Goal: Information Seeking & Learning: Learn about a topic

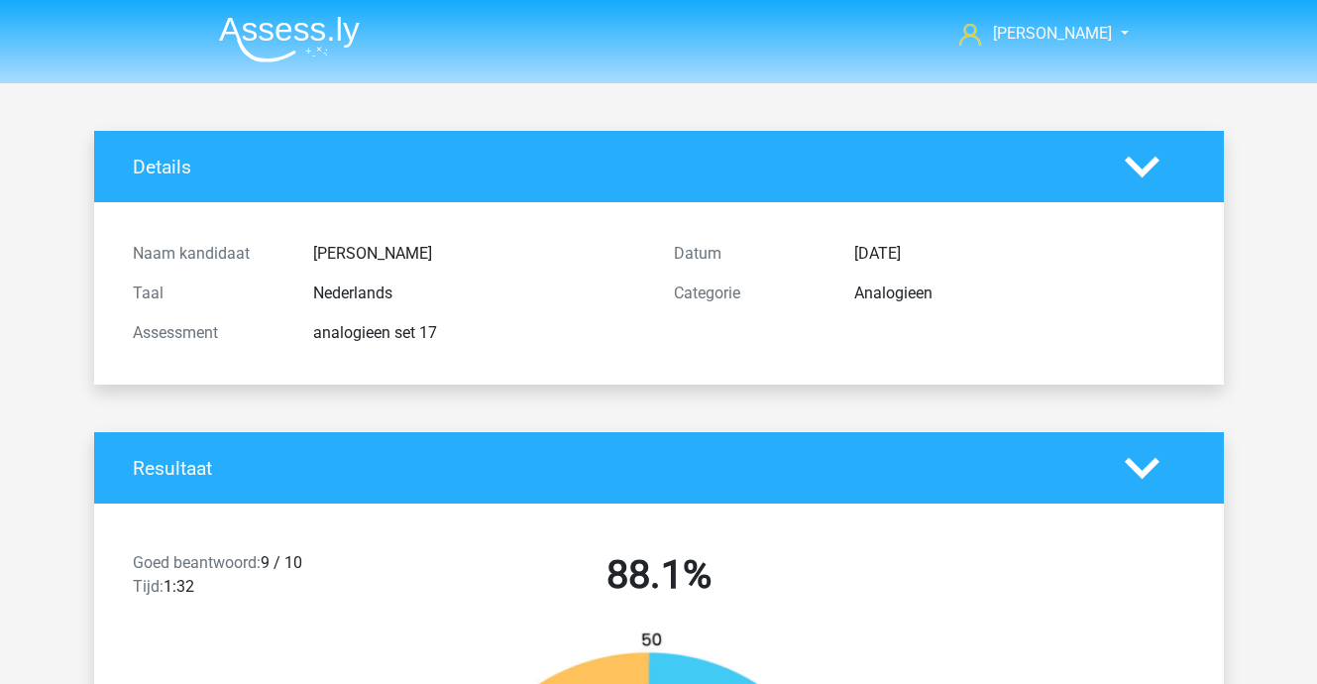
scroll to position [694, 0]
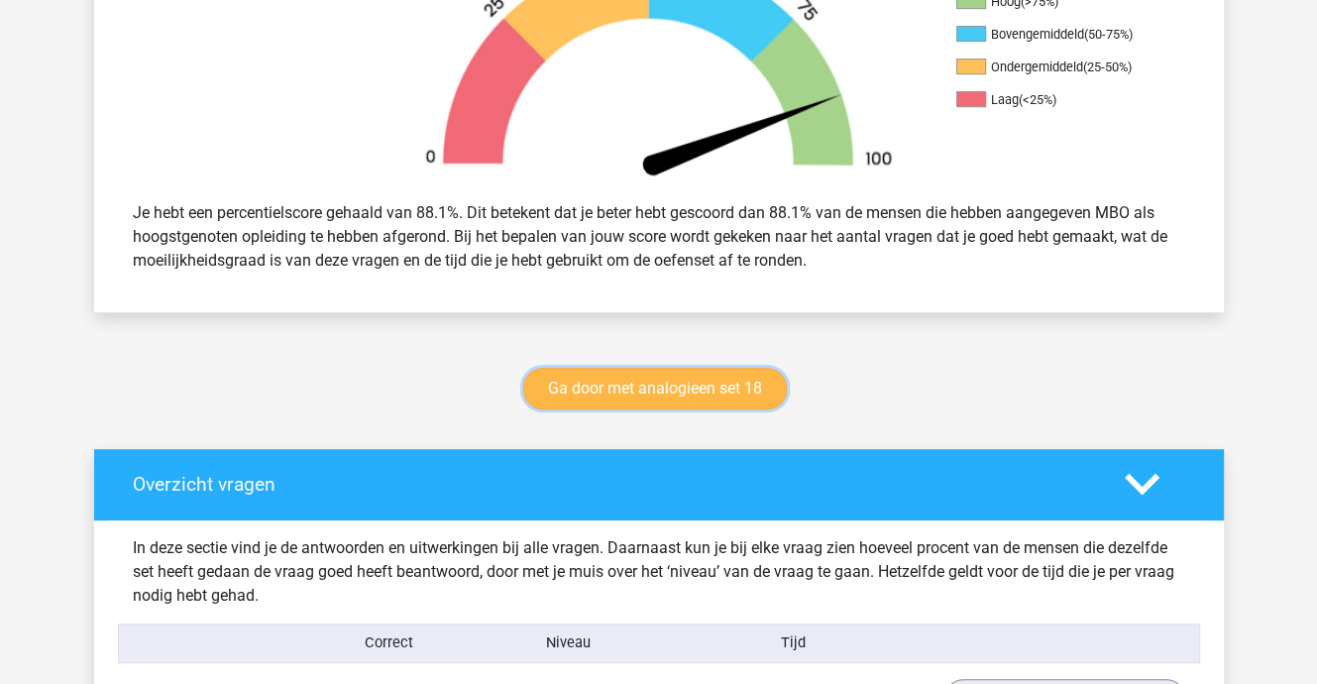
click at [684, 387] on link "Ga door met analogieen set 18" at bounding box center [655, 389] width 264 height 42
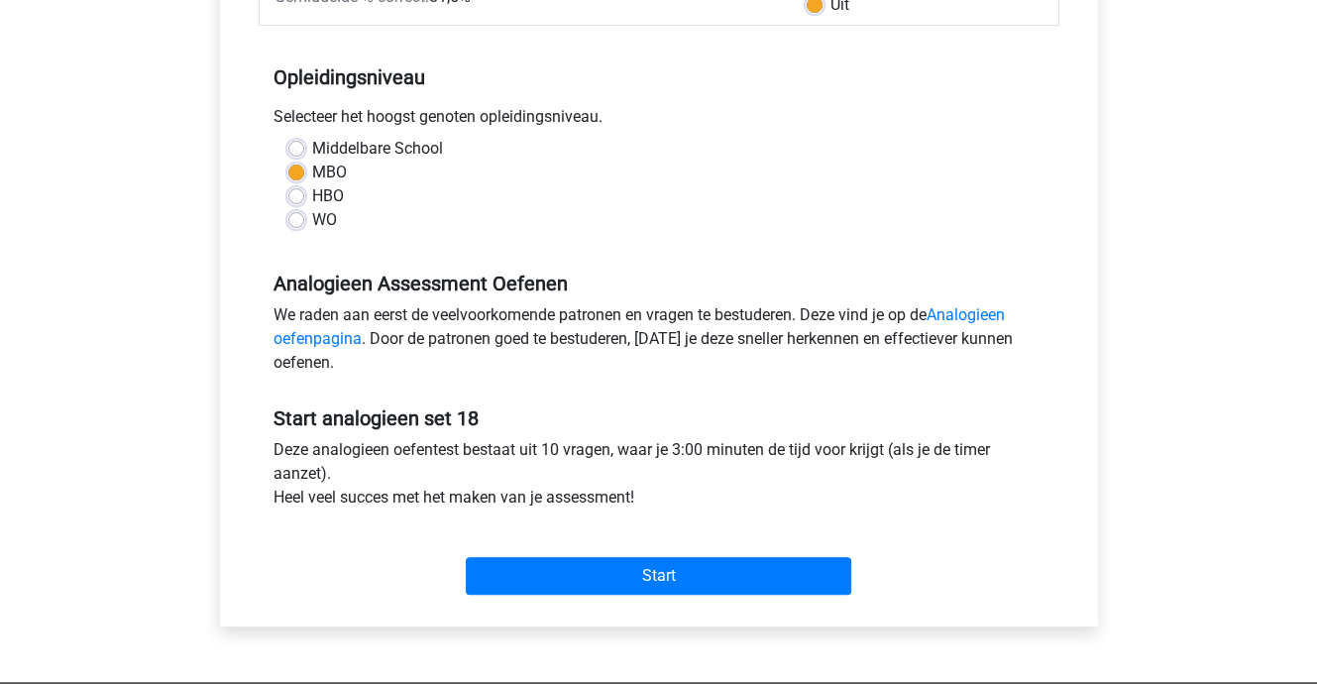
scroll to position [396, 0]
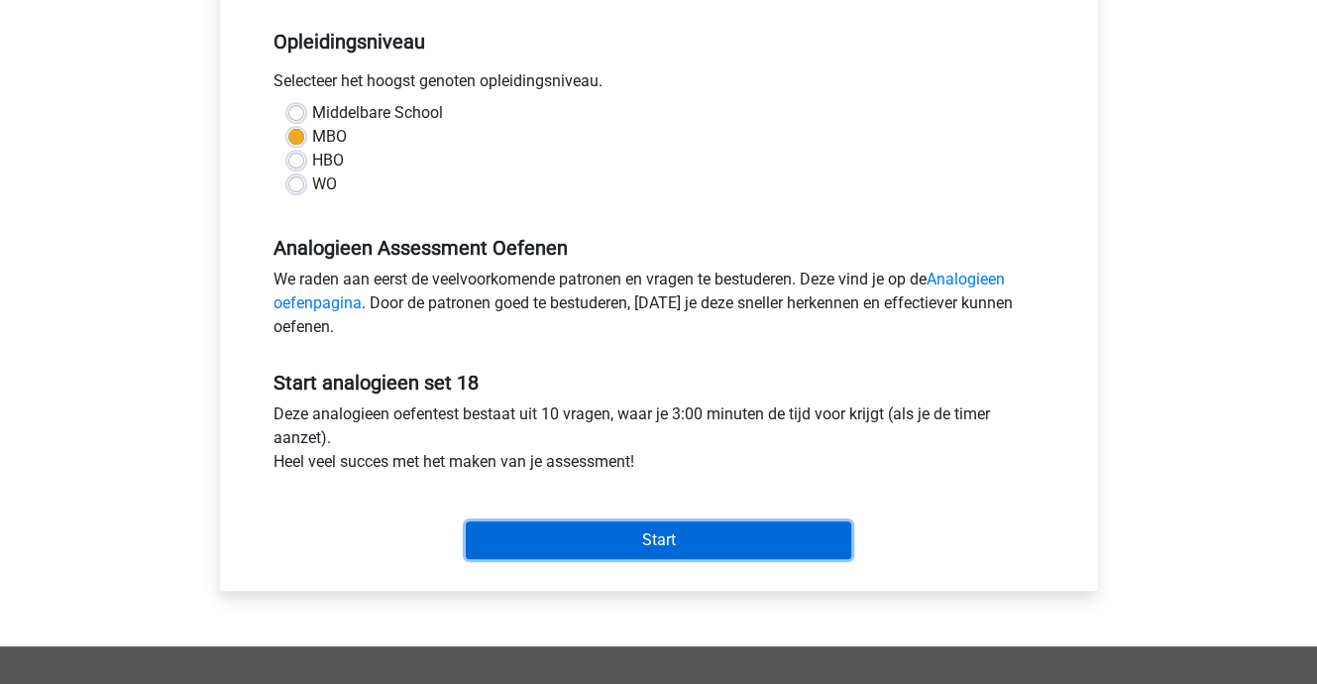
click at [671, 541] on input "Start" at bounding box center [658, 540] width 385 height 38
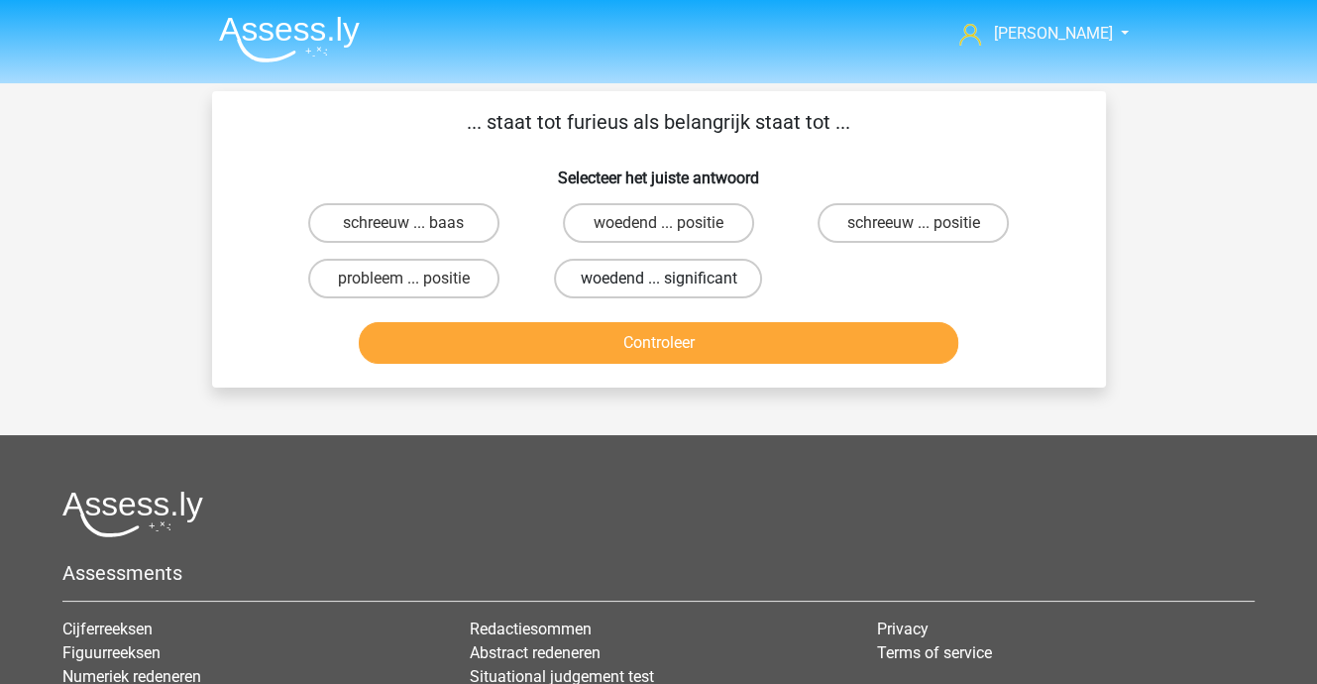
click at [658, 276] on label "woedend ... significant" at bounding box center [658, 279] width 208 height 40
click at [658, 278] on input "woedend ... significant" at bounding box center [664, 284] width 13 height 13
radio input "true"
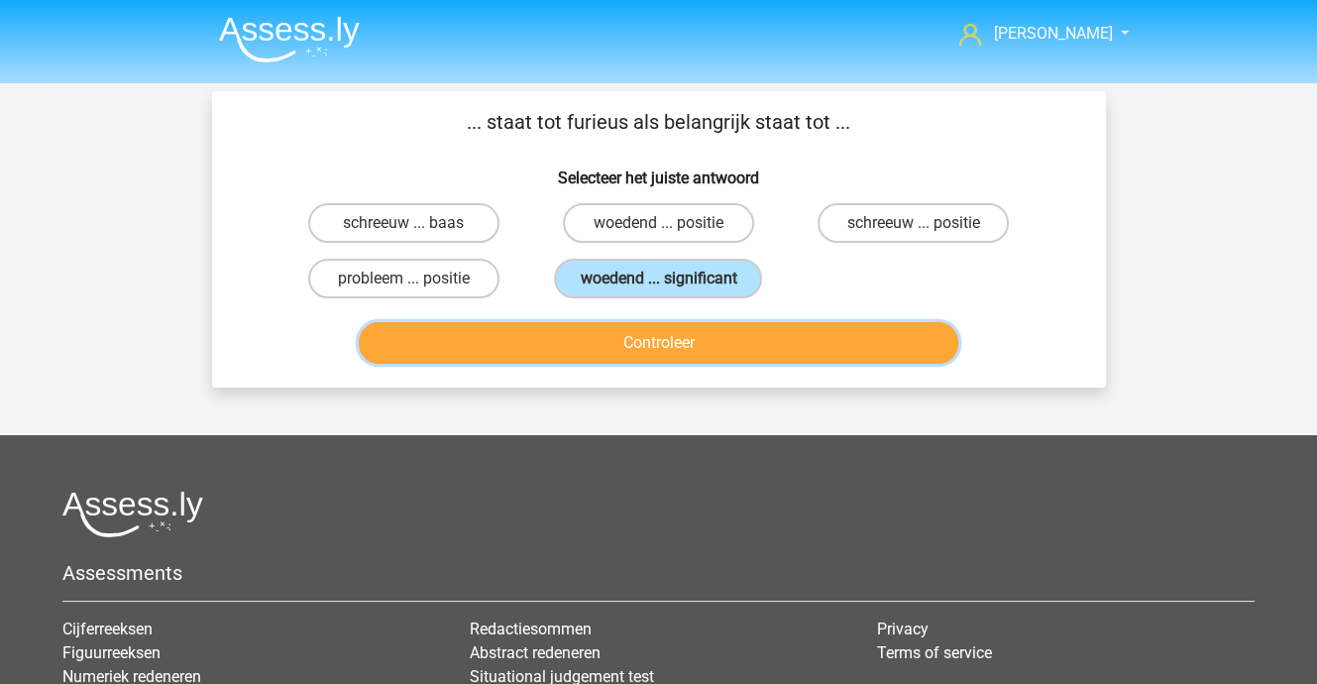
click at [663, 340] on button "Controleer" at bounding box center [659, 343] width 600 height 42
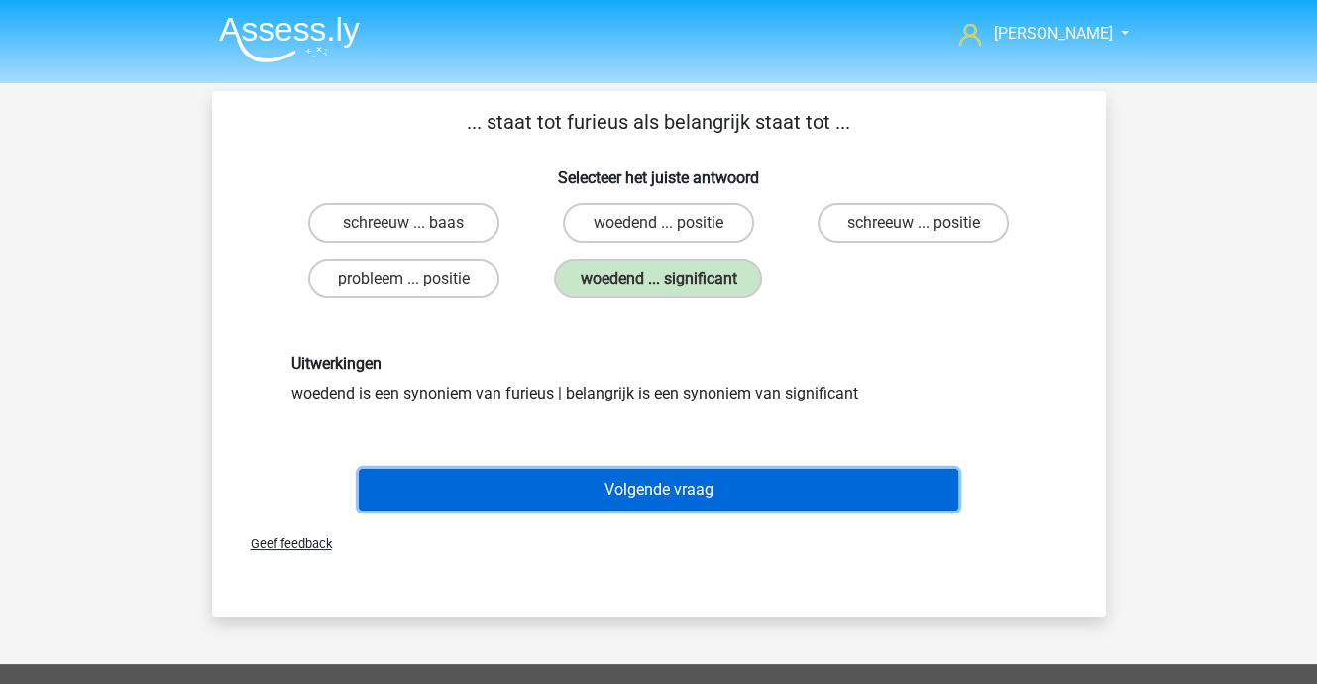
click at [680, 500] on button "Volgende vraag" at bounding box center [659, 490] width 600 height 42
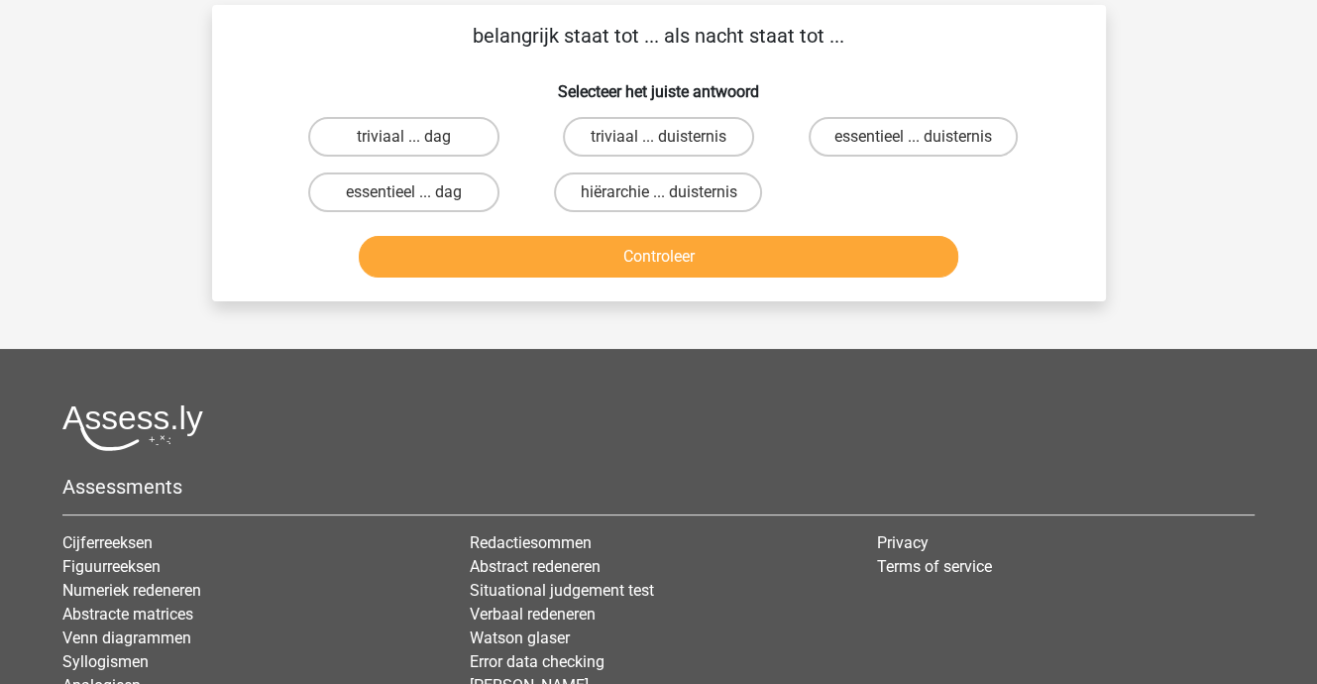
scroll to position [91, 0]
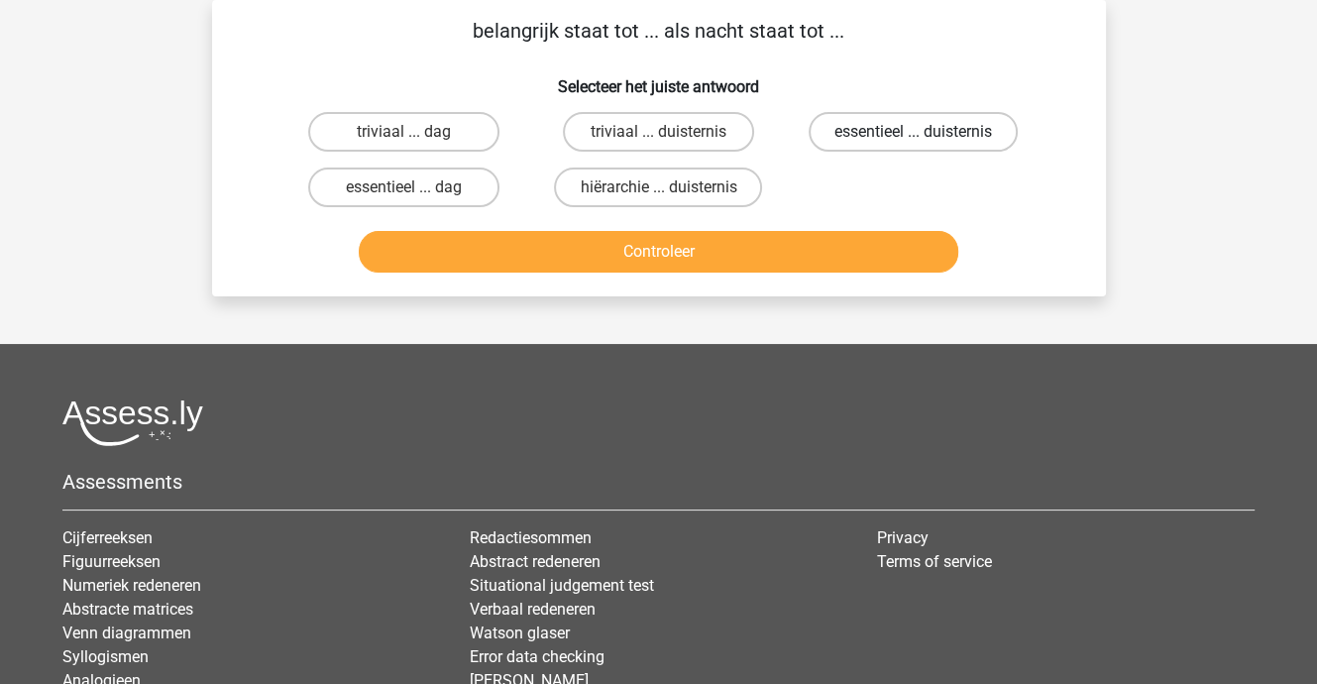
click at [858, 127] on label "essentieel ... duisternis" at bounding box center [913, 132] width 209 height 40
click at [914, 132] on input "essentieel ... duisternis" at bounding box center [920, 138] width 13 height 13
radio input "true"
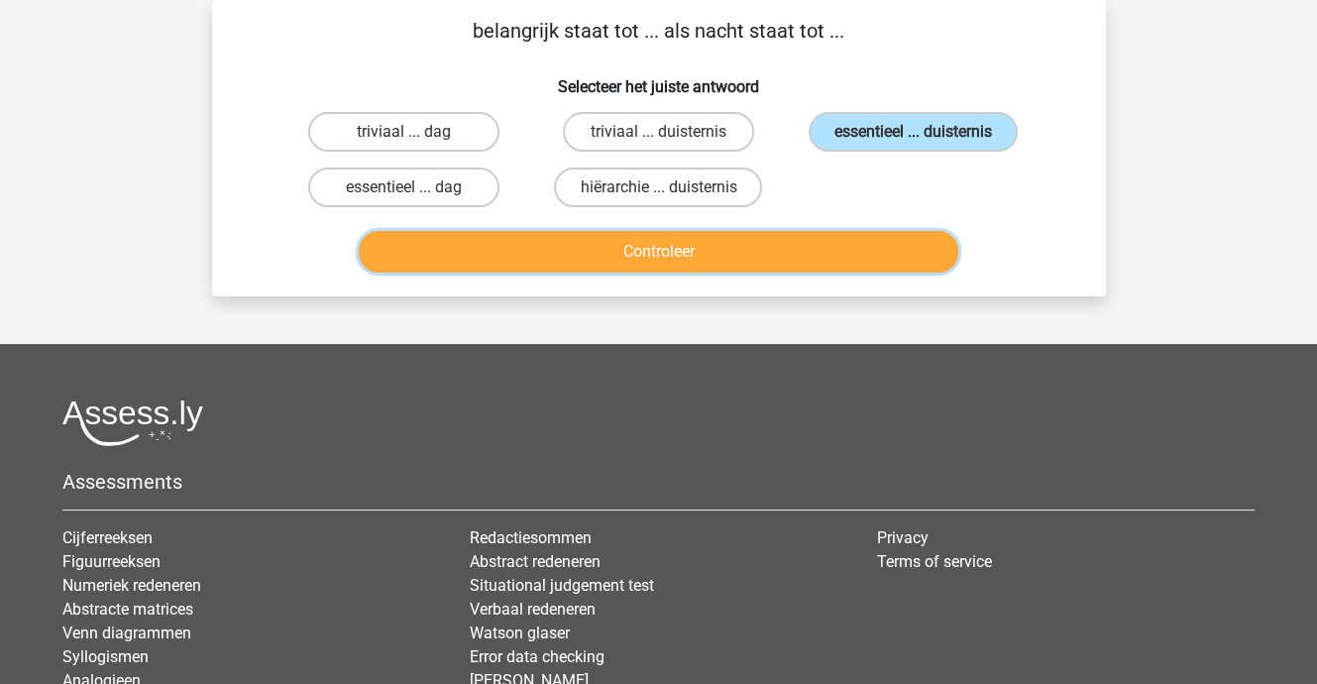
click at [694, 244] on button "Controleer" at bounding box center [659, 252] width 600 height 42
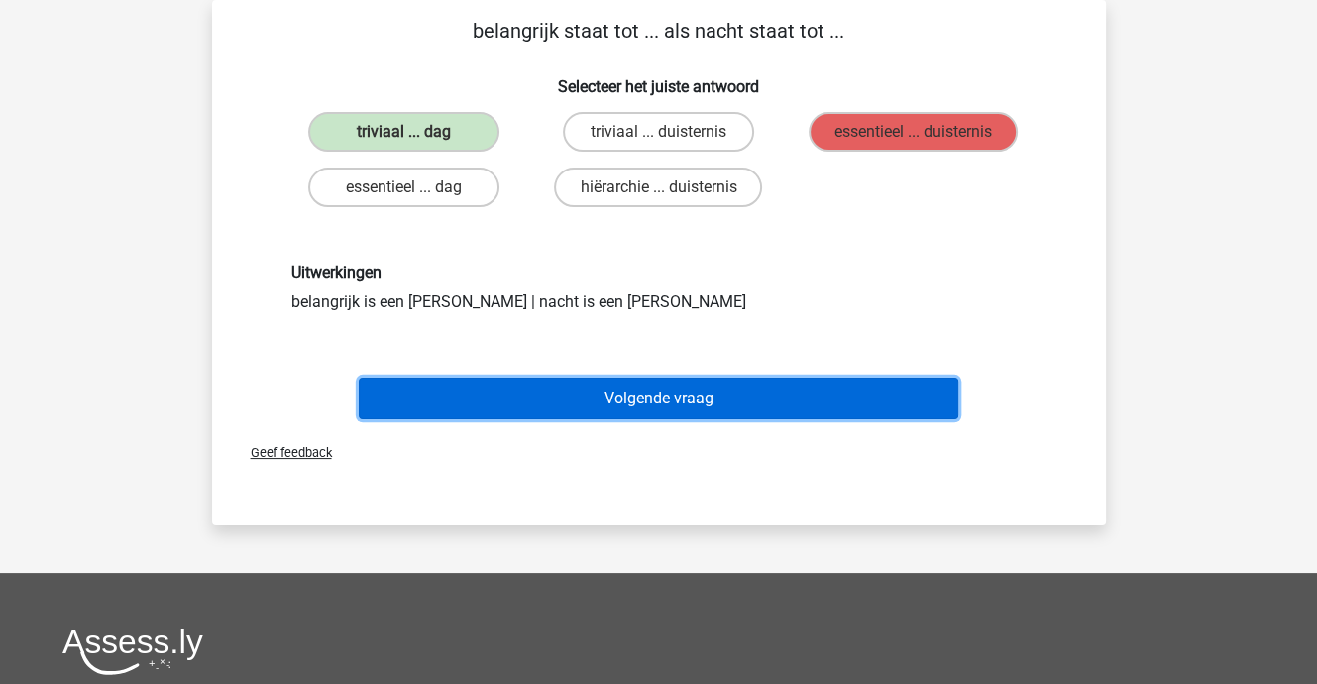
click at [623, 394] on button "Volgende vraag" at bounding box center [659, 399] width 600 height 42
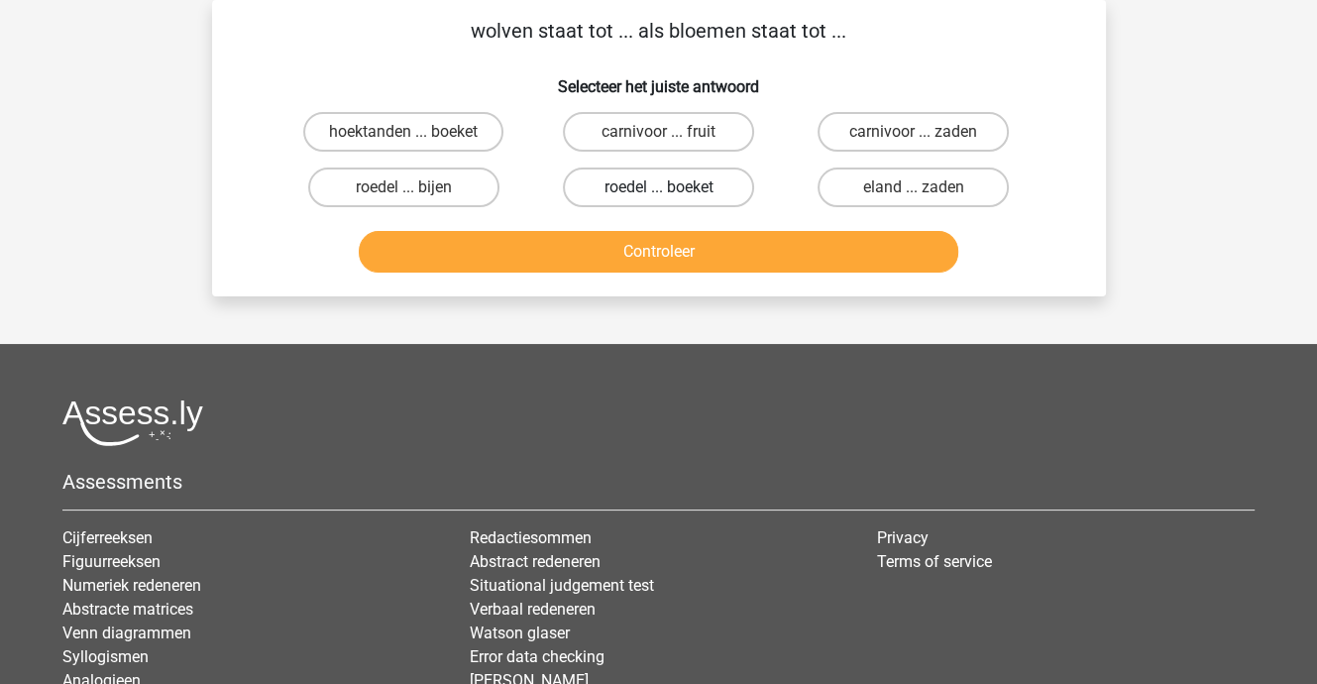
click at [642, 188] on label "roedel ... boeket" at bounding box center [658, 187] width 191 height 40
click at [658, 188] on input "roedel ... boeket" at bounding box center [664, 193] width 13 height 13
radio input "true"
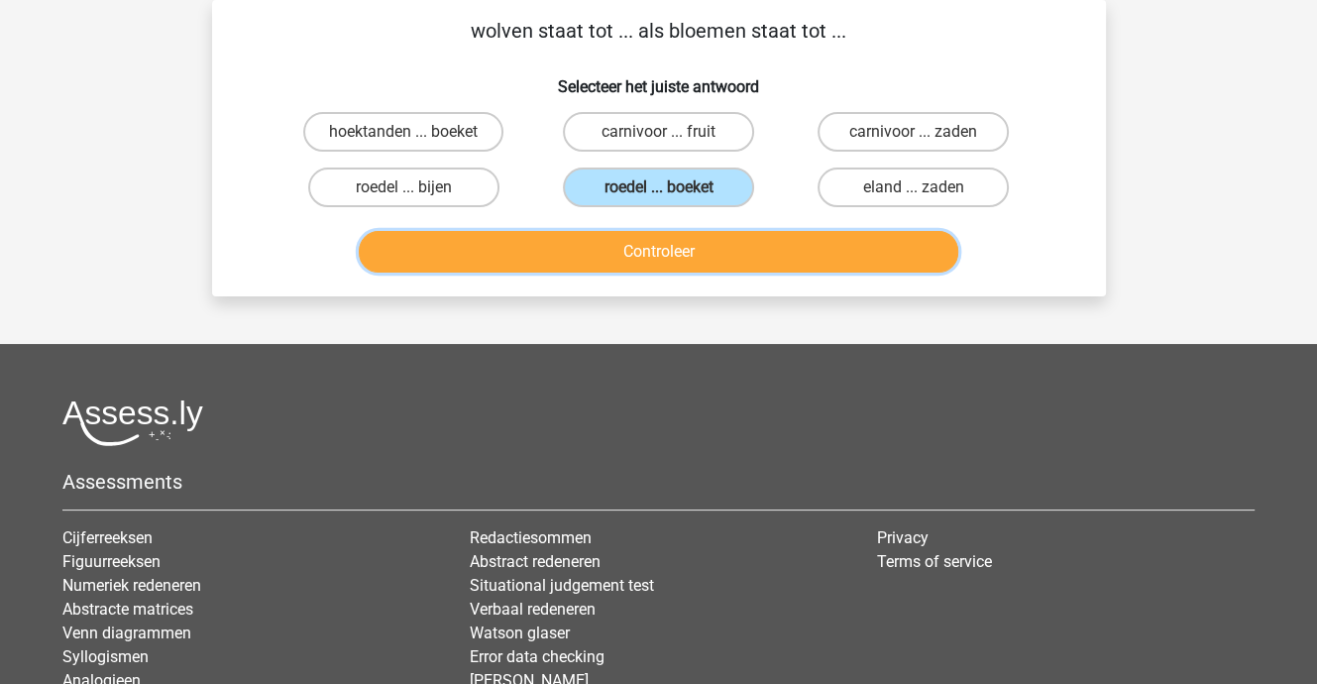
click at [639, 252] on button "Controleer" at bounding box center [659, 252] width 600 height 42
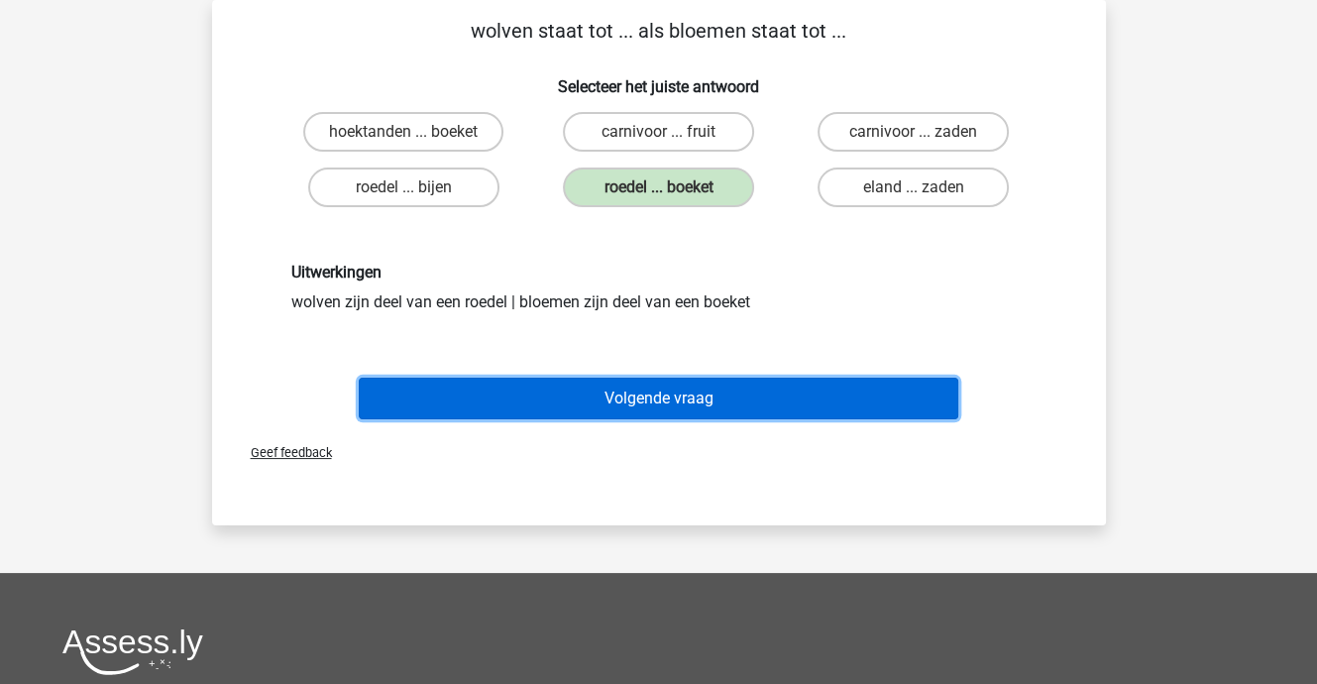
click at [633, 392] on button "Volgende vraag" at bounding box center [659, 399] width 600 height 42
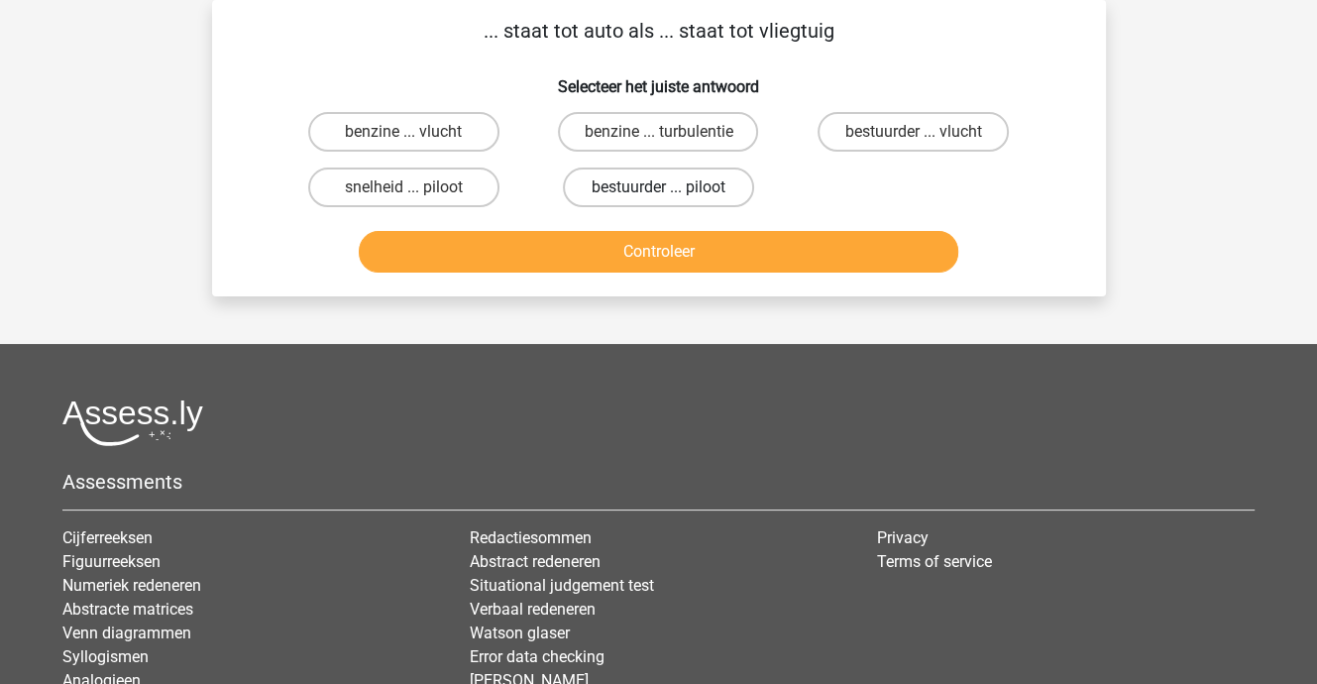
click at [669, 182] on label "bestuurder ... piloot" at bounding box center [658, 187] width 191 height 40
click at [669, 187] on input "bestuurder ... piloot" at bounding box center [664, 193] width 13 height 13
radio input "true"
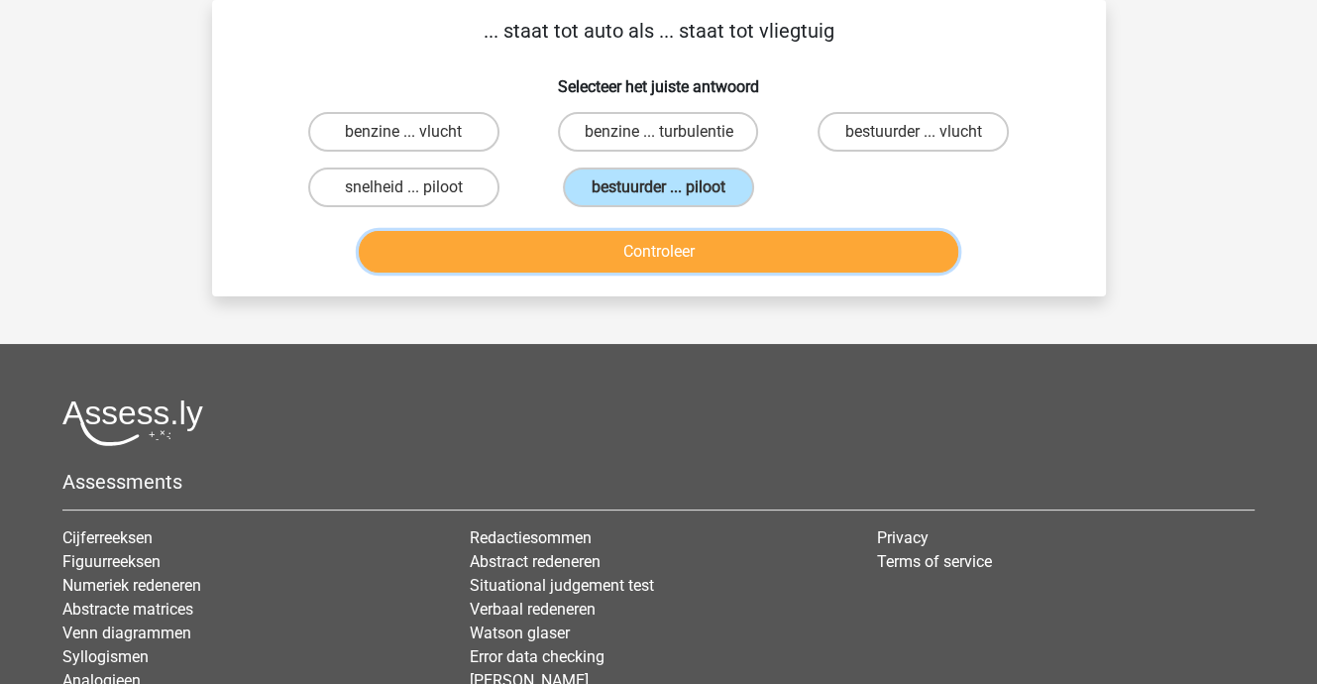
click at [650, 249] on button "Controleer" at bounding box center [659, 252] width 600 height 42
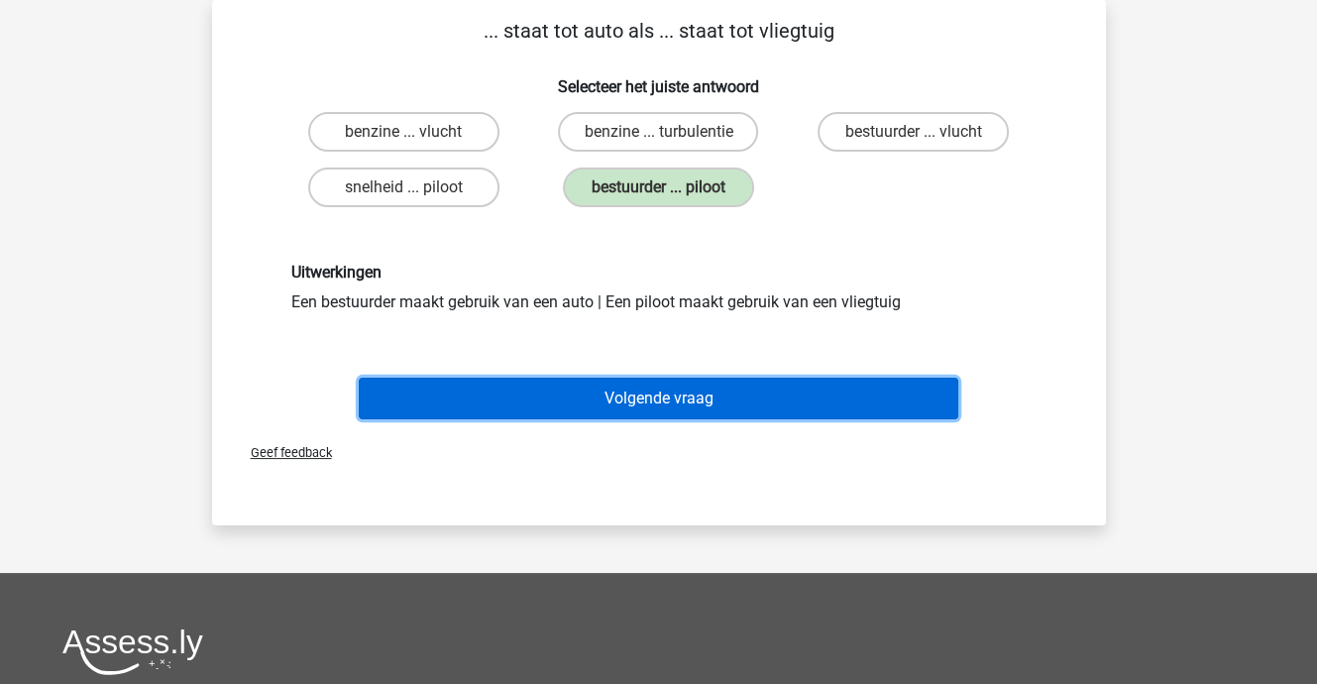
click at [671, 391] on button "Volgende vraag" at bounding box center [659, 399] width 600 height 42
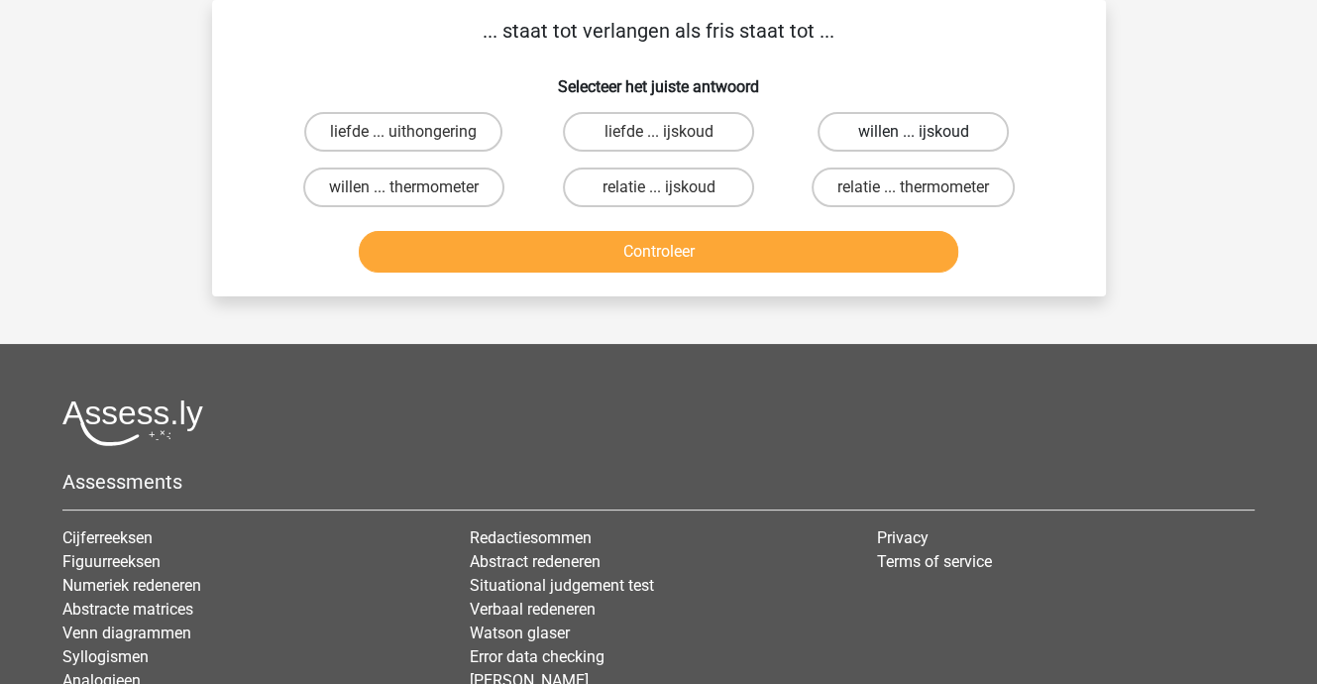
click at [864, 137] on label "willen ... ijskoud" at bounding box center [913, 132] width 191 height 40
click at [914, 137] on input "willen ... ijskoud" at bounding box center [920, 138] width 13 height 13
radio input "true"
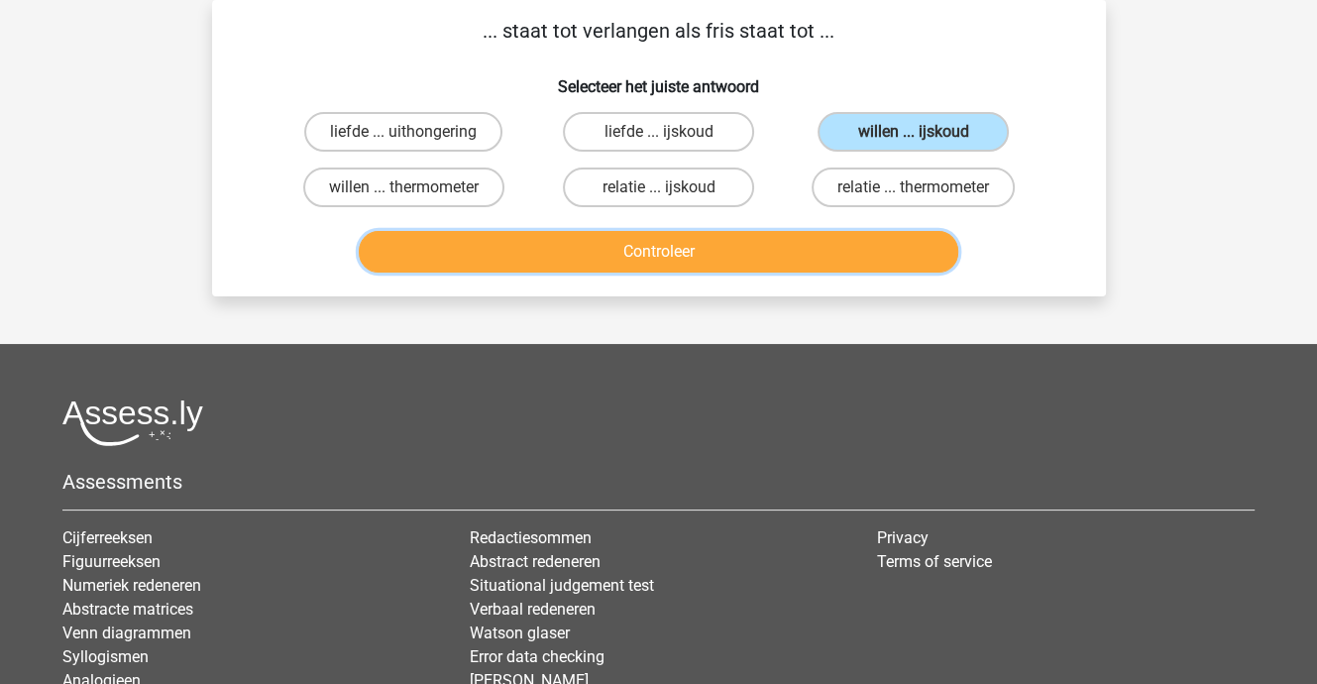
click at [732, 249] on button "Controleer" at bounding box center [659, 252] width 600 height 42
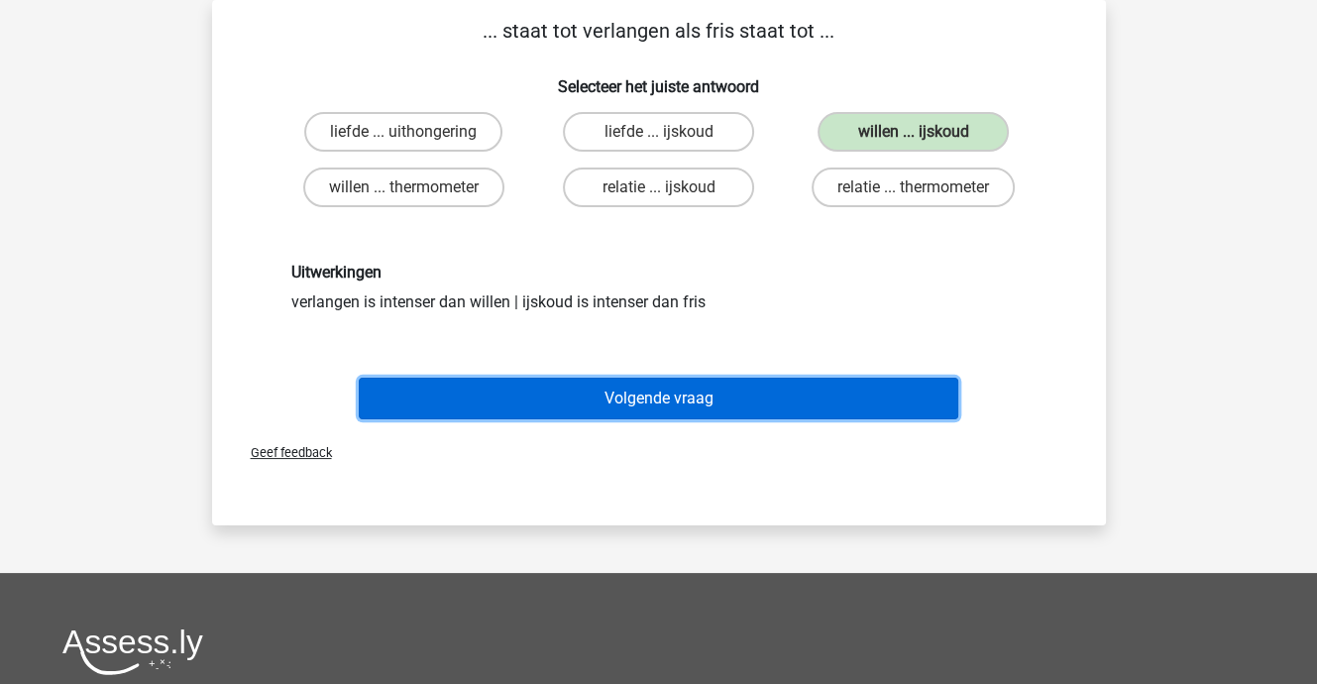
click at [707, 391] on button "Volgende vraag" at bounding box center [659, 399] width 600 height 42
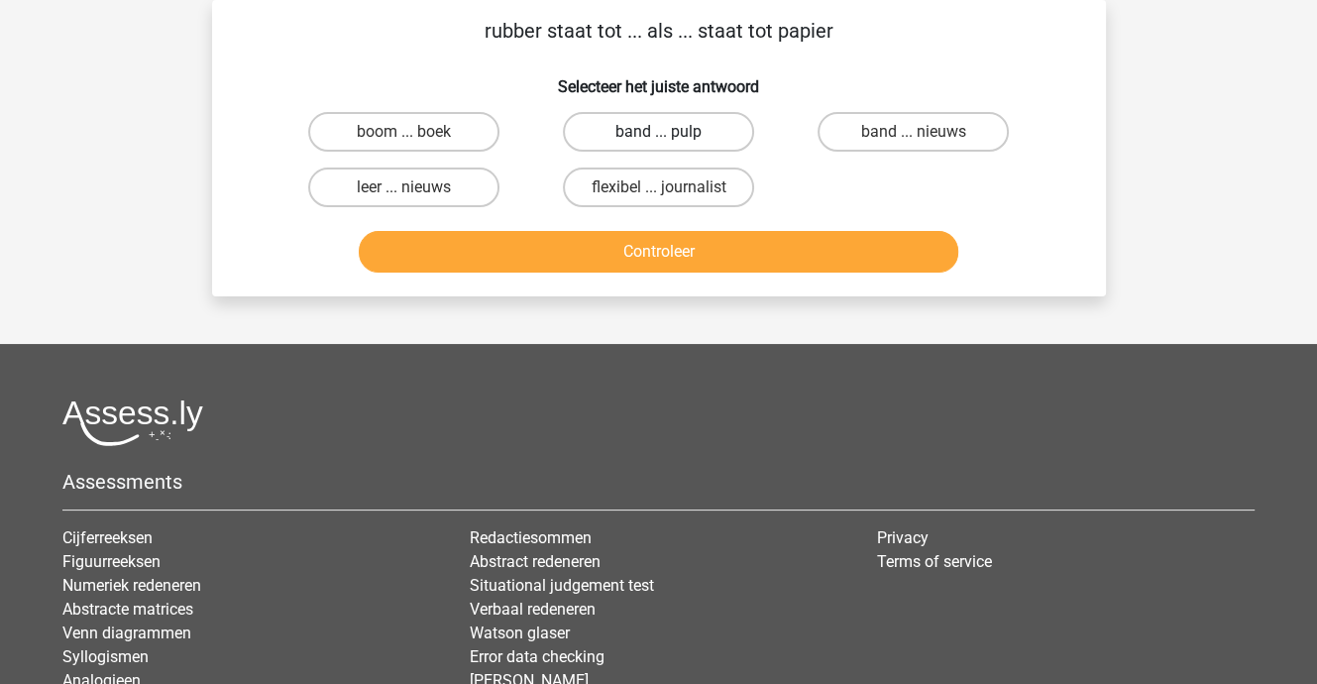
click at [673, 133] on label "band ... pulp" at bounding box center [658, 132] width 191 height 40
click at [671, 133] on input "band ... pulp" at bounding box center [664, 138] width 13 height 13
radio input "true"
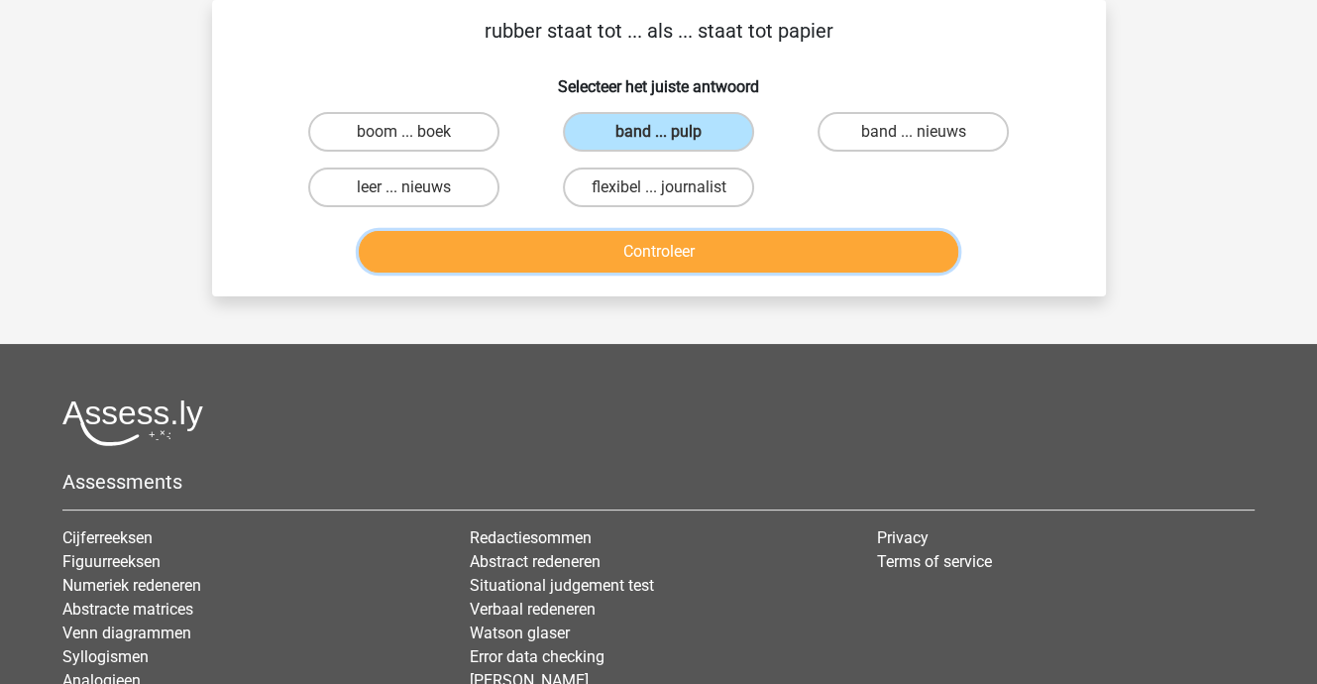
click at [663, 243] on button "Controleer" at bounding box center [659, 252] width 600 height 42
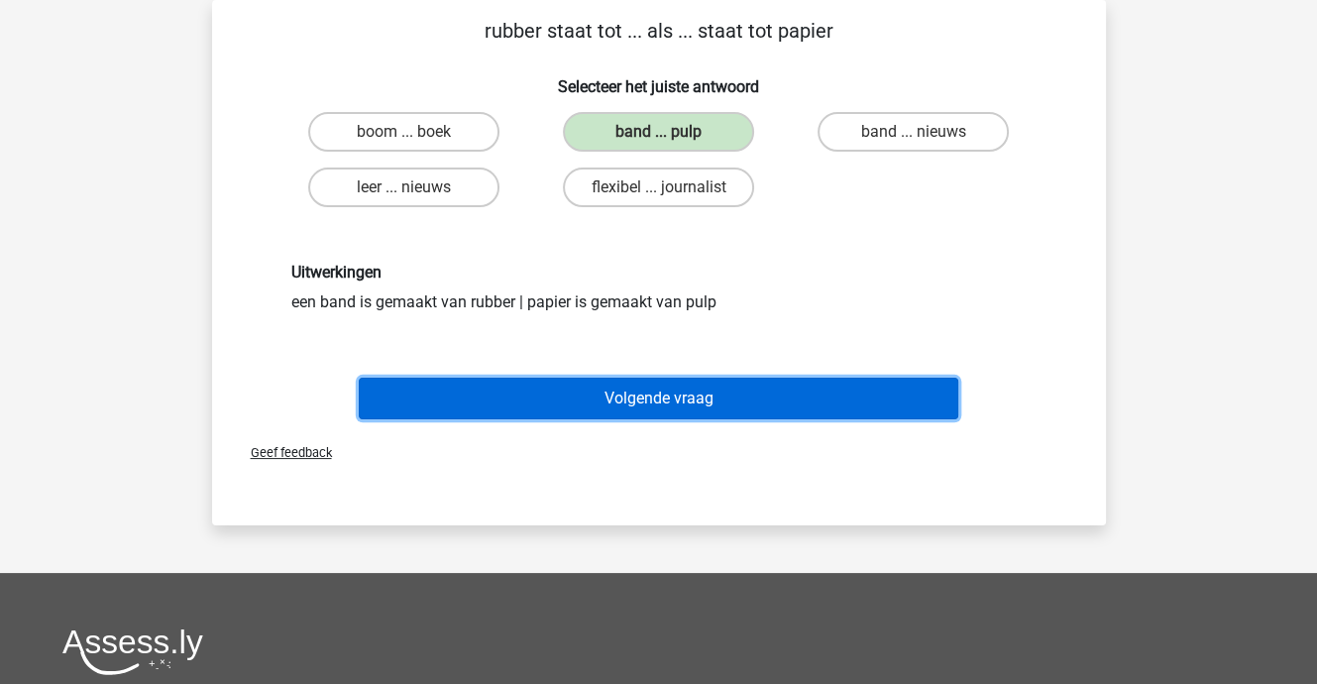
click at [677, 397] on button "Volgende vraag" at bounding box center [659, 399] width 600 height 42
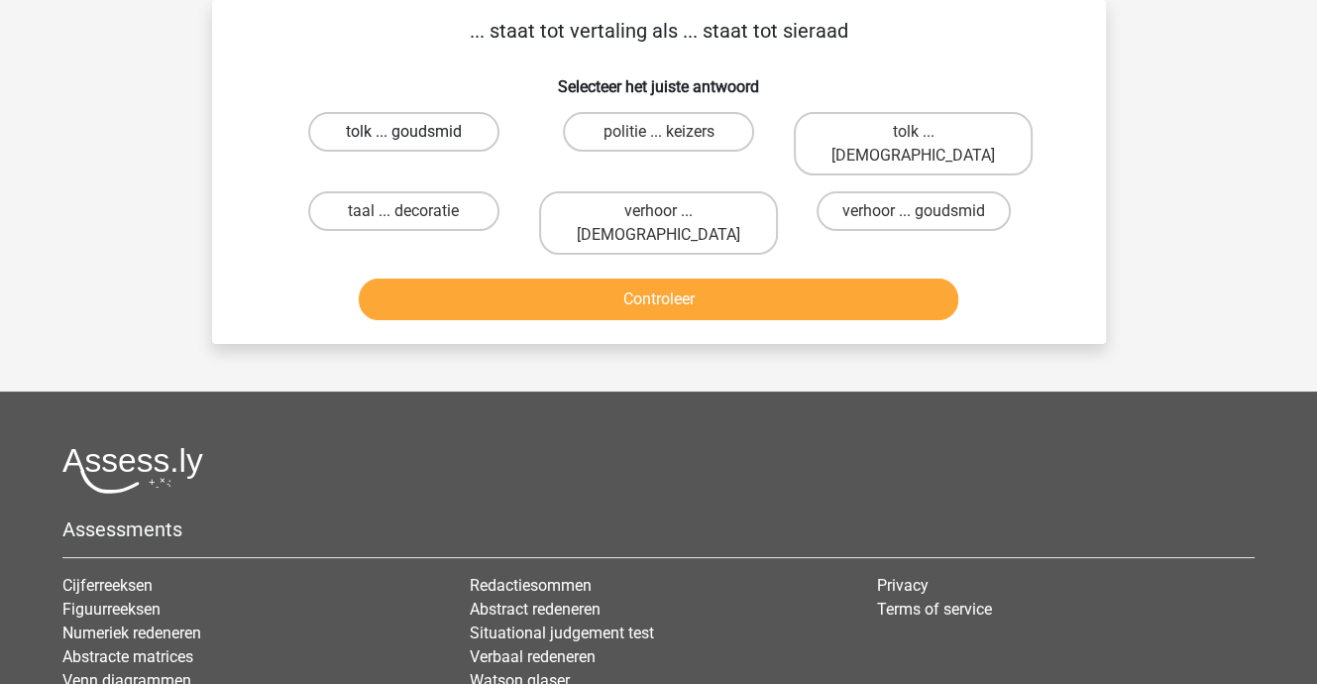
click at [424, 132] on label "tolk ... goudsmid" at bounding box center [403, 132] width 191 height 40
click at [416, 132] on input "tolk ... goudsmid" at bounding box center [409, 138] width 13 height 13
radio input "true"
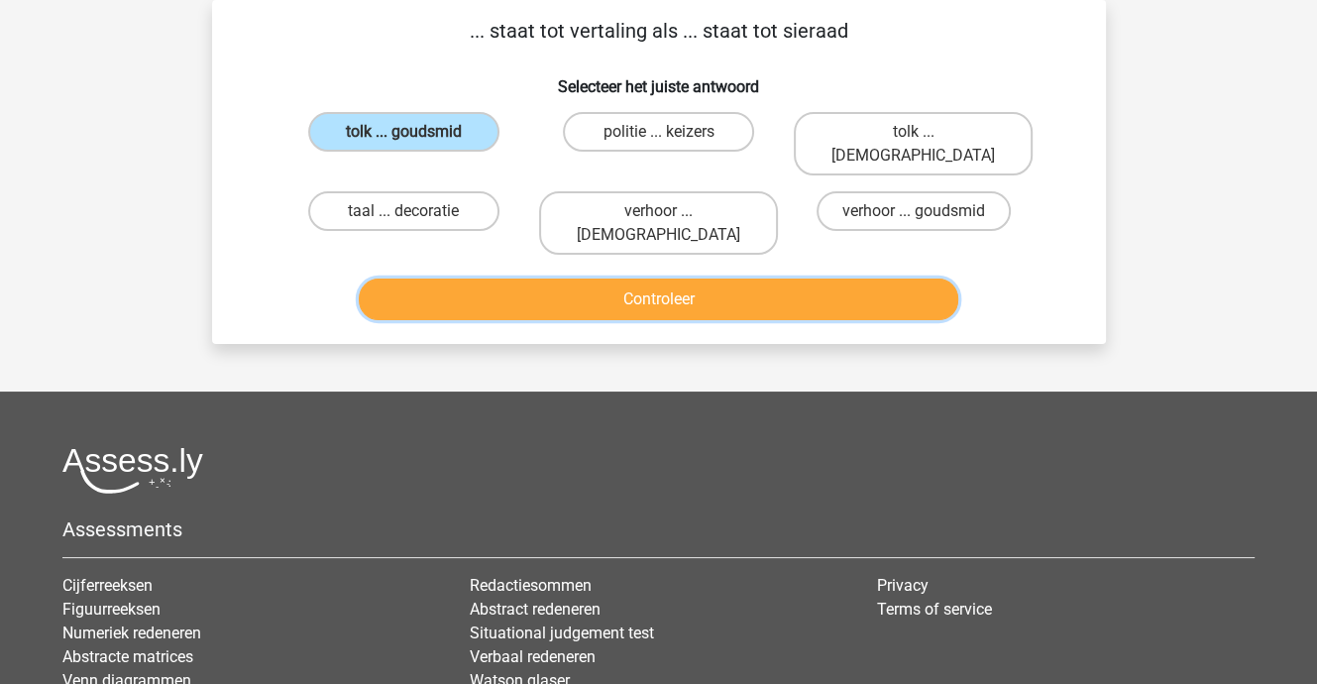
click at [591, 278] on button "Controleer" at bounding box center [659, 299] width 600 height 42
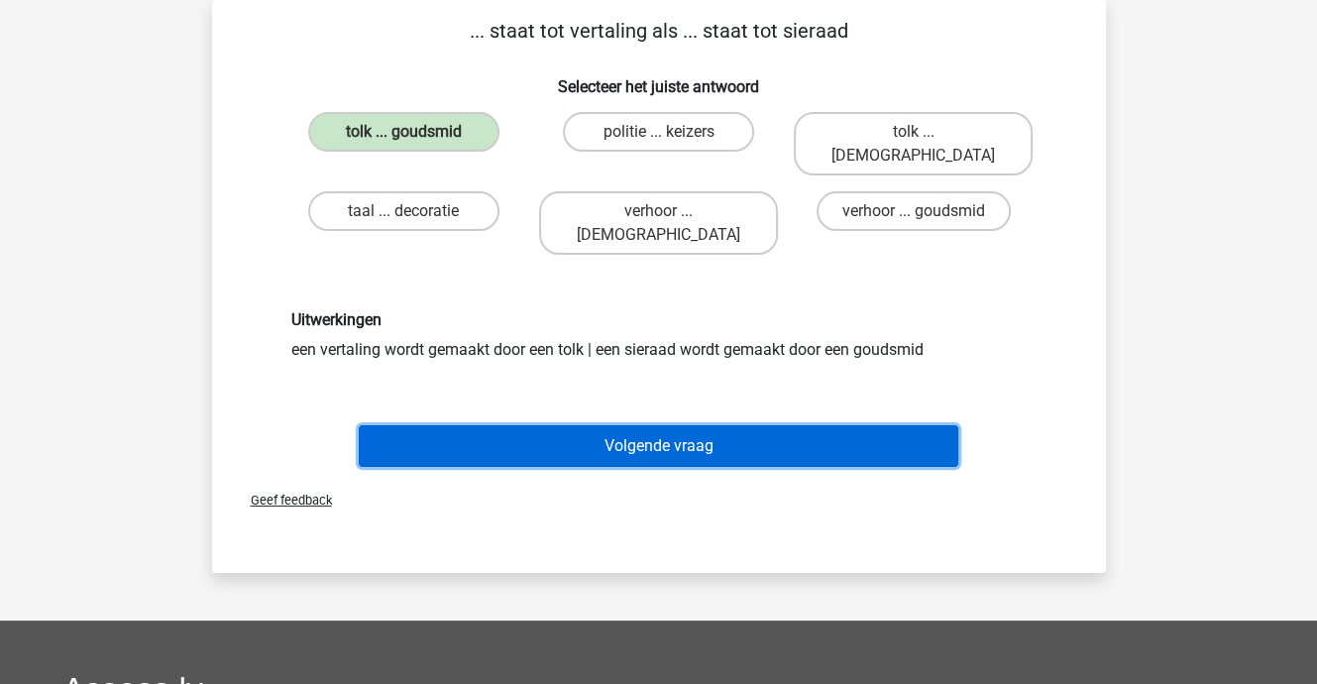
click at [654, 425] on button "Volgende vraag" at bounding box center [659, 446] width 600 height 42
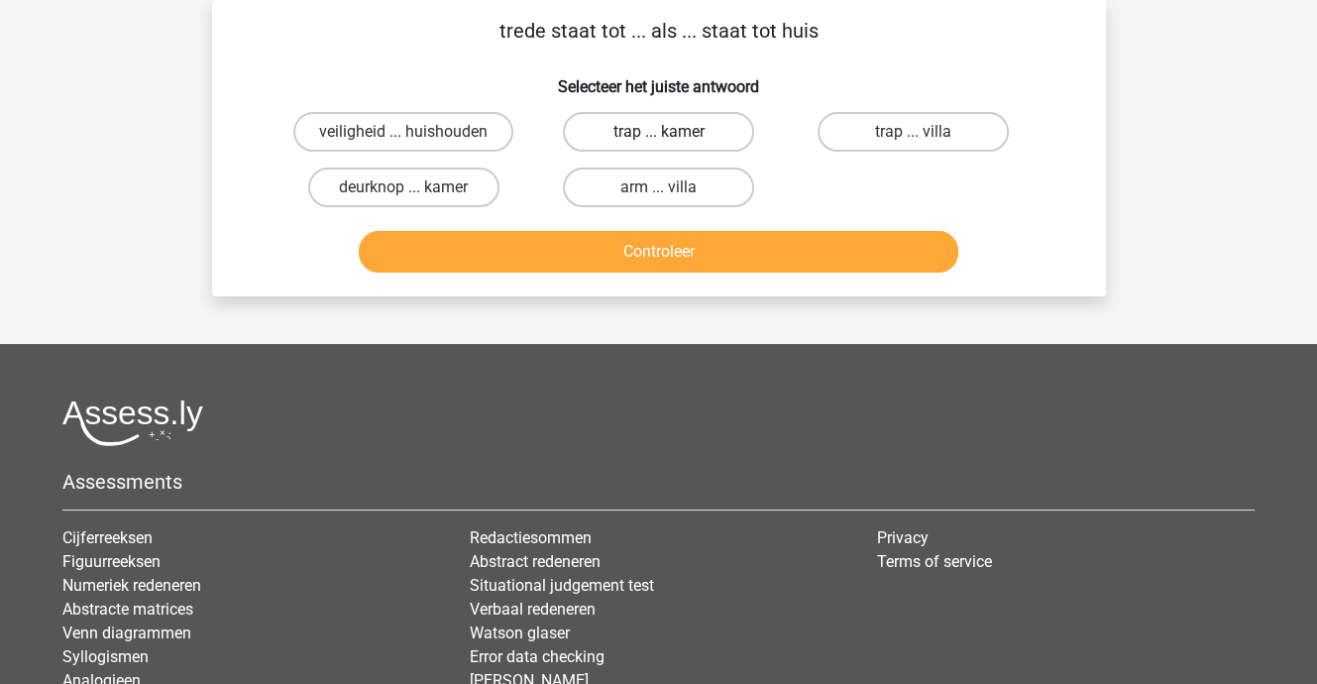
click at [659, 122] on label "trap ... kamer" at bounding box center [658, 132] width 191 height 40
click at [659, 132] on input "trap ... kamer" at bounding box center [664, 138] width 13 height 13
radio input "true"
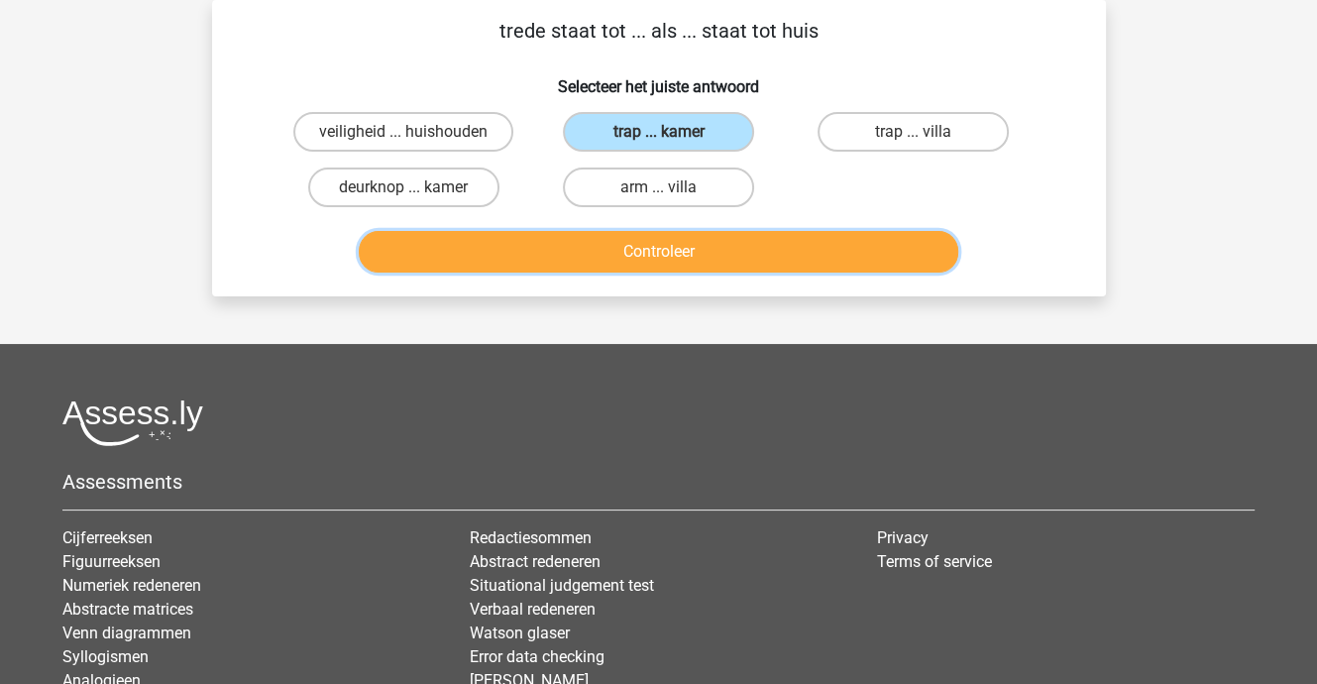
click at [655, 239] on button "Controleer" at bounding box center [659, 252] width 600 height 42
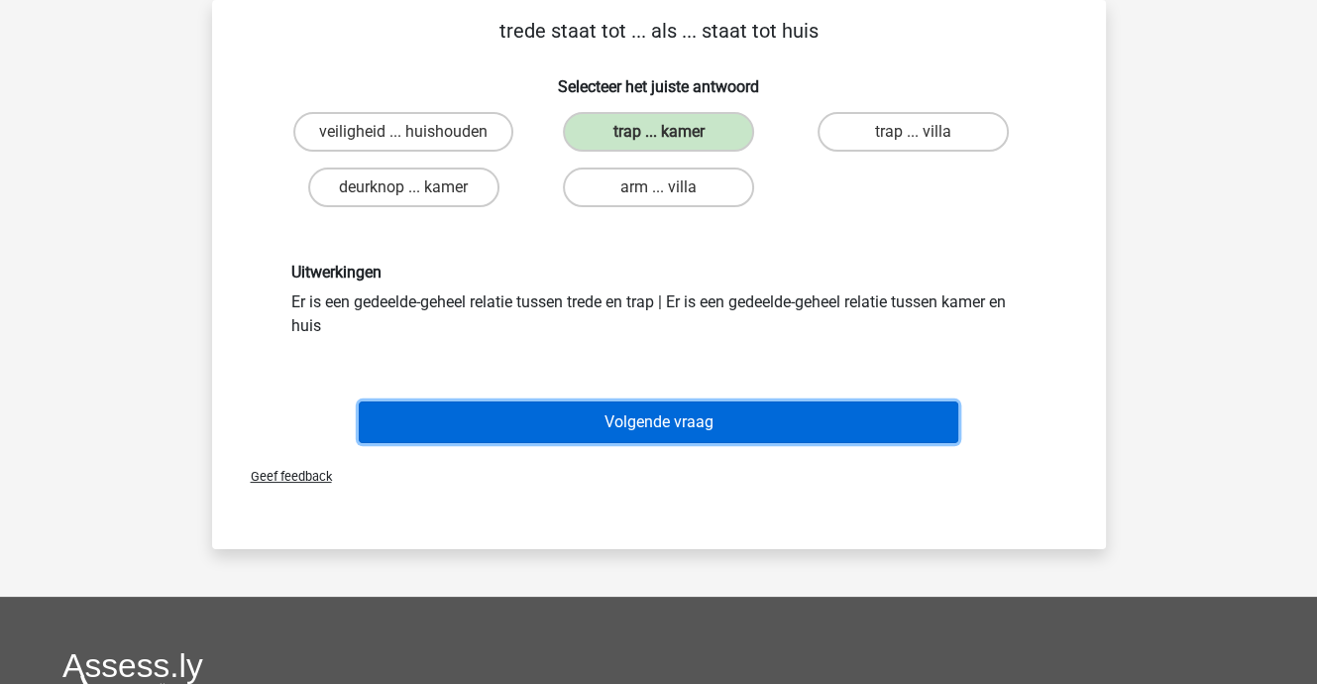
click at [662, 425] on button "Volgende vraag" at bounding box center [659, 422] width 600 height 42
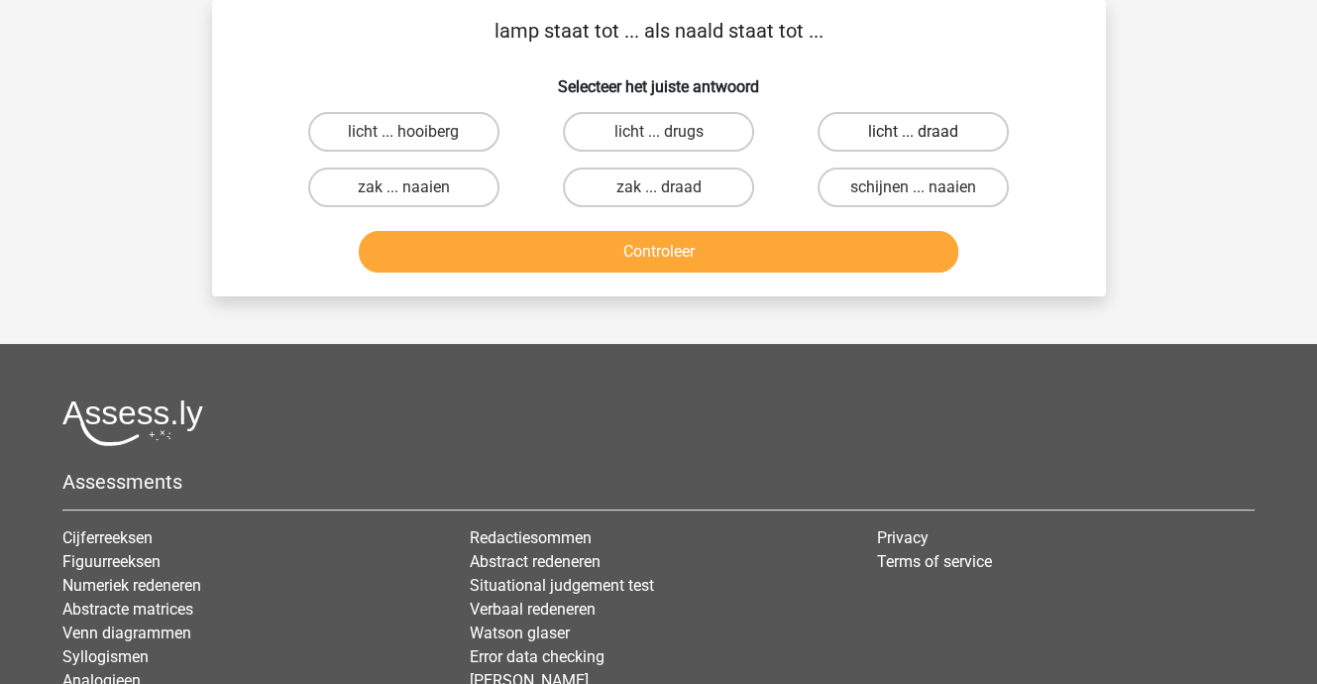
click at [893, 138] on label "licht ... draad" at bounding box center [913, 132] width 191 height 40
click at [914, 138] on input "licht ... draad" at bounding box center [920, 138] width 13 height 13
radio input "true"
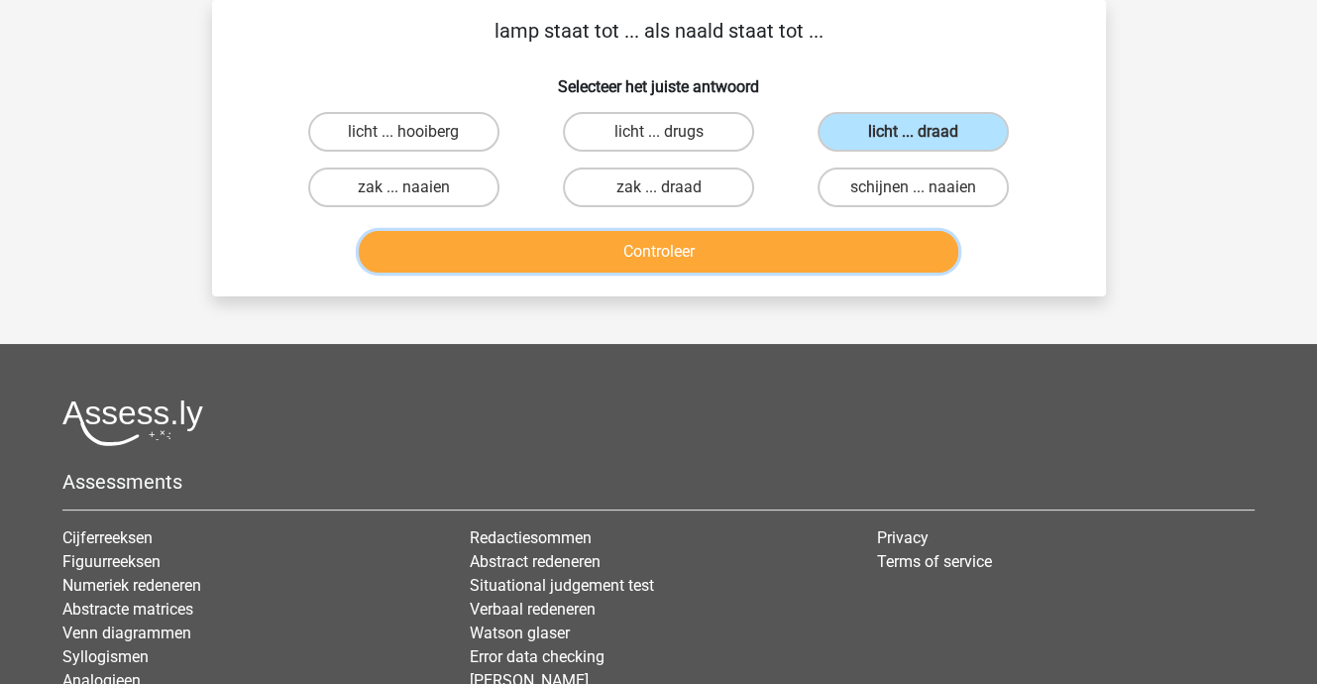
click at [708, 249] on button "Controleer" at bounding box center [659, 252] width 600 height 42
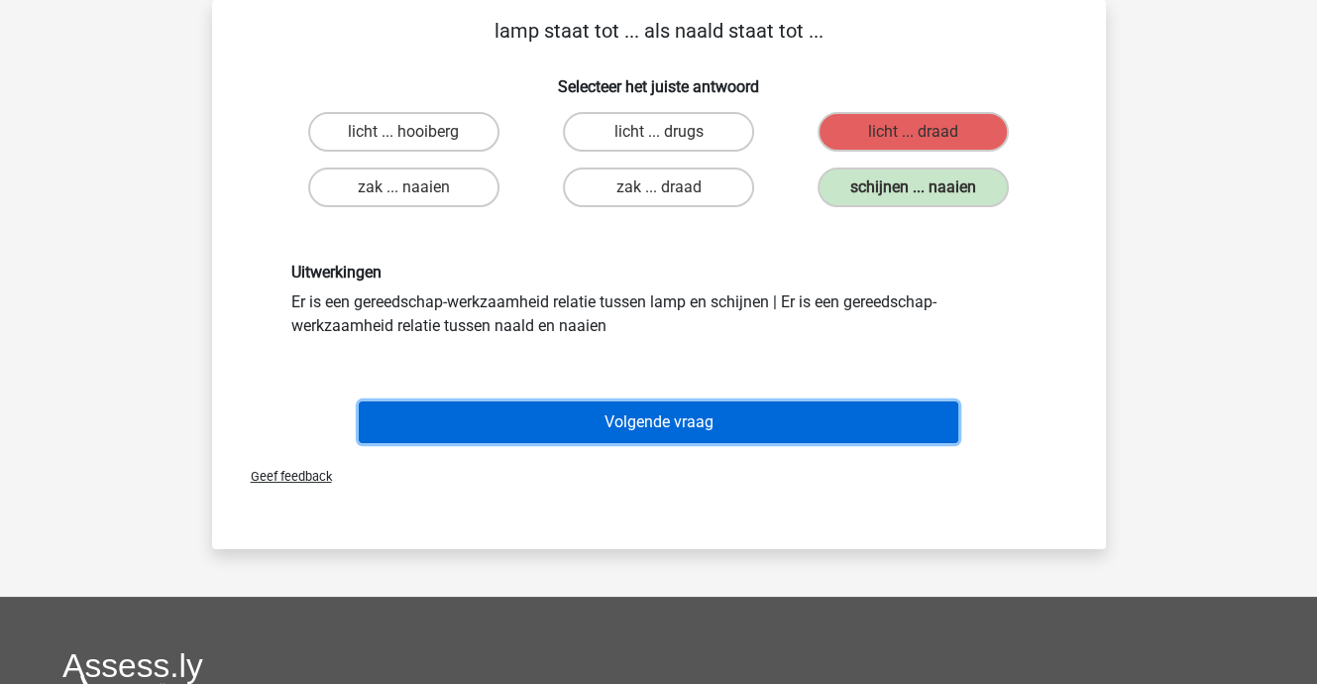
click at [690, 416] on button "Volgende vraag" at bounding box center [659, 422] width 600 height 42
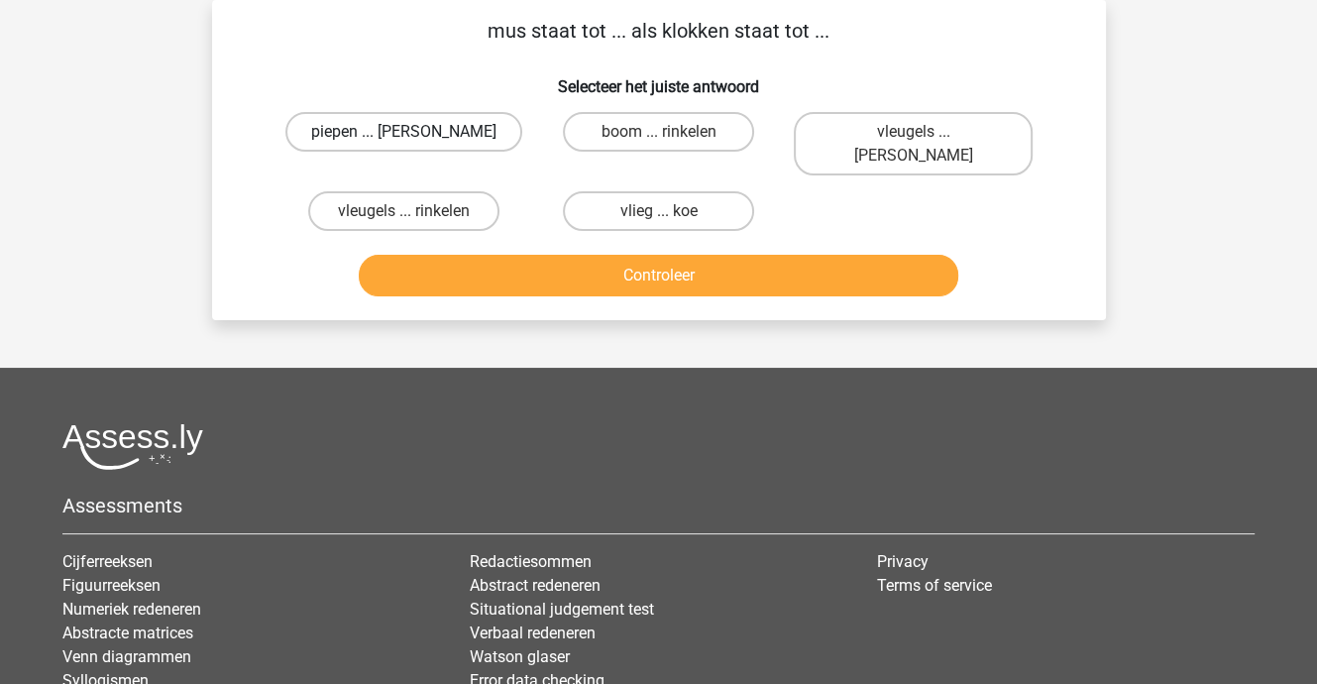
click at [396, 128] on label "piepen ... luiden" at bounding box center [403, 132] width 237 height 40
click at [403, 132] on input "piepen ... luiden" at bounding box center [409, 138] width 13 height 13
radio input "true"
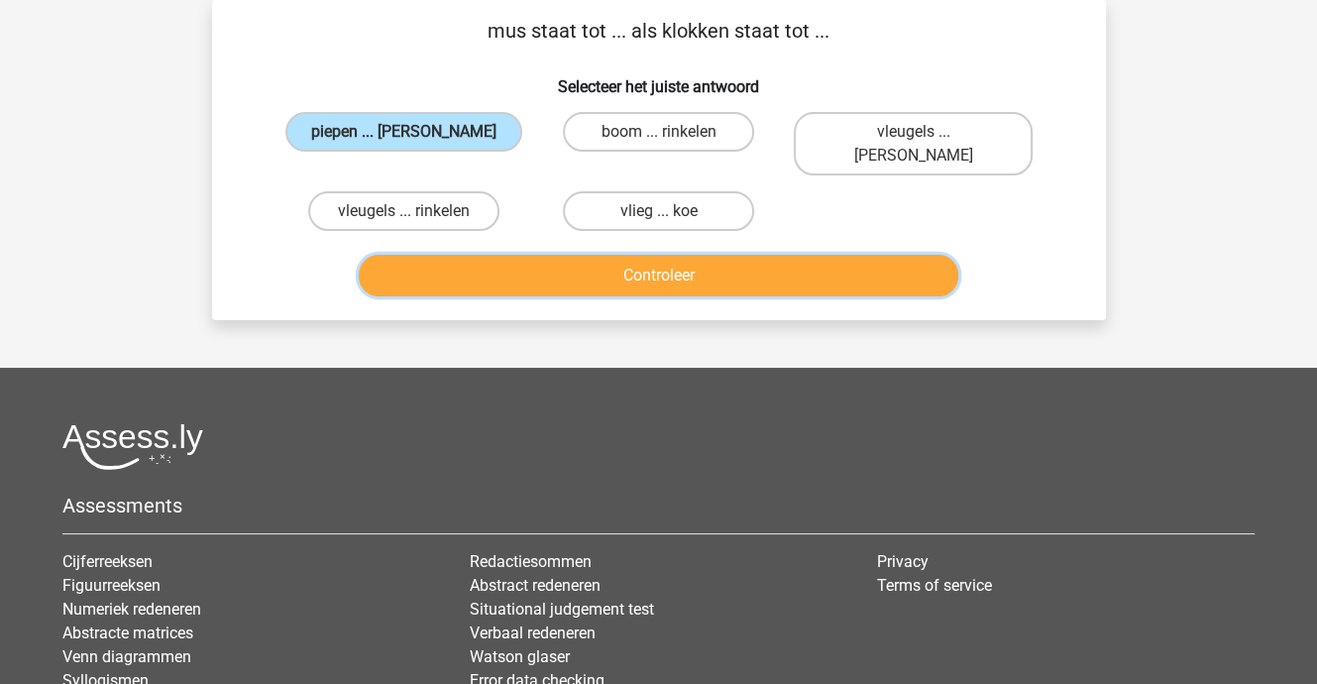
click at [589, 255] on button "Controleer" at bounding box center [659, 276] width 600 height 42
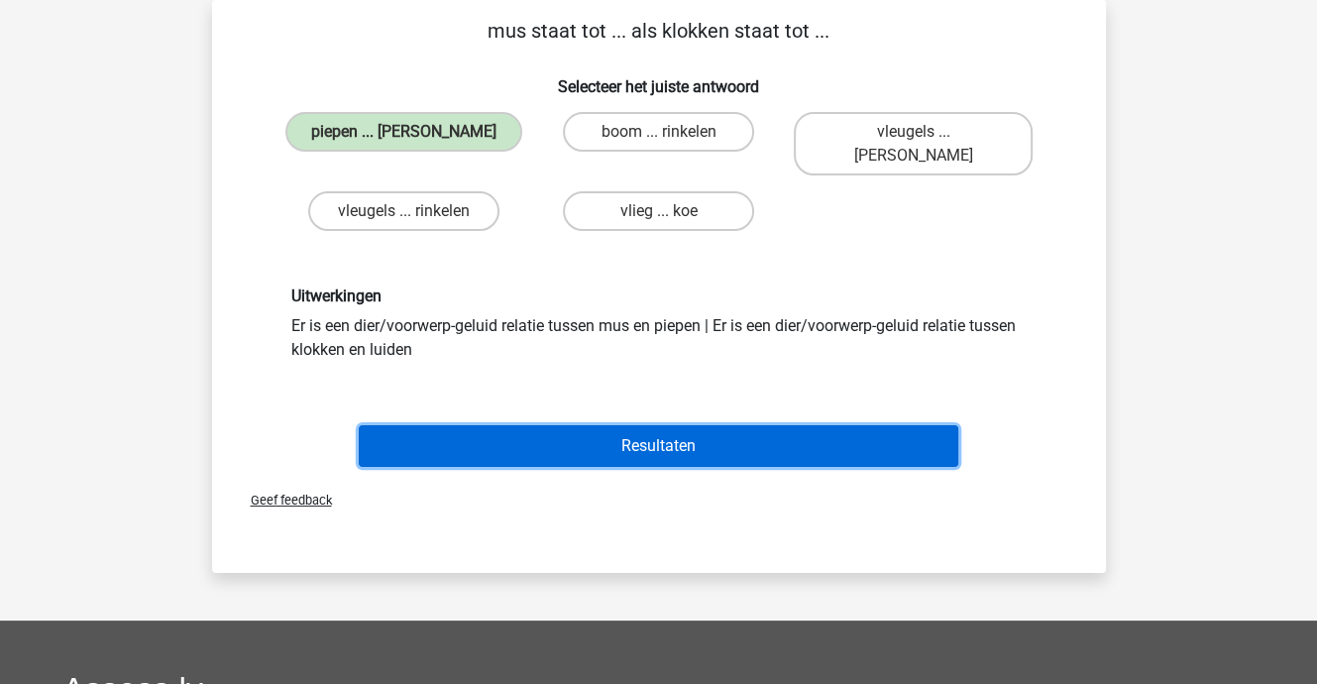
click at [674, 425] on button "Resultaten" at bounding box center [659, 446] width 600 height 42
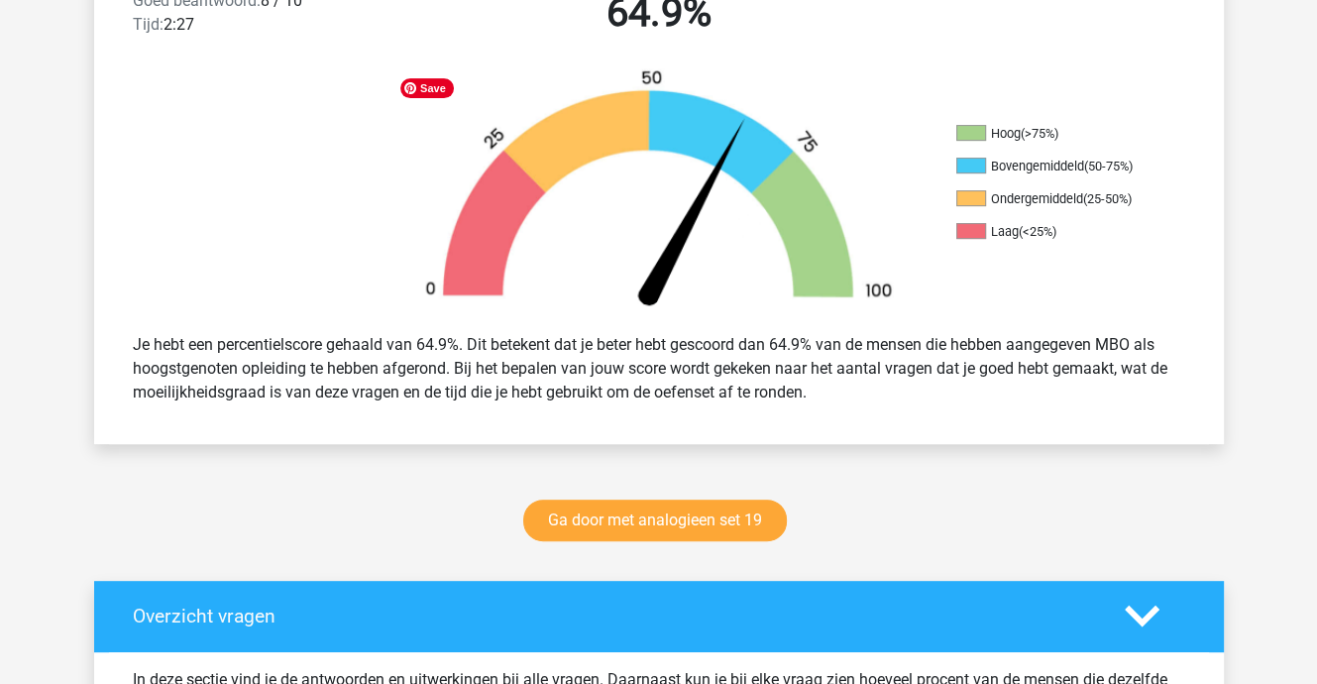
scroll to position [595, 0]
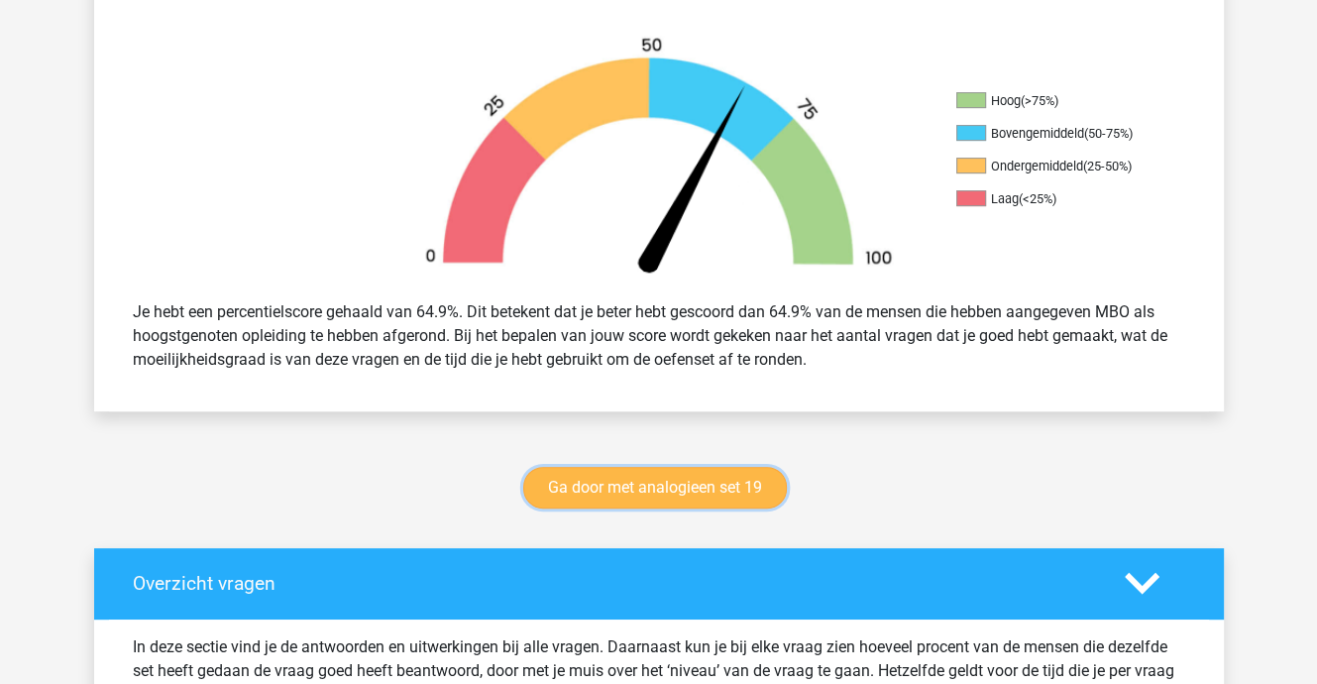
click at [676, 488] on link "Ga door met analogieen set 19" at bounding box center [655, 488] width 264 height 42
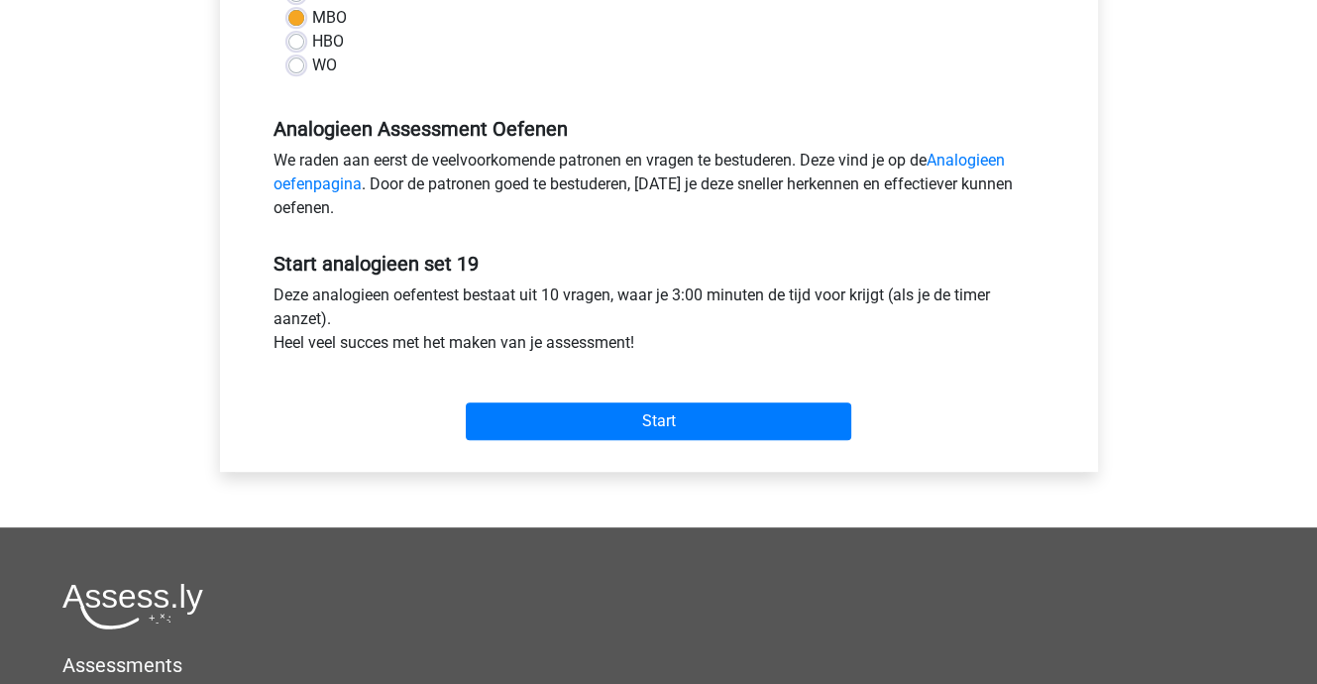
scroll to position [595, 0]
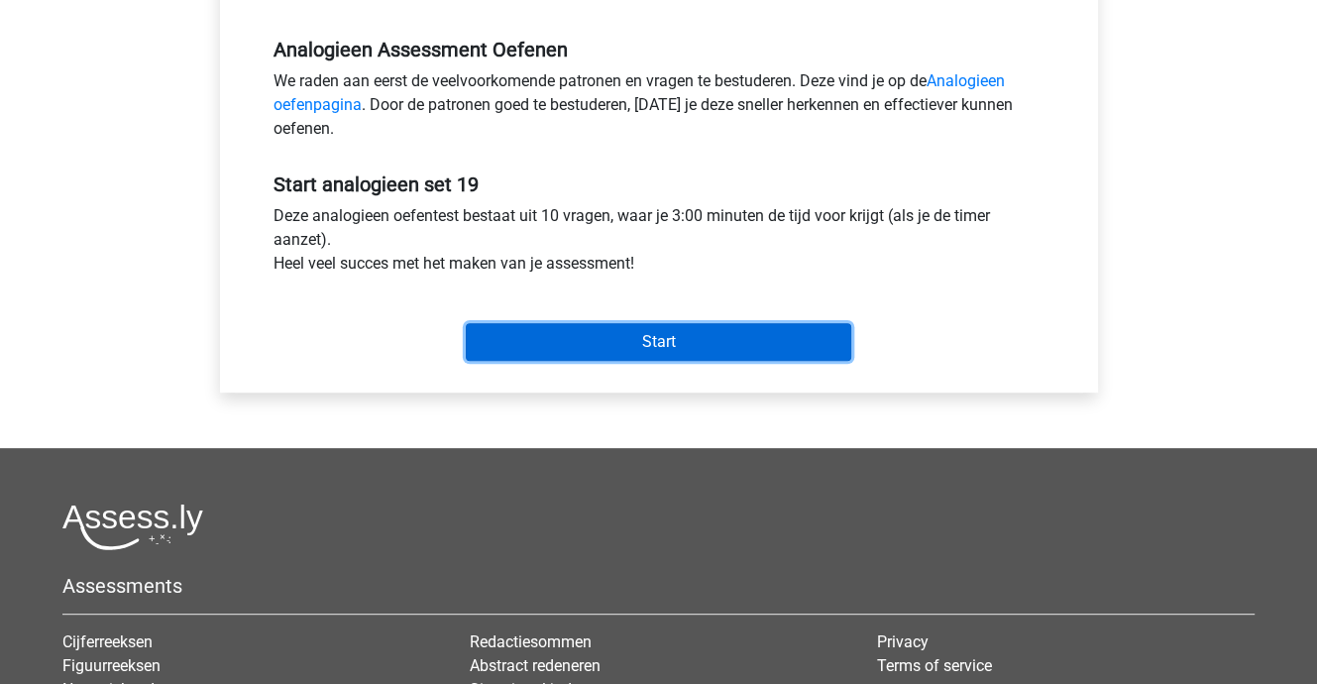
click at [655, 340] on input "Start" at bounding box center [658, 342] width 385 height 38
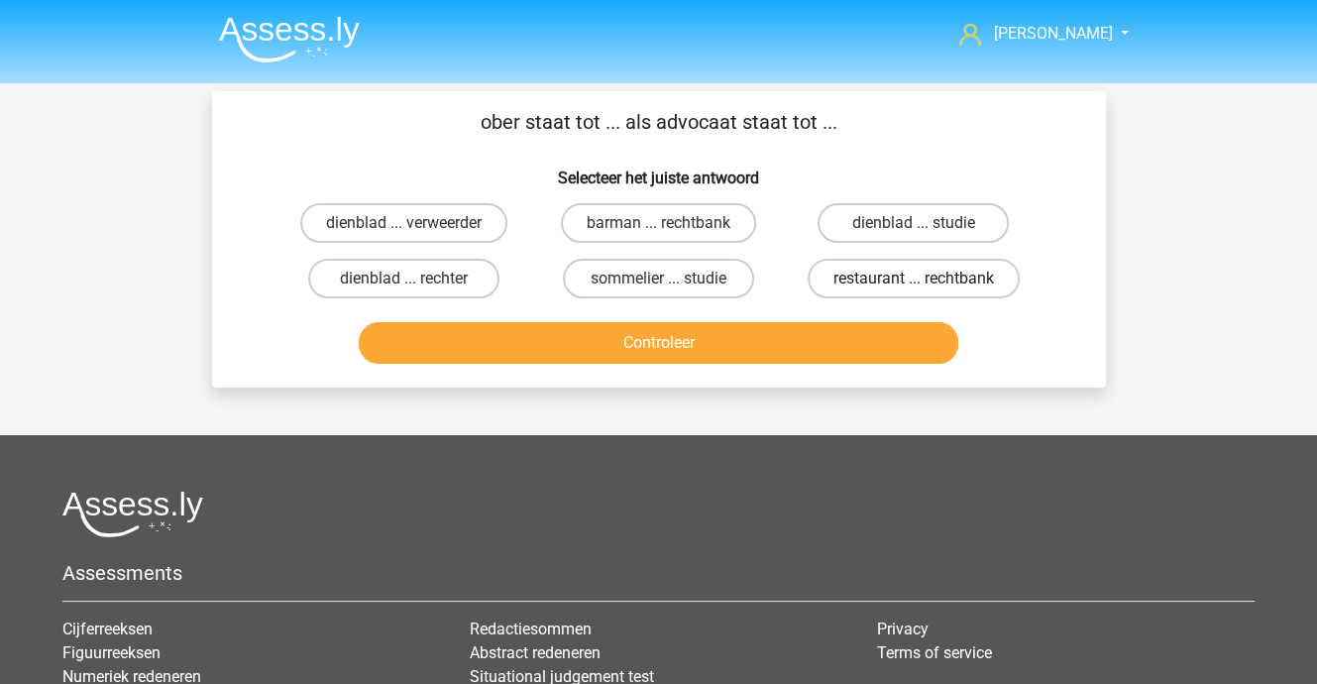
click at [872, 276] on label "restaurant ... rechtbank" at bounding box center [914, 279] width 212 height 40
click at [914, 278] on input "restaurant ... rechtbank" at bounding box center [920, 284] width 13 height 13
radio input "true"
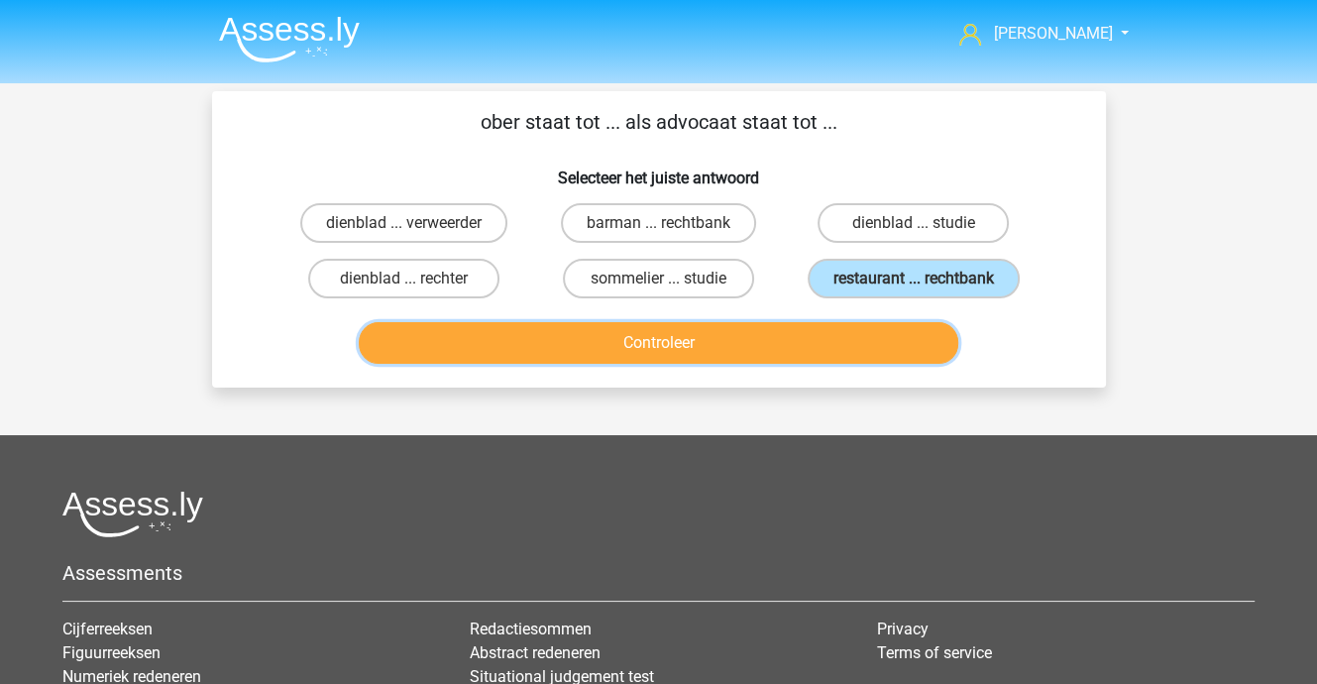
click at [746, 348] on button "Controleer" at bounding box center [659, 343] width 600 height 42
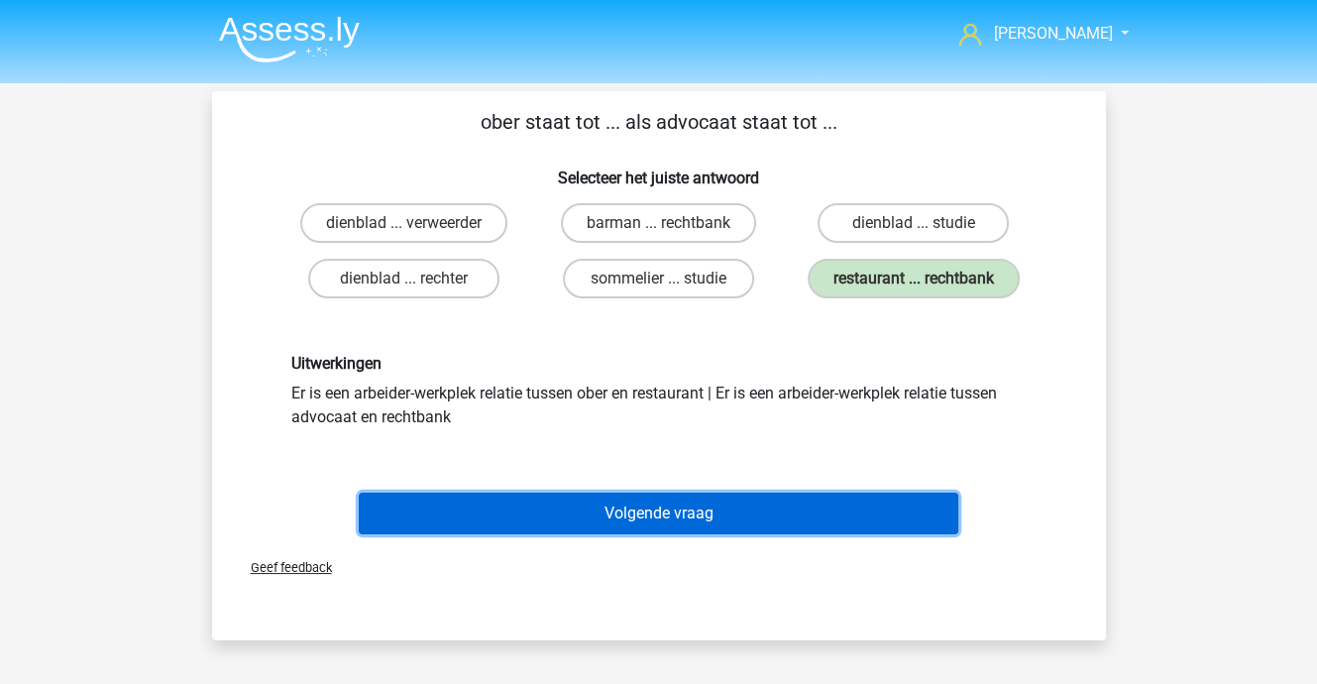
click at [685, 514] on button "Volgende vraag" at bounding box center [659, 513] width 600 height 42
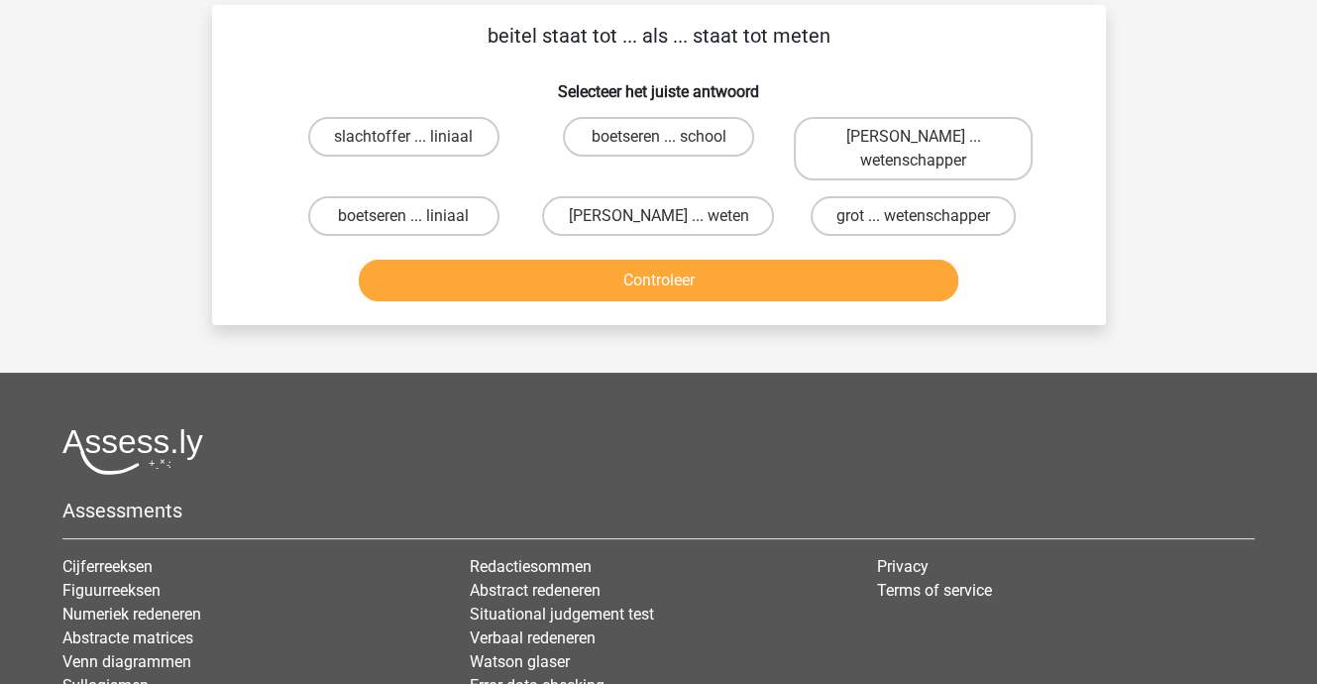
scroll to position [91, 0]
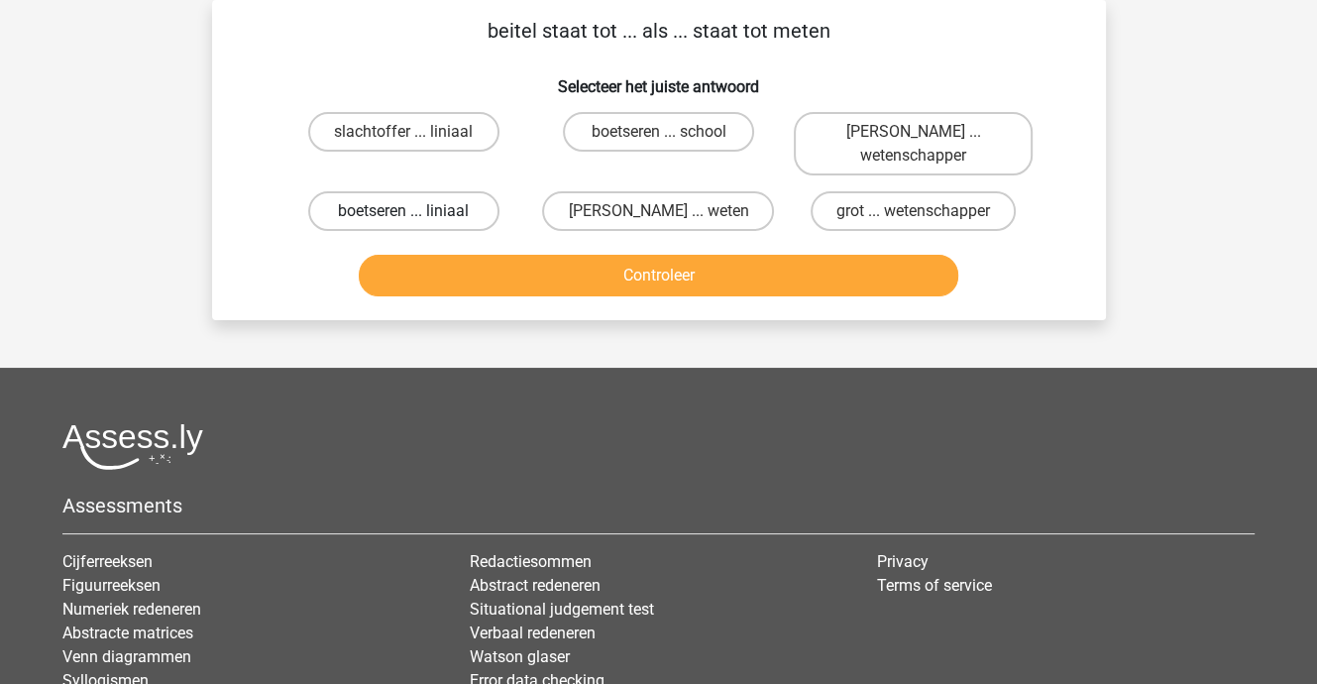
click at [432, 195] on label "boetseren ... liniaal" at bounding box center [403, 211] width 191 height 40
click at [416, 211] on input "boetseren ... liniaal" at bounding box center [409, 217] width 13 height 13
radio input "true"
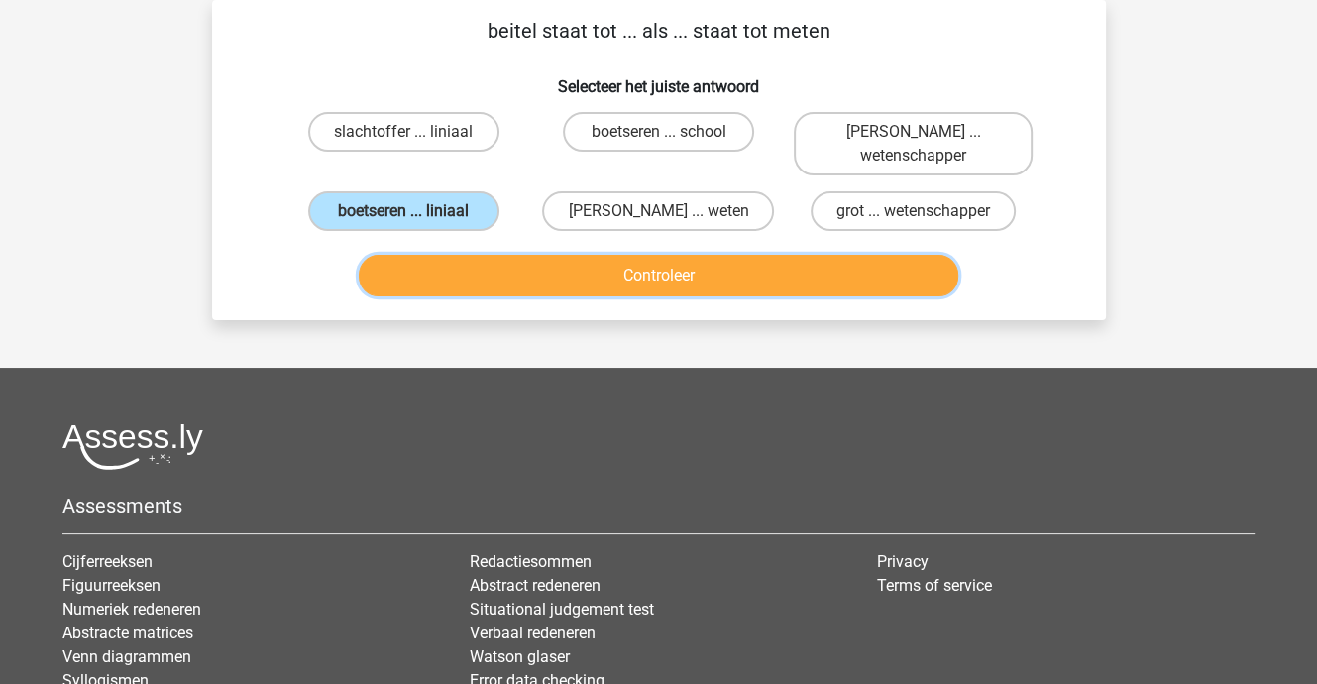
click at [552, 284] on button "Controleer" at bounding box center [659, 276] width 600 height 42
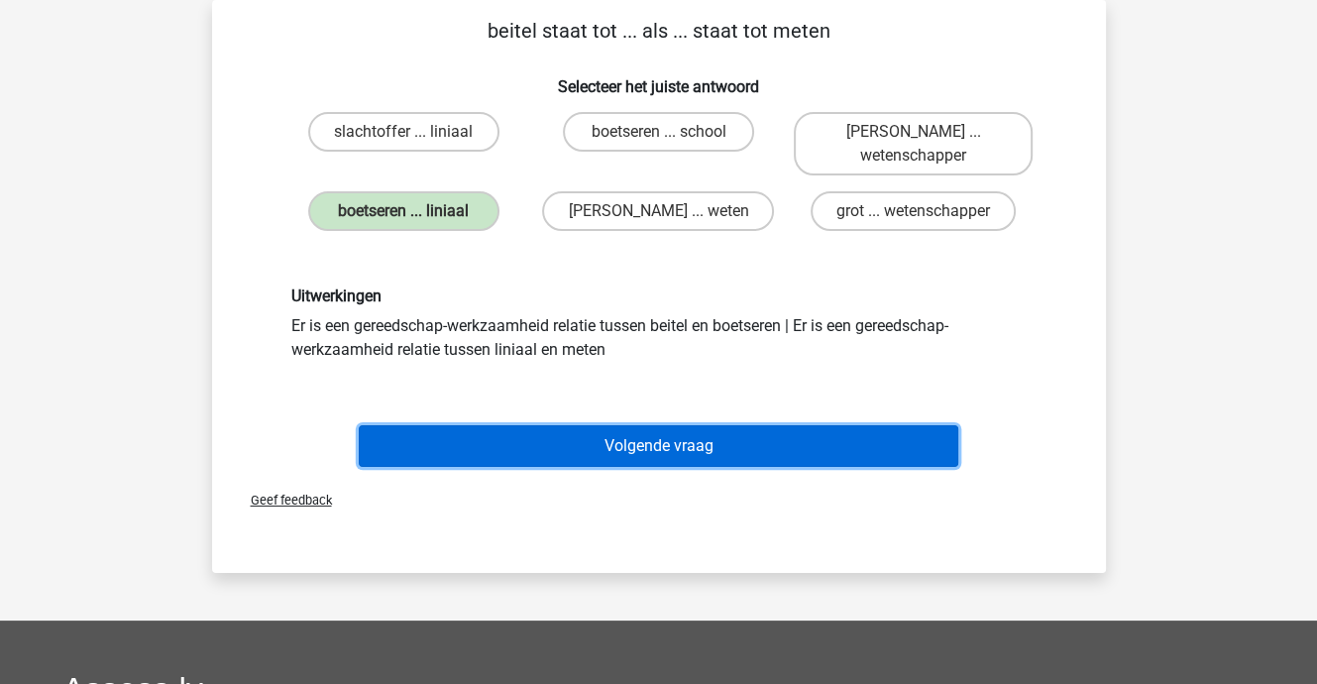
click at [594, 441] on button "Volgende vraag" at bounding box center [659, 446] width 600 height 42
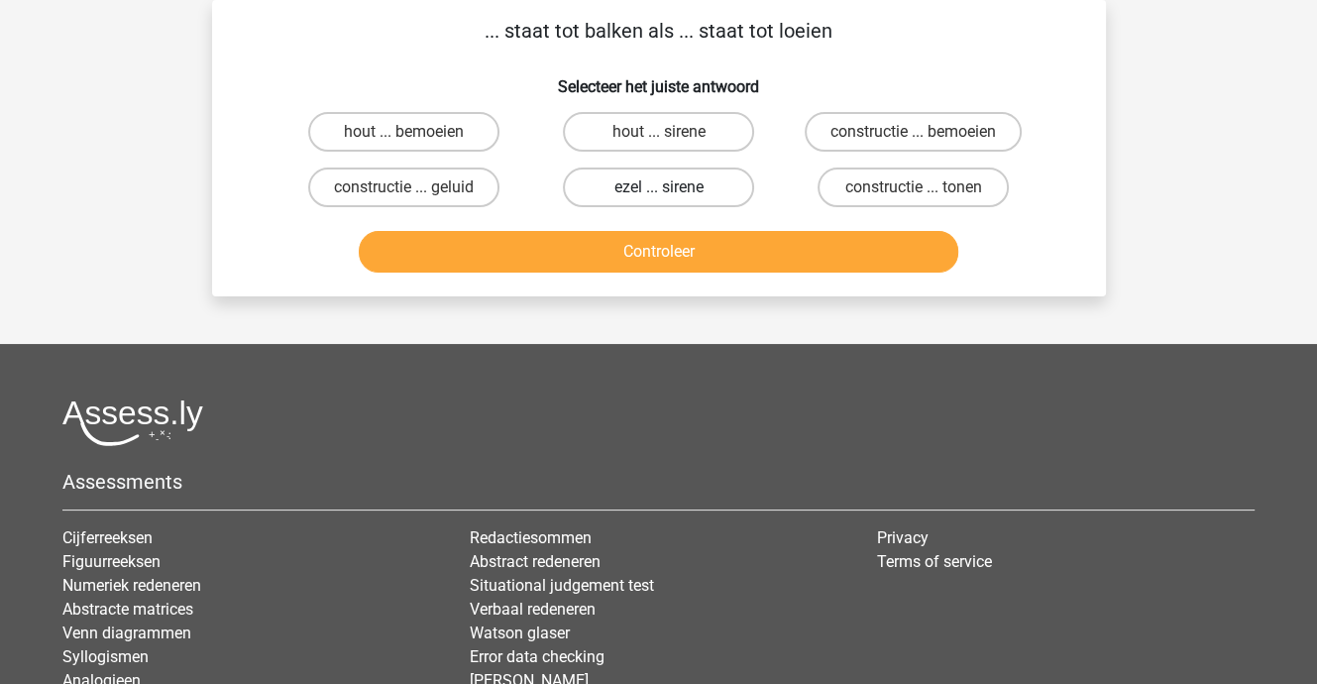
click at [646, 180] on label "ezel ... sirene" at bounding box center [658, 187] width 191 height 40
click at [658, 187] on input "ezel ... sirene" at bounding box center [664, 193] width 13 height 13
radio input "true"
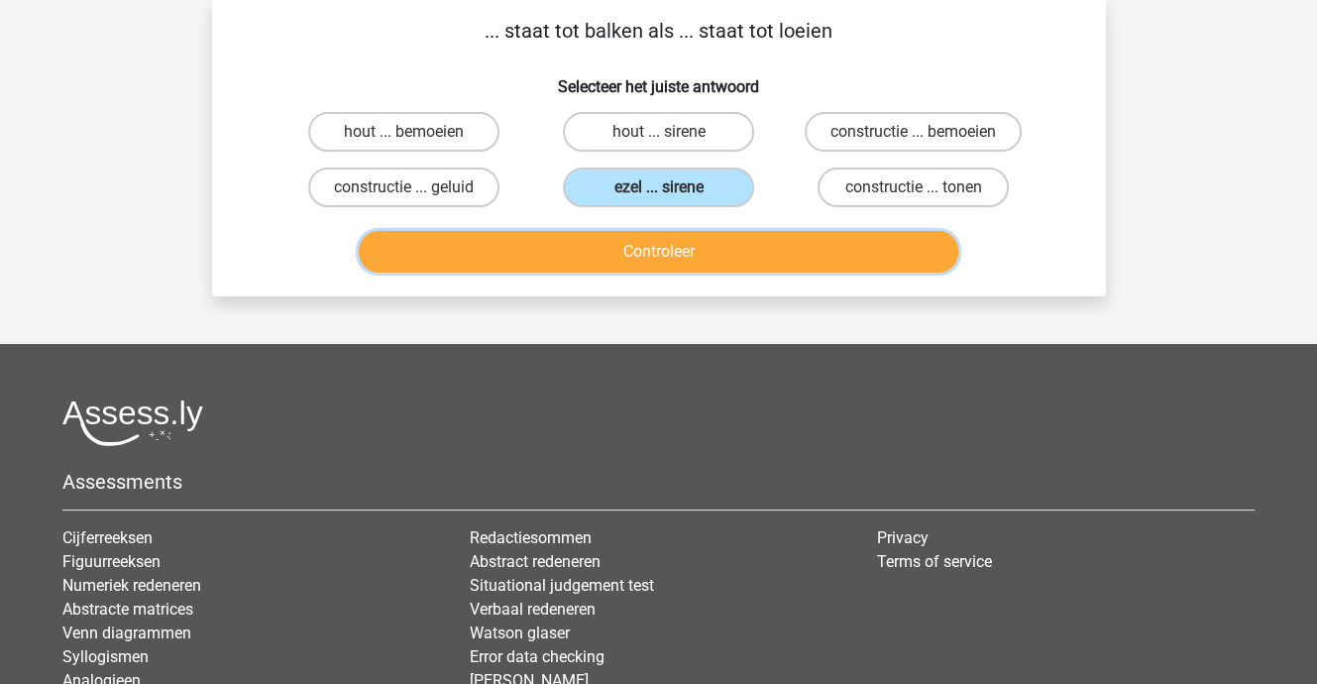
click at [638, 257] on button "Controleer" at bounding box center [659, 252] width 600 height 42
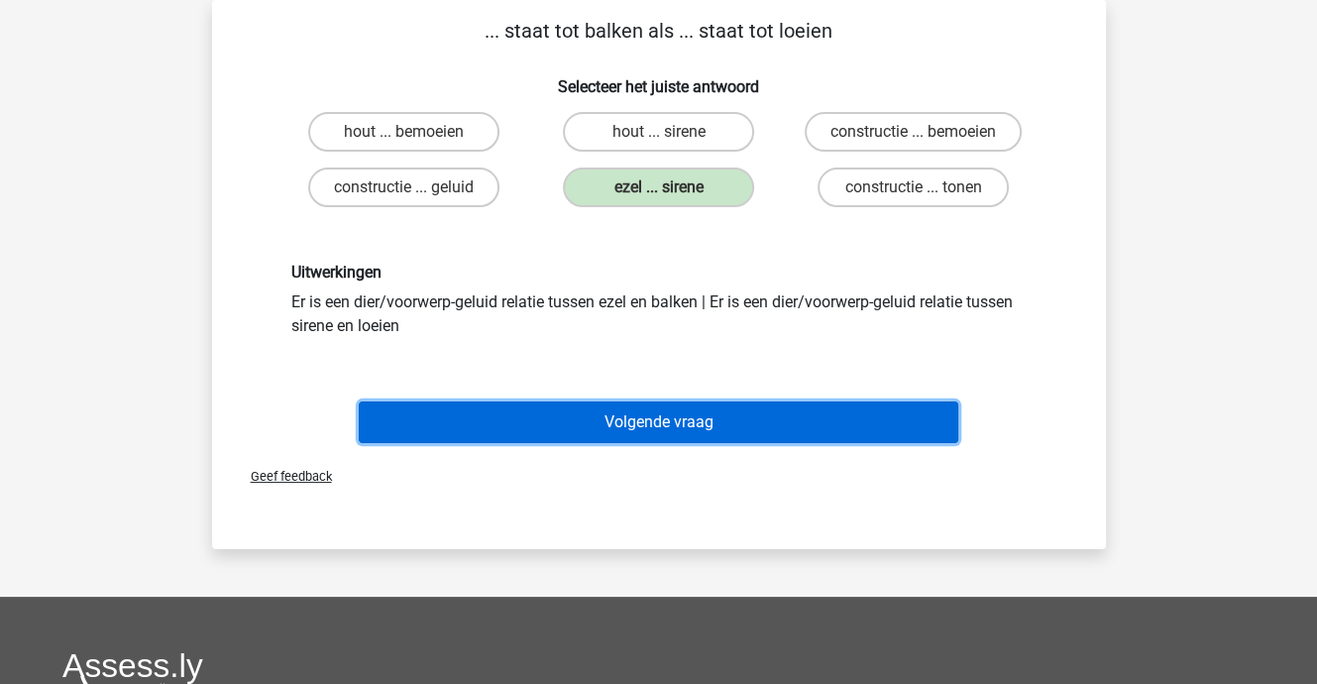
click at [633, 407] on button "Volgende vraag" at bounding box center [659, 422] width 600 height 42
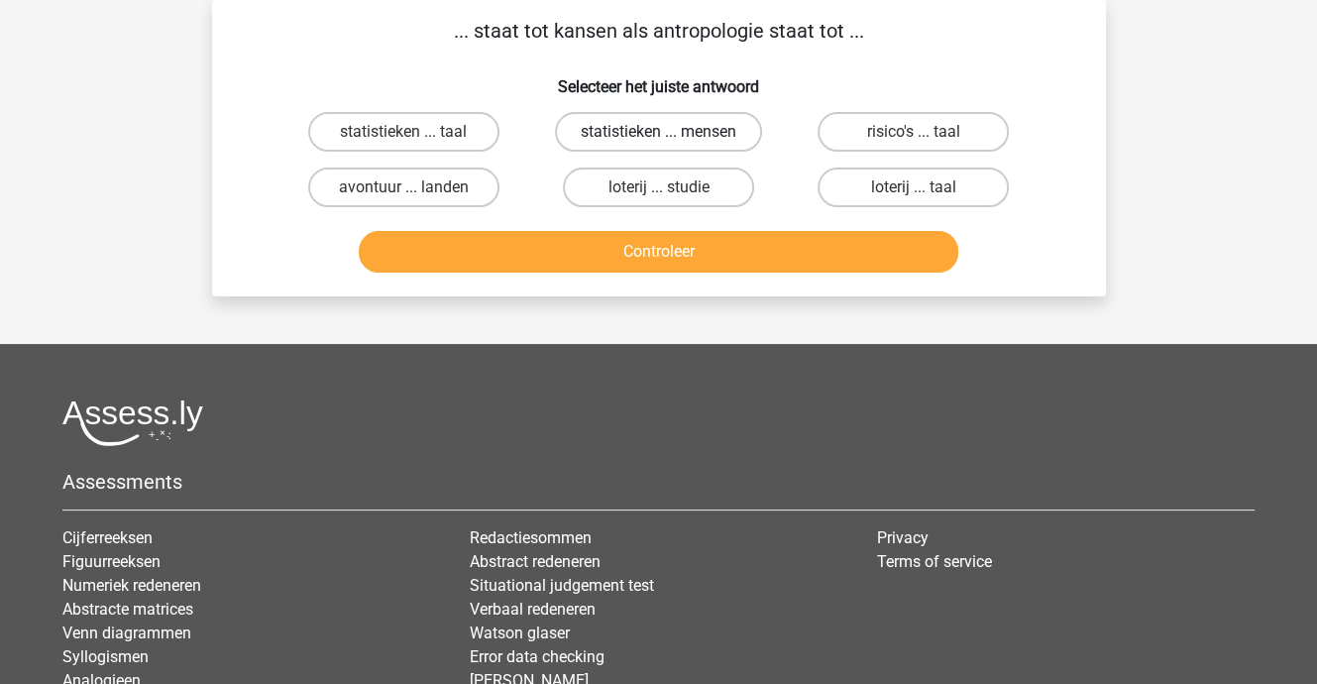
click at [654, 126] on label "statistieken ... mensen" at bounding box center [658, 132] width 207 height 40
click at [658, 132] on input "statistieken ... mensen" at bounding box center [664, 138] width 13 height 13
radio input "true"
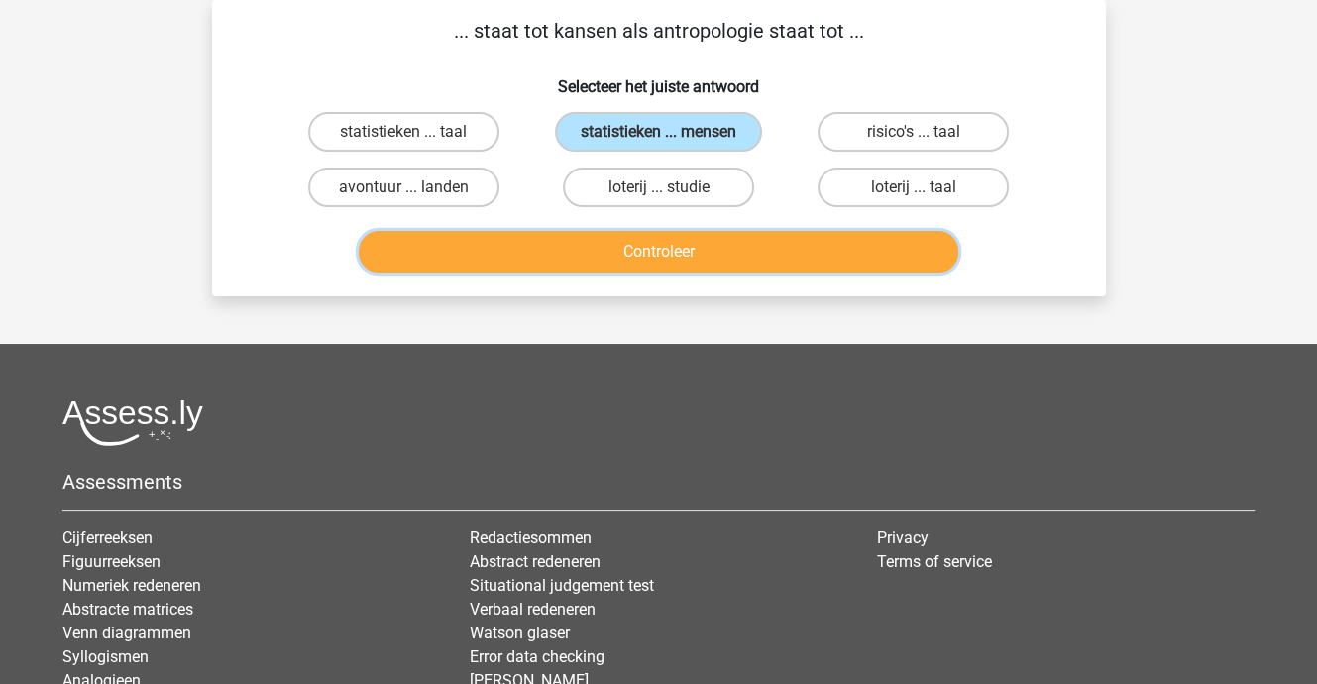
click at [633, 249] on button "Controleer" at bounding box center [659, 252] width 600 height 42
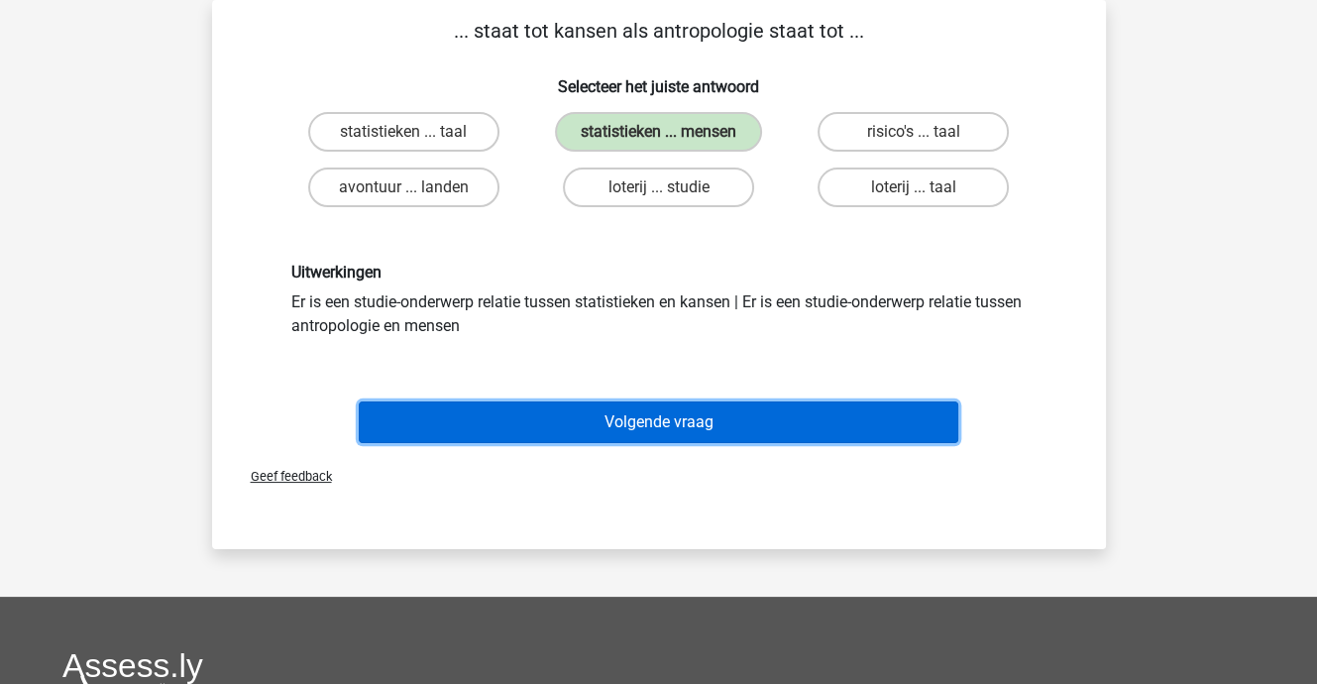
click at [638, 415] on button "Volgende vraag" at bounding box center [659, 422] width 600 height 42
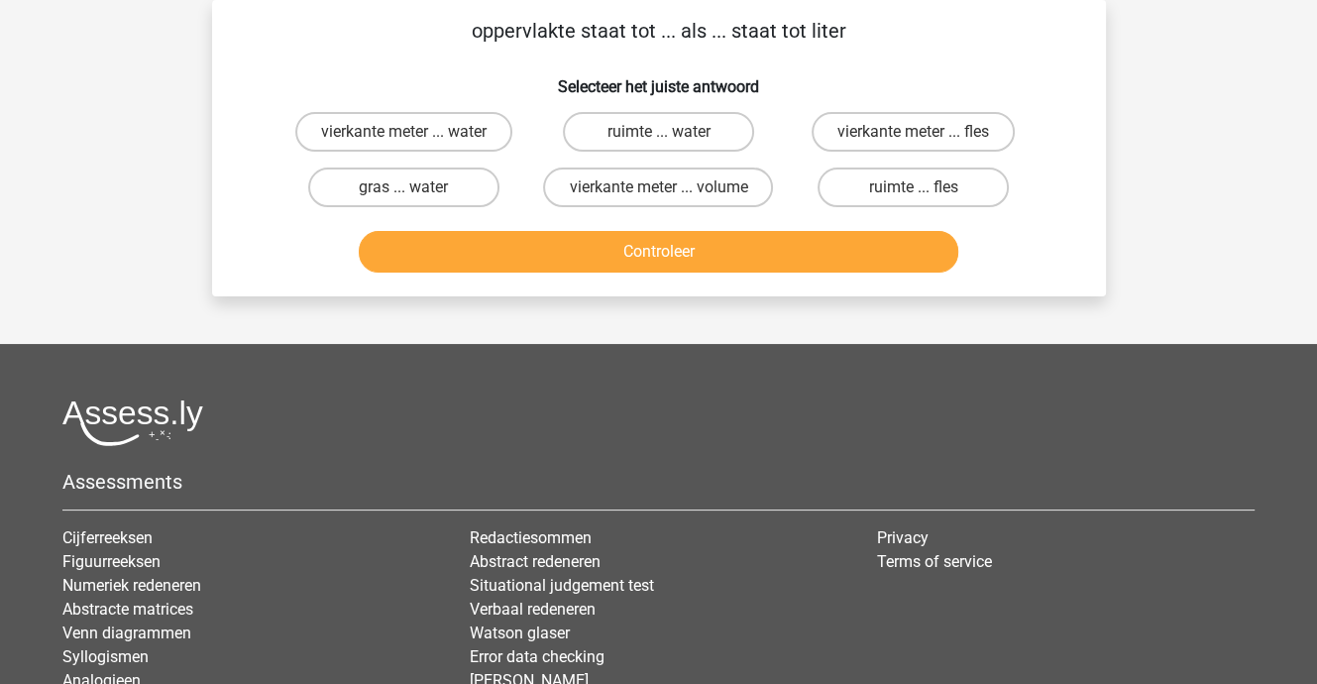
click at [662, 189] on input "vierkante meter ... volume" at bounding box center [664, 193] width 13 height 13
radio input "true"
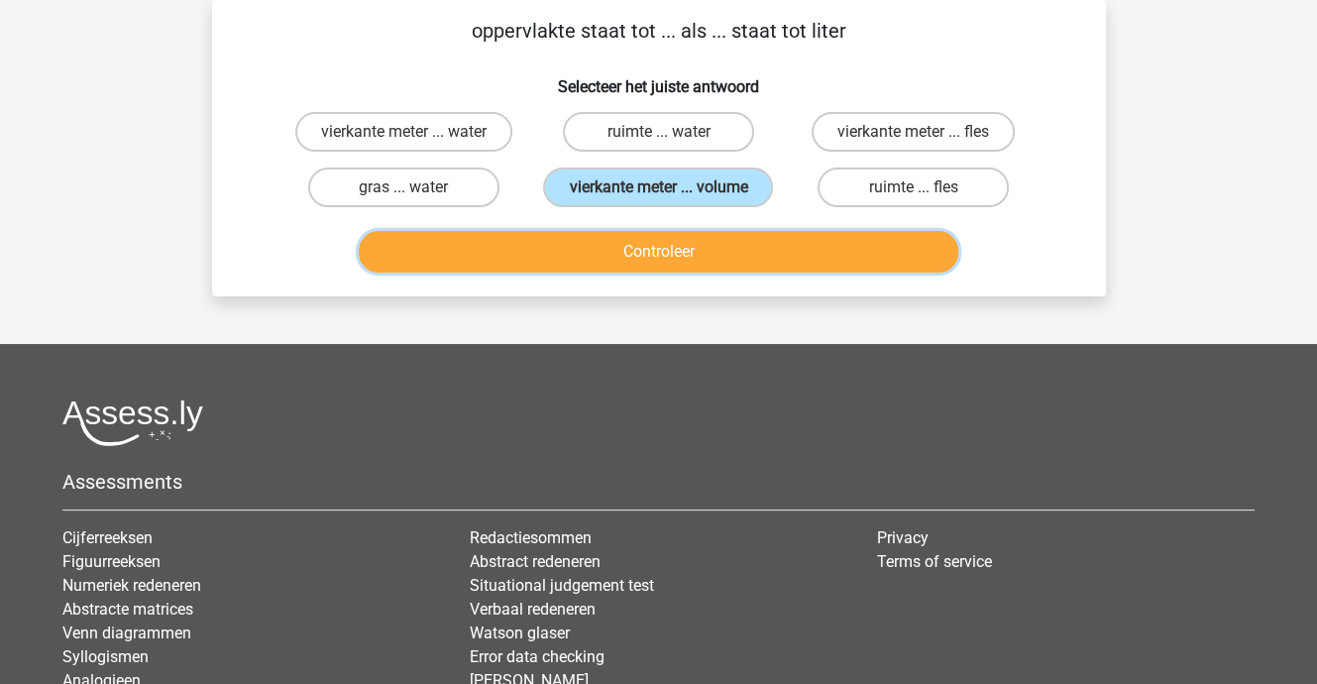
click at [669, 257] on button "Controleer" at bounding box center [659, 252] width 600 height 42
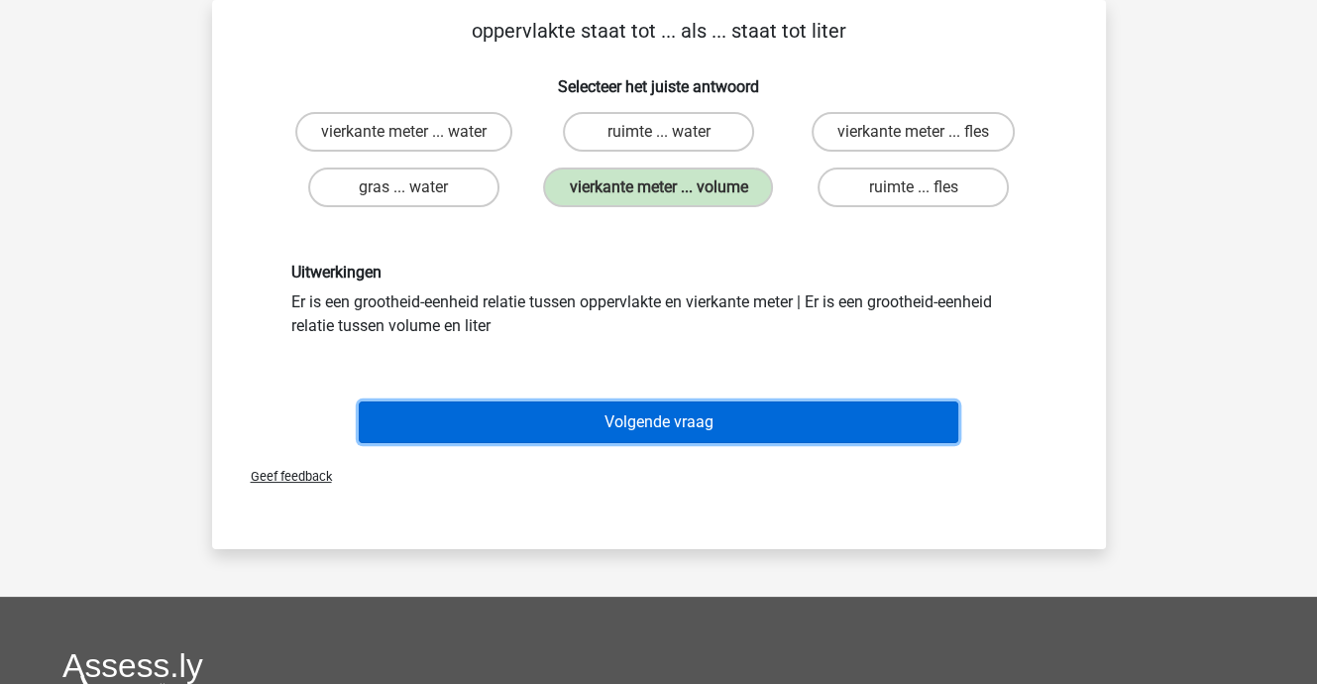
click at [666, 417] on button "Volgende vraag" at bounding box center [659, 422] width 600 height 42
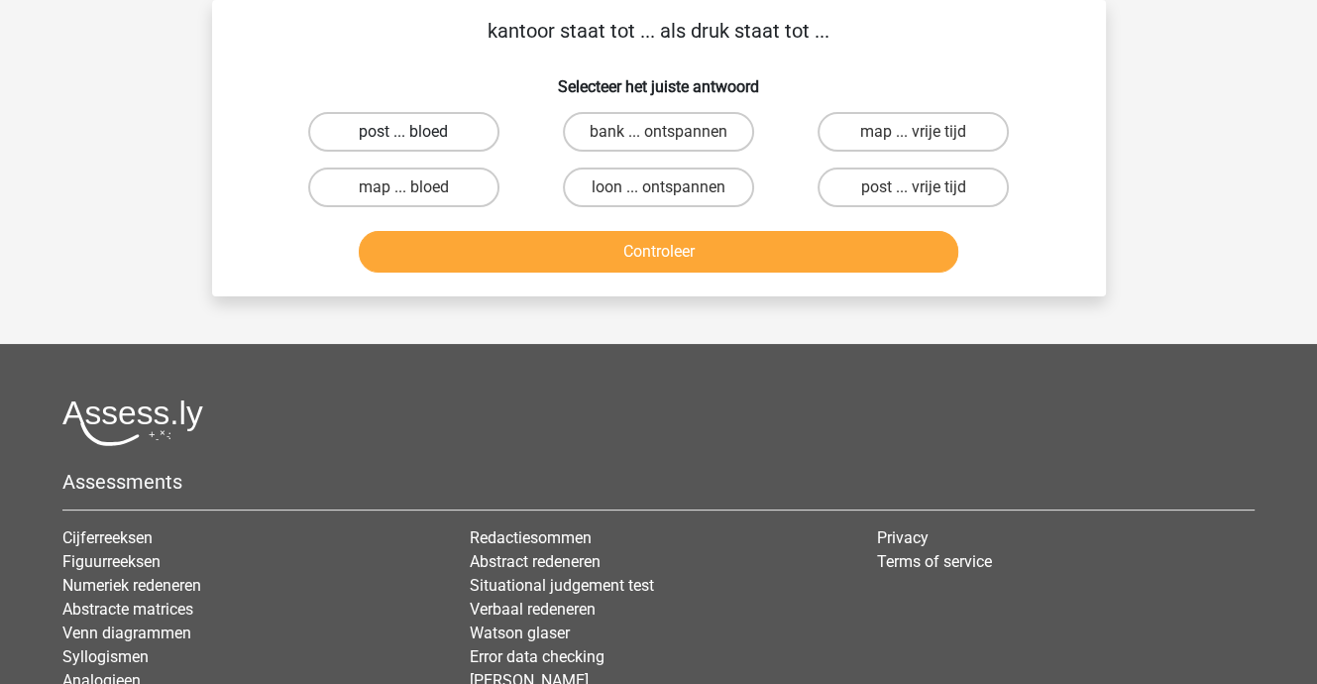
click at [448, 134] on label "post ... bloed" at bounding box center [403, 132] width 191 height 40
click at [416, 134] on input "post ... bloed" at bounding box center [409, 138] width 13 height 13
radio input "true"
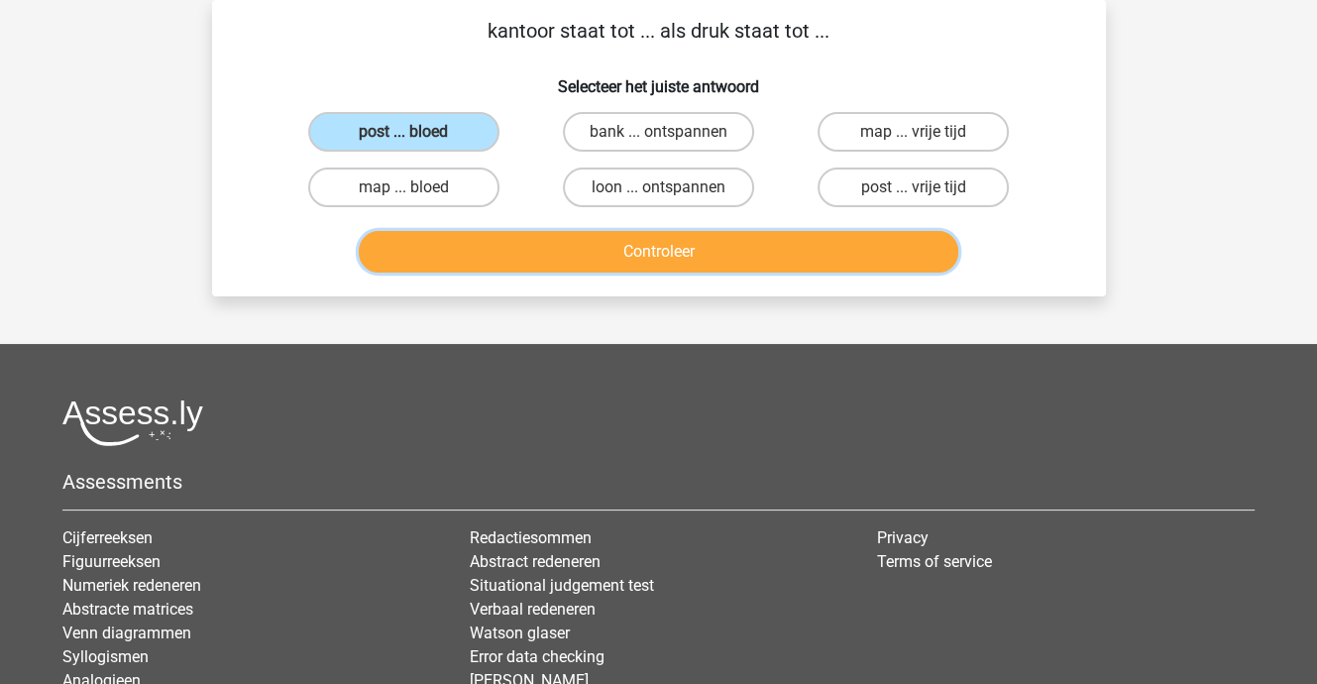
click at [576, 257] on button "Controleer" at bounding box center [659, 252] width 600 height 42
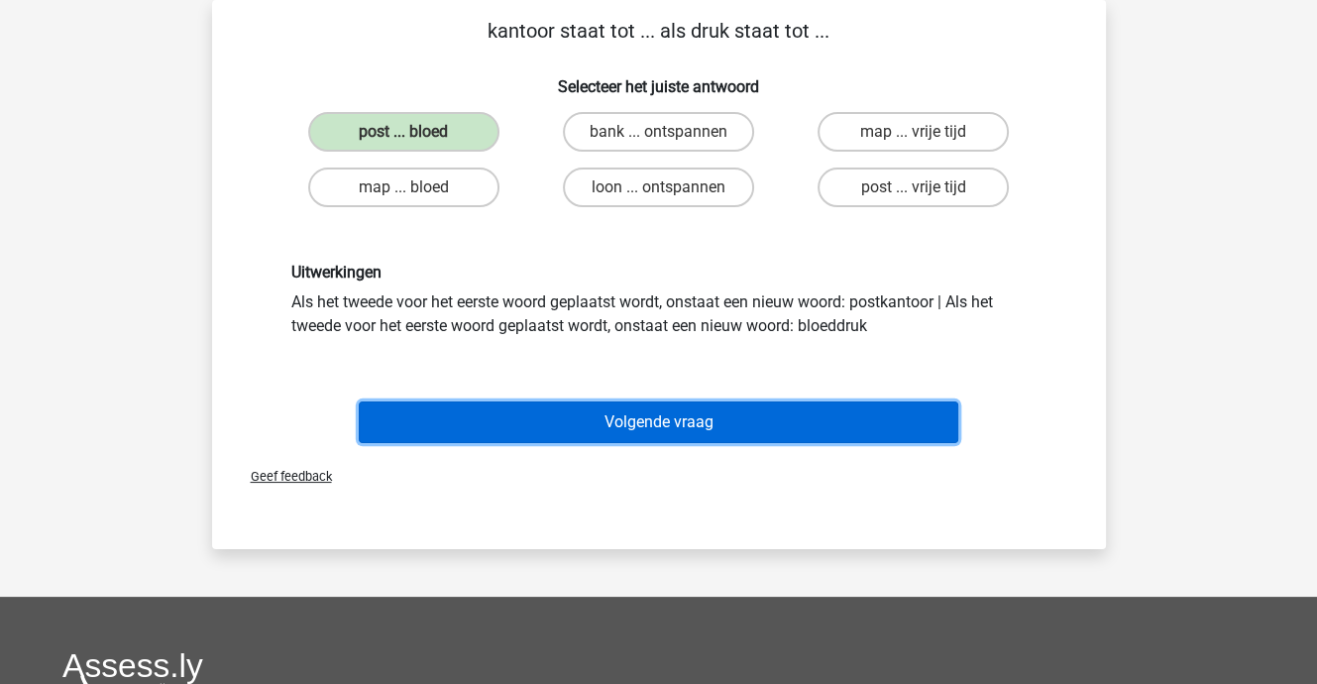
click at [706, 421] on button "Volgende vraag" at bounding box center [659, 422] width 600 height 42
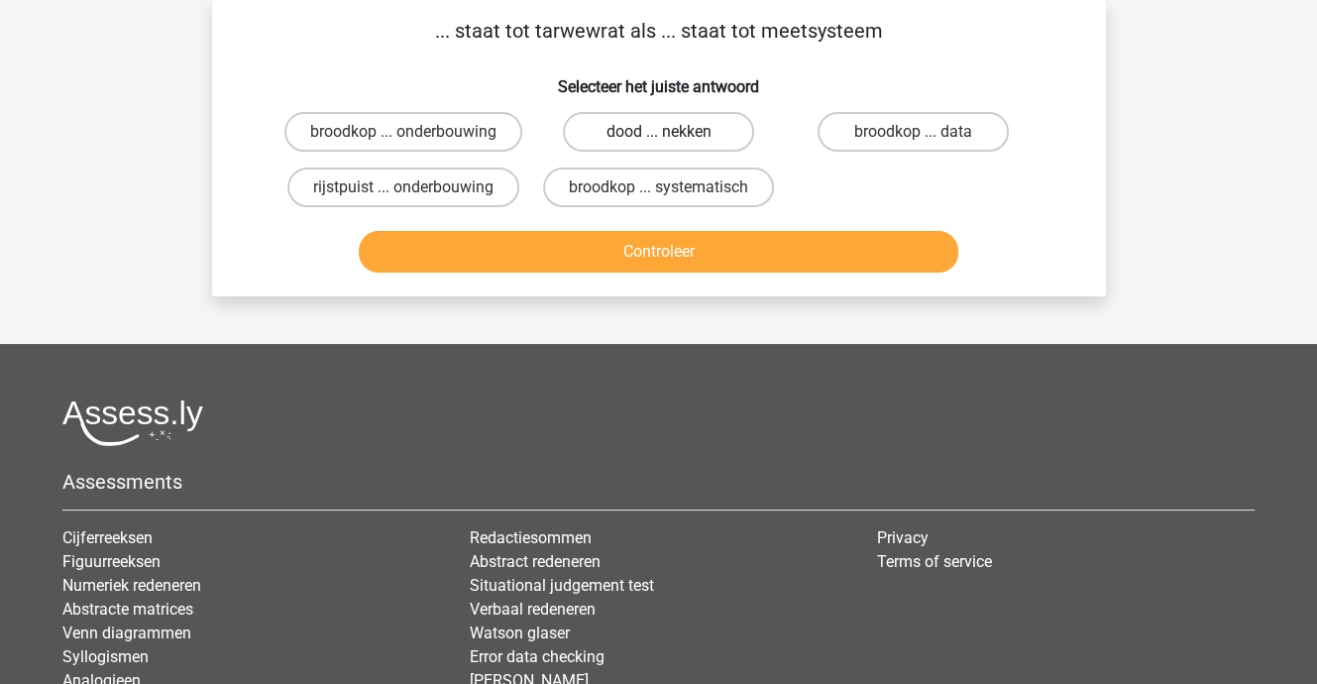
click at [675, 128] on label "dood ... nekken" at bounding box center [658, 132] width 191 height 40
click at [671, 132] on input "dood ... nekken" at bounding box center [664, 138] width 13 height 13
radio input "true"
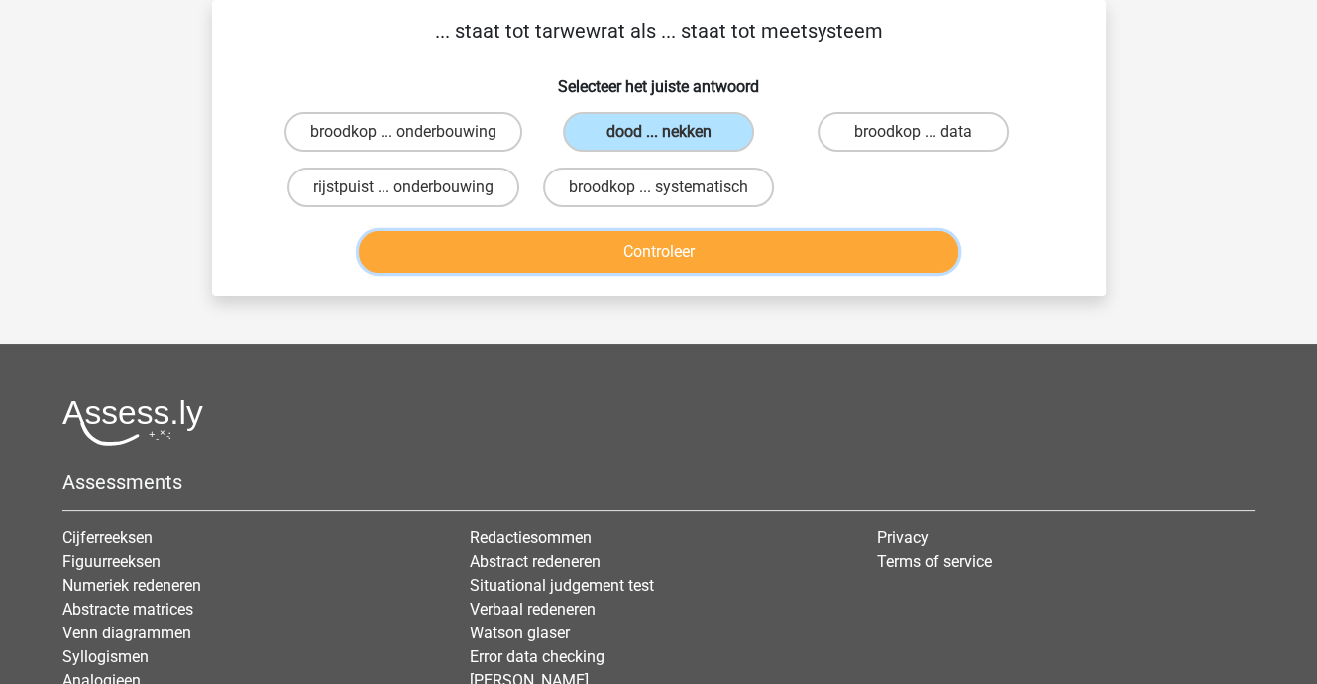
click at [674, 240] on button "Controleer" at bounding box center [659, 252] width 600 height 42
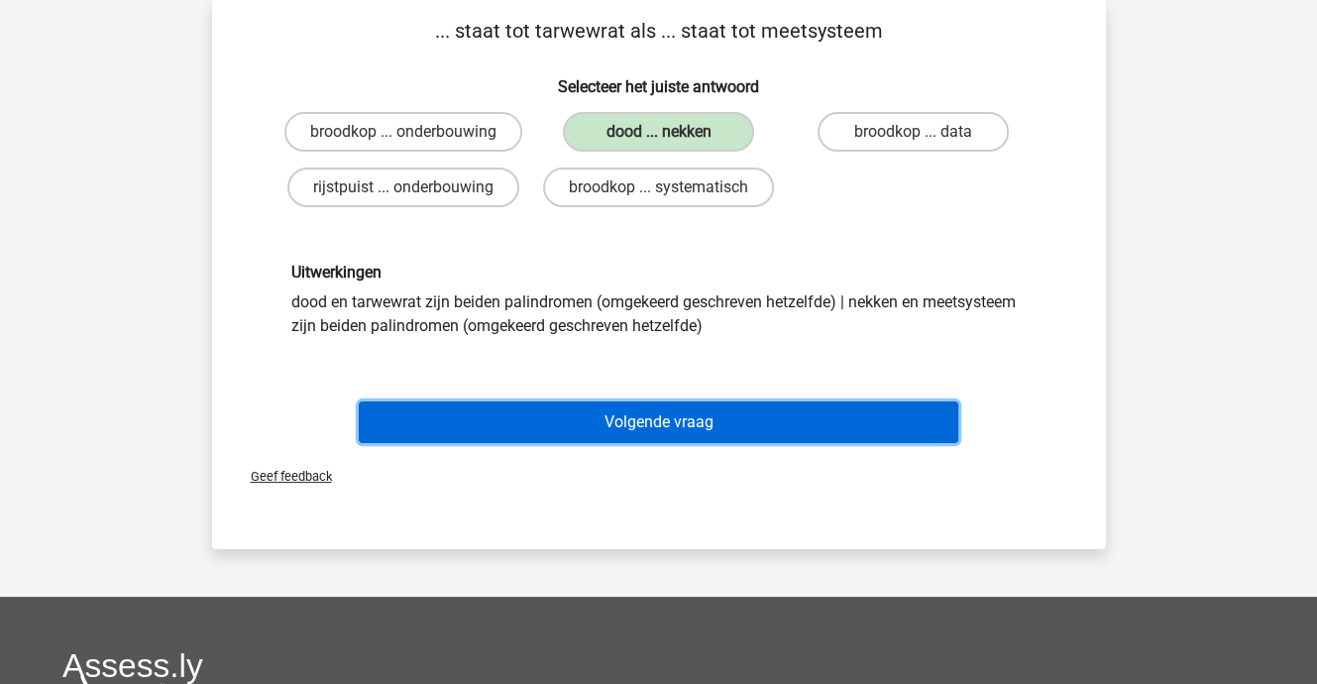
click at [682, 419] on button "Volgende vraag" at bounding box center [659, 422] width 600 height 42
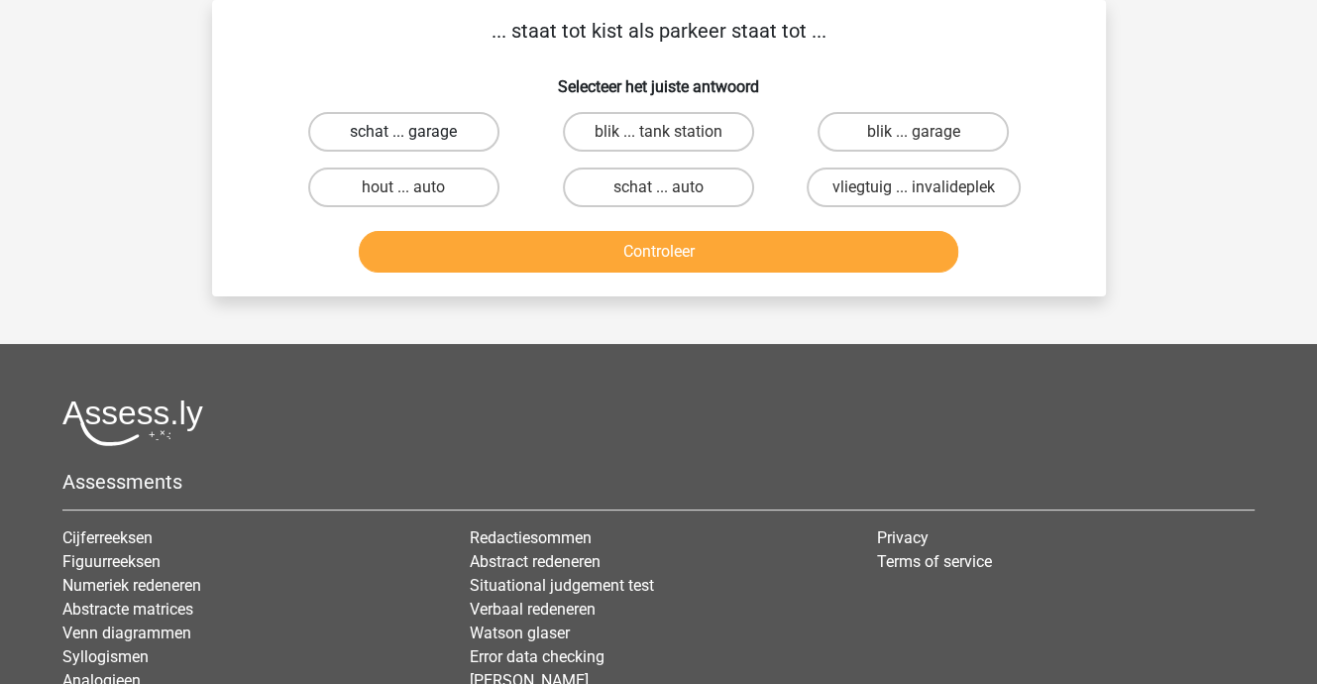
click at [444, 126] on label "schat ... garage" at bounding box center [403, 132] width 191 height 40
click at [416, 132] on input "schat ... garage" at bounding box center [409, 138] width 13 height 13
radio input "true"
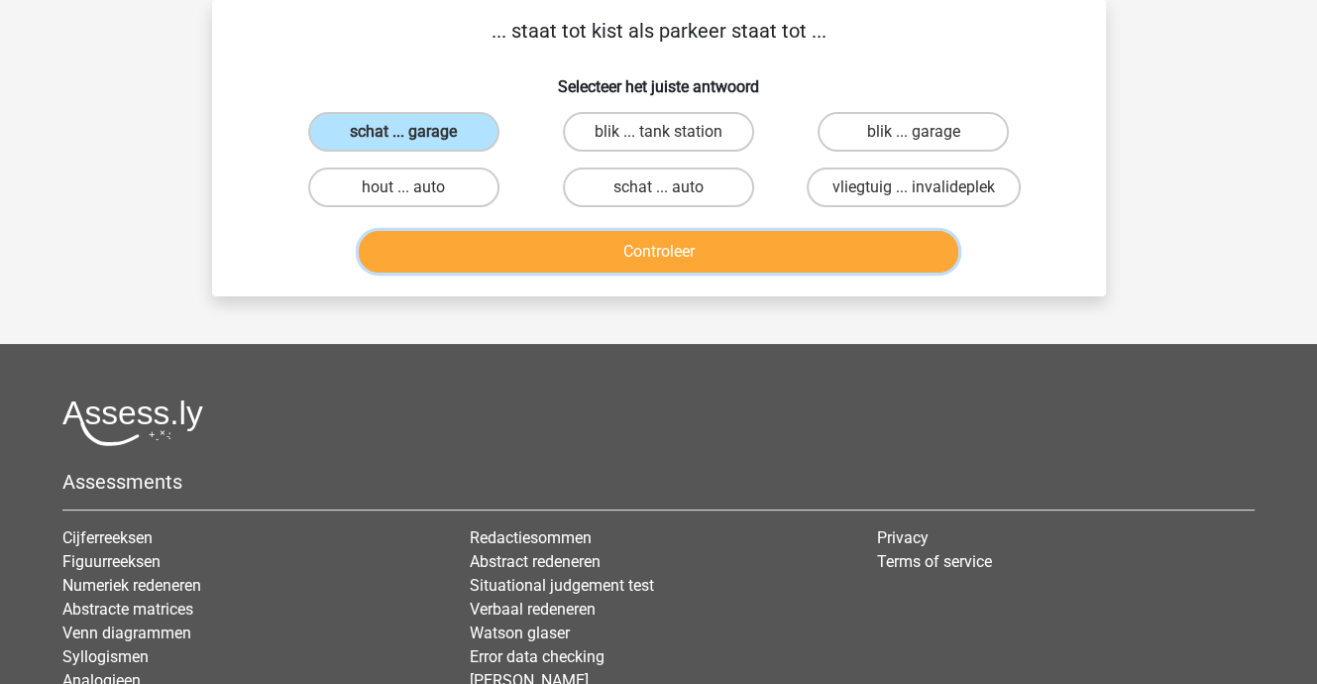
click at [659, 259] on button "Controleer" at bounding box center [659, 252] width 600 height 42
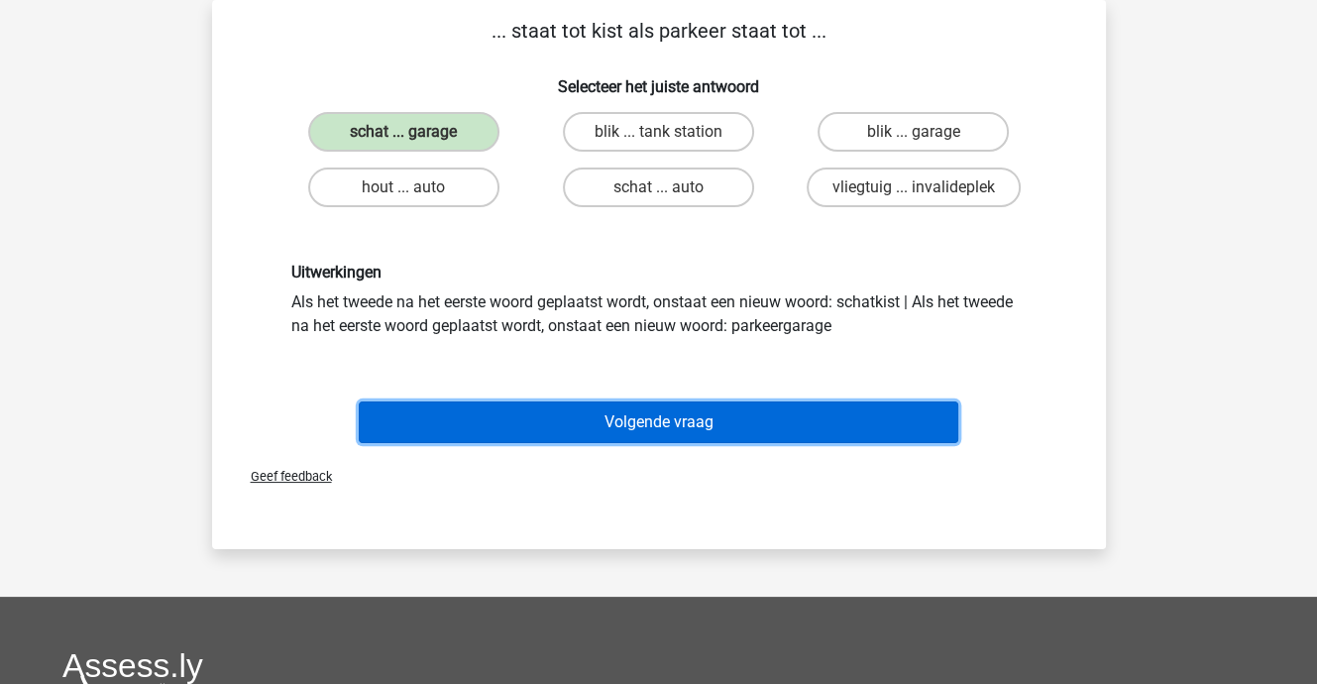
click at [682, 423] on button "Volgende vraag" at bounding box center [659, 422] width 600 height 42
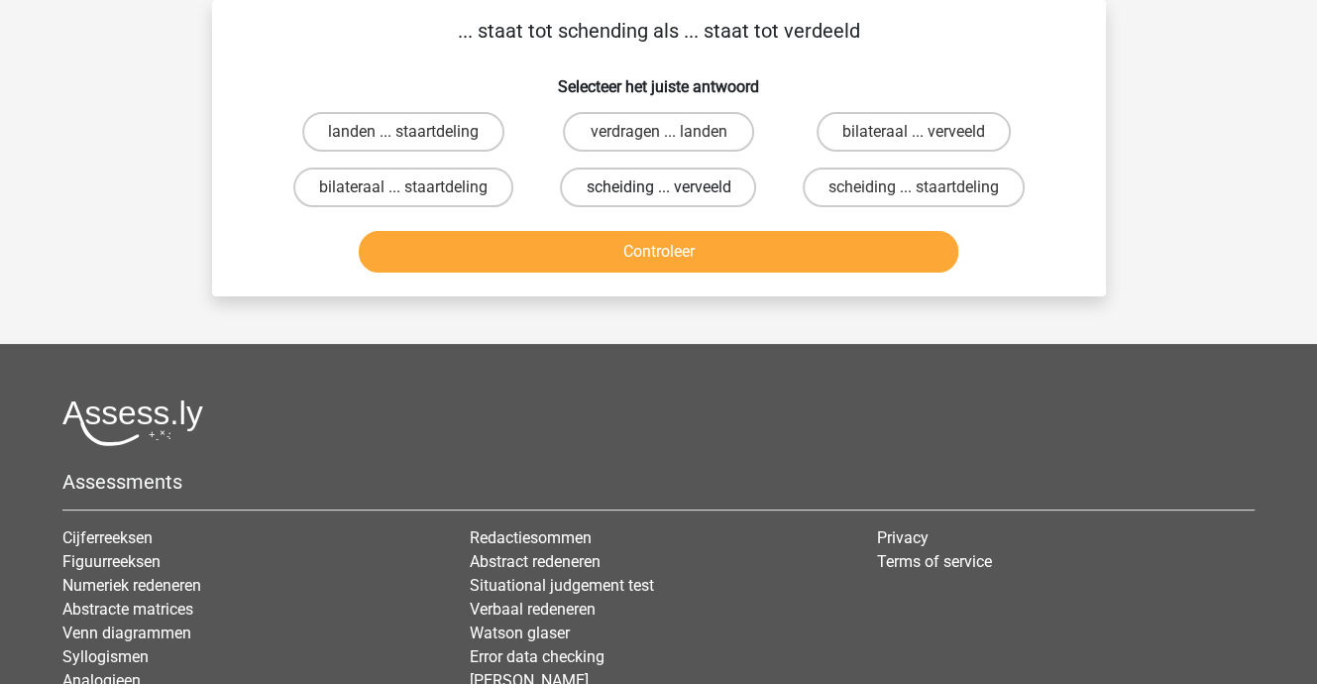
click at [676, 185] on label "scheiding ... verveeld" at bounding box center [658, 187] width 196 height 40
click at [671, 187] on input "scheiding ... verveeld" at bounding box center [664, 193] width 13 height 13
radio input "true"
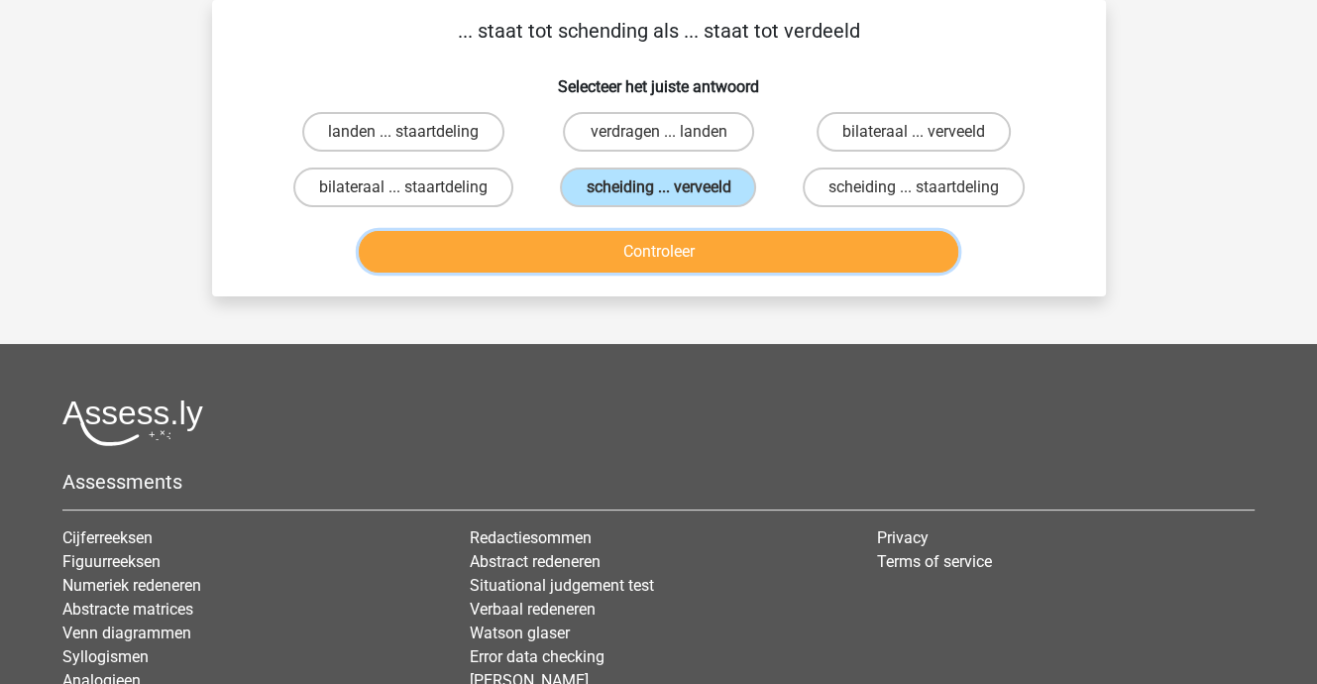
click at [667, 259] on button "Controleer" at bounding box center [659, 252] width 600 height 42
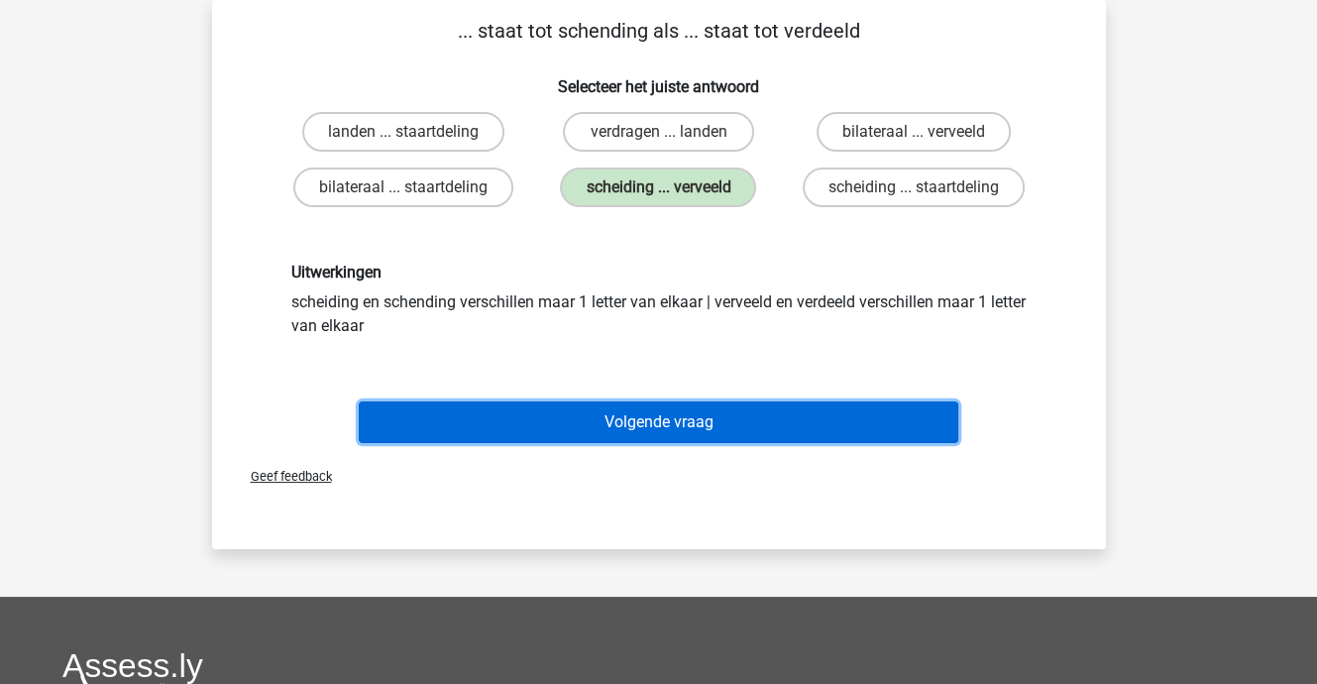
click at [668, 419] on button "Volgende vraag" at bounding box center [659, 422] width 600 height 42
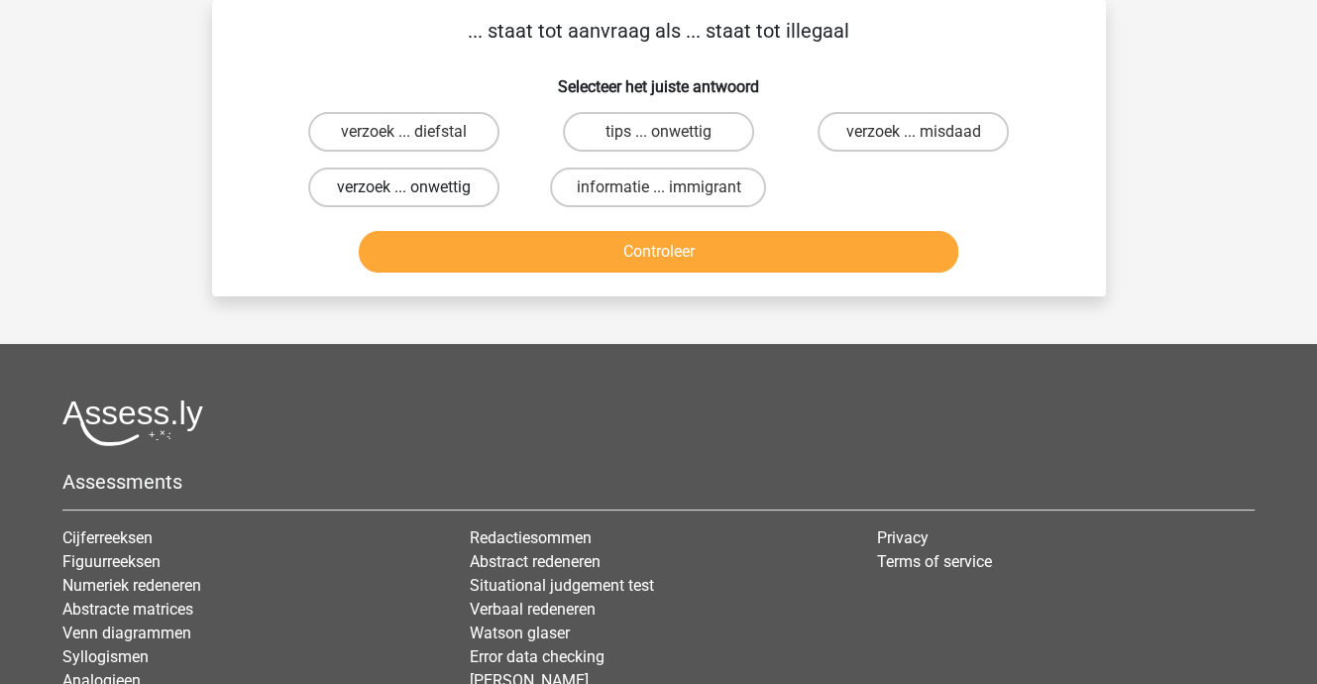
click at [384, 186] on label "verzoek ... onwettig" at bounding box center [403, 187] width 191 height 40
click at [403, 187] on input "verzoek ... onwettig" at bounding box center [409, 193] width 13 height 13
radio input "true"
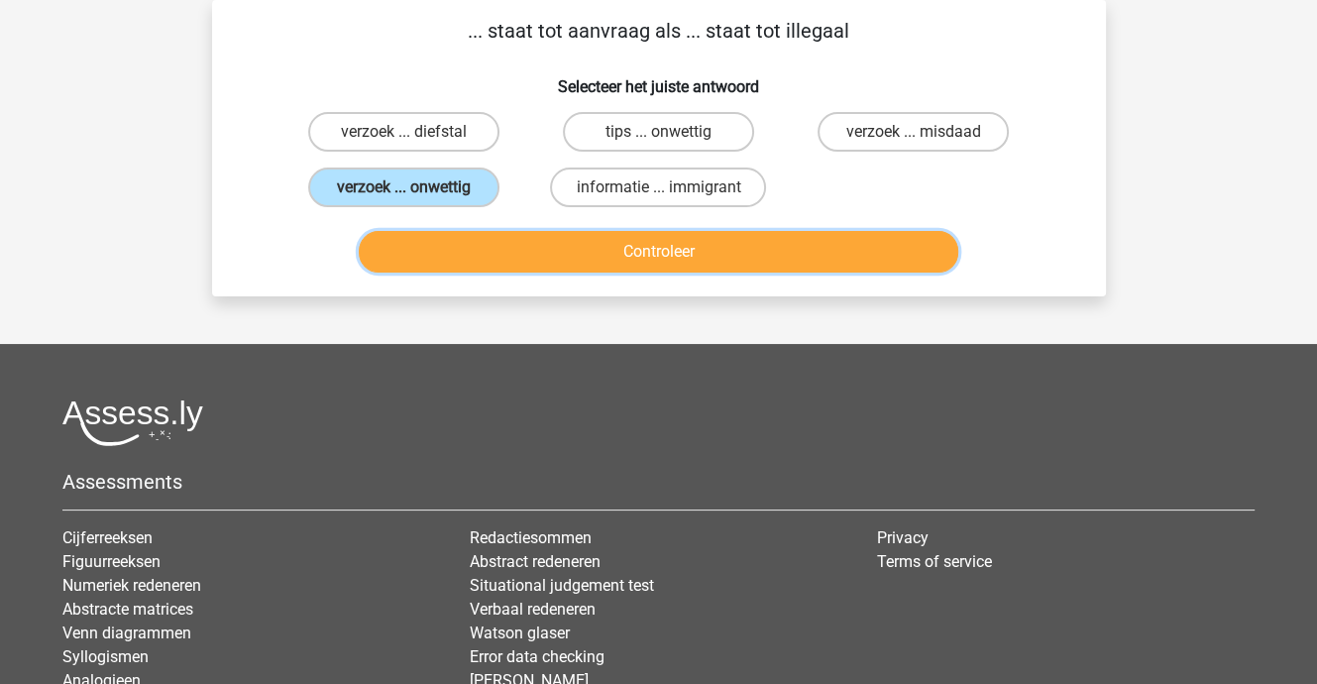
click at [660, 255] on button "Controleer" at bounding box center [659, 252] width 600 height 42
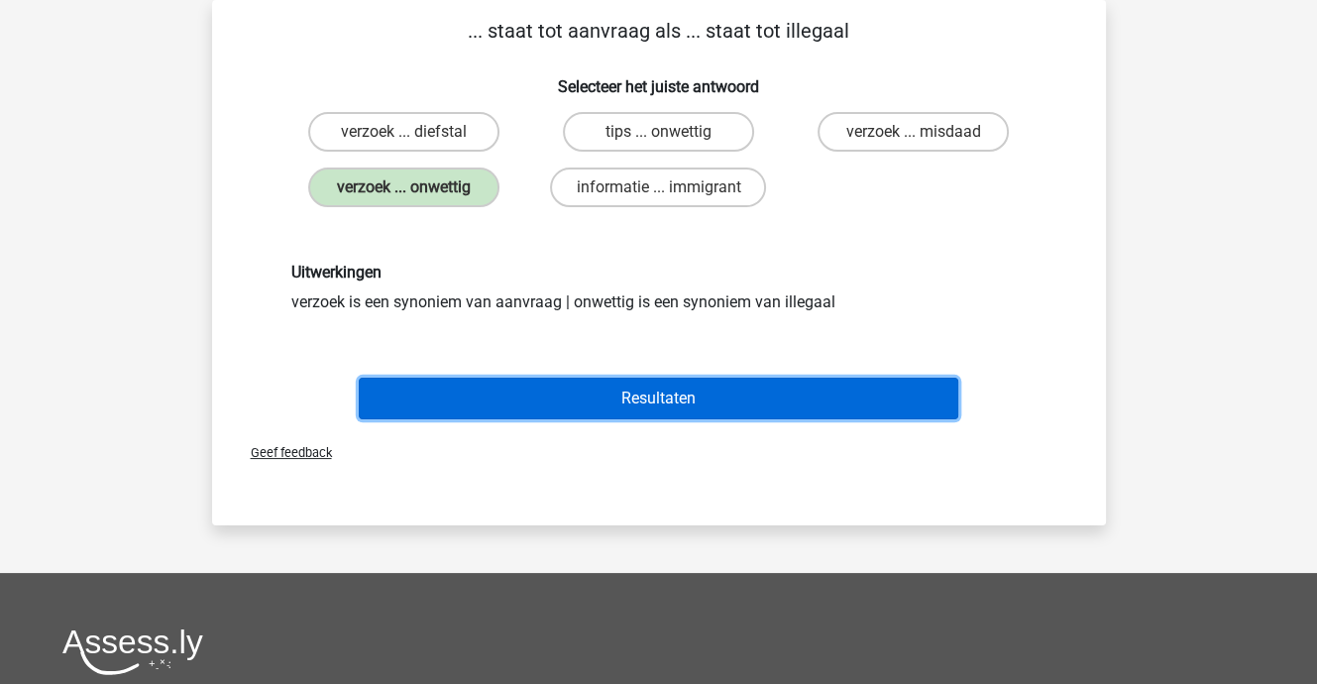
click at [674, 391] on button "Resultaten" at bounding box center [659, 399] width 600 height 42
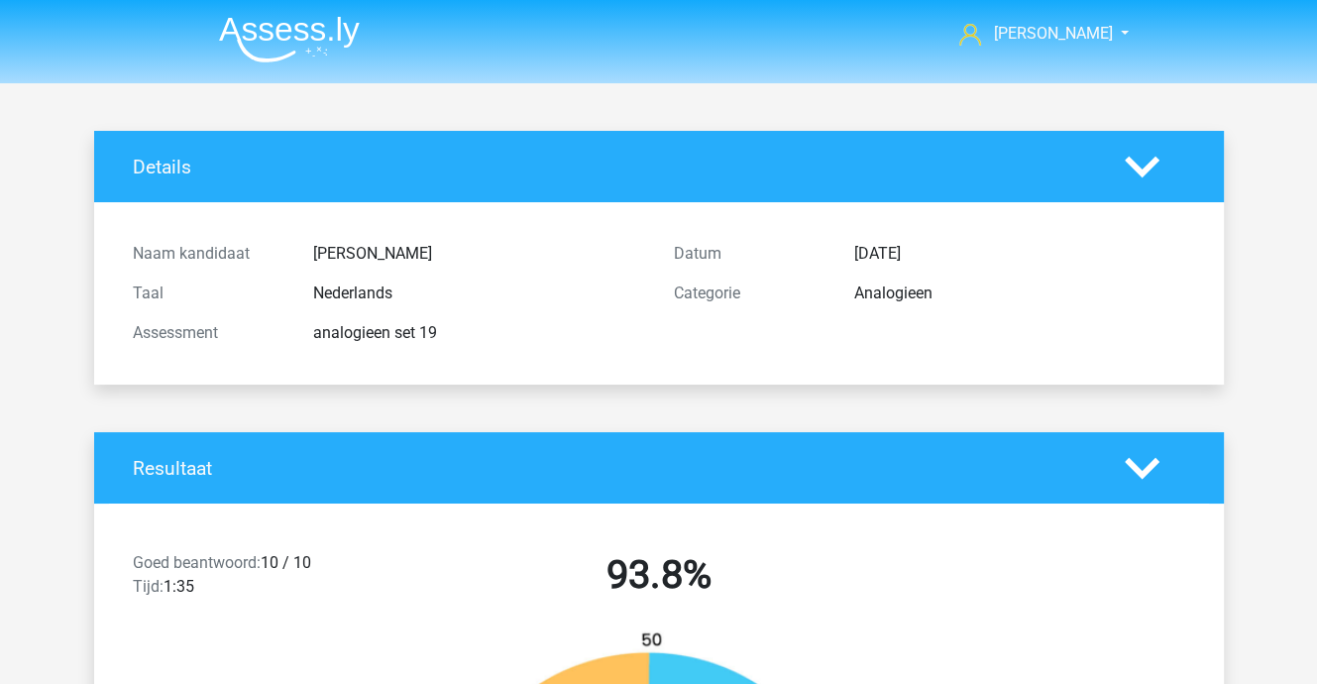
click at [262, 22] on img at bounding box center [289, 39] width 141 height 47
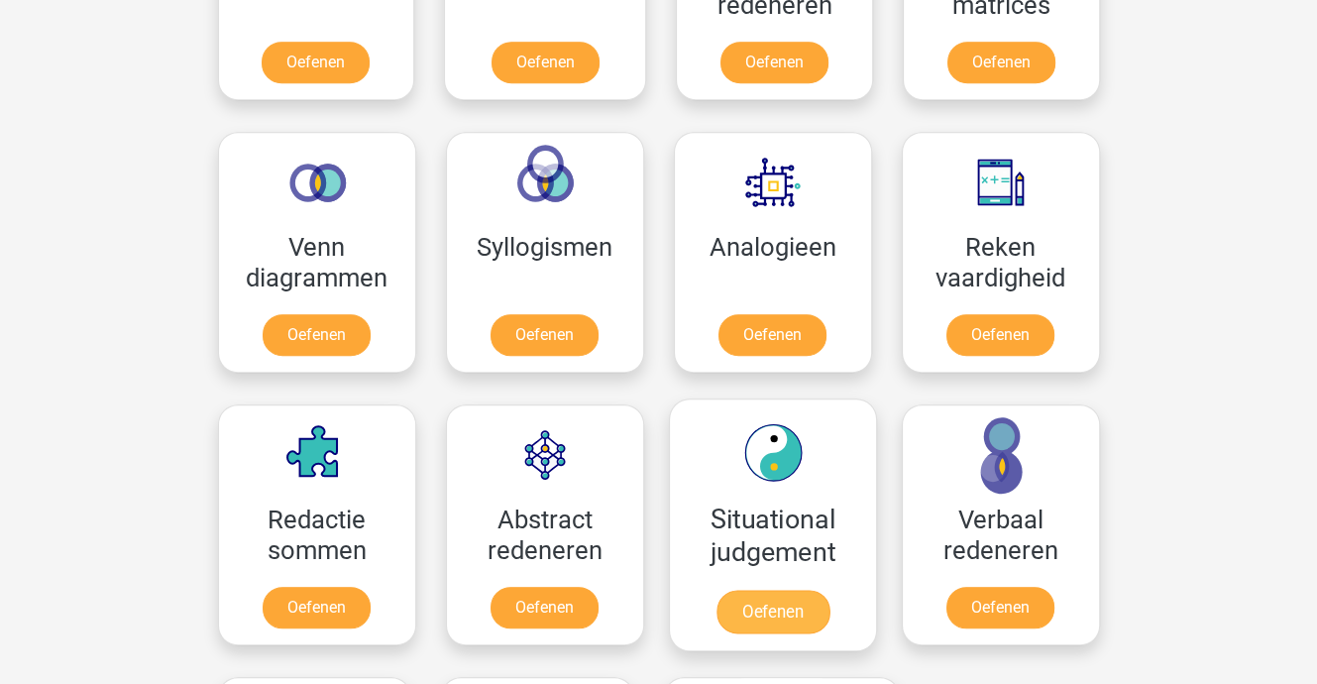
scroll to position [1090, 0]
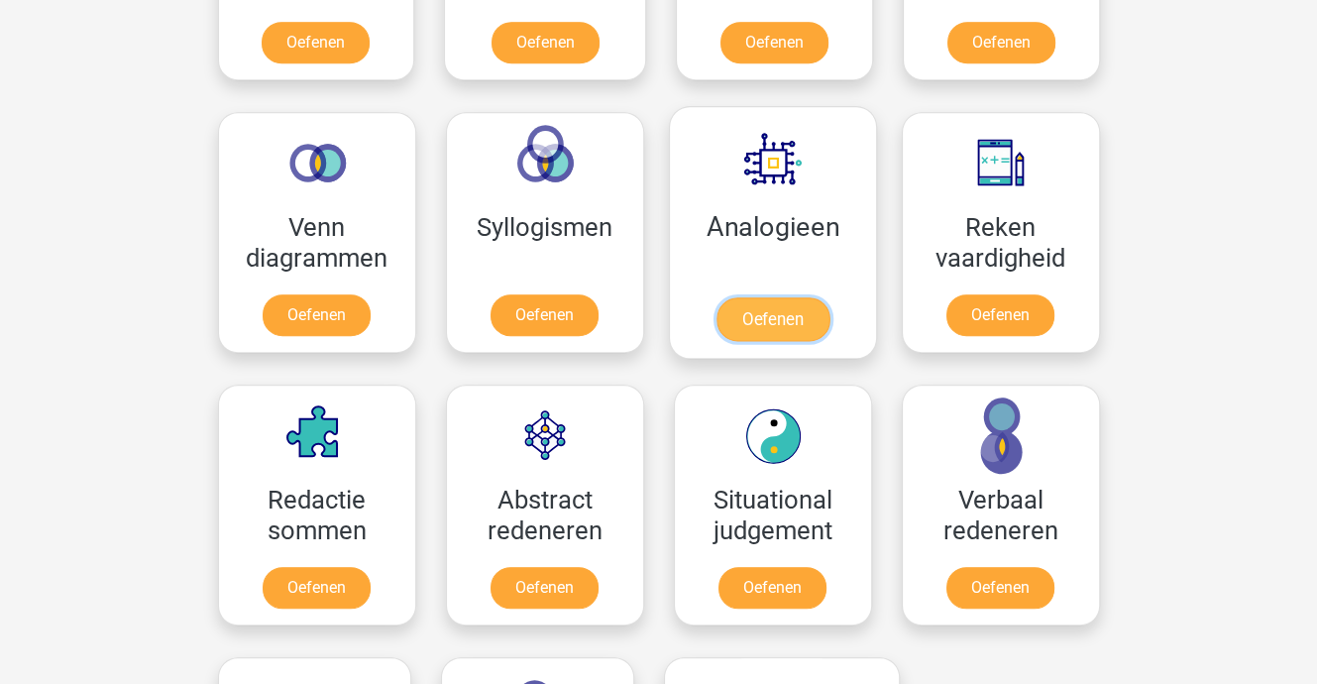
click at [768, 320] on link "Oefenen" at bounding box center [771, 319] width 113 height 44
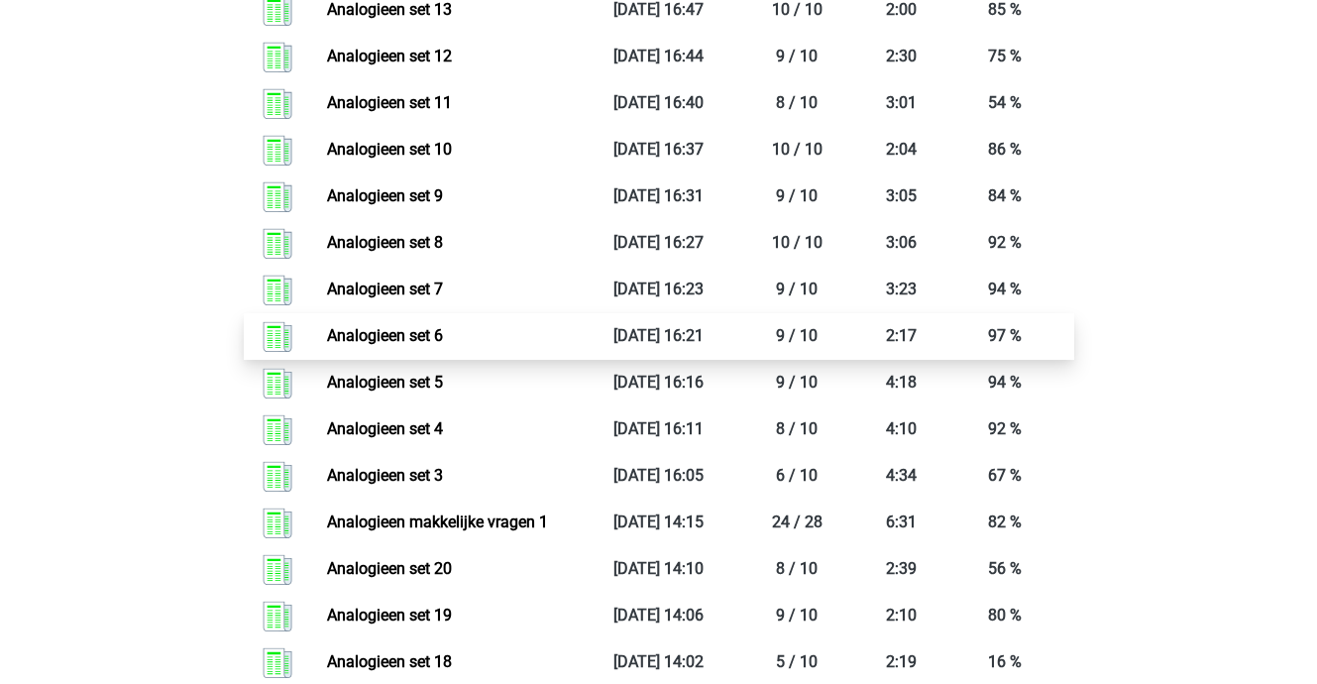
scroll to position [2180, 0]
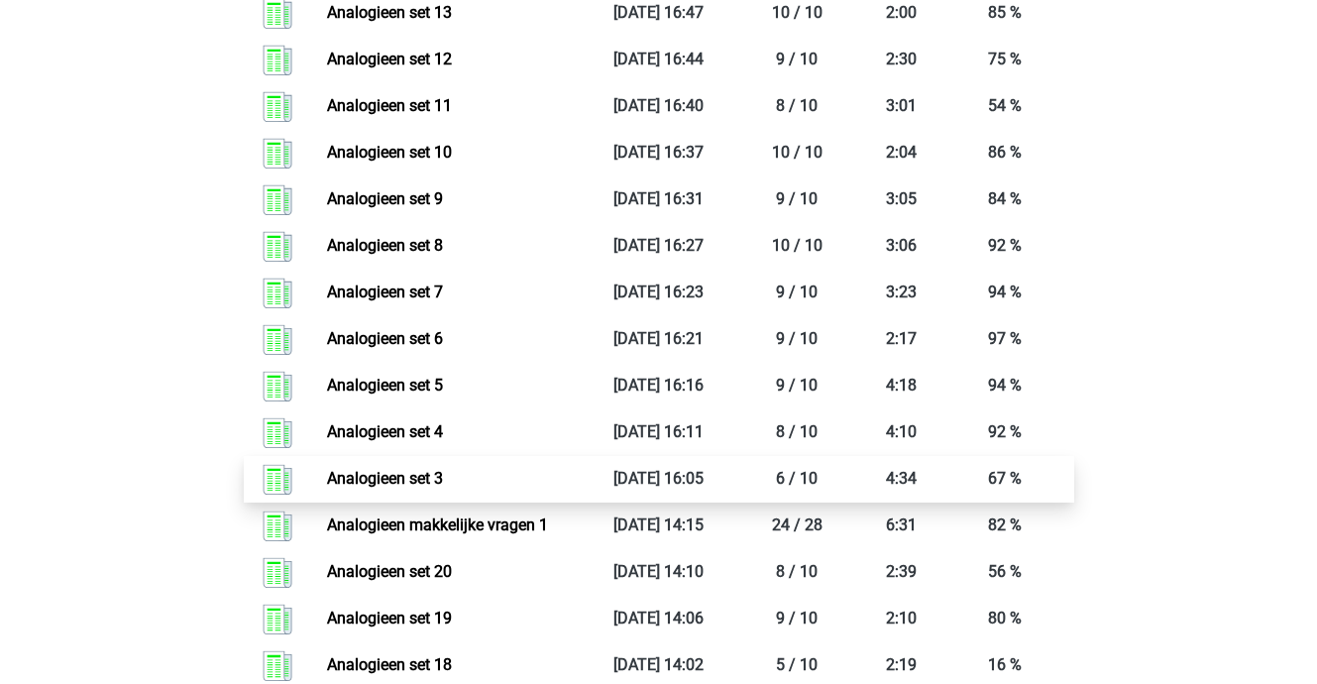
click at [424, 476] on link "Analogieen set 3" at bounding box center [385, 478] width 116 height 19
click at [443, 473] on link "Analogieen set 3" at bounding box center [385, 478] width 116 height 19
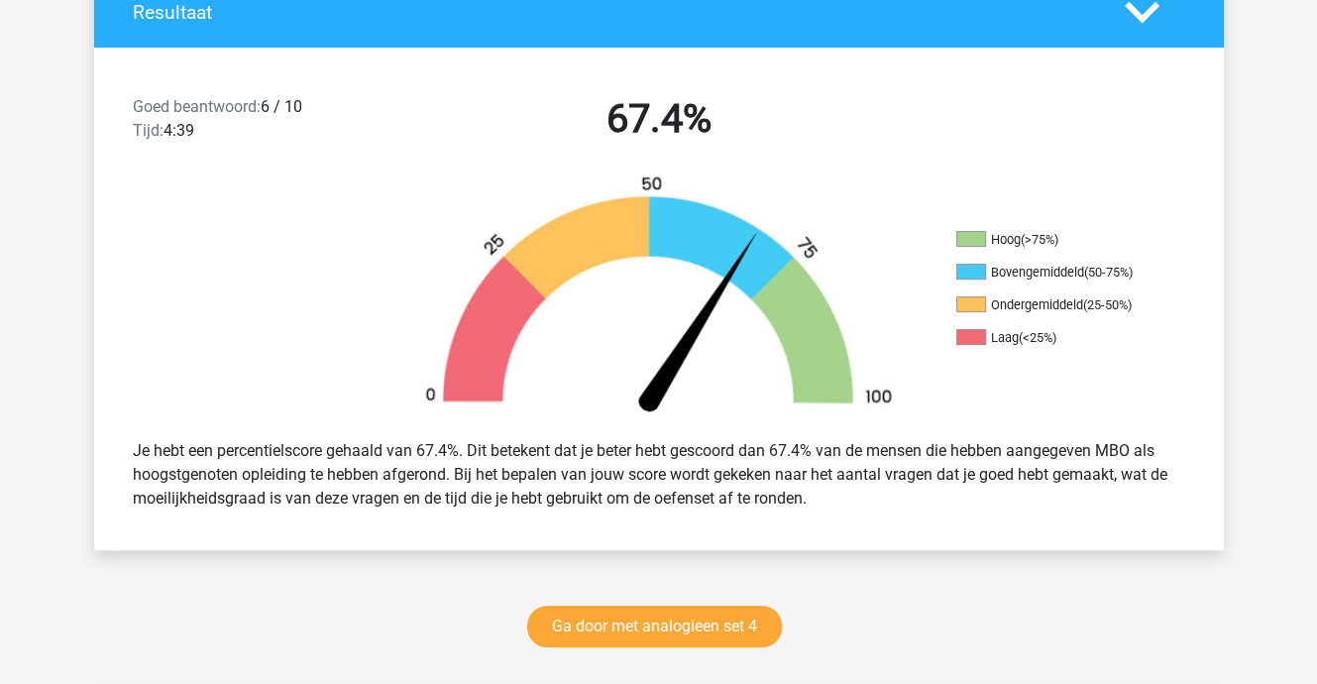
scroll to position [99, 0]
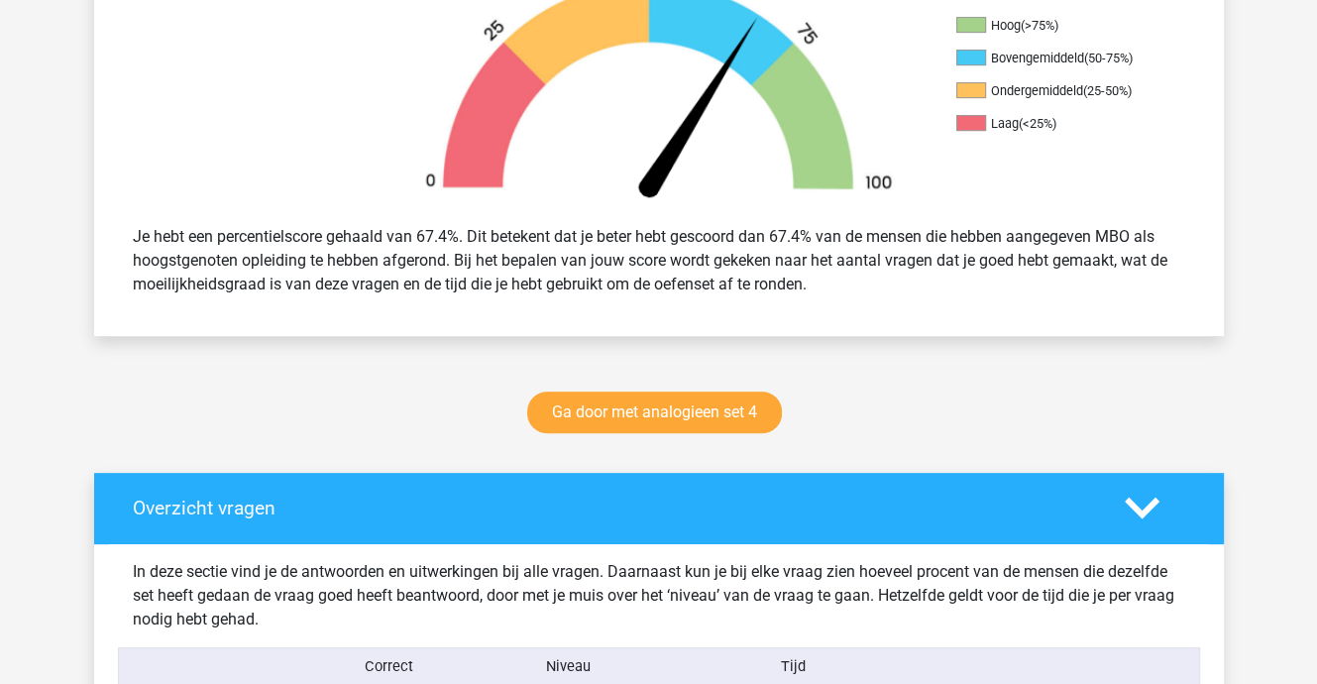
scroll to position [694, 0]
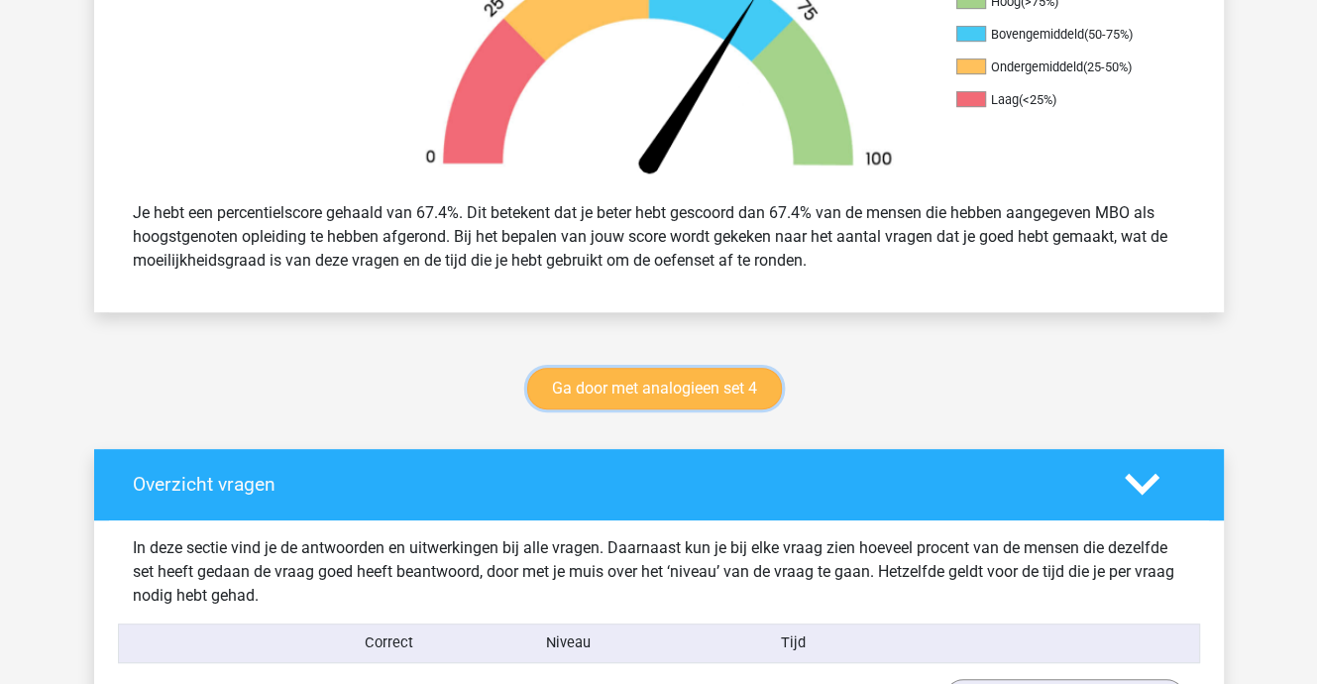
click at [653, 391] on link "Ga door met analogieen set 4" at bounding box center [654, 389] width 255 height 42
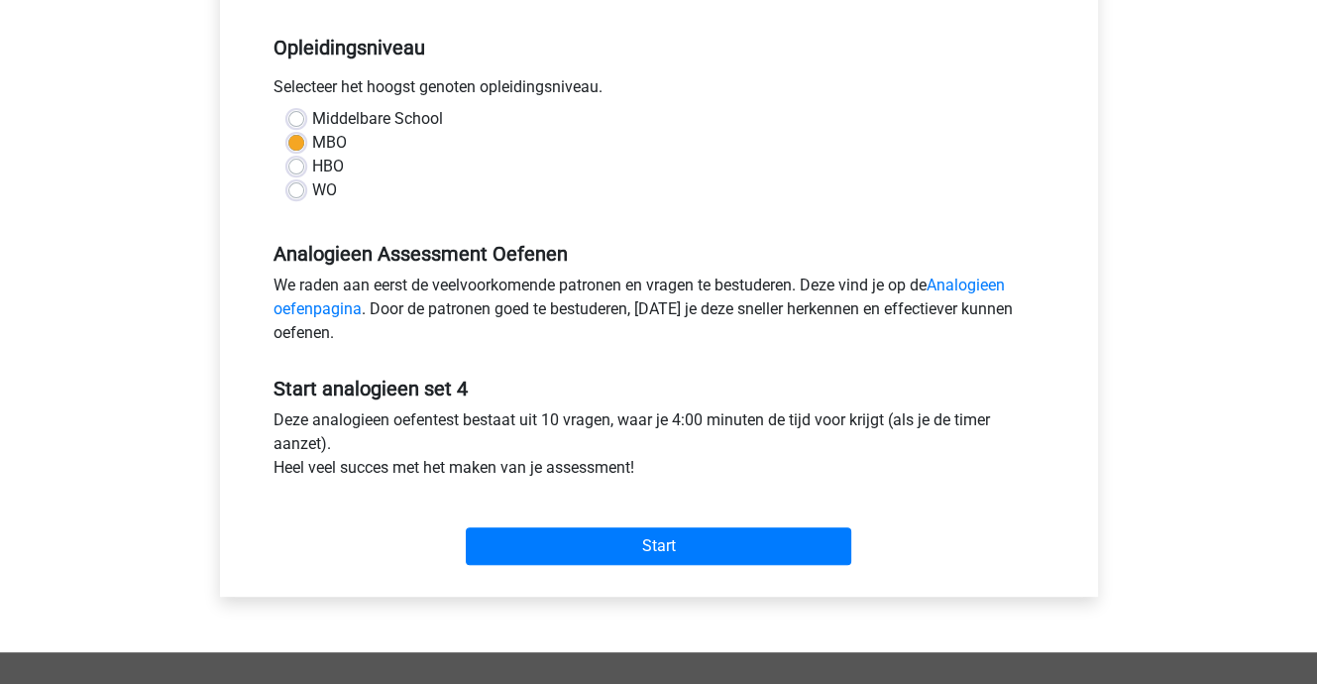
scroll to position [396, 0]
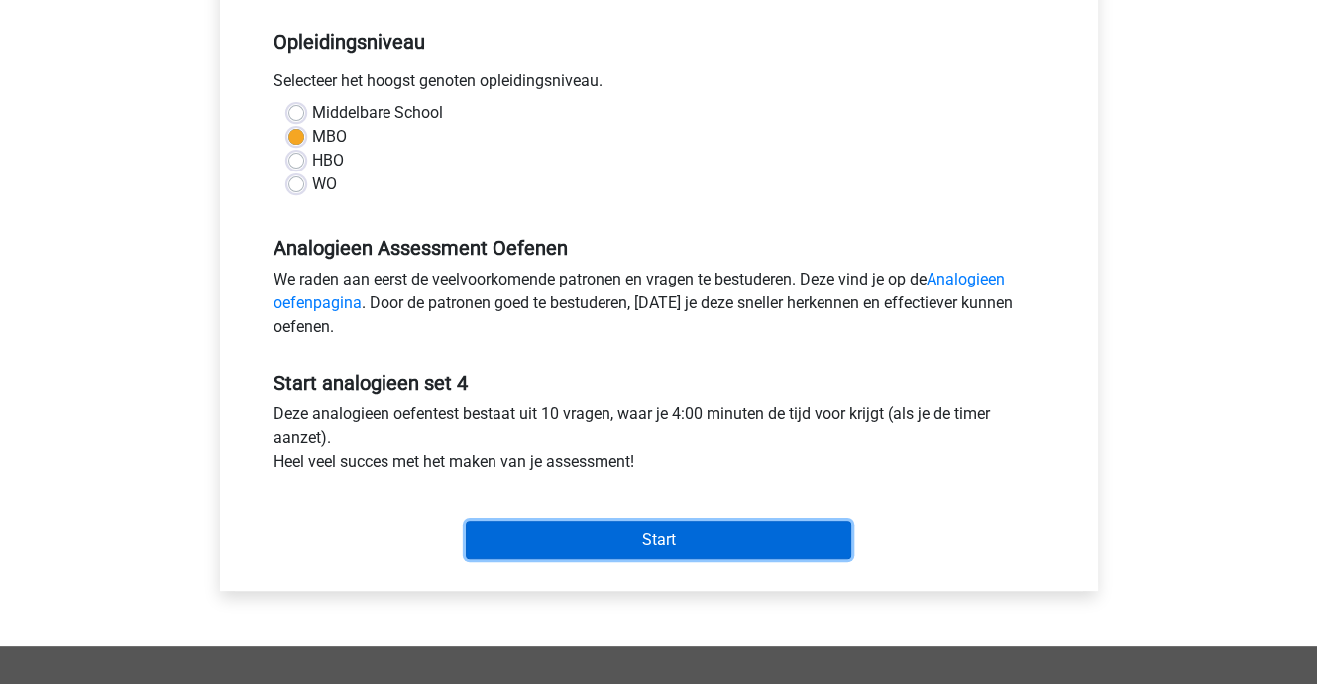
click at [655, 537] on input "Start" at bounding box center [658, 540] width 385 height 38
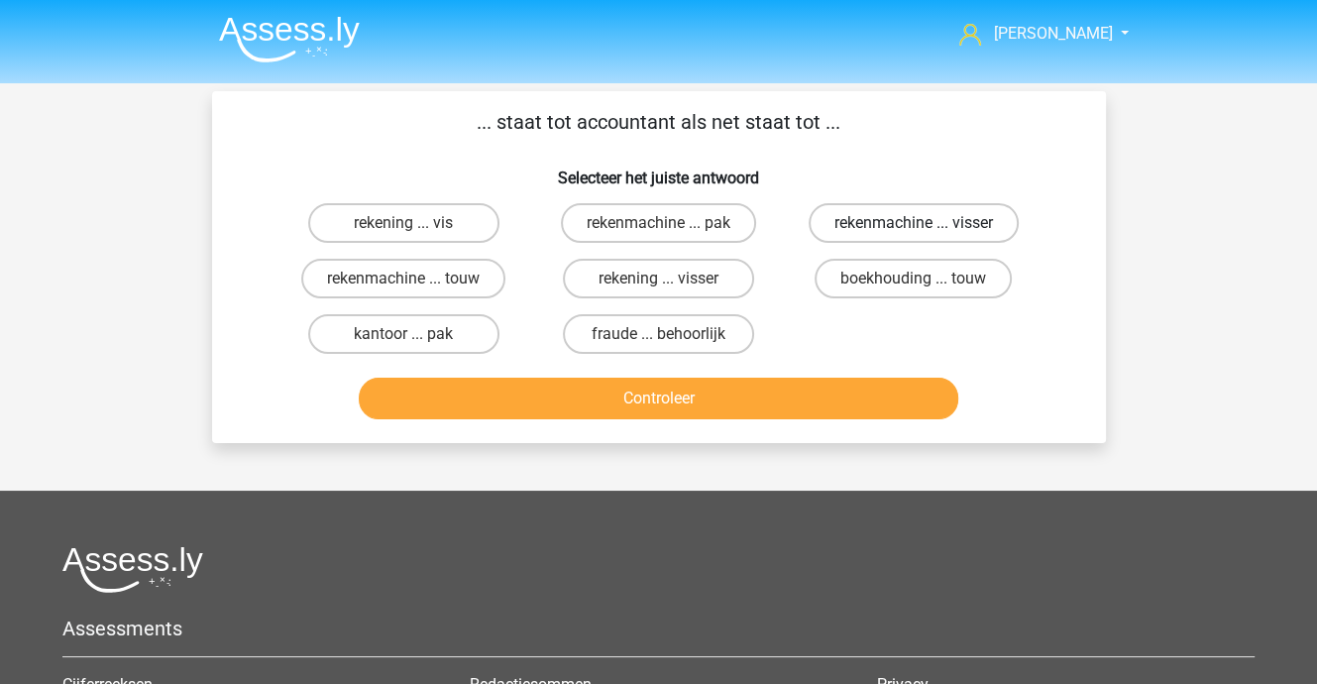
click at [890, 217] on label "rekenmachine ... visser" at bounding box center [914, 223] width 210 height 40
click at [914, 223] on input "rekenmachine ... visser" at bounding box center [920, 229] width 13 height 13
radio input "true"
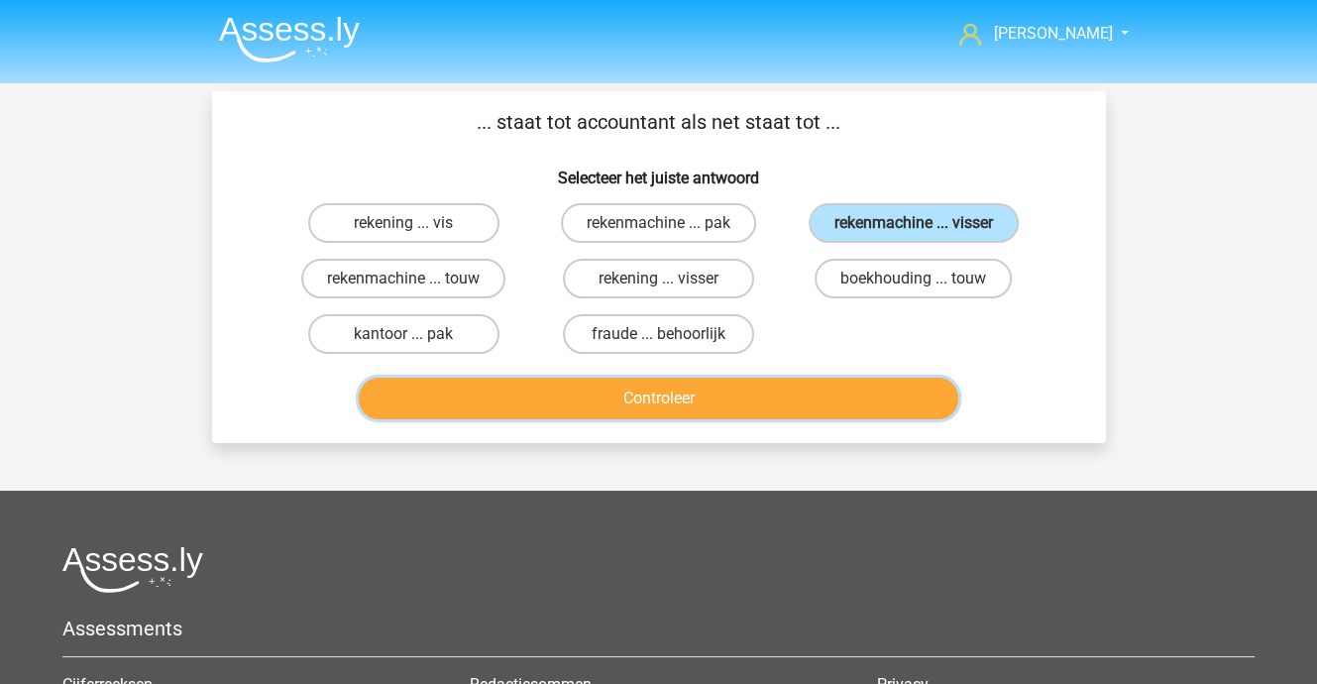
click at [761, 404] on button "Controleer" at bounding box center [659, 399] width 600 height 42
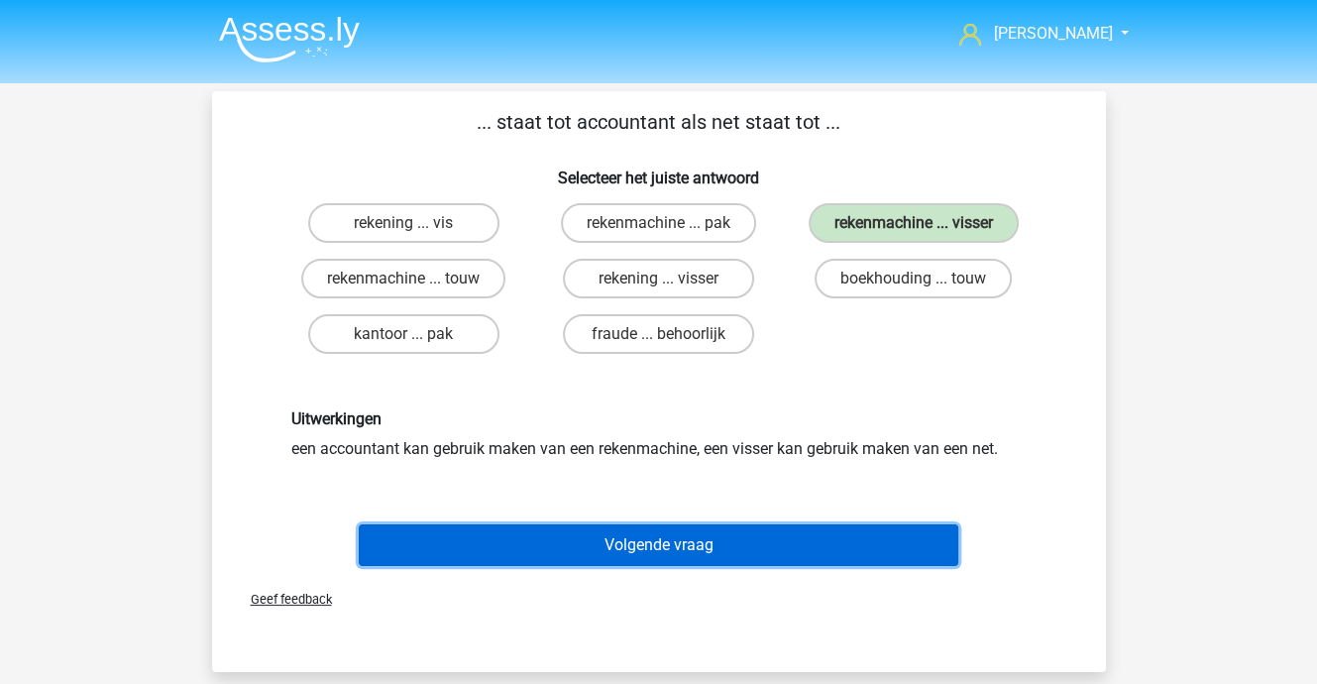
click at [722, 537] on button "Volgende vraag" at bounding box center [659, 545] width 600 height 42
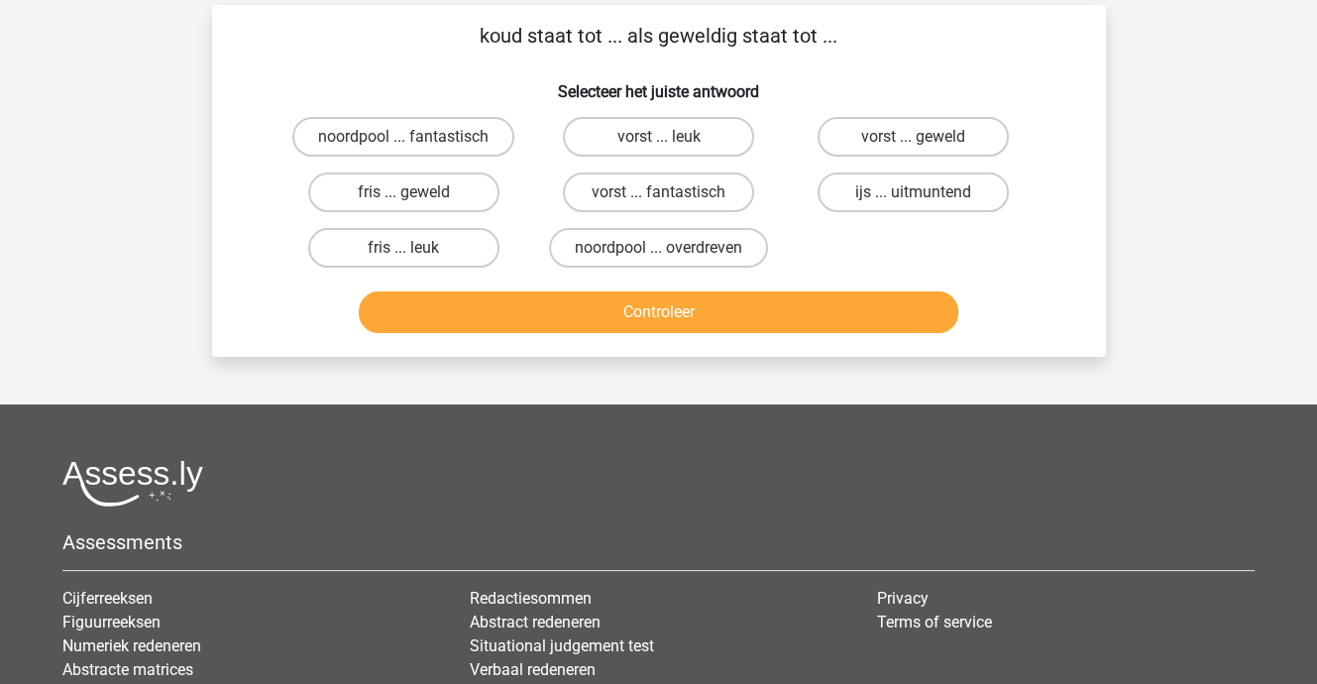
scroll to position [91, 0]
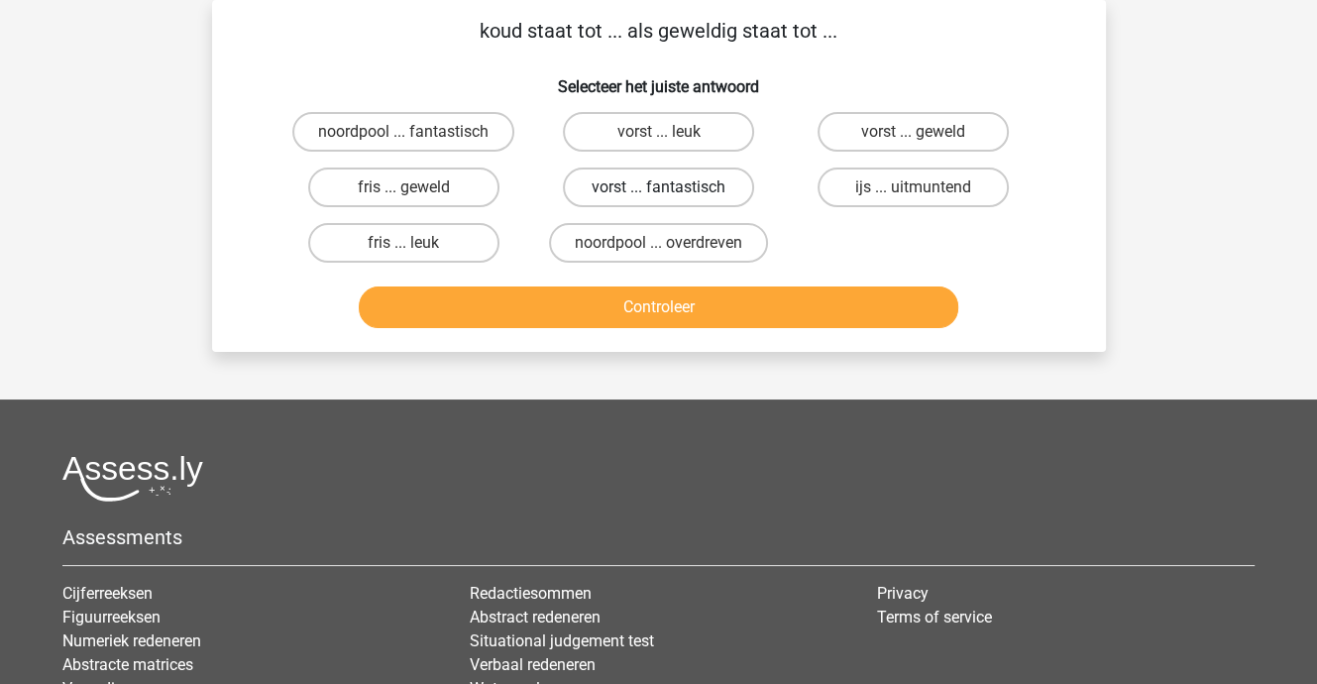
click at [703, 197] on label "vorst ... fantastisch" at bounding box center [658, 187] width 191 height 40
click at [671, 197] on input "vorst ... fantastisch" at bounding box center [664, 193] width 13 height 13
radio input "true"
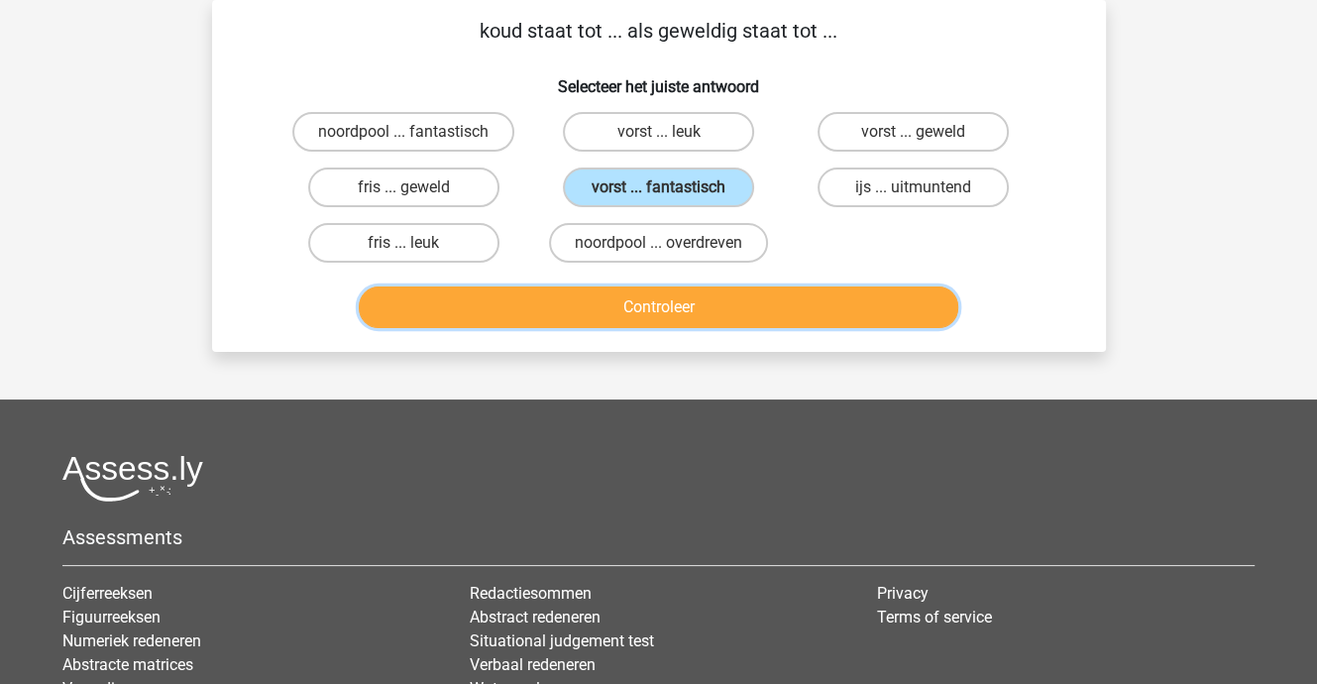
click at [682, 306] on button "Controleer" at bounding box center [659, 307] width 600 height 42
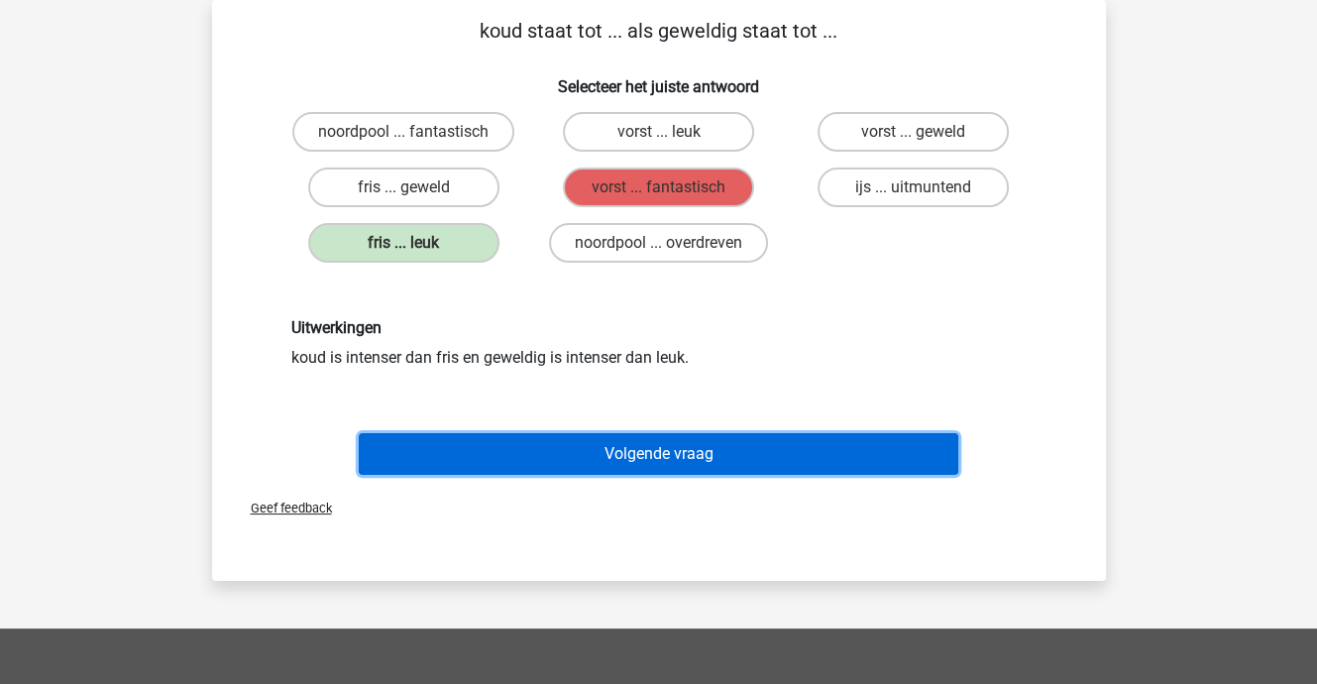
click at [678, 451] on button "Volgende vraag" at bounding box center [659, 454] width 600 height 42
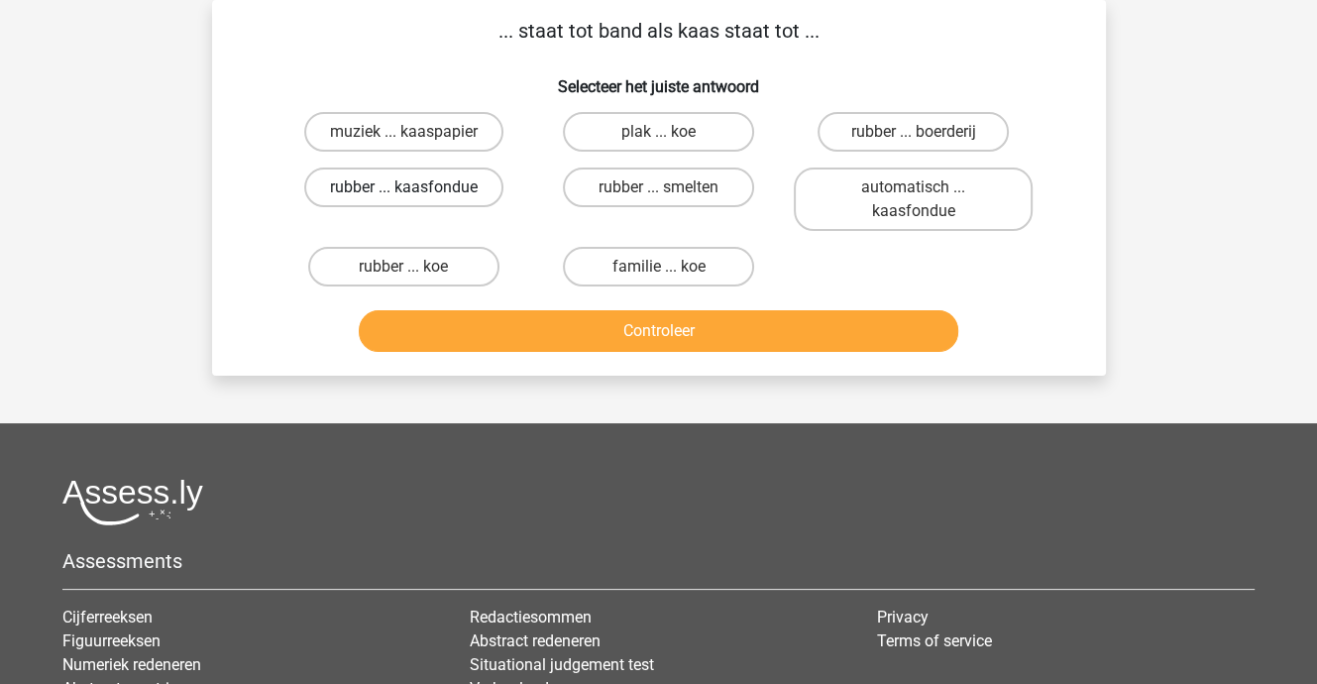
click at [441, 188] on label "rubber ... kaasfondue" at bounding box center [403, 187] width 199 height 40
click at [416, 188] on input "rubber ... kaasfondue" at bounding box center [409, 193] width 13 height 13
radio input "true"
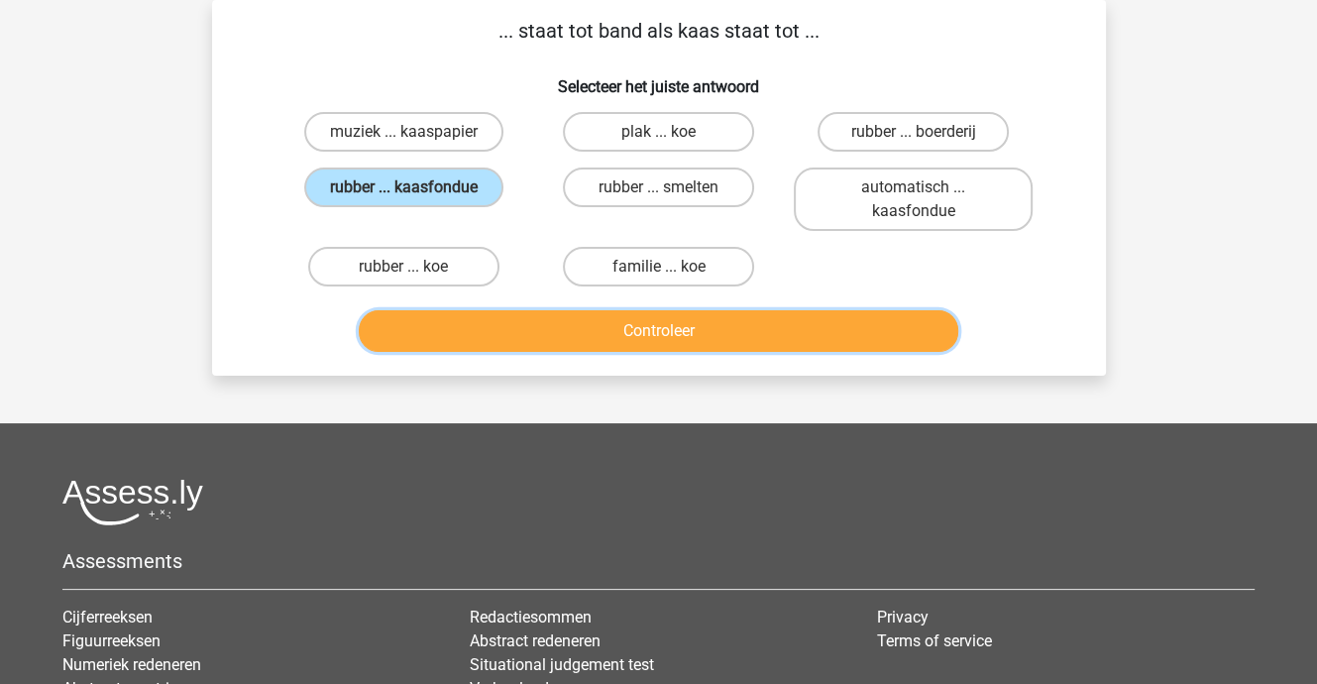
click at [614, 334] on button "Controleer" at bounding box center [659, 331] width 600 height 42
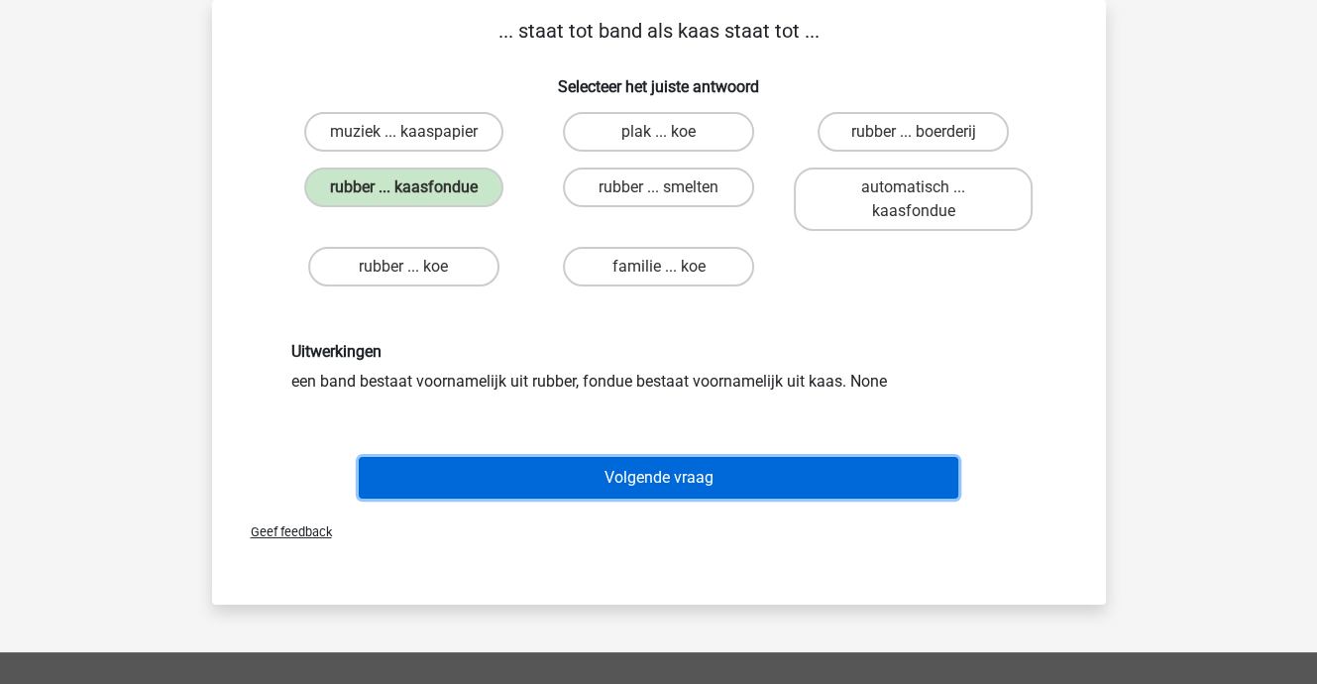
click at [659, 481] on button "Volgende vraag" at bounding box center [659, 478] width 600 height 42
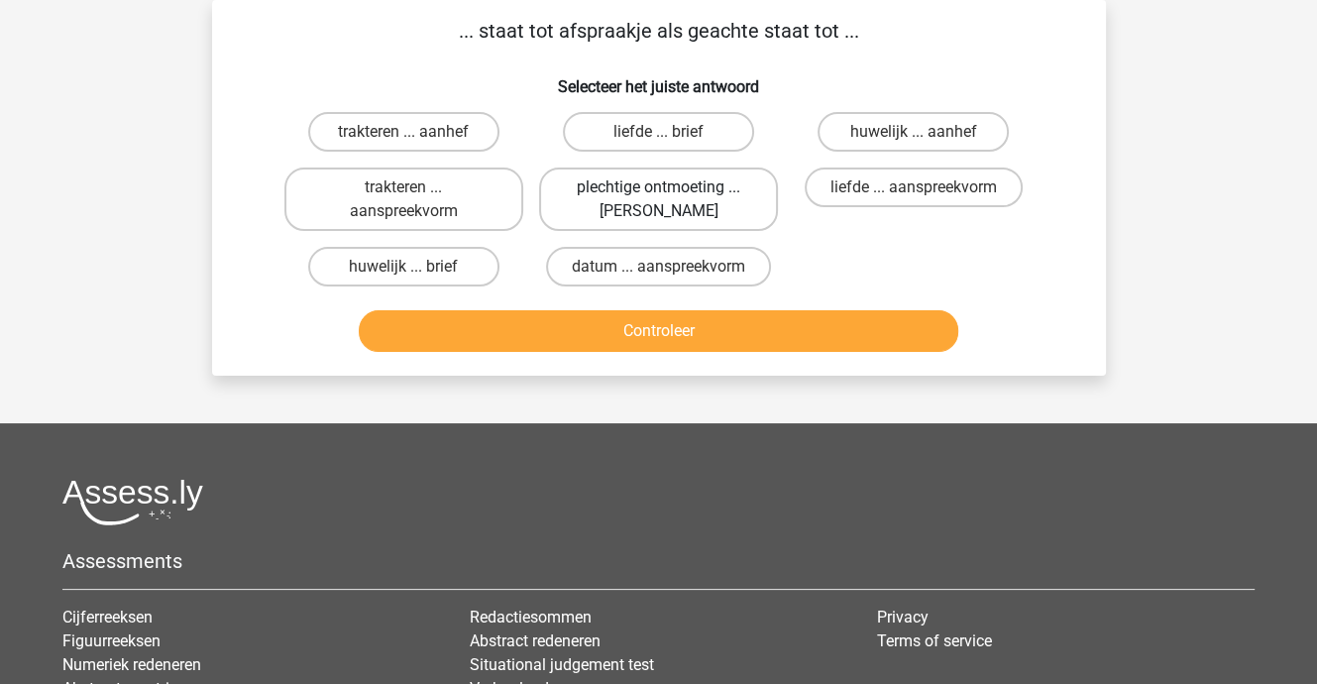
click at [674, 200] on label "plechtige ontmoeting ... hoi" at bounding box center [658, 198] width 239 height 63
click at [671, 200] on input "plechtige ontmoeting ... hoi" at bounding box center [664, 193] width 13 height 13
radio input "true"
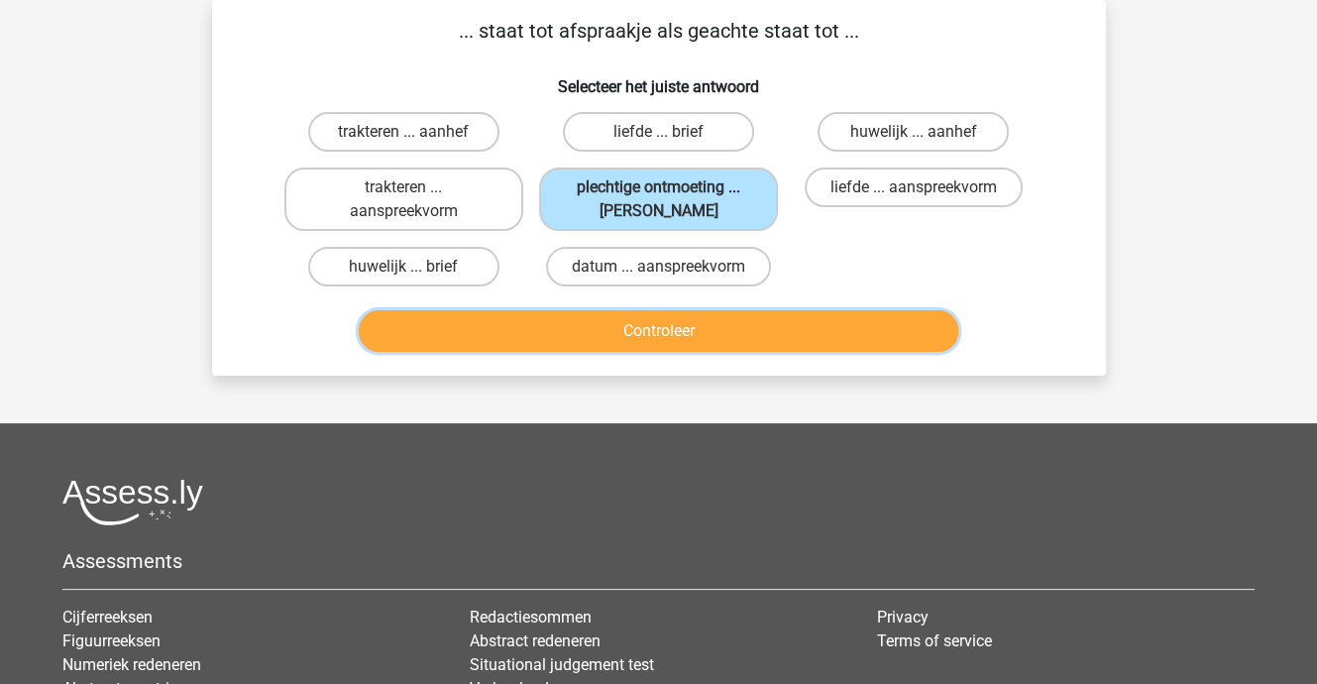
click at [674, 328] on button "Controleer" at bounding box center [659, 331] width 600 height 42
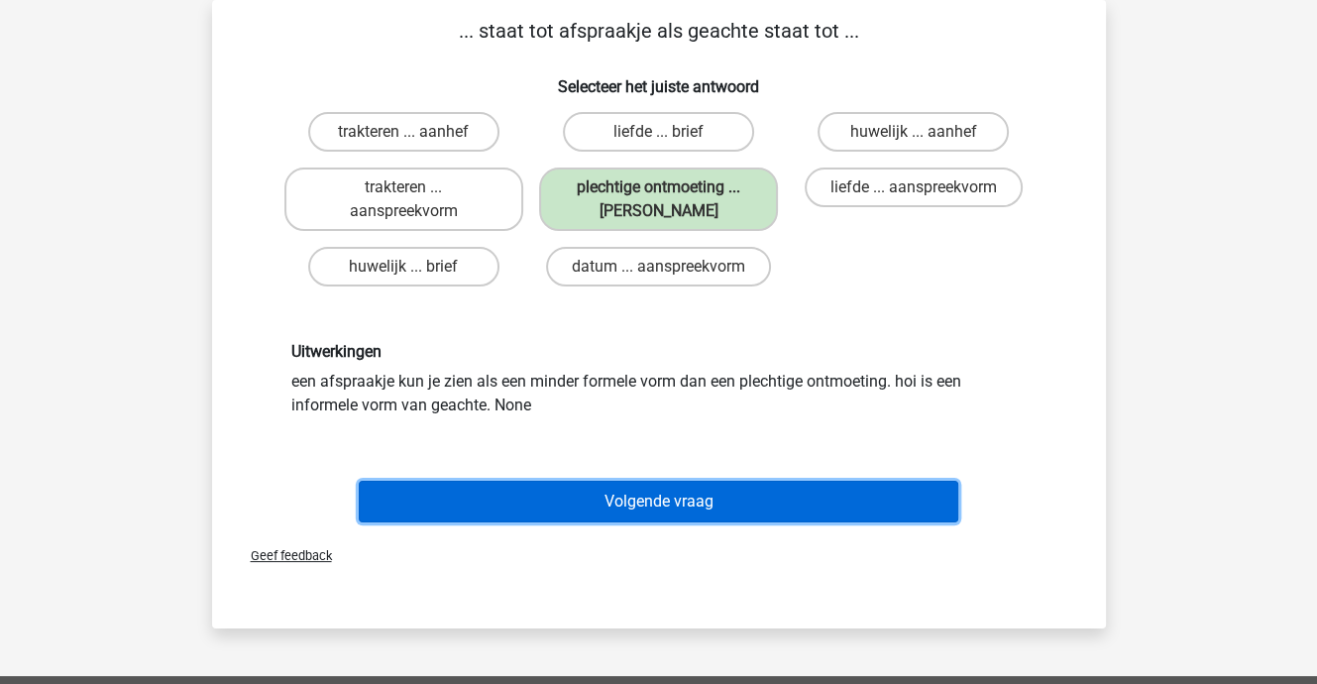
click at [670, 495] on button "Volgende vraag" at bounding box center [659, 502] width 600 height 42
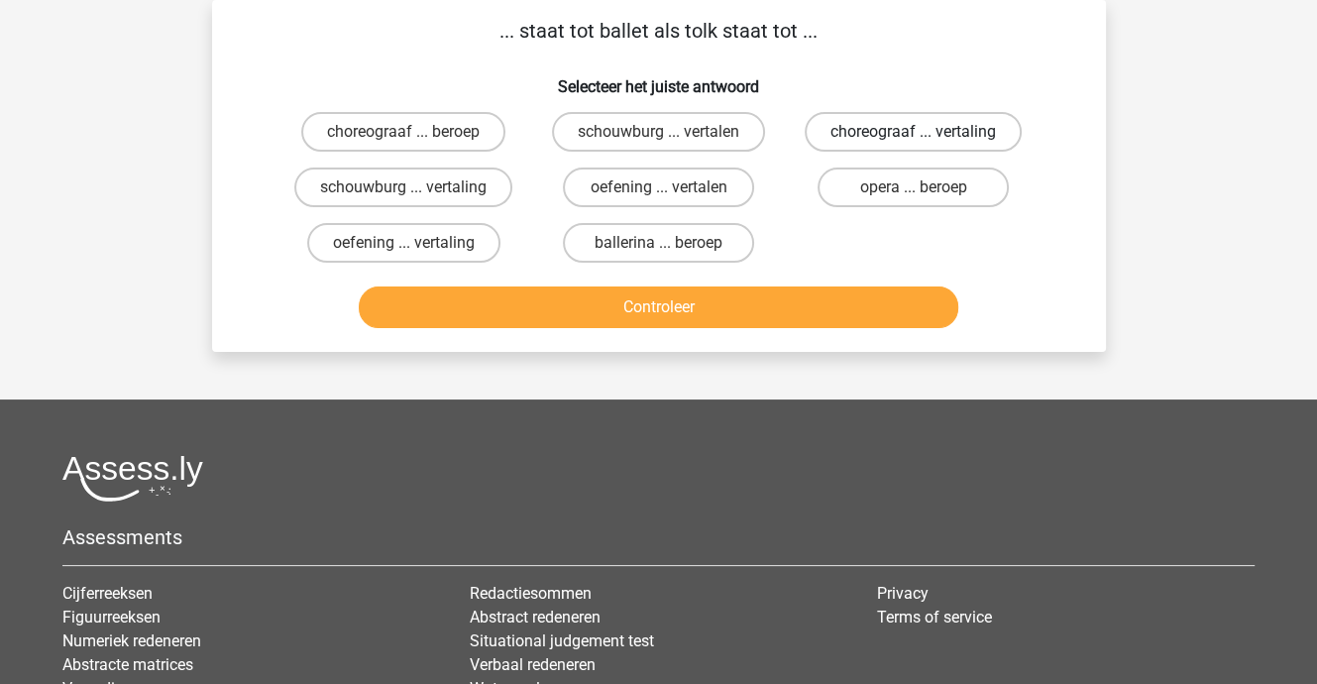
click at [844, 134] on label "choreograaf ... vertaling" at bounding box center [913, 132] width 217 height 40
click at [914, 134] on input "choreograaf ... vertaling" at bounding box center [920, 138] width 13 height 13
radio input "true"
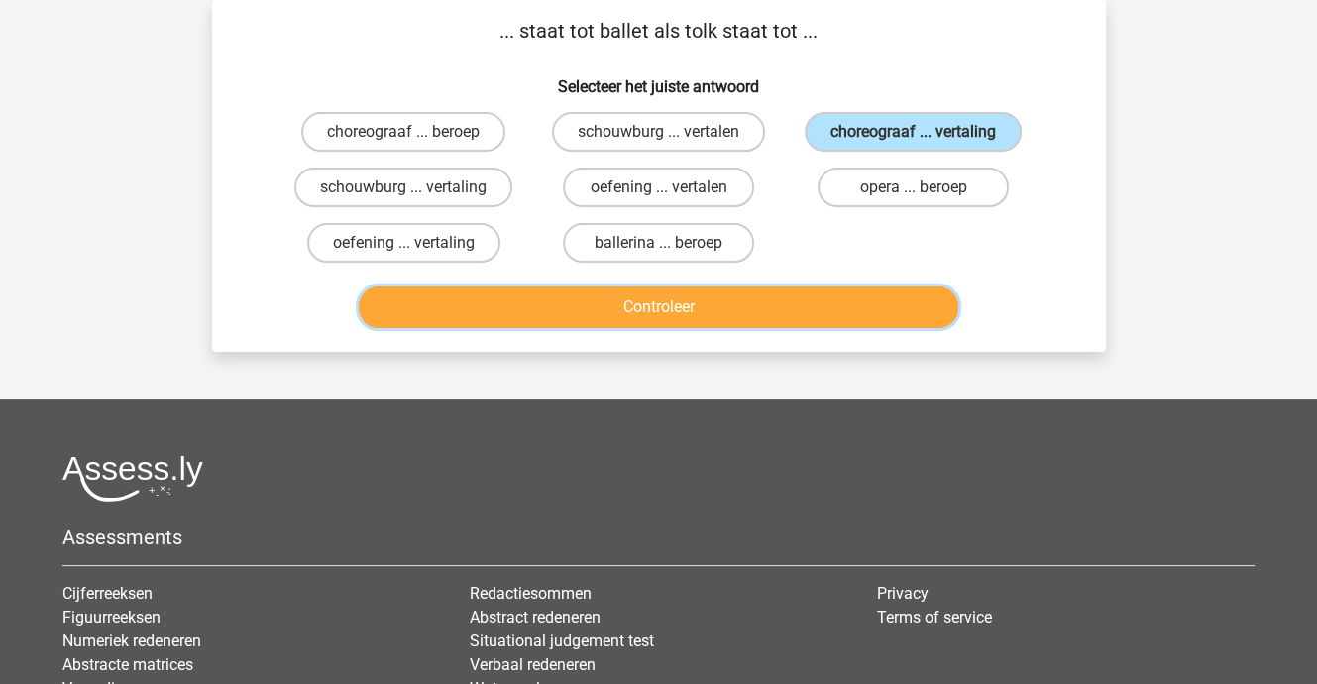
click at [755, 314] on button "Controleer" at bounding box center [659, 307] width 600 height 42
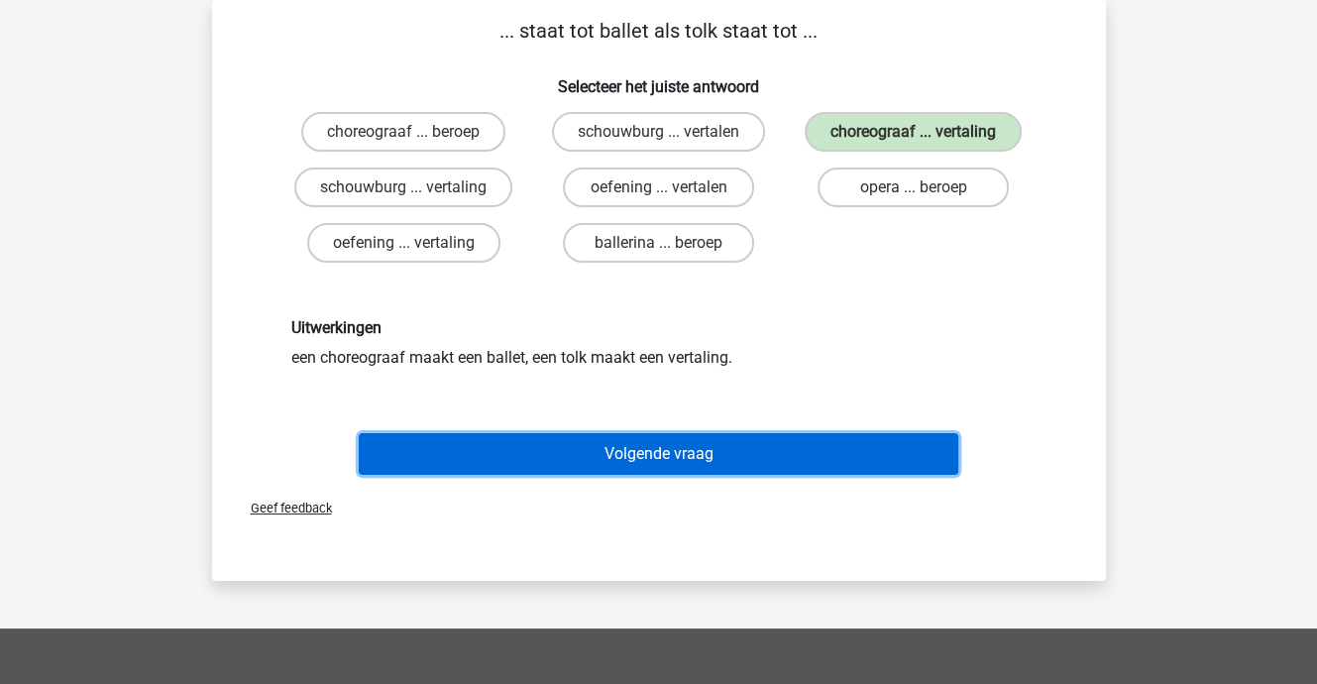
click at [697, 451] on button "Volgende vraag" at bounding box center [659, 454] width 600 height 42
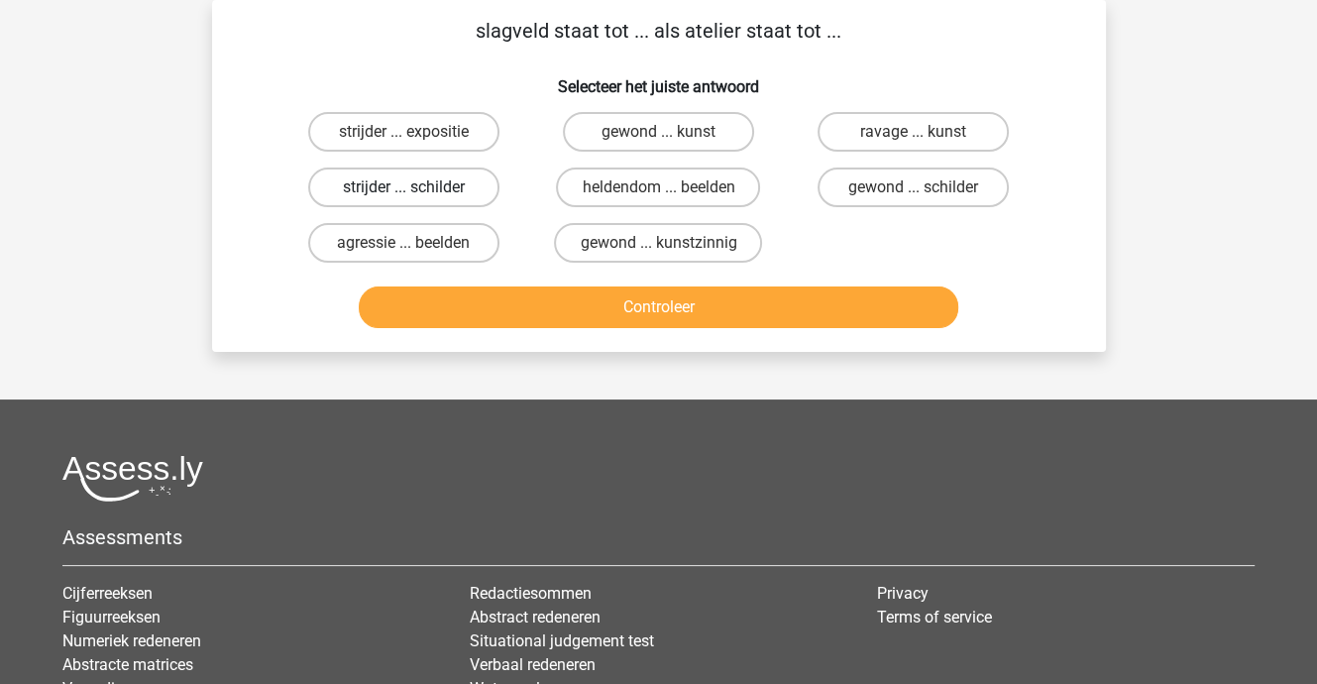
click at [396, 182] on label "strijder ... schilder" at bounding box center [403, 187] width 191 height 40
click at [403, 187] on input "strijder ... schilder" at bounding box center [409, 193] width 13 height 13
radio input "true"
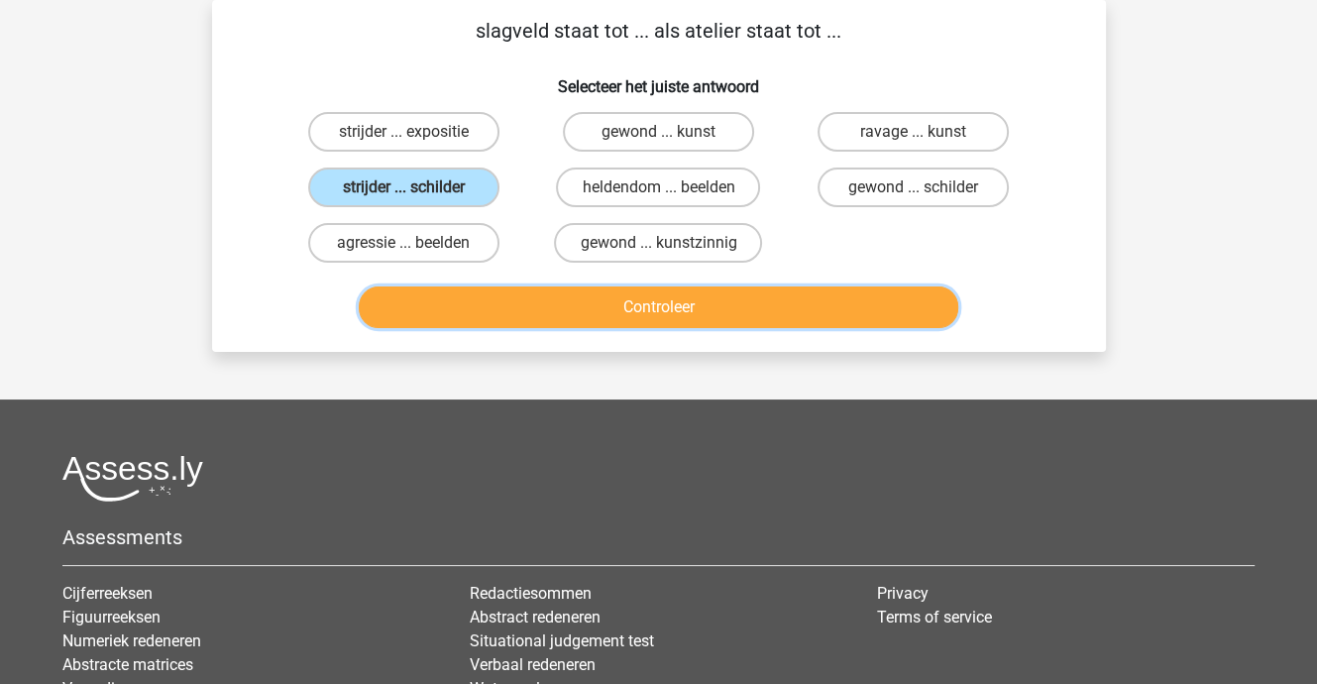
click at [472, 298] on button "Controleer" at bounding box center [659, 307] width 600 height 42
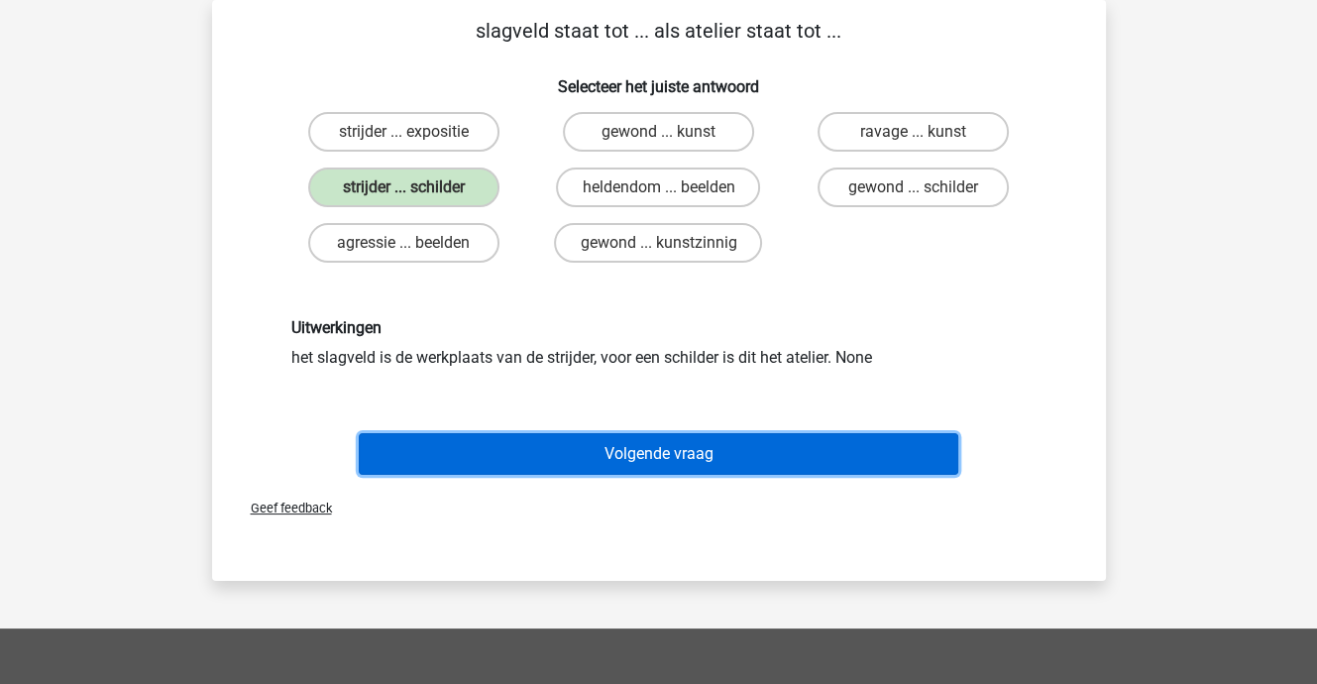
click at [602, 447] on button "Volgende vraag" at bounding box center [659, 454] width 600 height 42
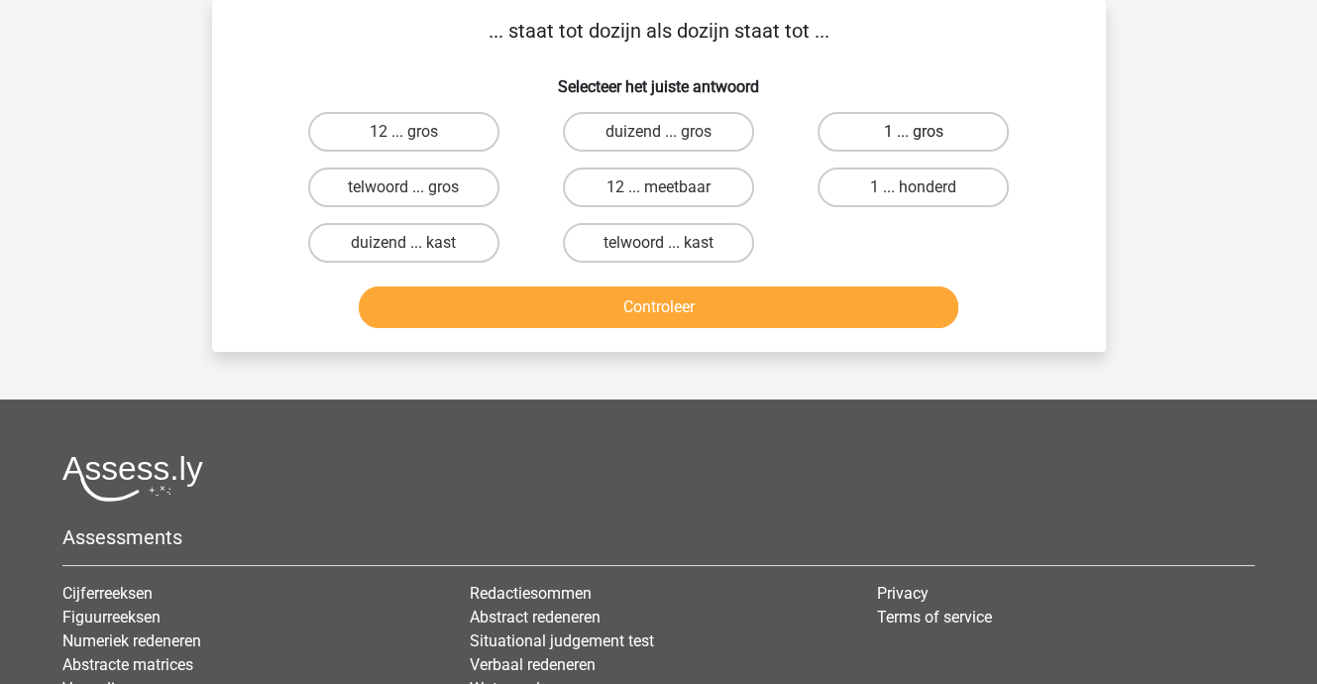
click at [955, 130] on label "1 ... gros" at bounding box center [913, 132] width 191 height 40
click at [927, 132] on input "1 ... gros" at bounding box center [920, 138] width 13 height 13
radio input "true"
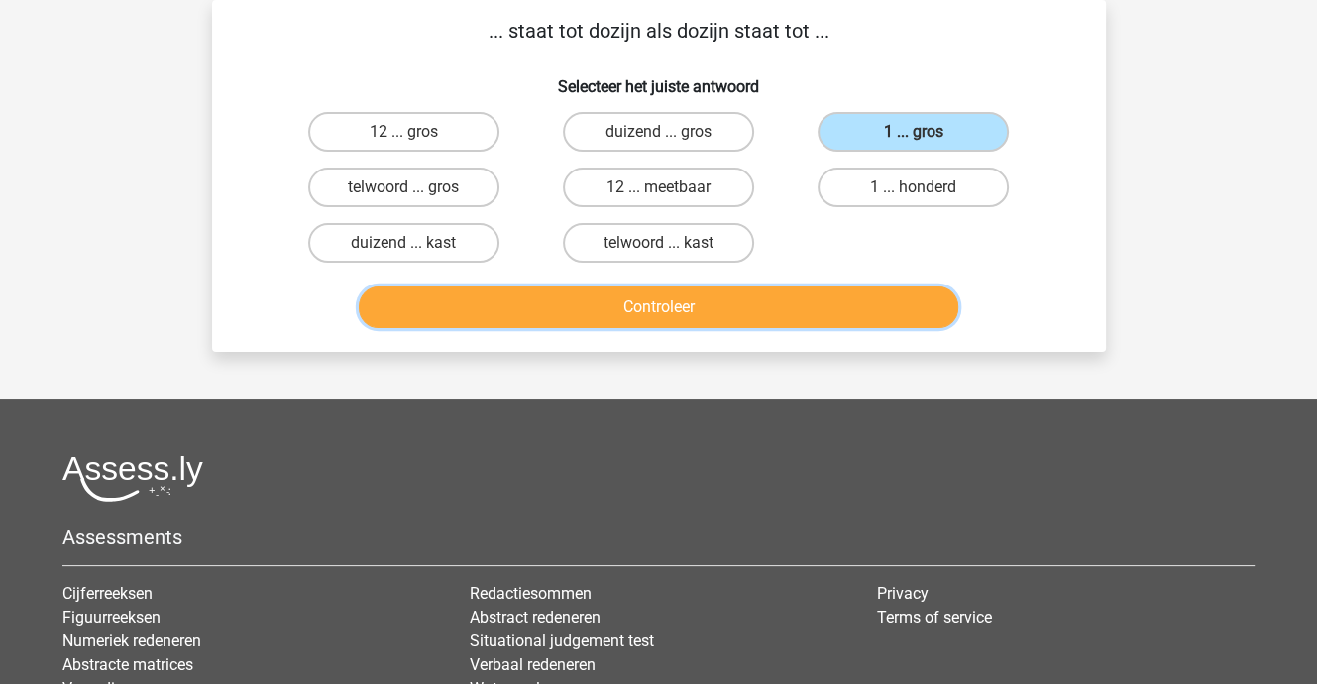
click at [767, 312] on button "Controleer" at bounding box center [659, 307] width 600 height 42
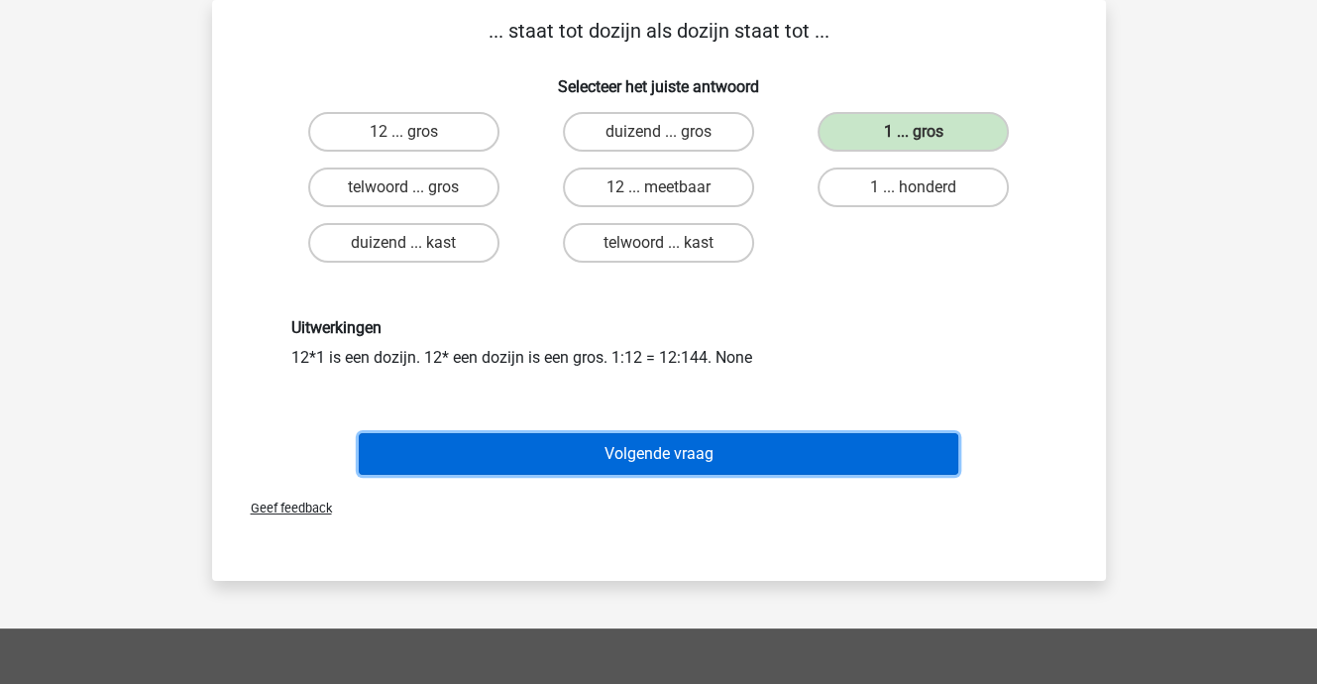
click at [694, 447] on button "Volgende vraag" at bounding box center [659, 454] width 600 height 42
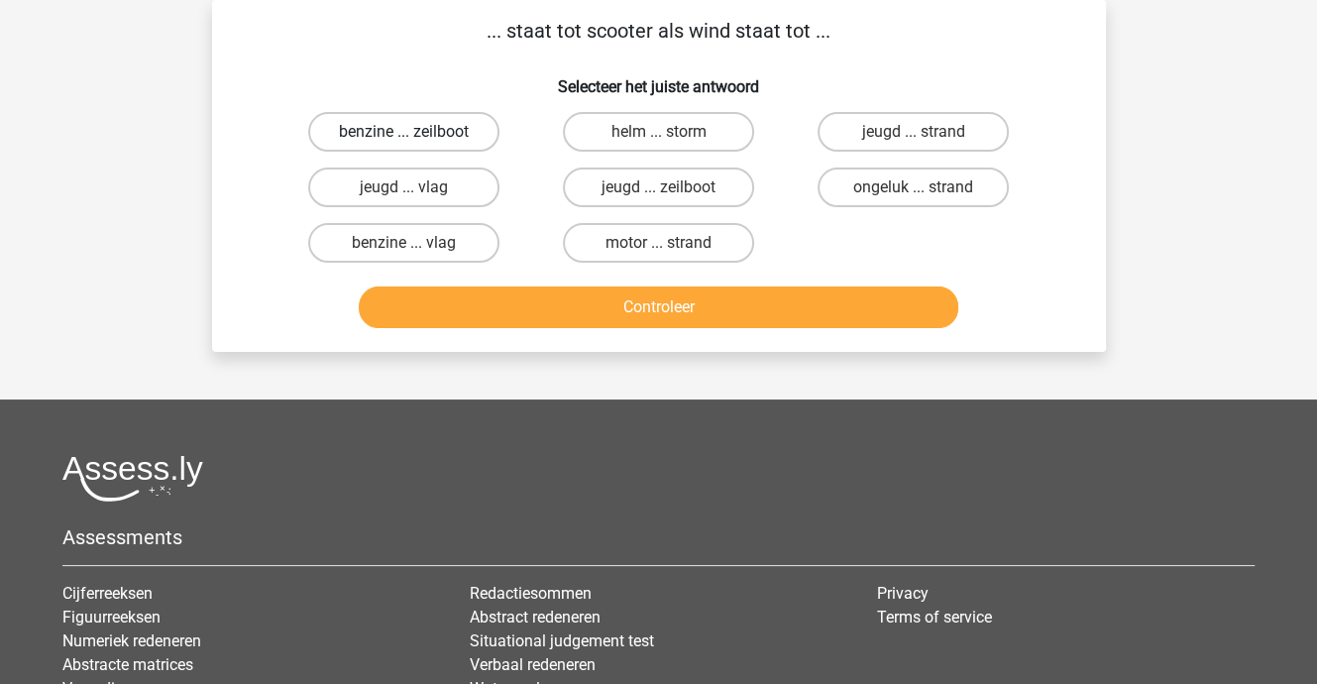
click at [443, 134] on label "benzine ... zeilboot" at bounding box center [403, 132] width 191 height 40
click at [416, 134] on input "benzine ... zeilboot" at bounding box center [409, 138] width 13 height 13
radio input "true"
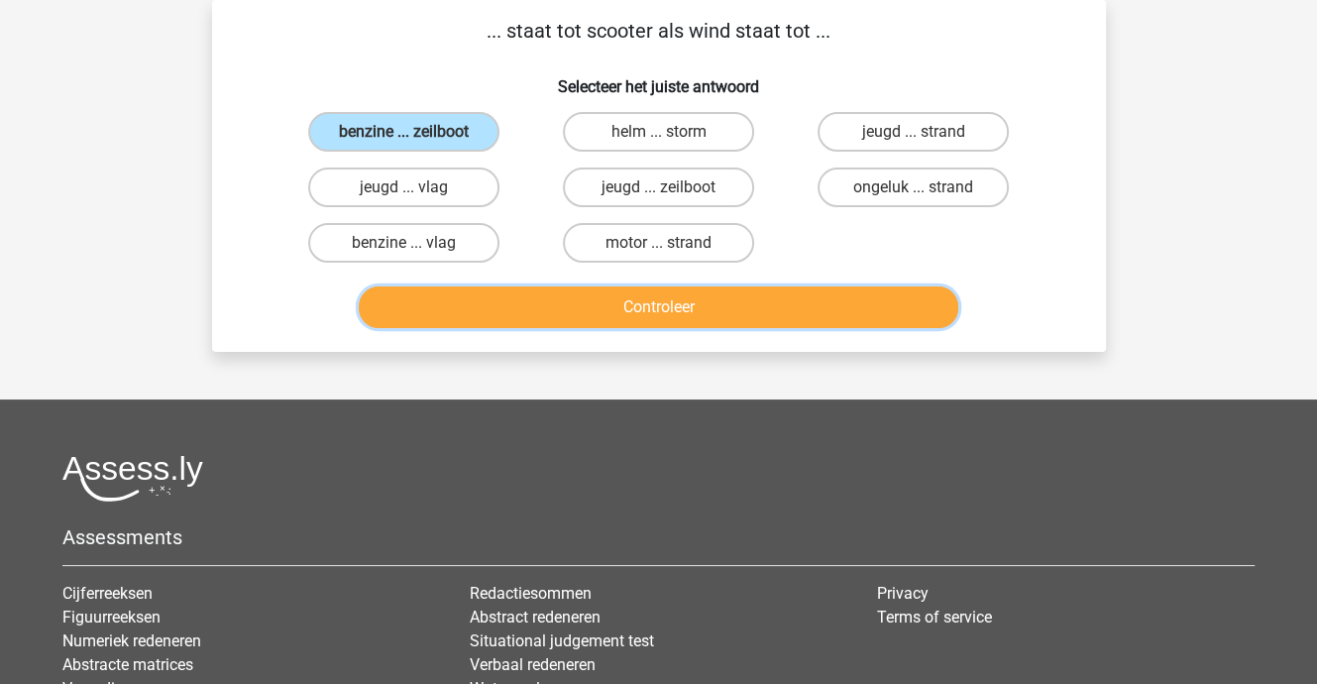
click at [607, 291] on button "Controleer" at bounding box center [659, 307] width 600 height 42
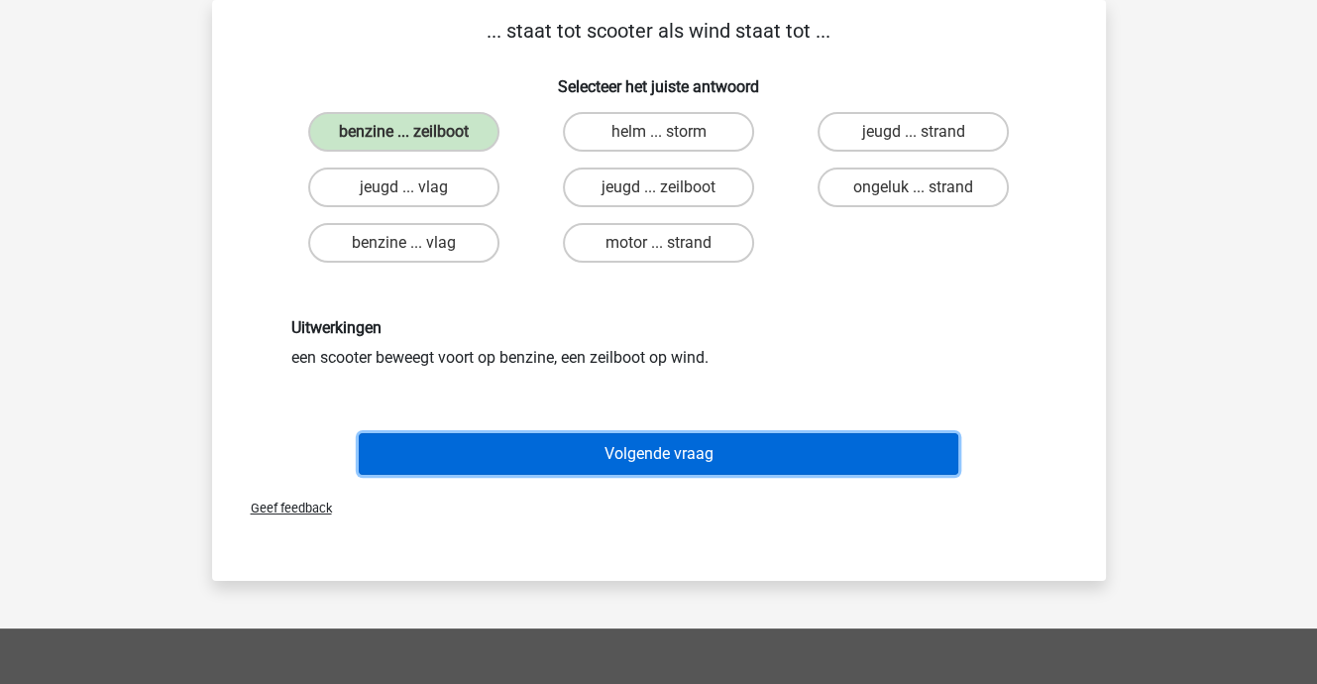
click at [642, 443] on button "Volgende vraag" at bounding box center [659, 454] width 600 height 42
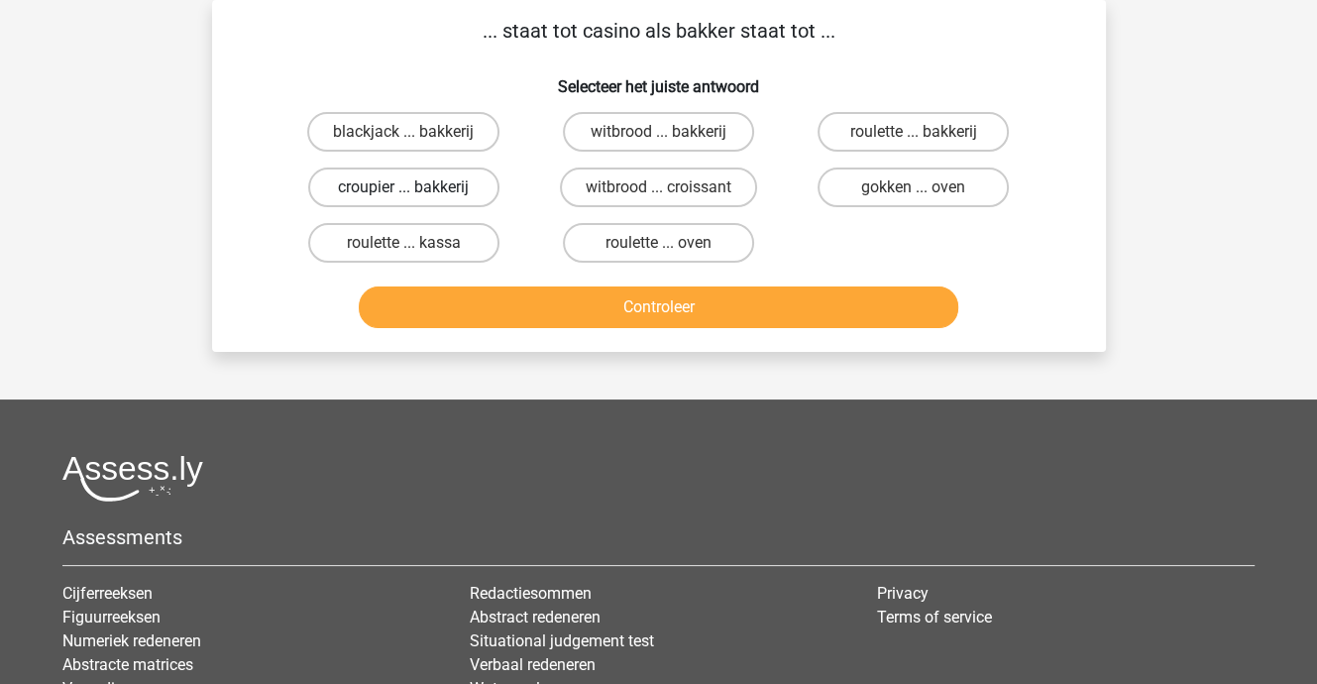
click at [420, 181] on label "croupier ... bakkerij" at bounding box center [403, 187] width 191 height 40
click at [416, 187] on input "croupier ... bakkerij" at bounding box center [409, 193] width 13 height 13
radio input "true"
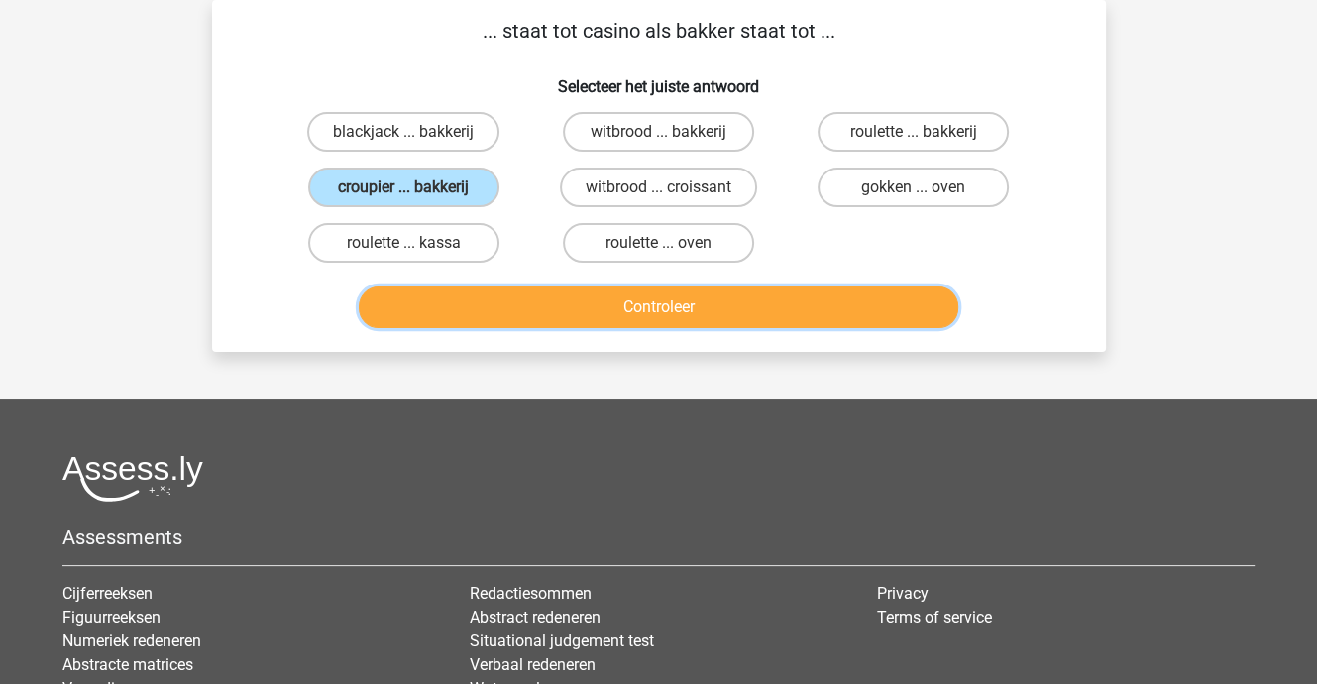
click at [551, 303] on button "Controleer" at bounding box center [659, 307] width 600 height 42
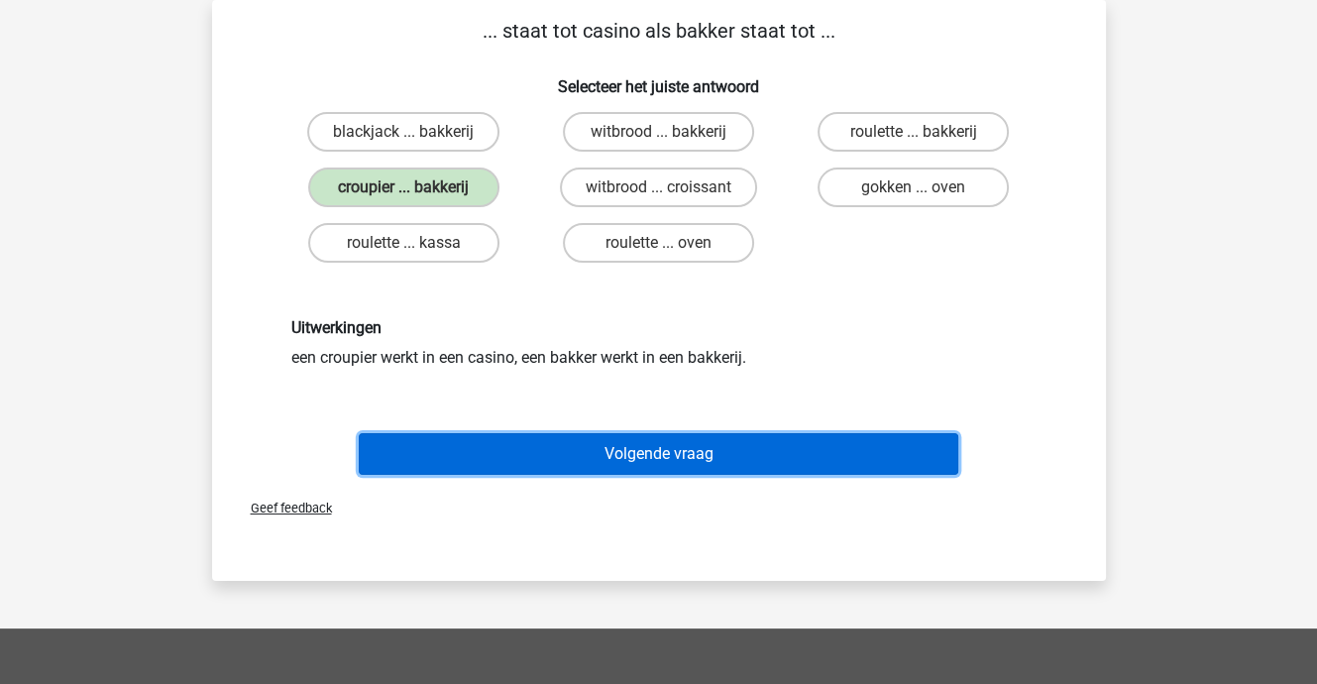
click at [584, 446] on button "Volgende vraag" at bounding box center [659, 454] width 600 height 42
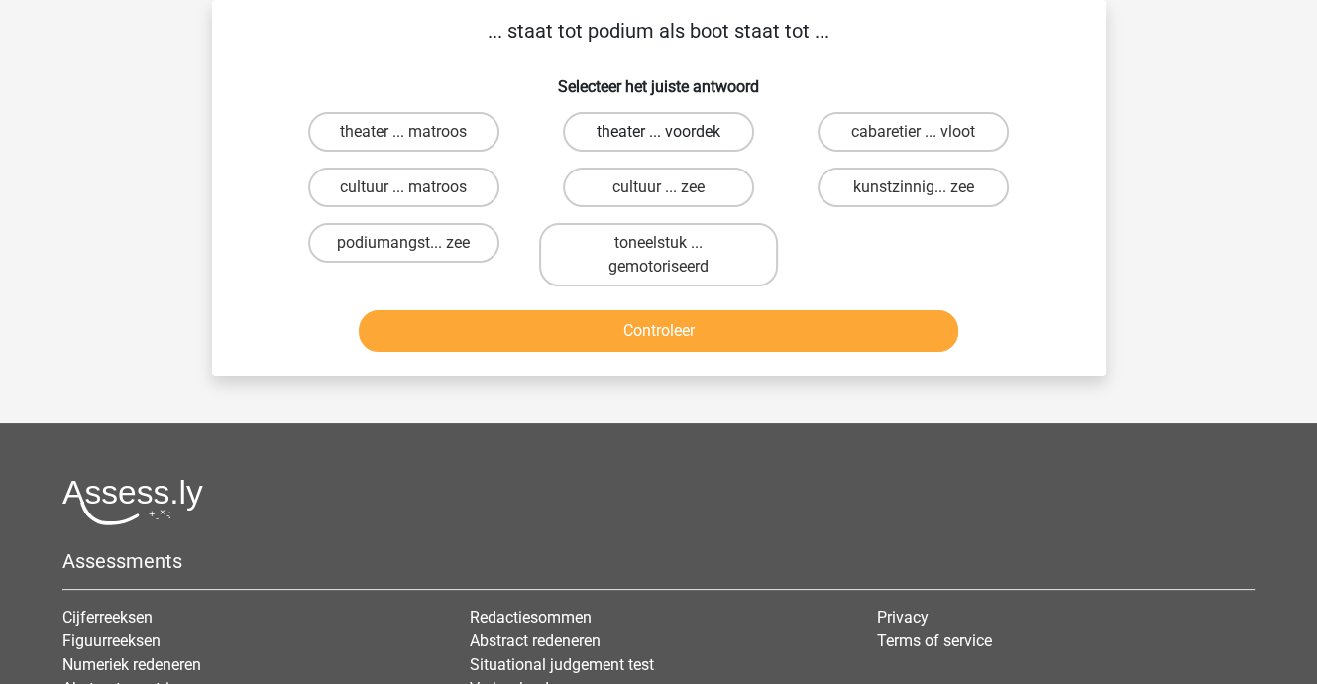
click at [654, 122] on label "theater ... voordek" at bounding box center [658, 132] width 191 height 40
click at [658, 132] on input "theater ... voordek" at bounding box center [664, 138] width 13 height 13
radio input "true"
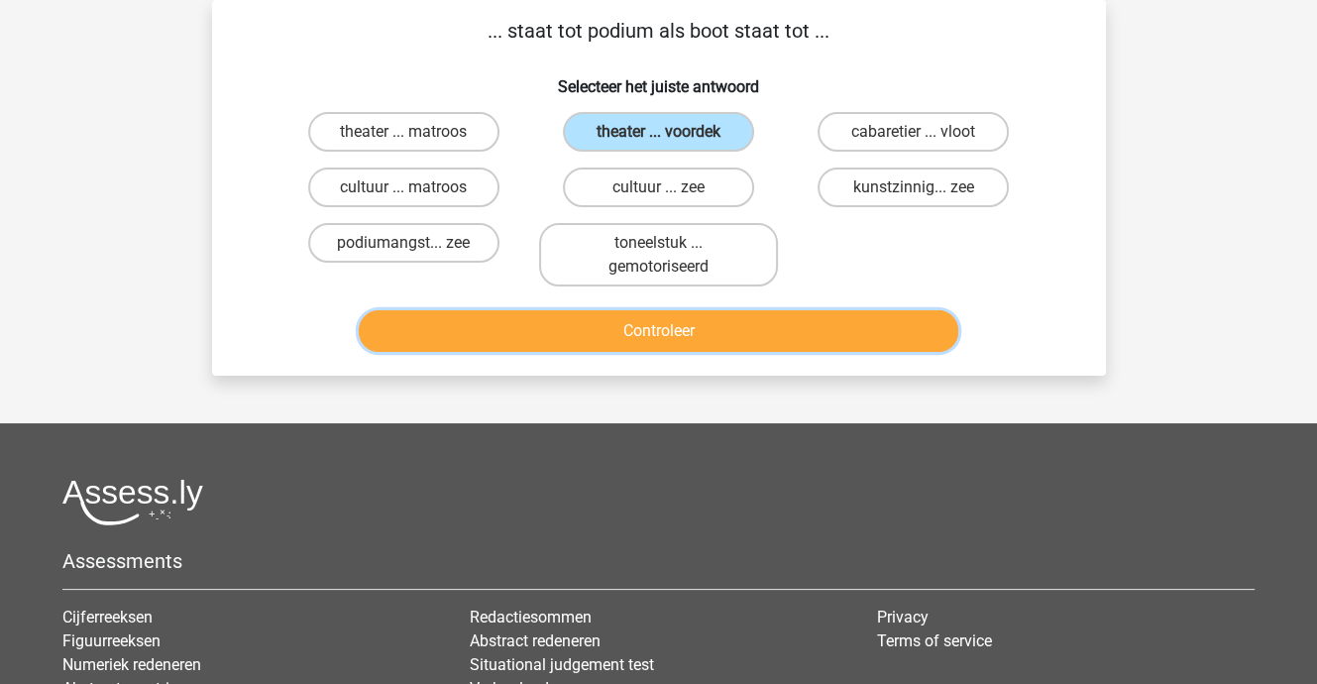
click at [647, 327] on button "Controleer" at bounding box center [659, 331] width 600 height 42
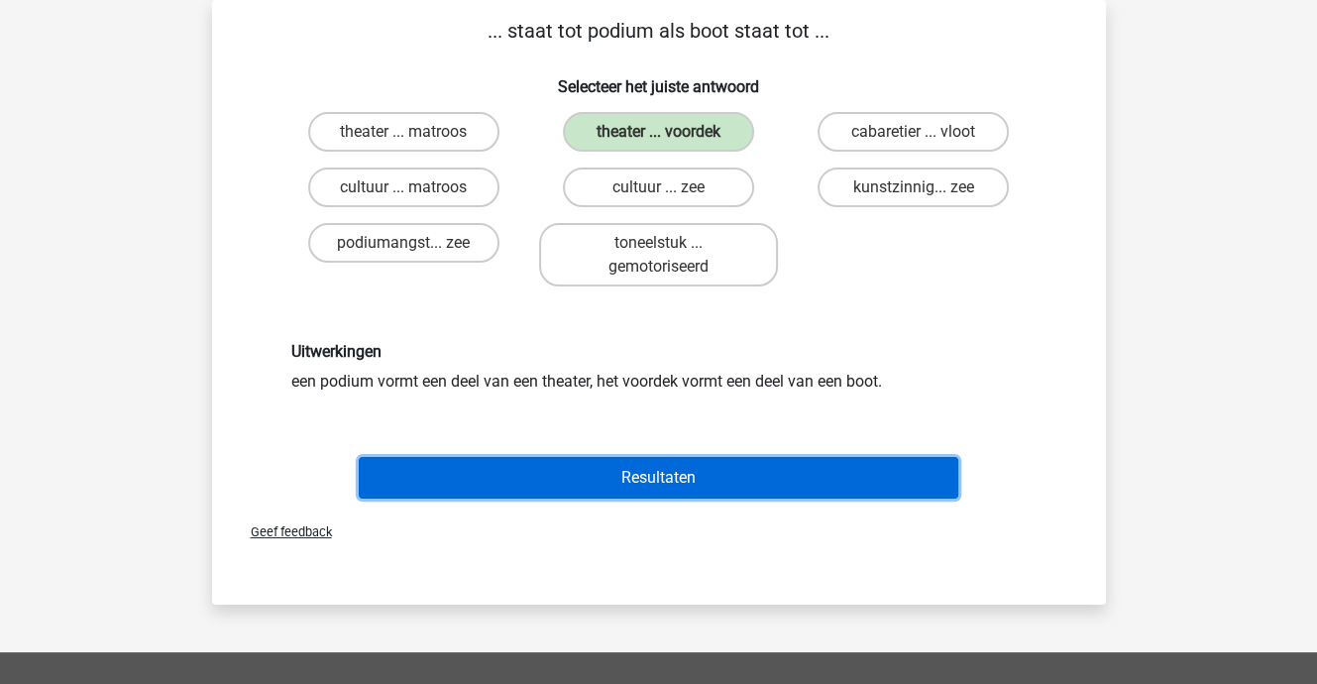
click at [650, 477] on button "Resultaten" at bounding box center [659, 478] width 600 height 42
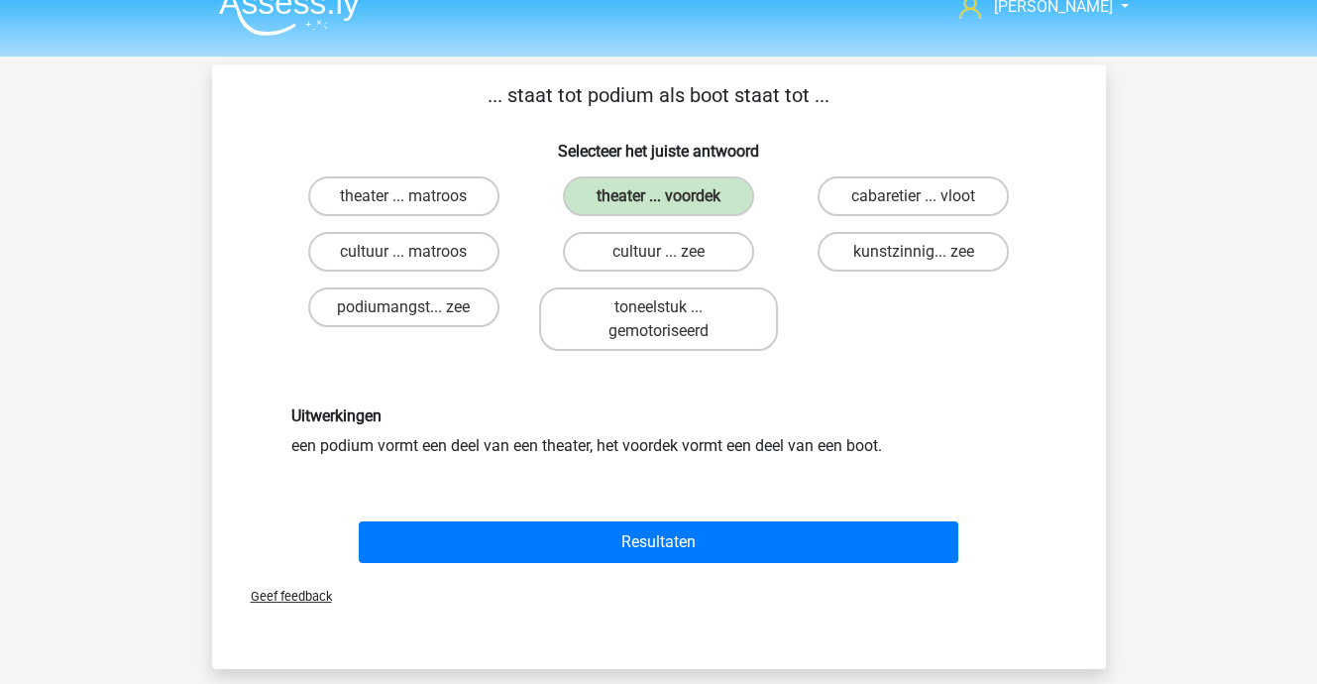
scroll to position [0, 0]
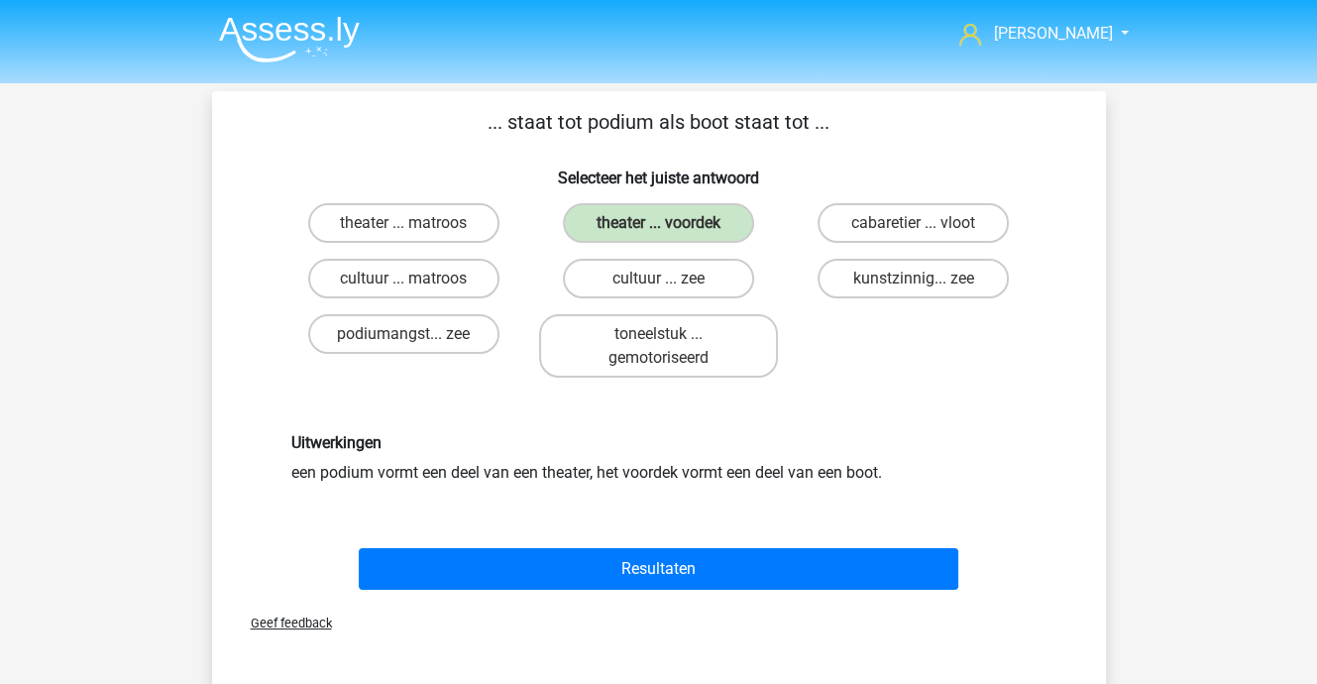
click at [276, 34] on img at bounding box center [289, 39] width 141 height 47
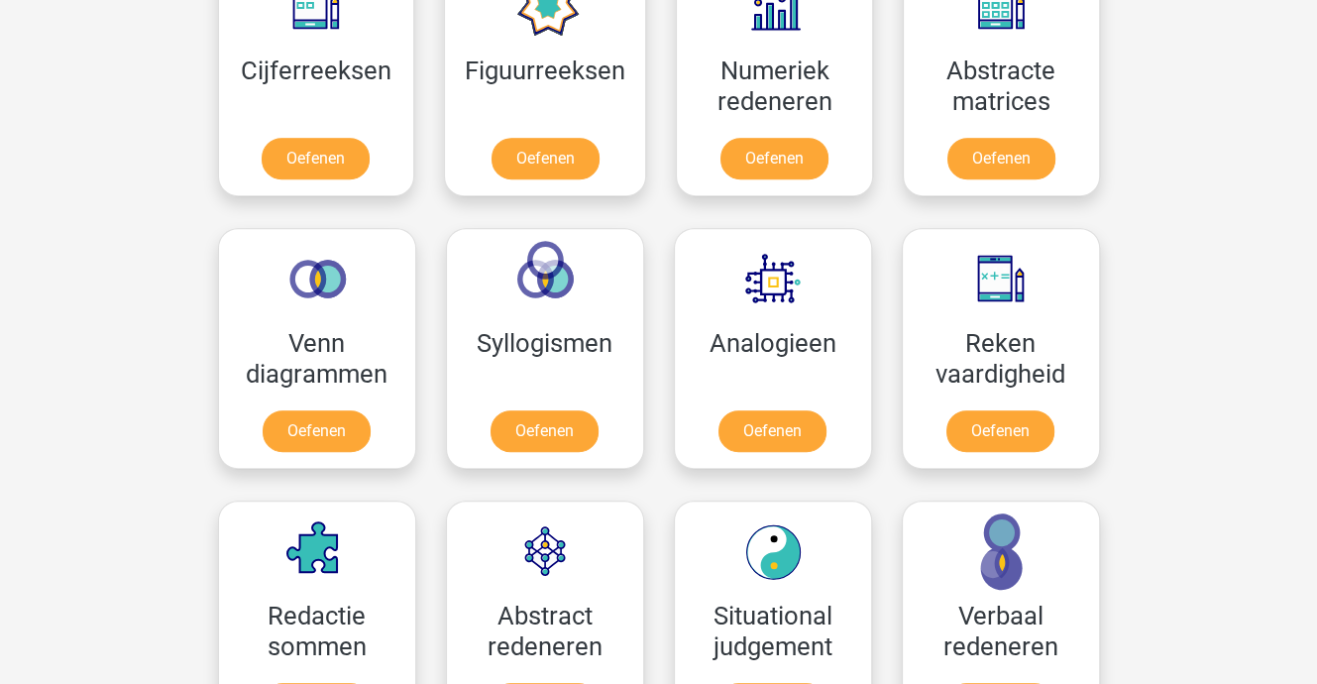
scroll to position [1189, 0]
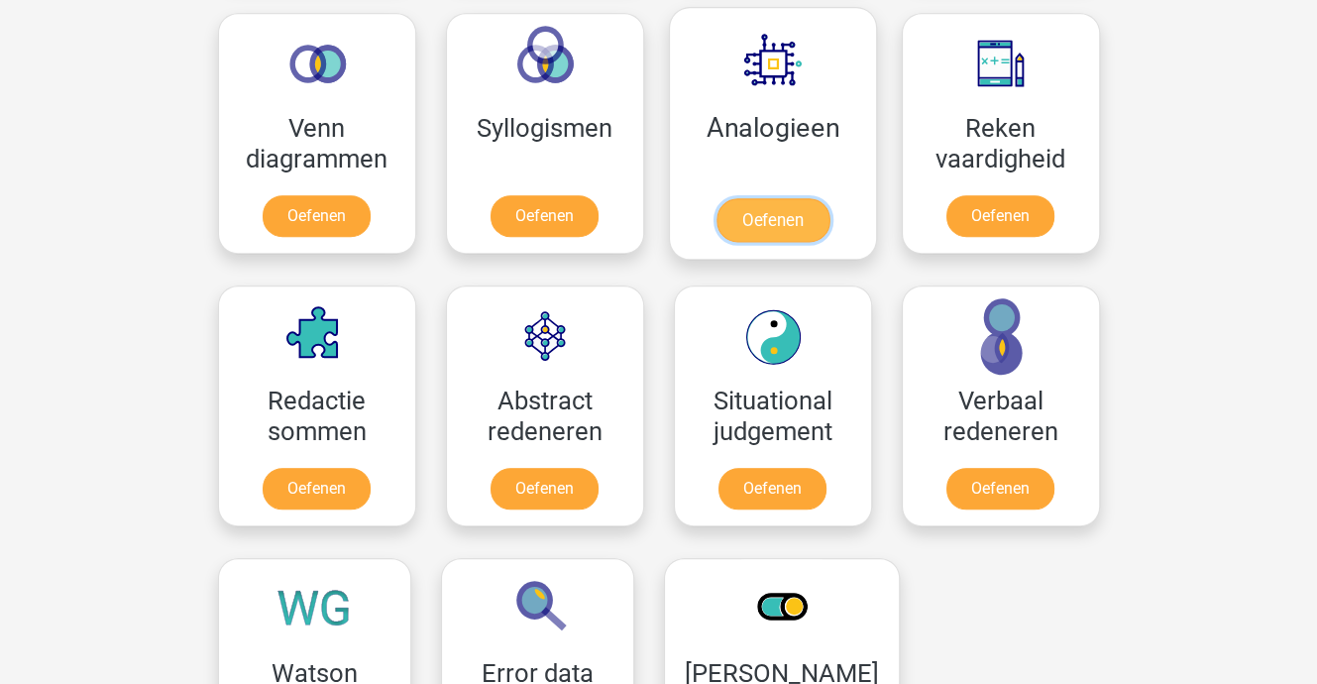
click at [797, 220] on link "Oefenen" at bounding box center [771, 220] width 113 height 44
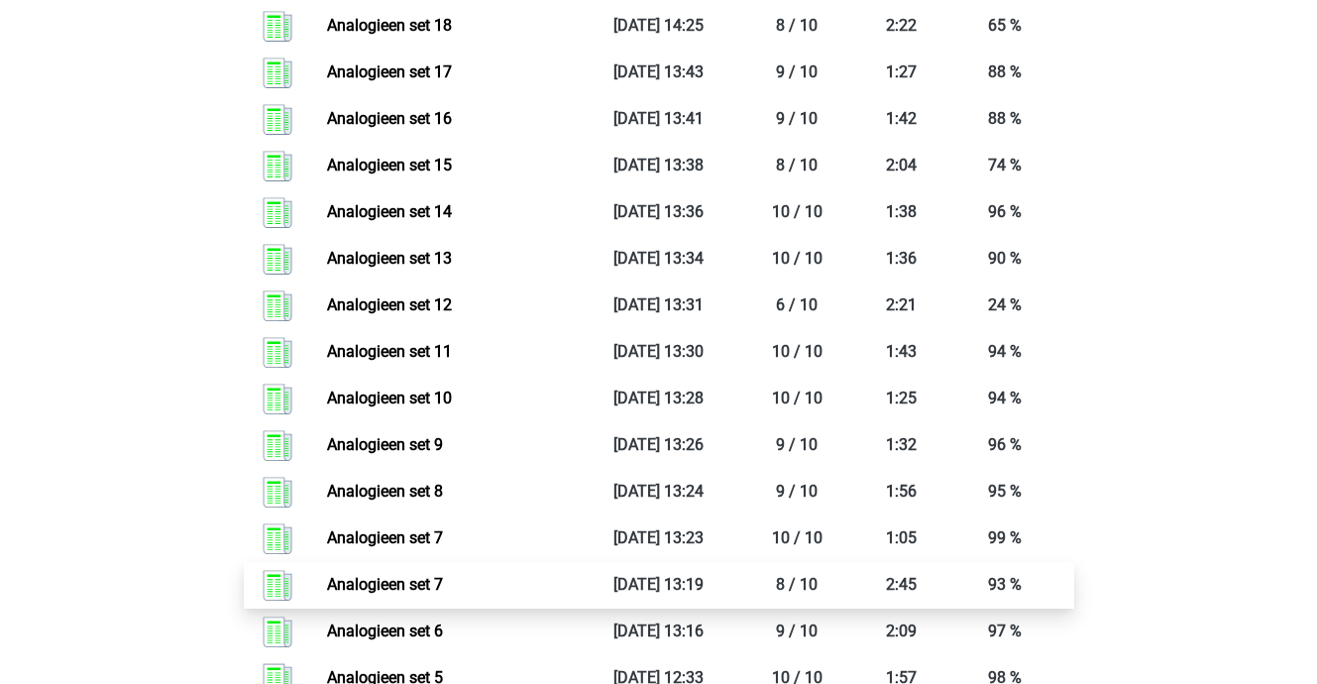
scroll to position [1387, 0]
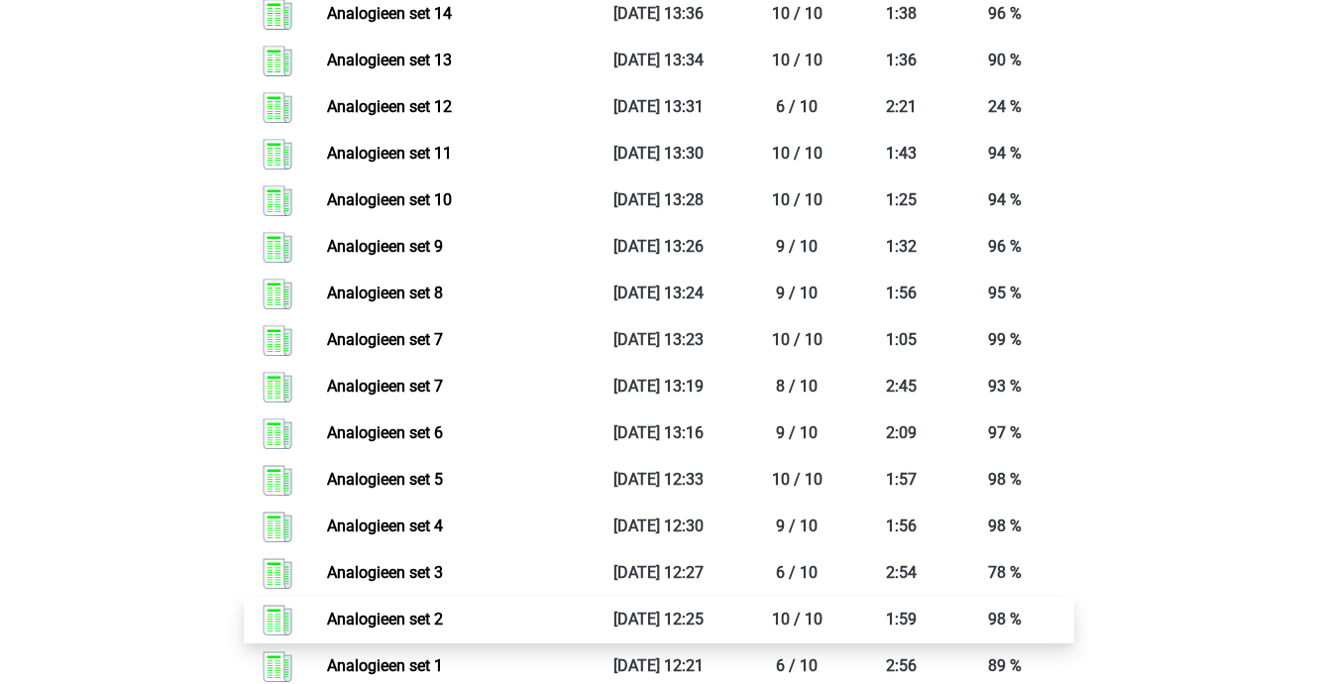
click at [432, 613] on link "Analogieen set 2" at bounding box center [385, 618] width 116 height 19
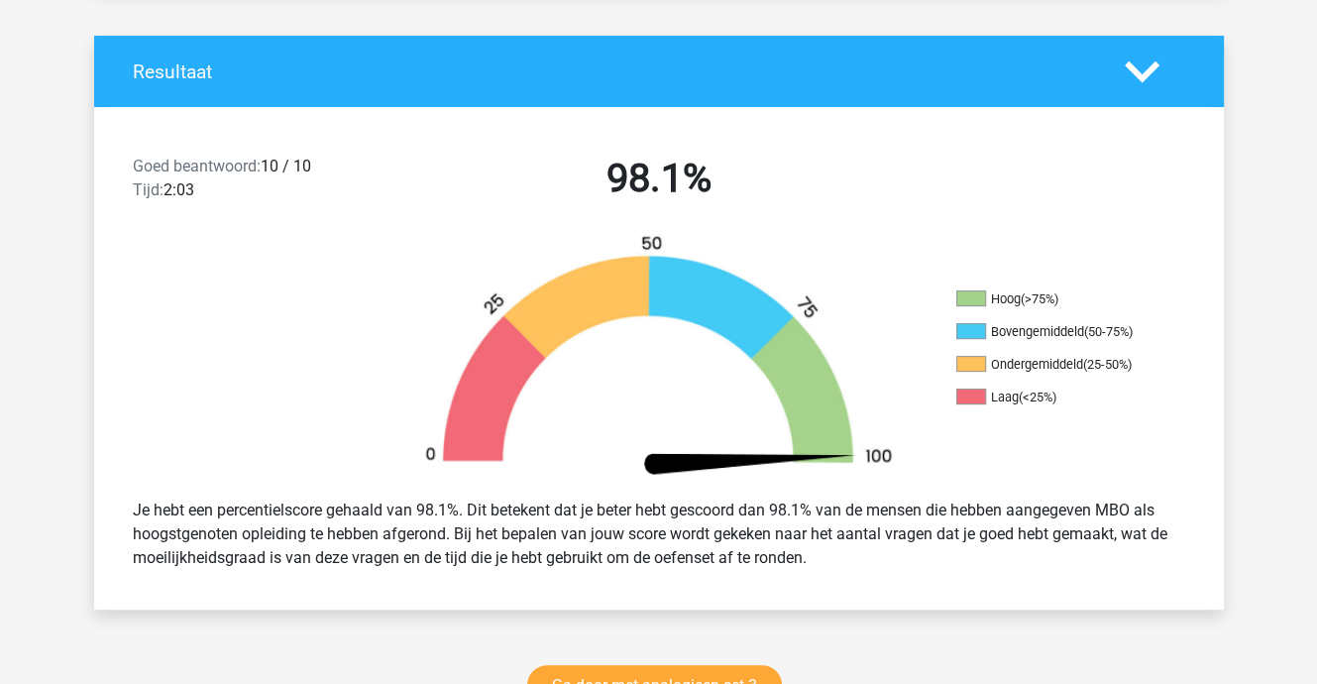
scroll to position [793, 0]
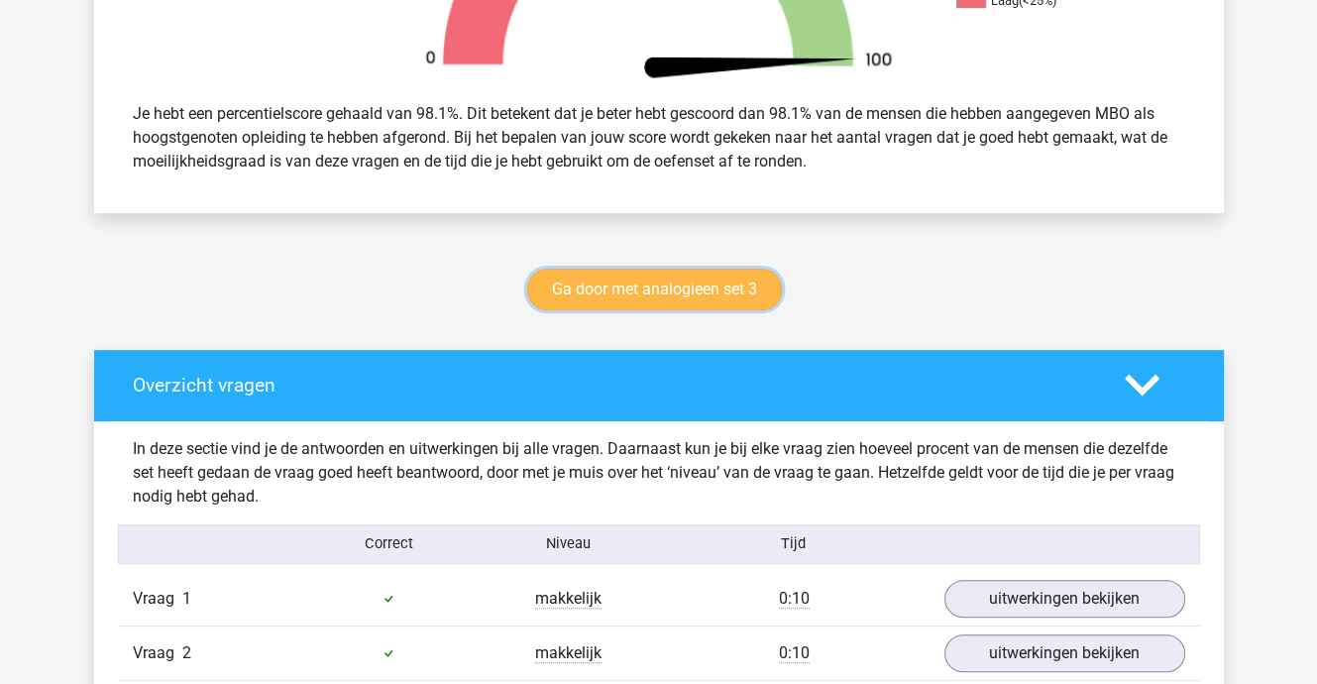
click at [703, 291] on link "Ga door met analogieen set 3" at bounding box center [654, 290] width 255 height 42
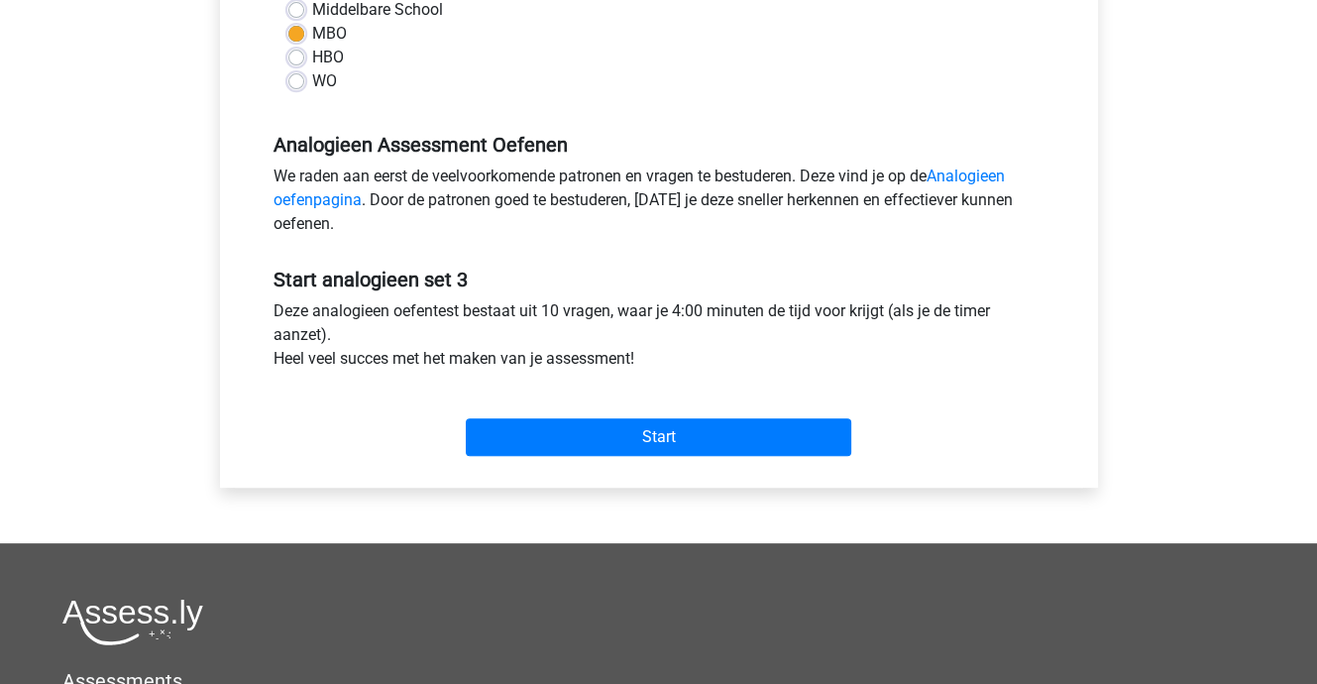
scroll to position [694, 0]
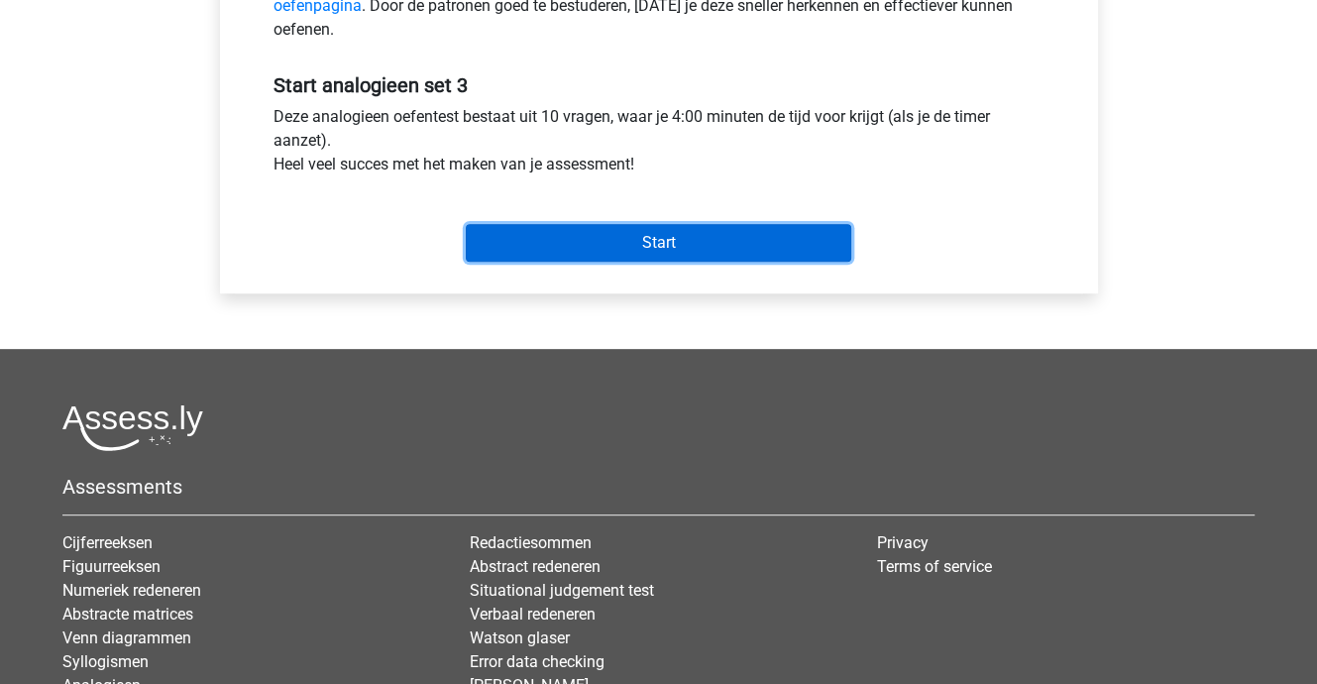
click at [693, 241] on input "Start" at bounding box center [658, 243] width 385 height 38
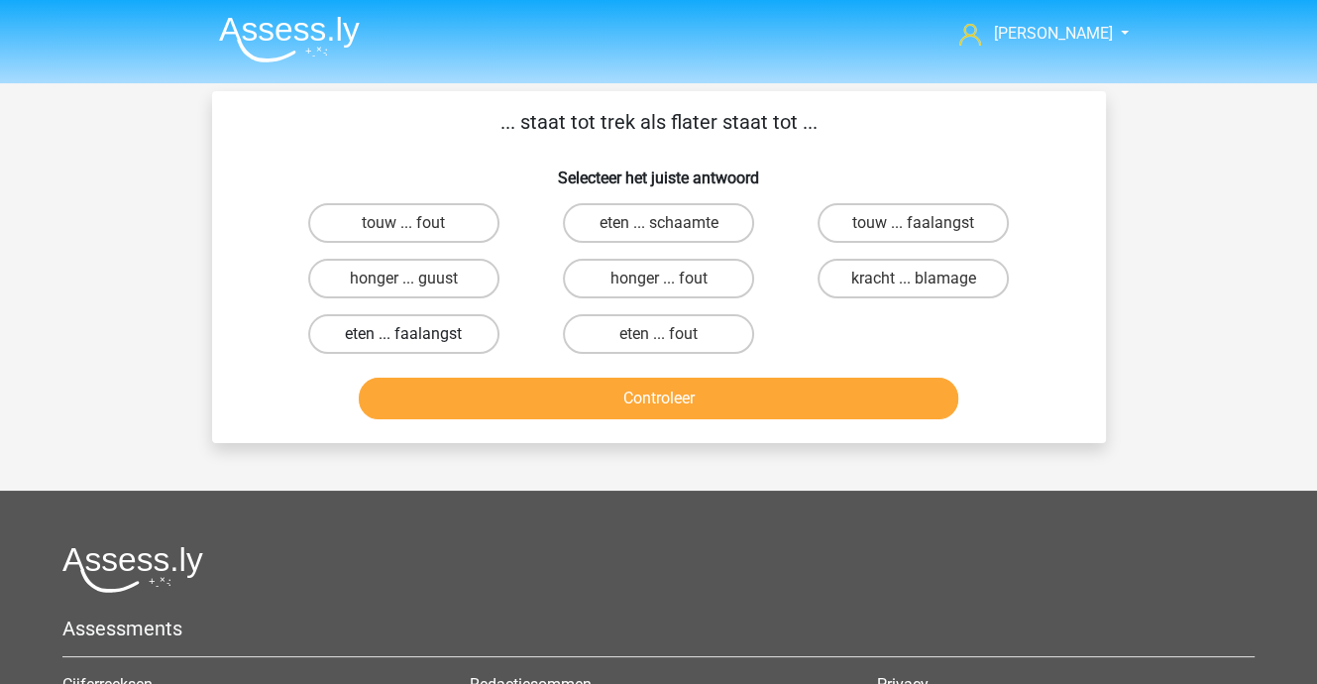
click at [424, 324] on label "eten ... faalangst" at bounding box center [403, 334] width 191 height 40
click at [416, 334] on input "eten ... faalangst" at bounding box center [409, 340] width 13 height 13
radio input "true"
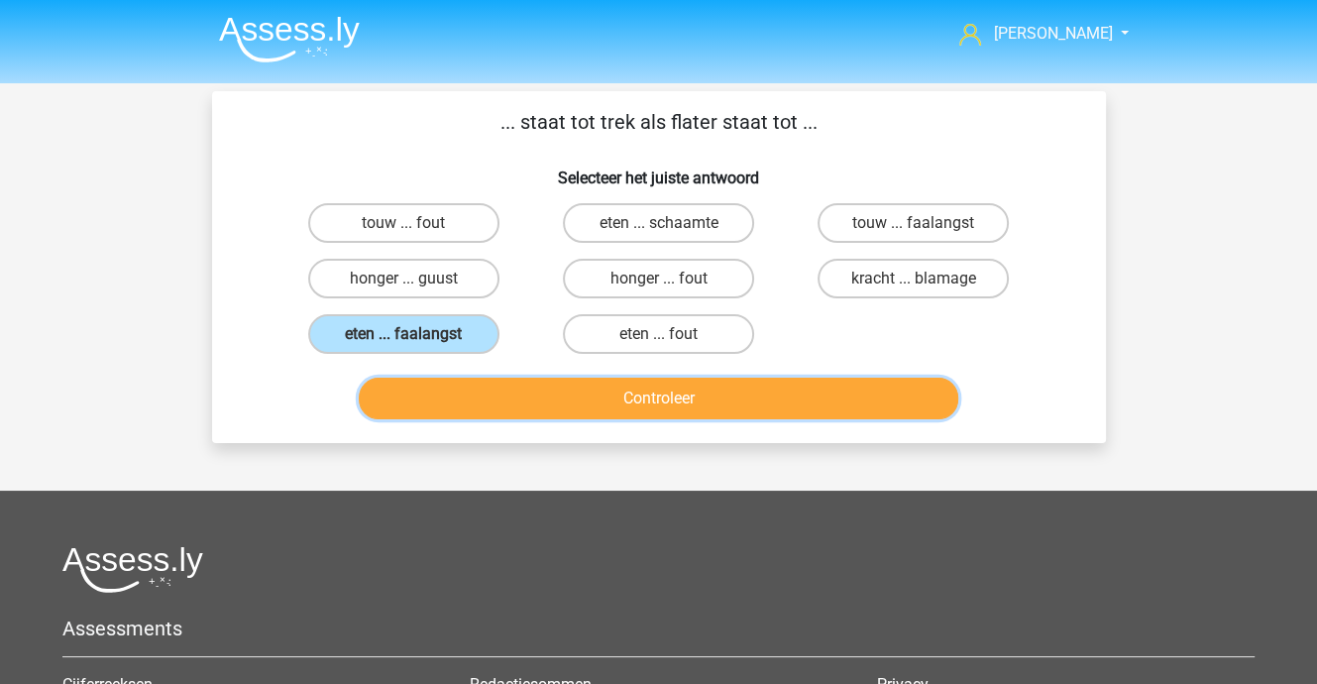
click at [573, 383] on button "Controleer" at bounding box center [659, 399] width 600 height 42
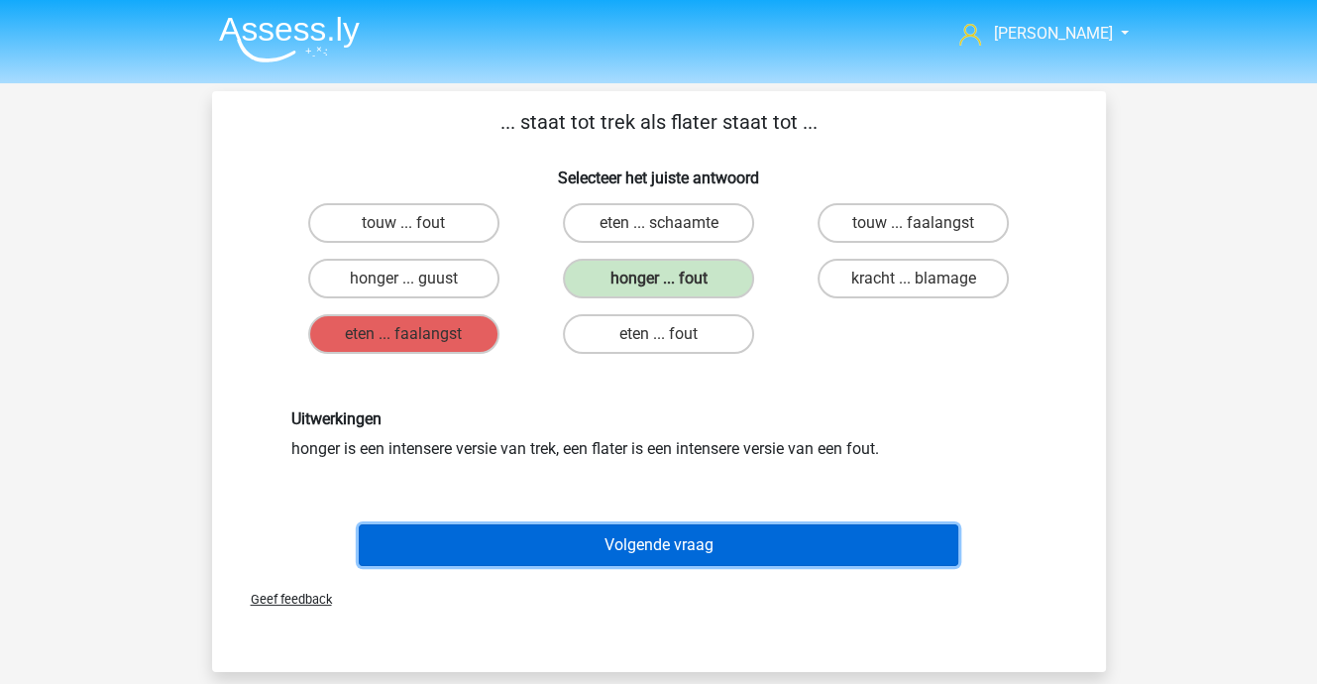
click at [634, 538] on button "Volgende vraag" at bounding box center [659, 545] width 600 height 42
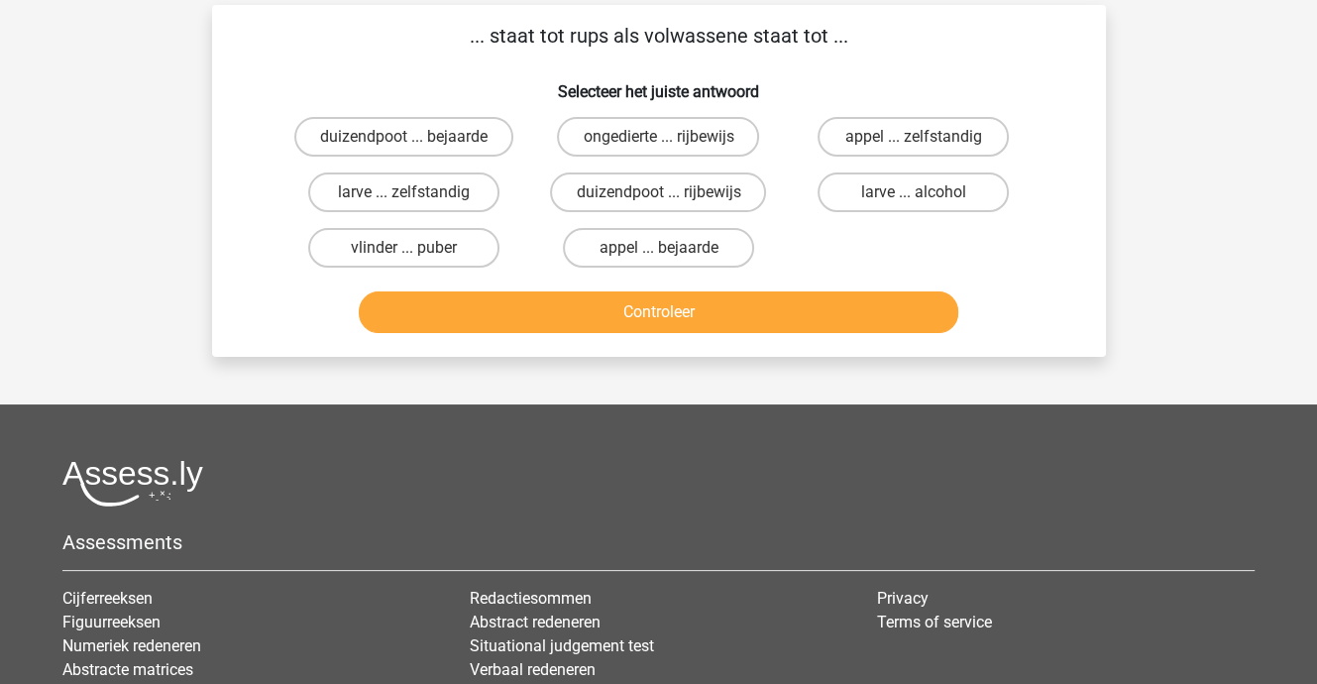
scroll to position [91, 0]
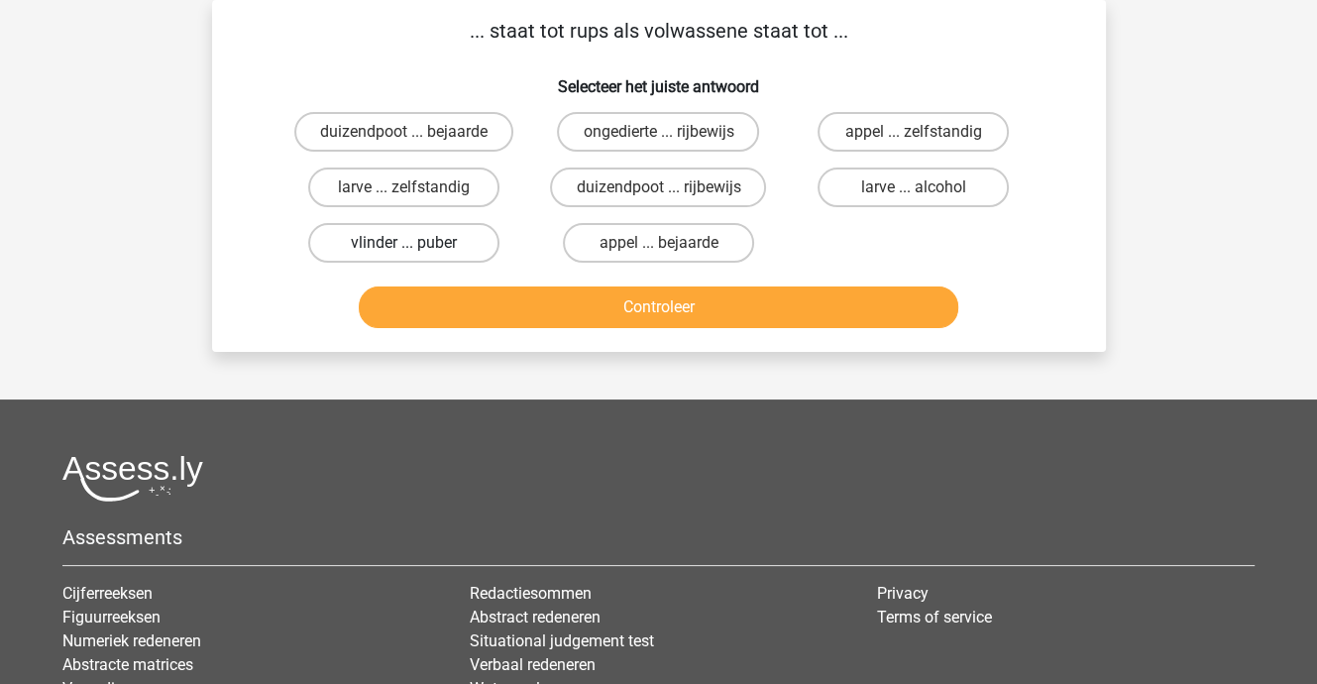
click at [430, 234] on label "vlinder ... puber" at bounding box center [403, 243] width 191 height 40
click at [416, 243] on input "vlinder ... puber" at bounding box center [409, 249] width 13 height 13
radio input "true"
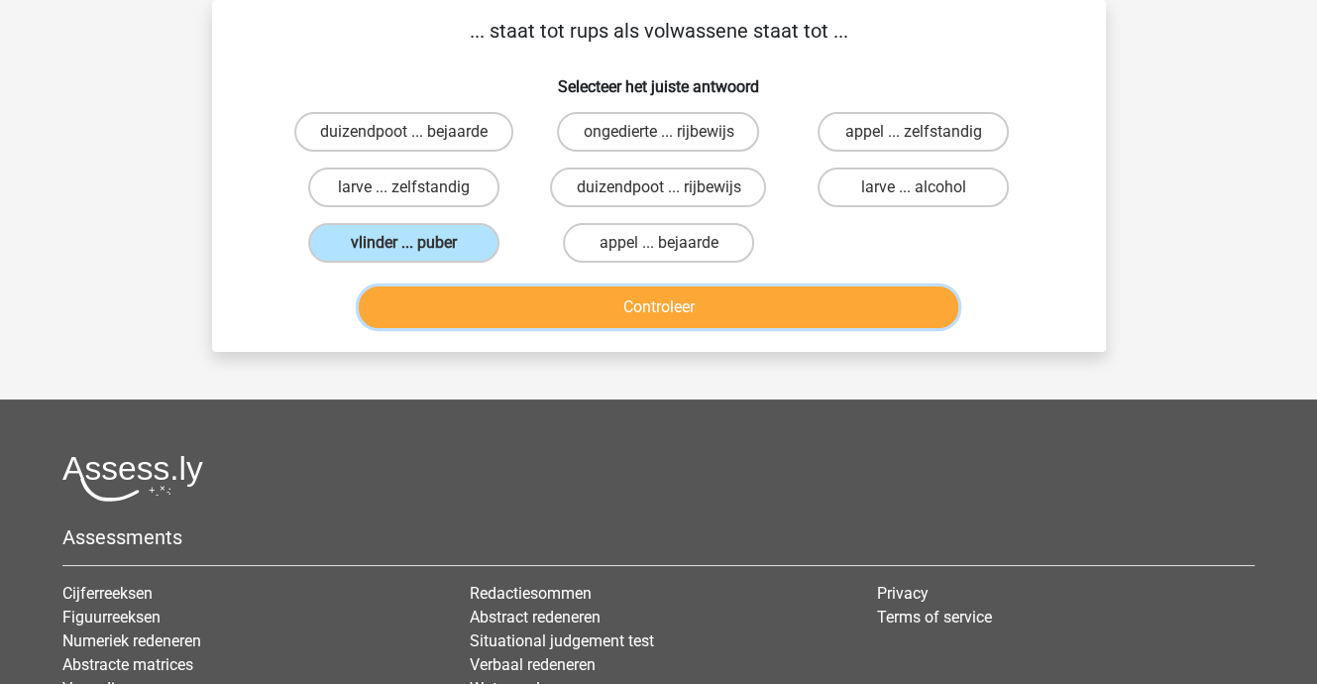
click at [508, 315] on button "Controleer" at bounding box center [659, 307] width 600 height 42
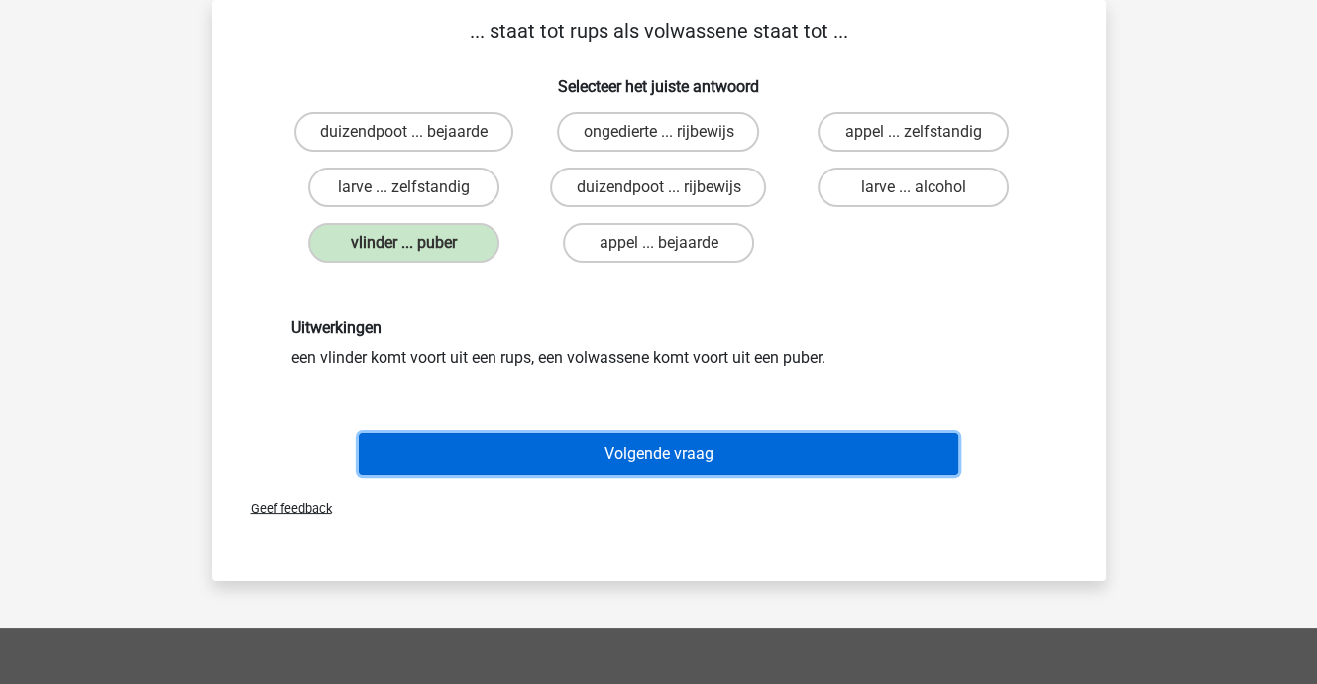
click at [587, 451] on button "Volgende vraag" at bounding box center [659, 454] width 600 height 42
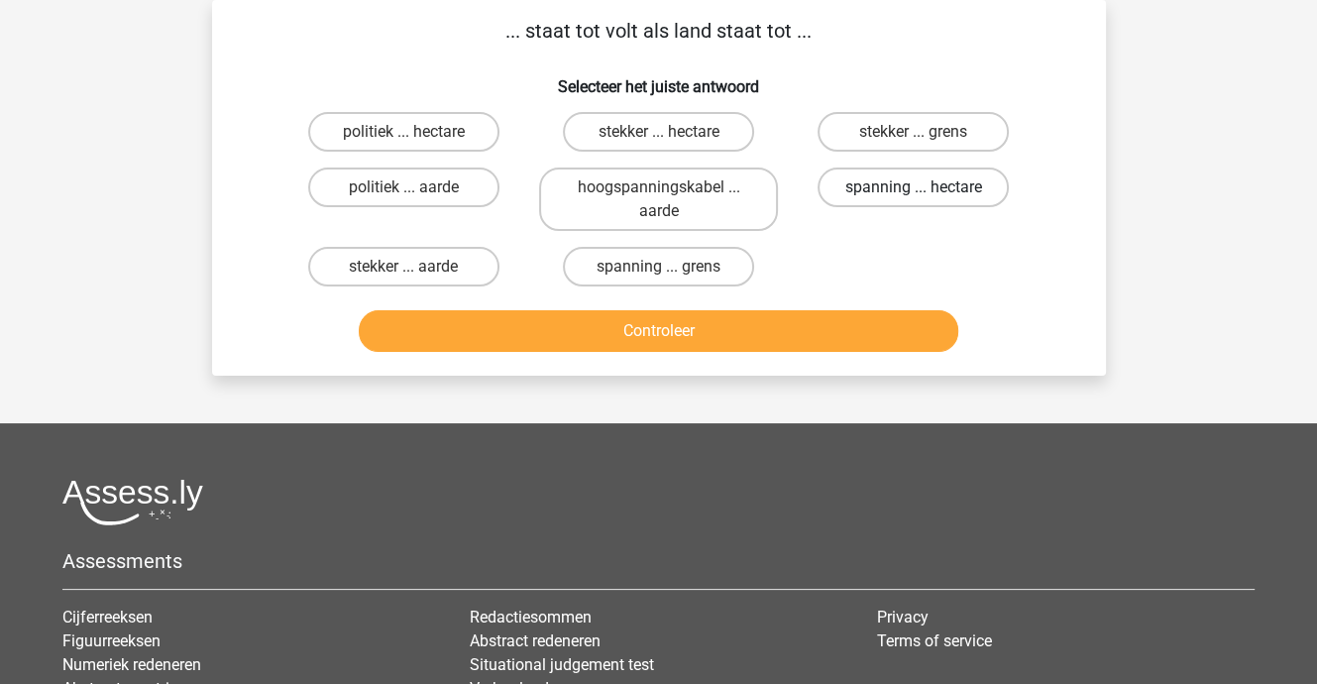
click at [904, 178] on label "spanning ... hectare" at bounding box center [913, 187] width 191 height 40
click at [914, 187] on input "spanning ... hectare" at bounding box center [920, 193] width 13 height 13
radio input "true"
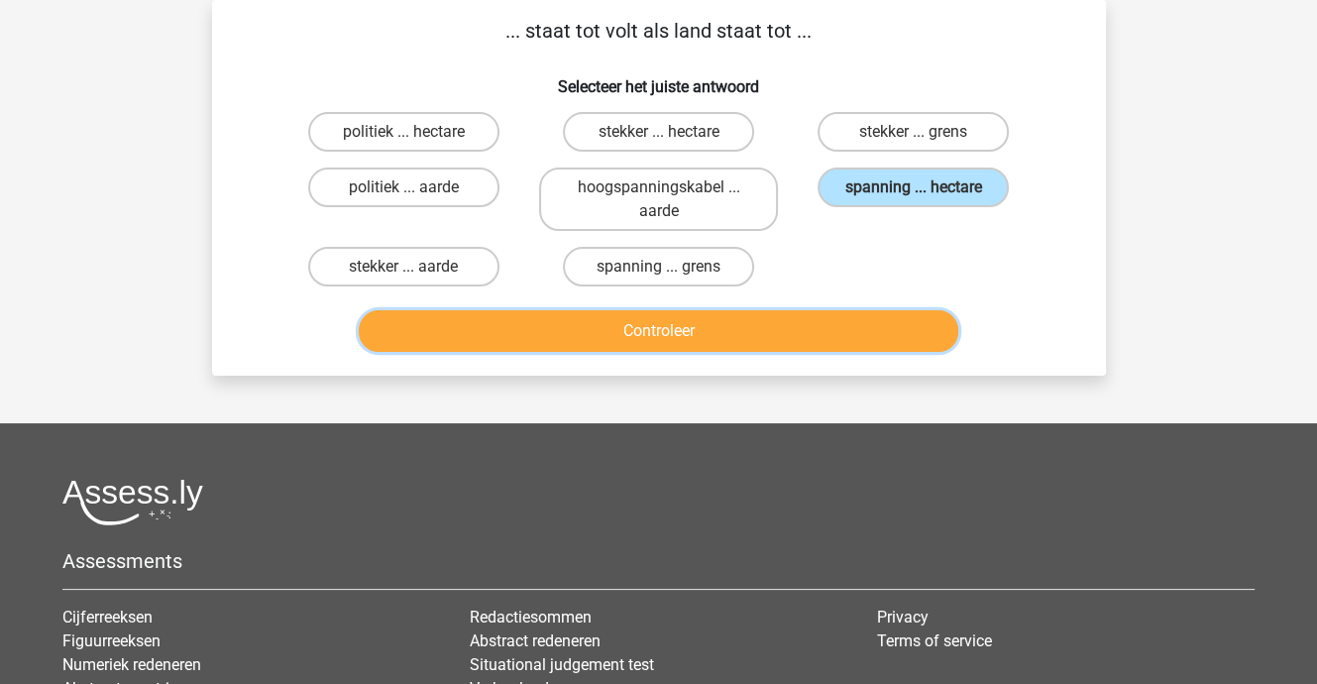
click at [785, 339] on button "Controleer" at bounding box center [659, 331] width 600 height 42
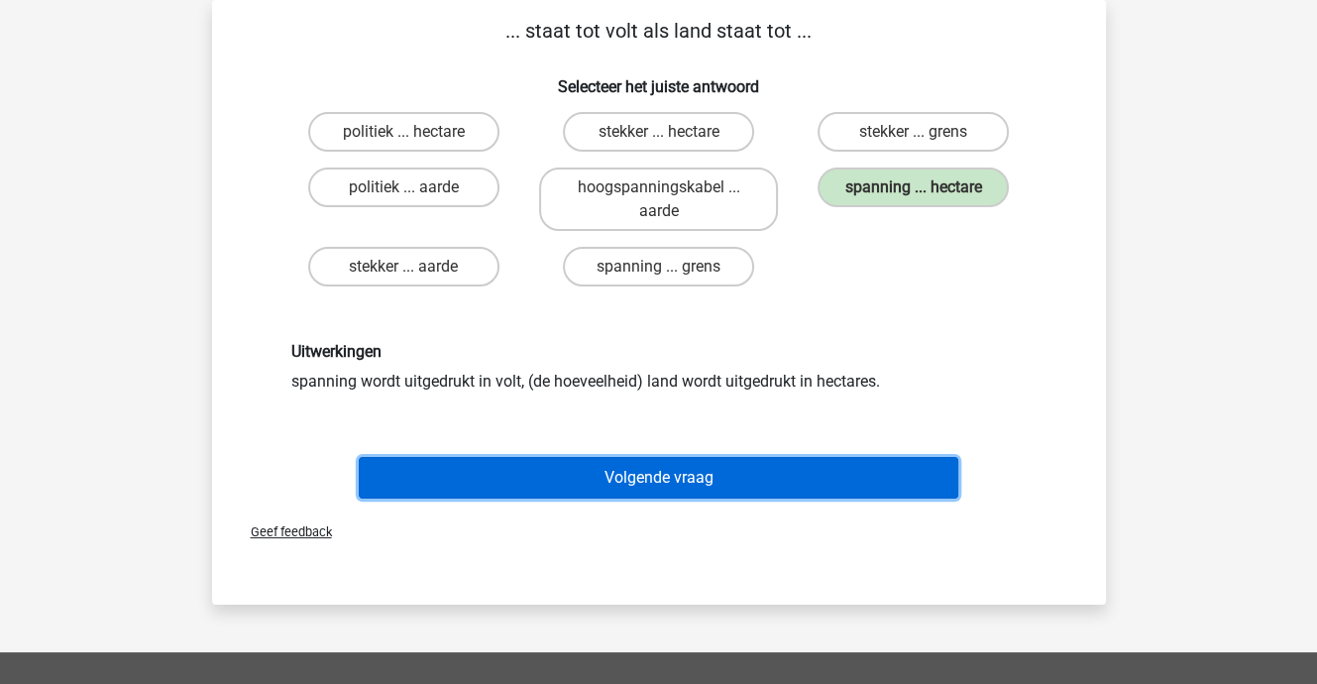
click at [687, 471] on button "Volgende vraag" at bounding box center [659, 478] width 600 height 42
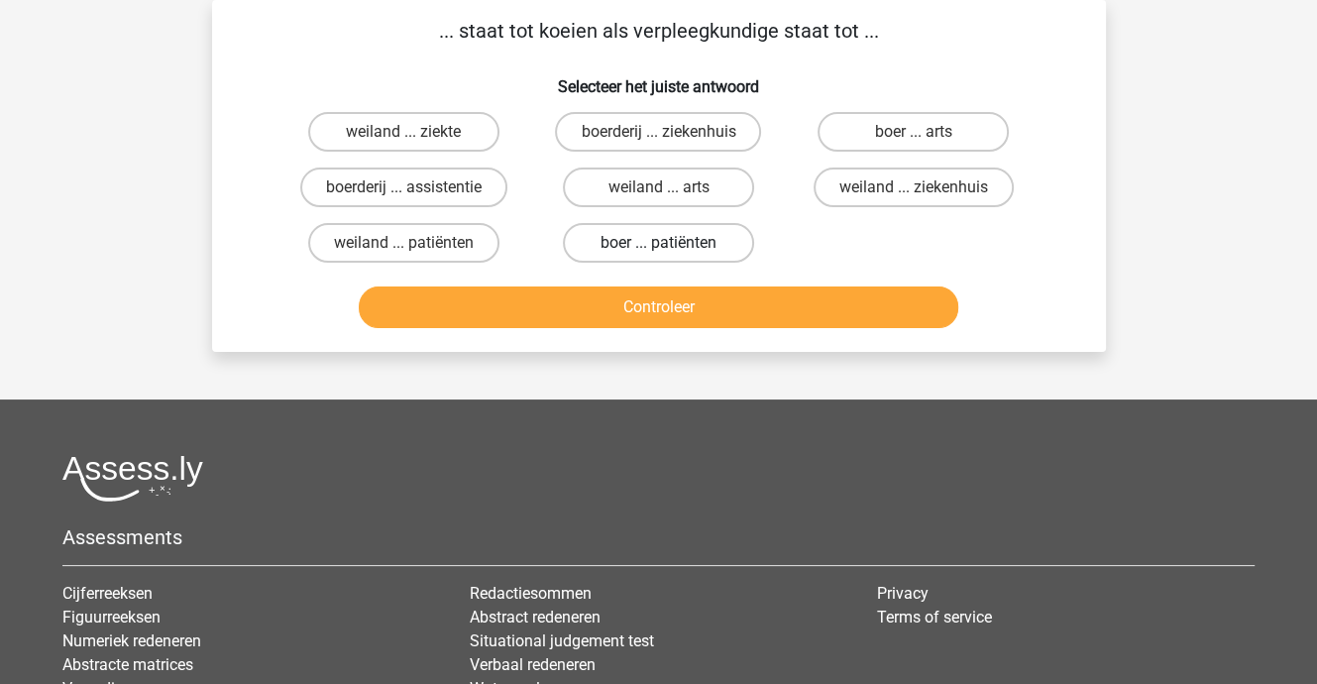
click at [634, 245] on label "boer ... patiënten" at bounding box center [658, 243] width 191 height 40
click at [658, 245] on input "boer ... patiënten" at bounding box center [664, 249] width 13 height 13
radio input "true"
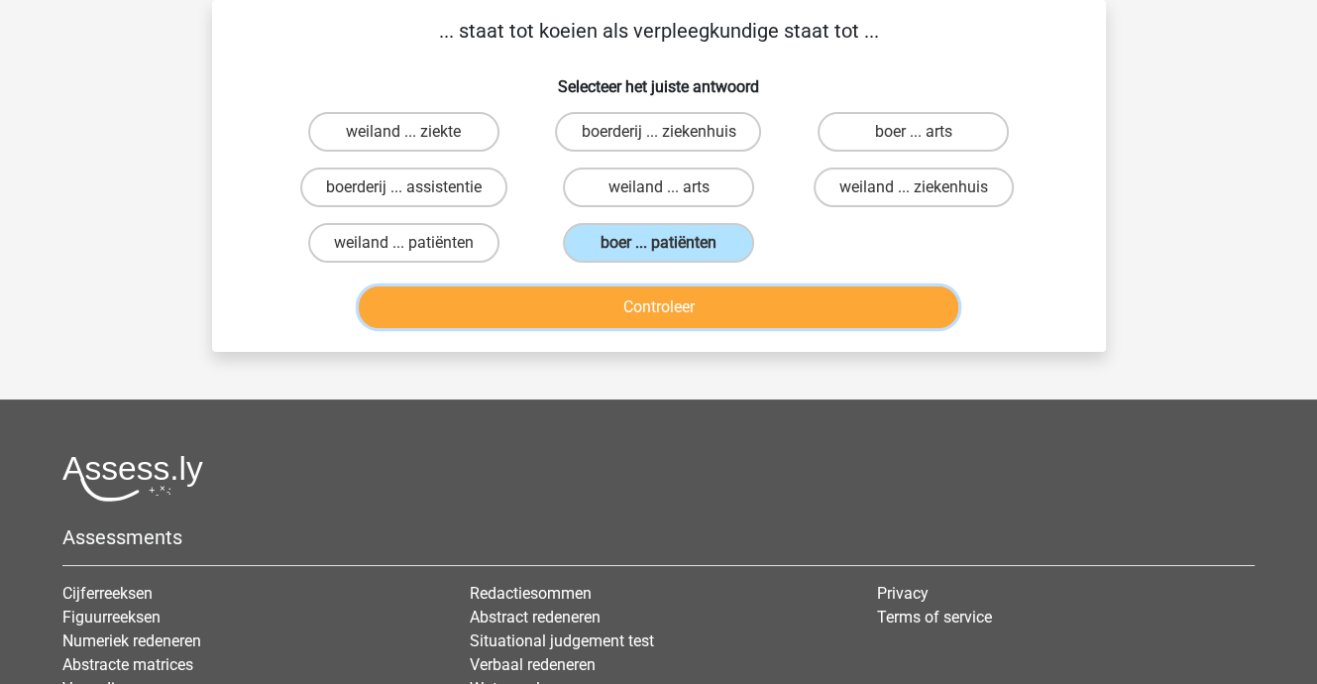
click at [658, 309] on button "Controleer" at bounding box center [659, 307] width 600 height 42
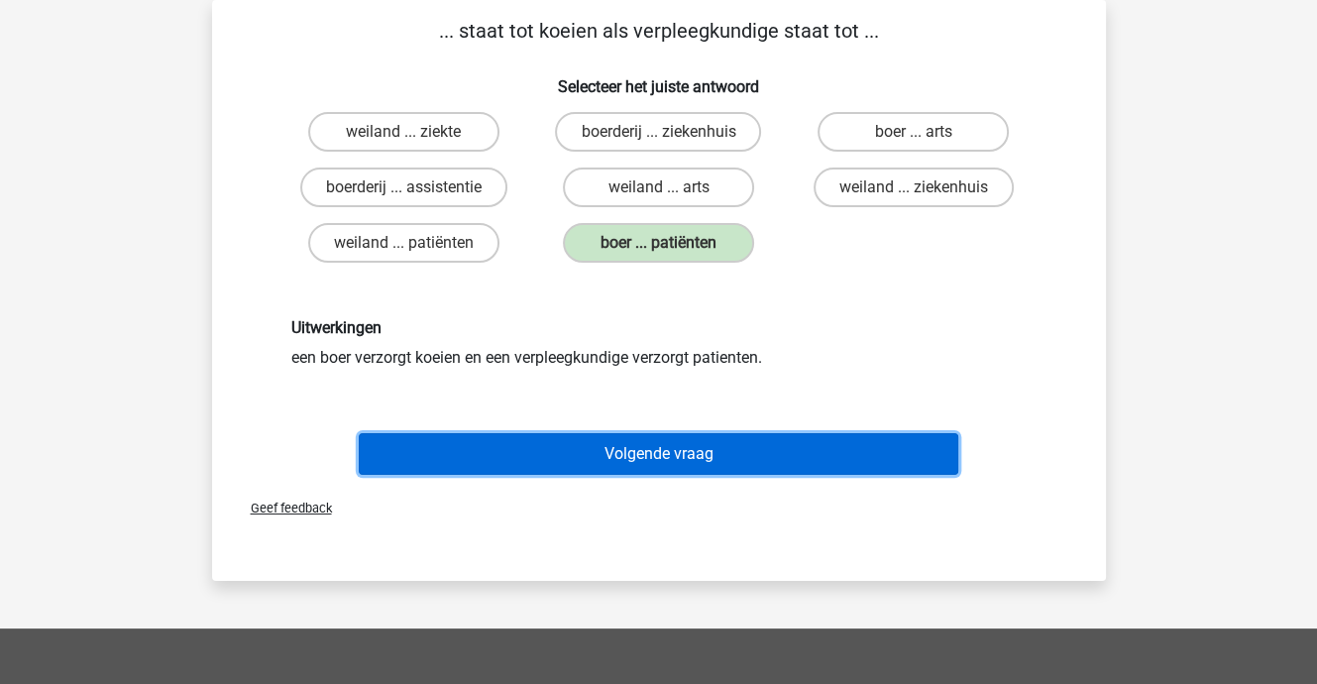
click at [663, 444] on button "Volgende vraag" at bounding box center [659, 454] width 600 height 42
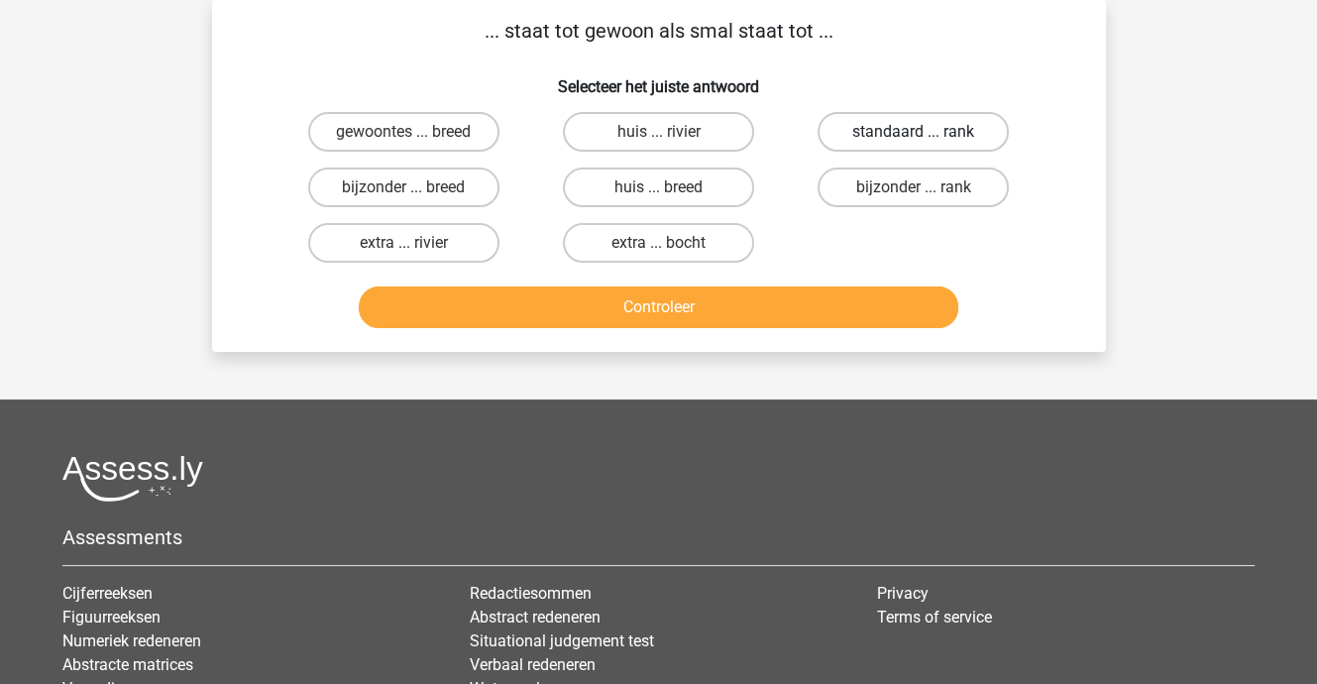
click at [926, 125] on label "standaard ... rank" at bounding box center [913, 132] width 191 height 40
click at [926, 132] on input "standaard ... rank" at bounding box center [920, 138] width 13 height 13
radio input "true"
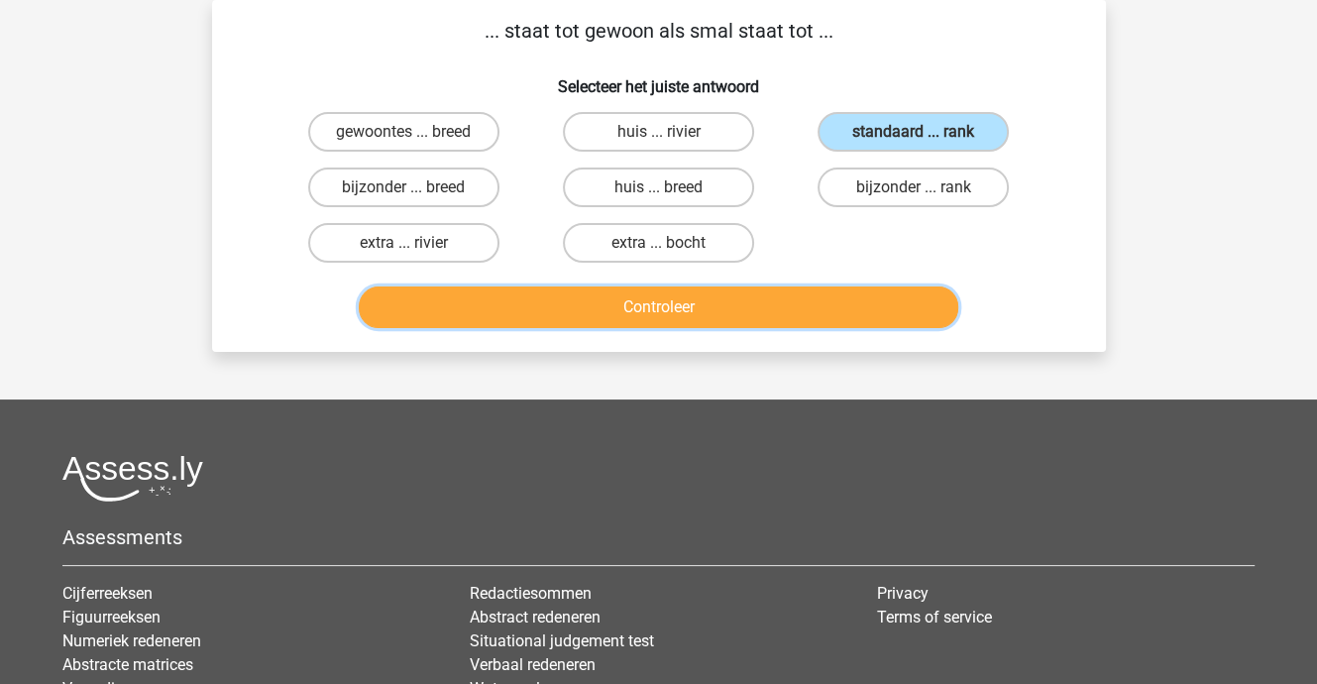
click at [717, 297] on button "Controleer" at bounding box center [659, 307] width 600 height 42
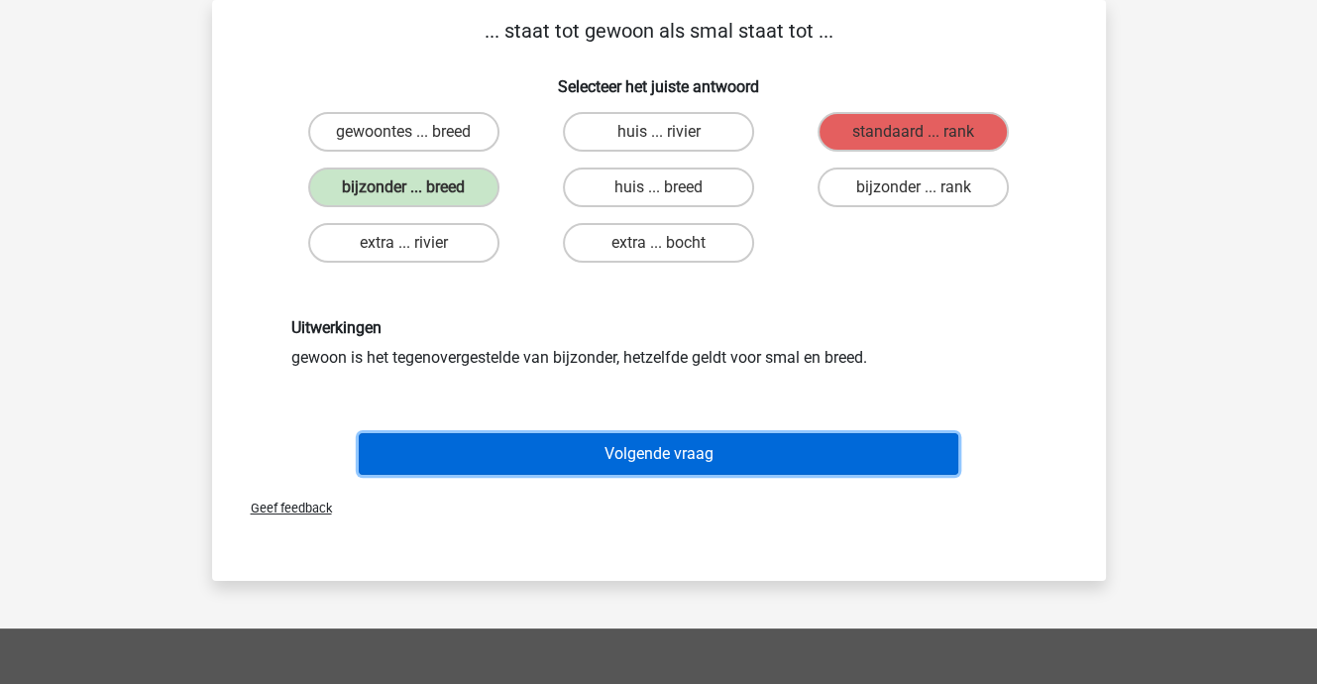
click at [683, 443] on button "Volgende vraag" at bounding box center [659, 454] width 600 height 42
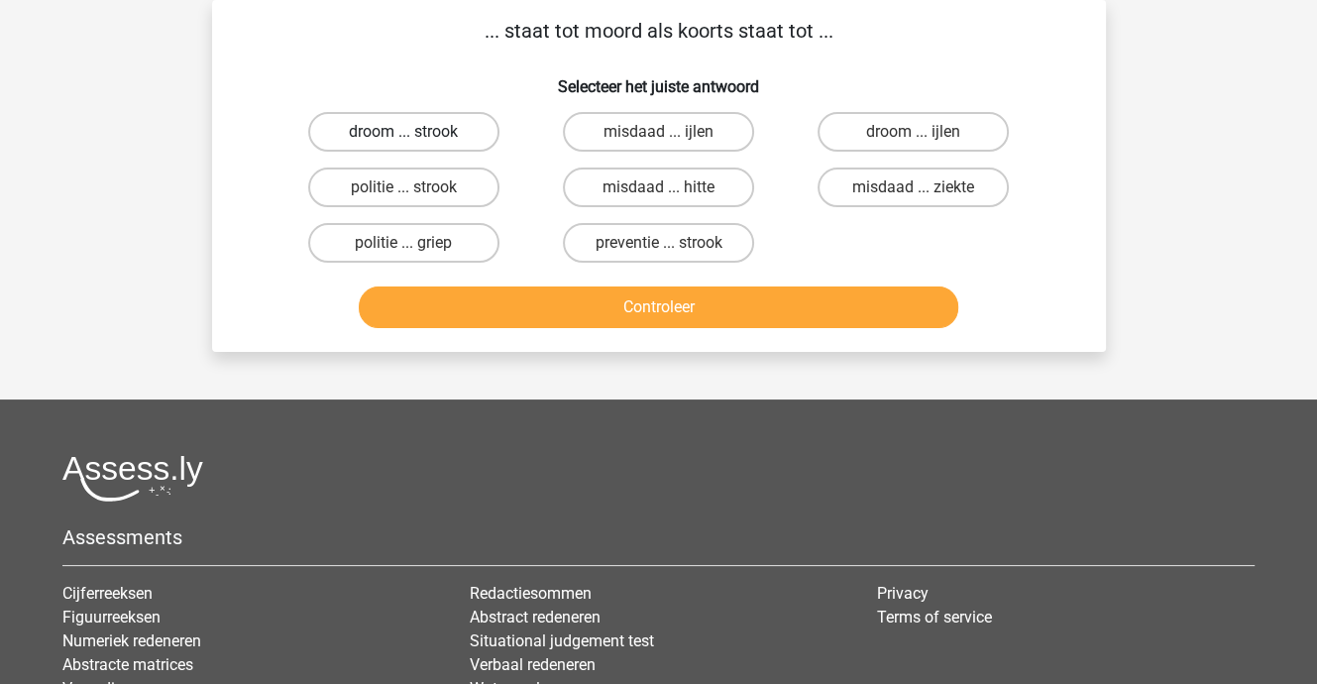
click at [390, 122] on label "droom ... strook" at bounding box center [403, 132] width 191 height 40
click at [403, 132] on input "droom ... strook" at bounding box center [409, 138] width 13 height 13
radio input "true"
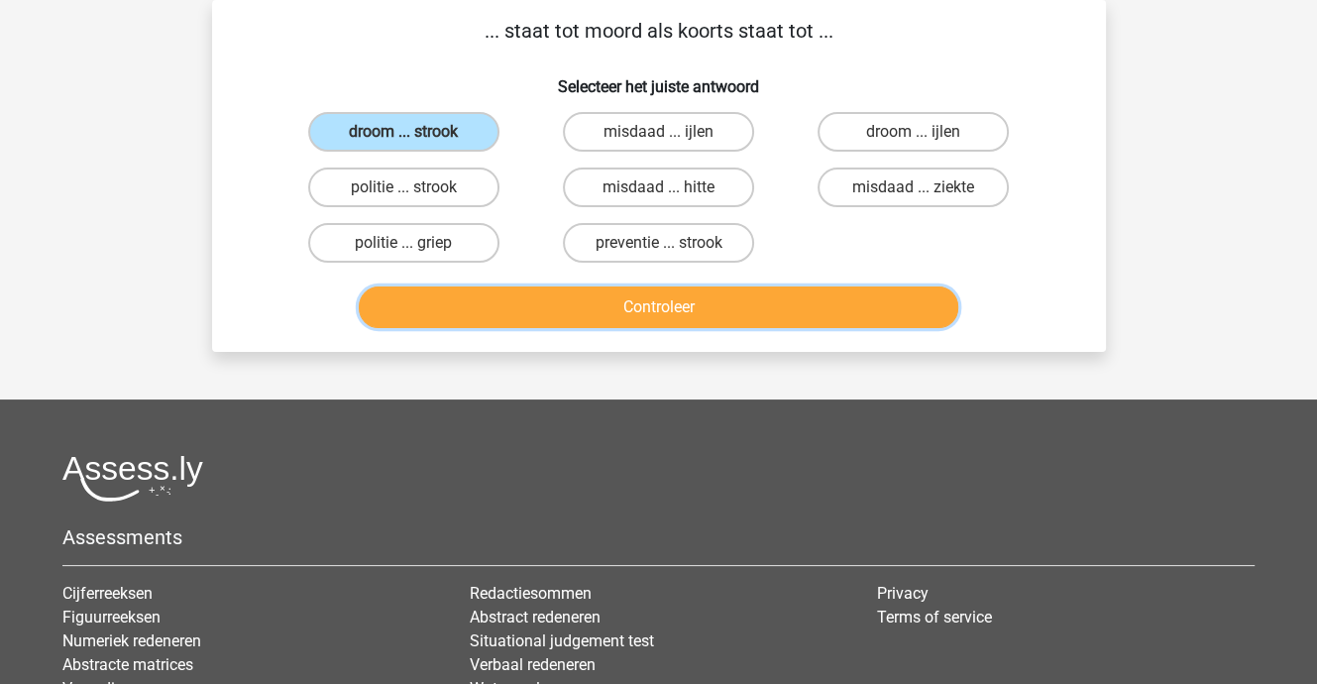
click at [597, 304] on button "Controleer" at bounding box center [659, 307] width 600 height 42
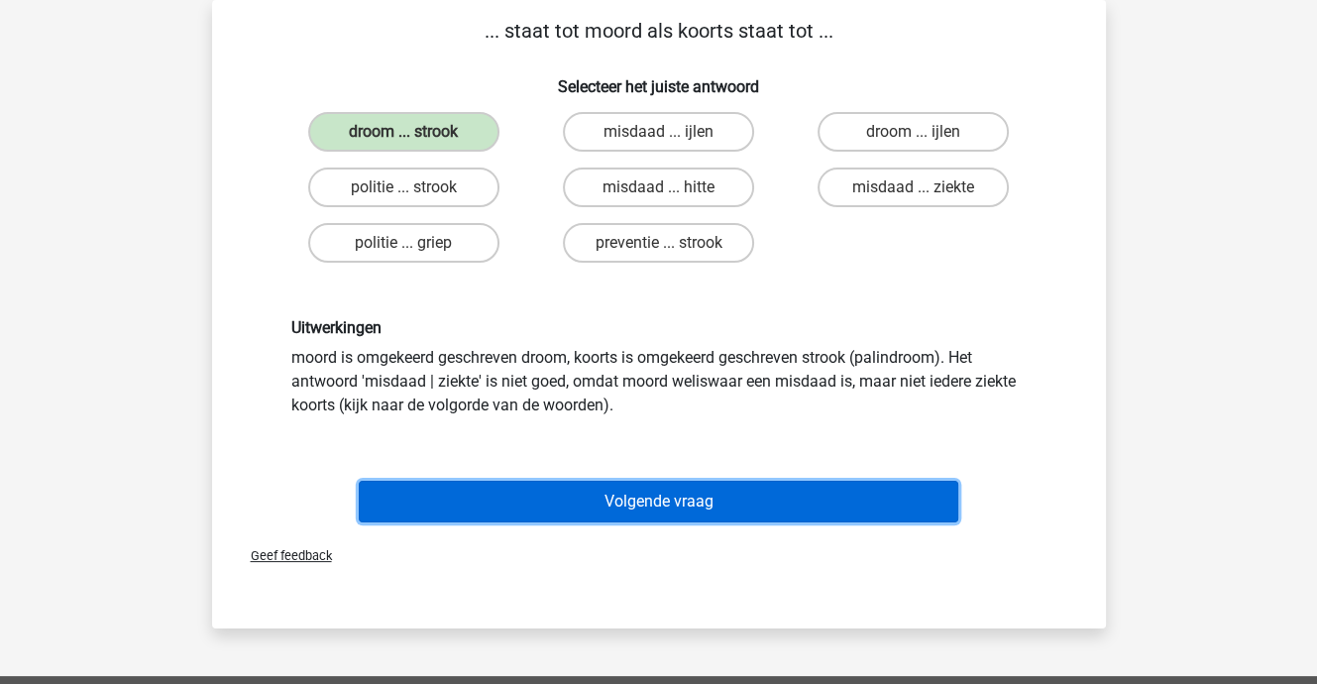
click at [636, 487] on button "Volgende vraag" at bounding box center [659, 502] width 600 height 42
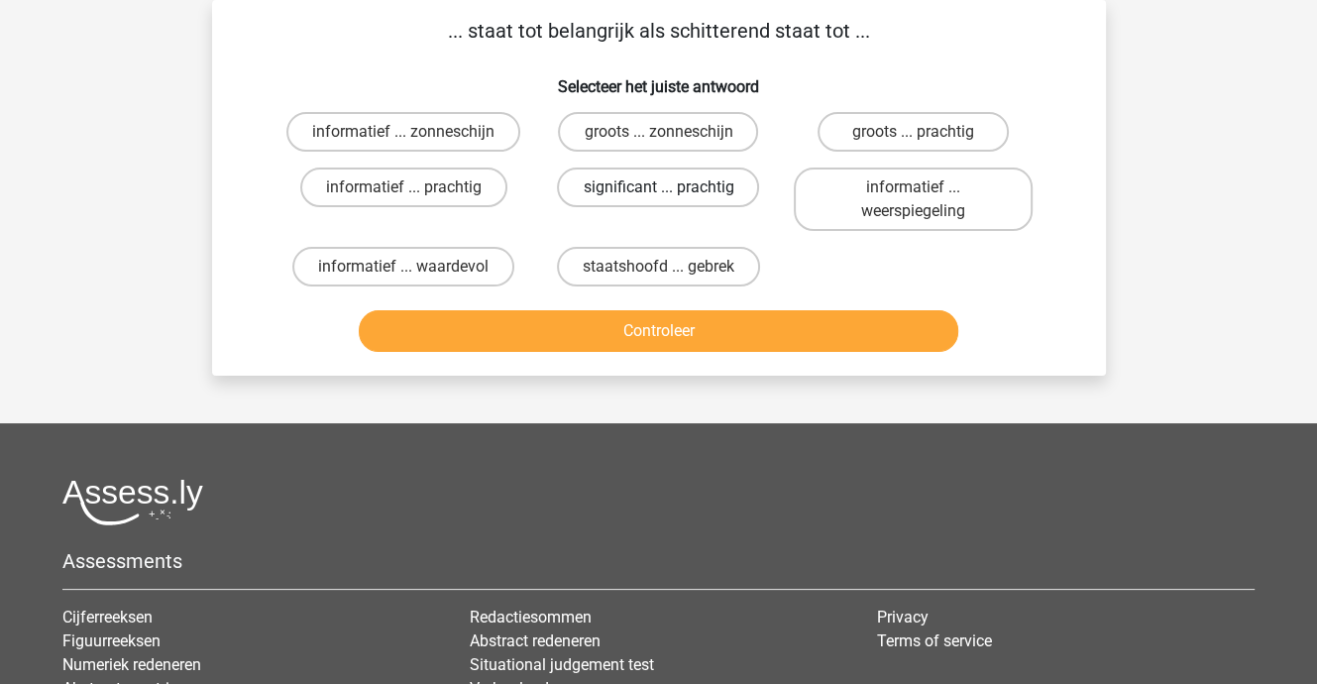
click at [649, 187] on label "significant ... prachtig" at bounding box center [658, 187] width 202 height 40
click at [658, 187] on input "significant ... prachtig" at bounding box center [664, 193] width 13 height 13
radio input "true"
click at [650, 351] on div "Controleer" at bounding box center [658, 335] width 765 height 50
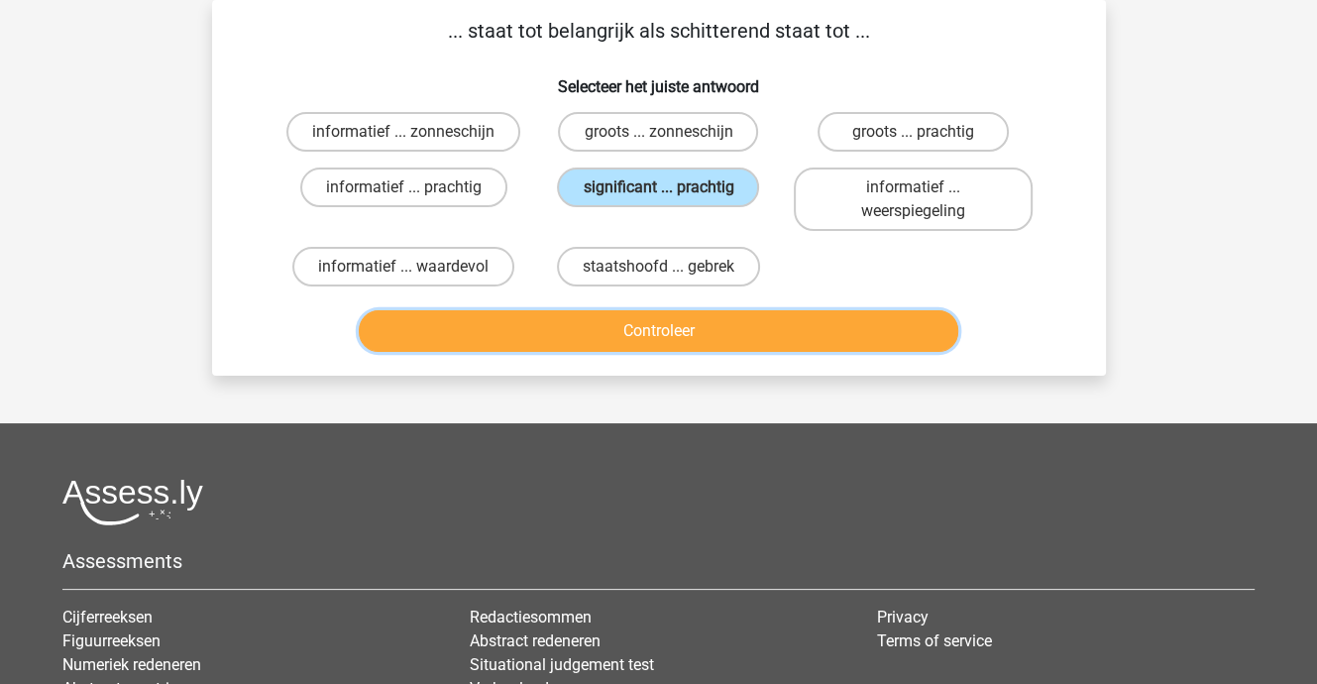
click at [656, 333] on button "Controleer" at bounding box center [659, 331] width 600 height 42
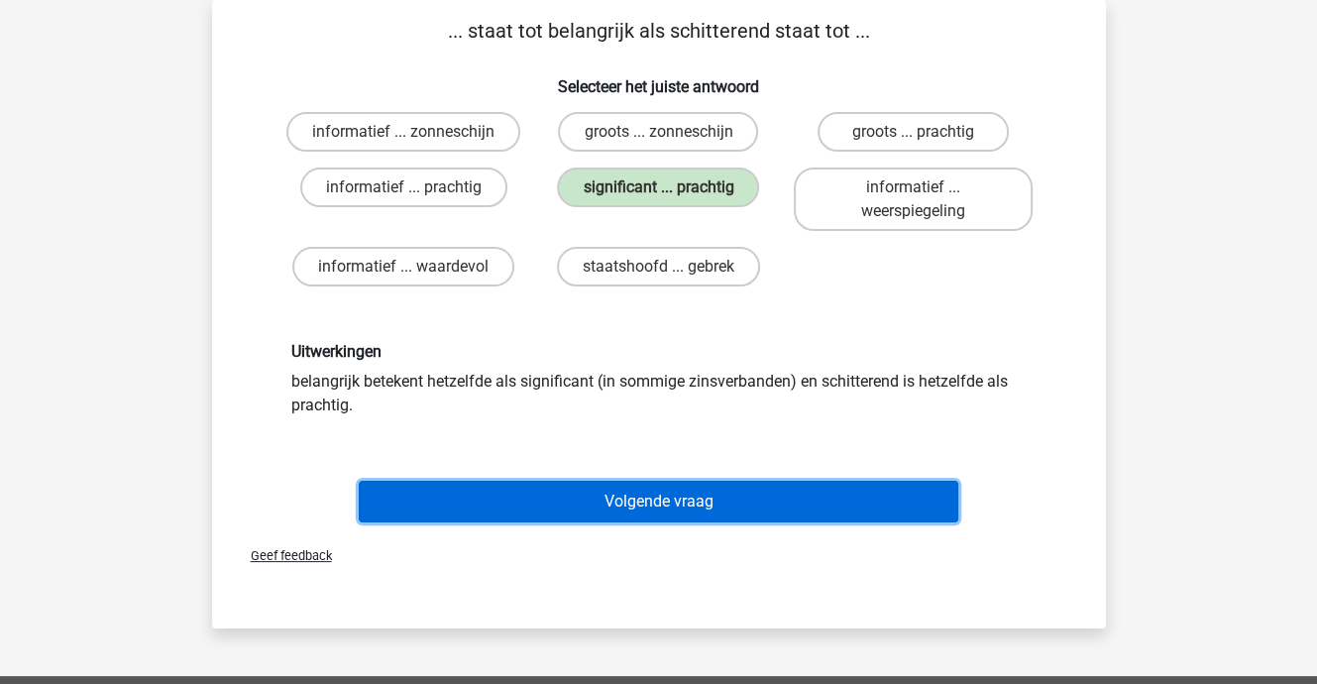
click at [667, 501] on button "Volgende vraag" at bounding box center [659, 502] width 600 height 42
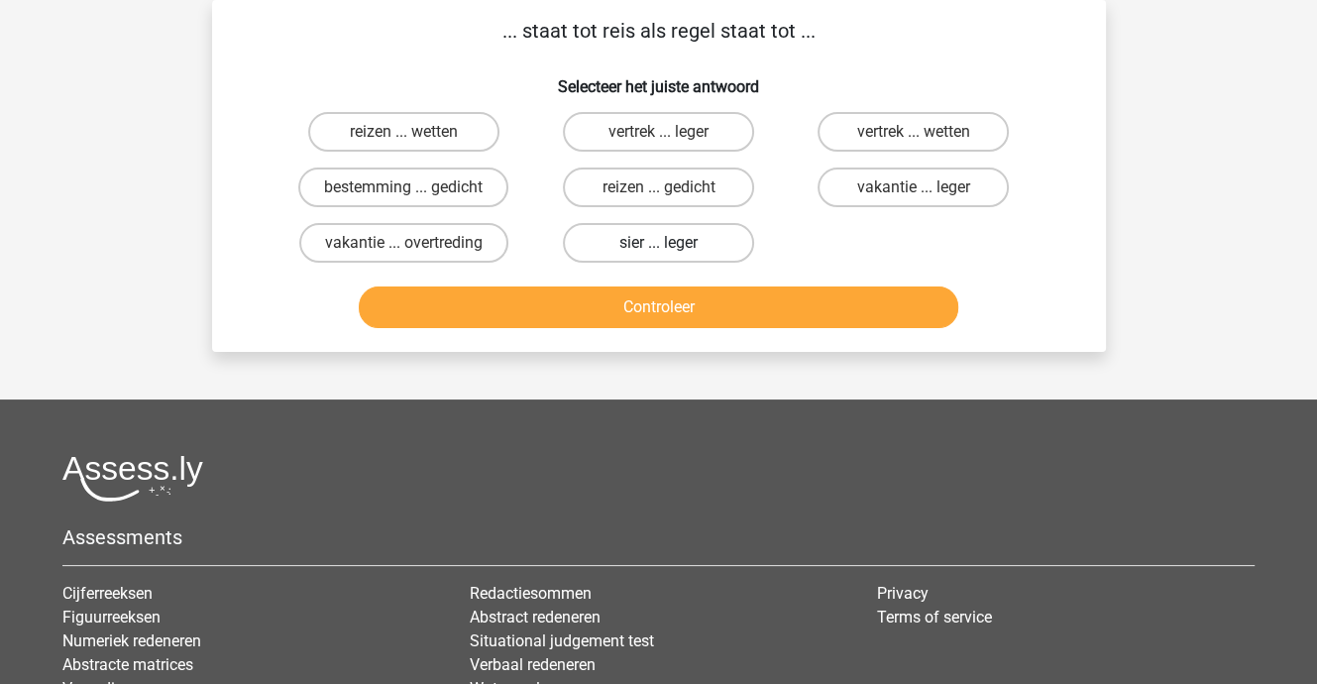
click at [684, 243] on label "sier ... leger" at bounding box center [658, 243] width 191 height 40
click at [671, 243] on input "sier ... leger" at bounding box center [664, 249] width 13 height 13
radio input "true"
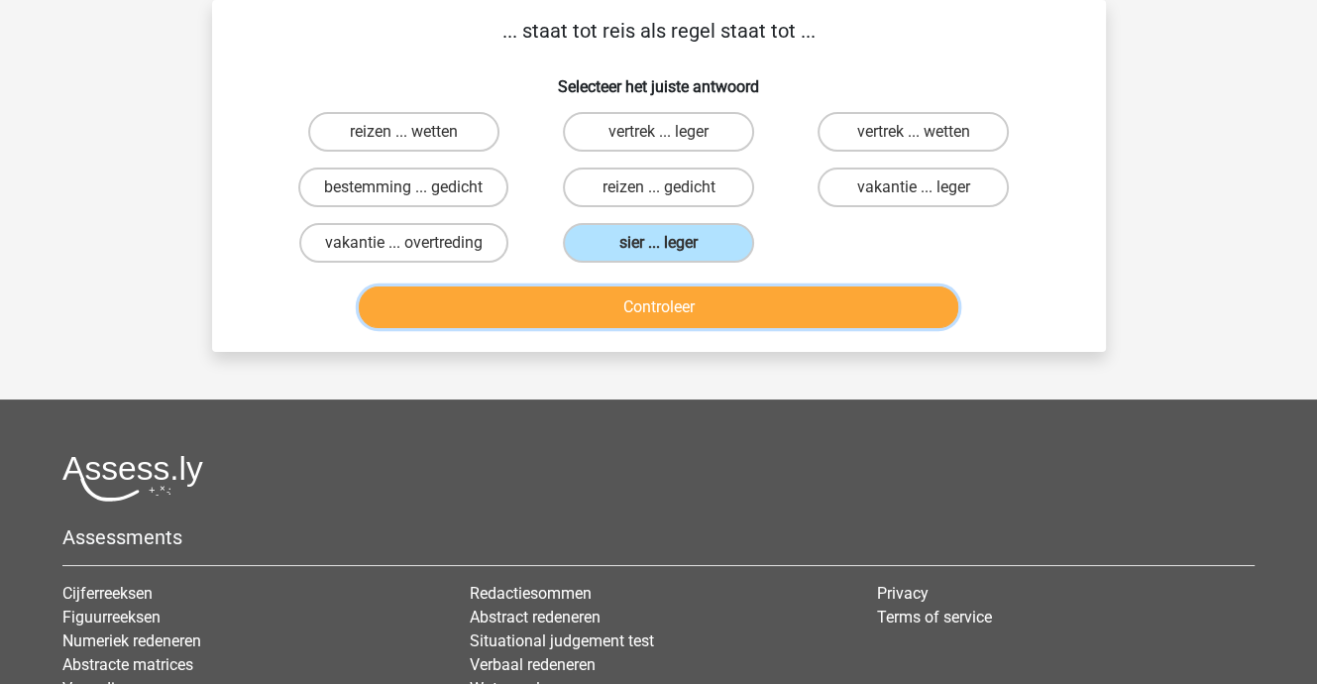
click at [682, 294] on button "Controleer" at bounding box center [659, 307] width 600 height 42
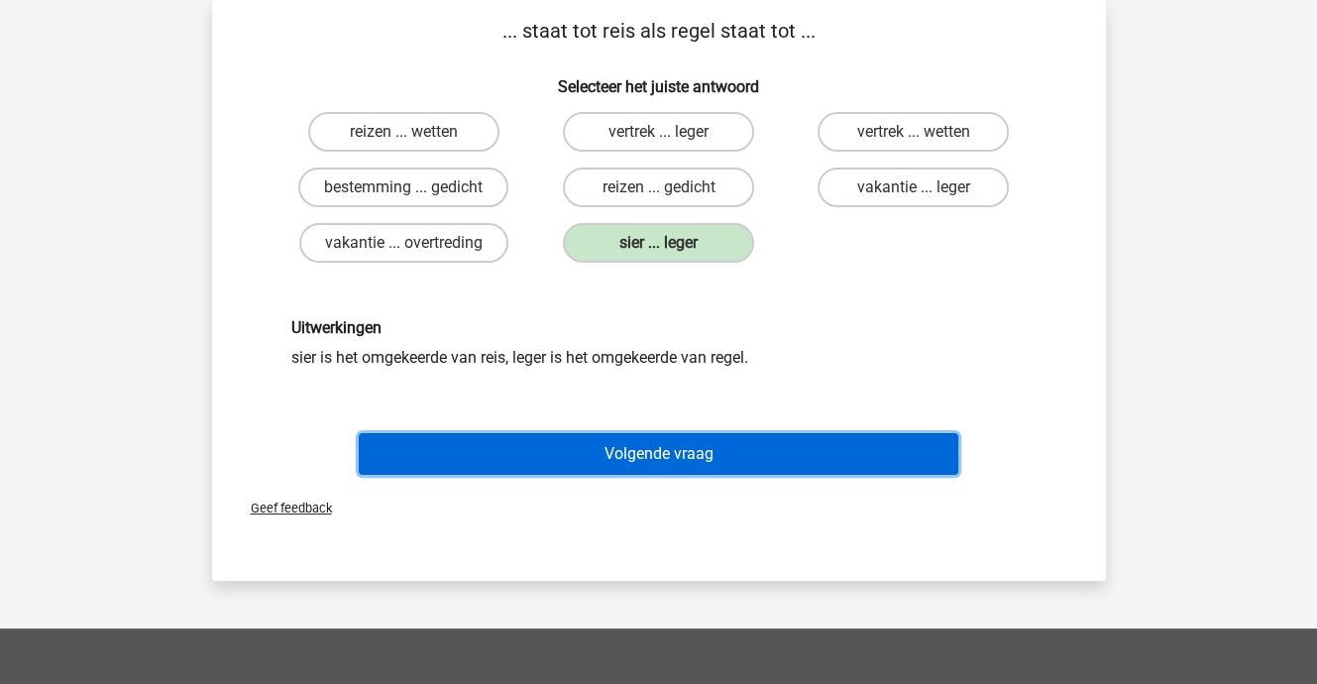
click at [673, 447] on button "Volgende vraag" at bounding box center [659, 454] width 600 height 42
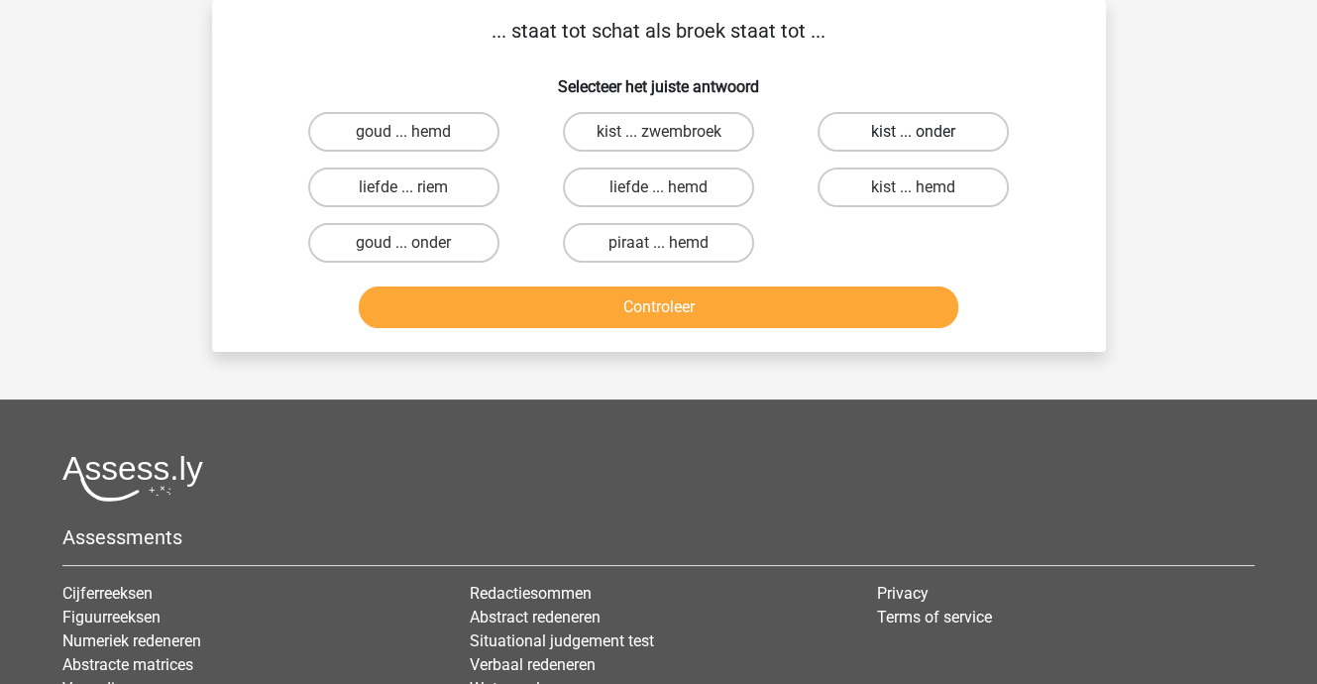
click at [905, 138] on label "kist ... onder" at bounding box center [913, 132] width 191 height 40
click at [914, 138] on input "kist ... onder" at bounding box center [920, 138] width 13 height 13
radio input "true"
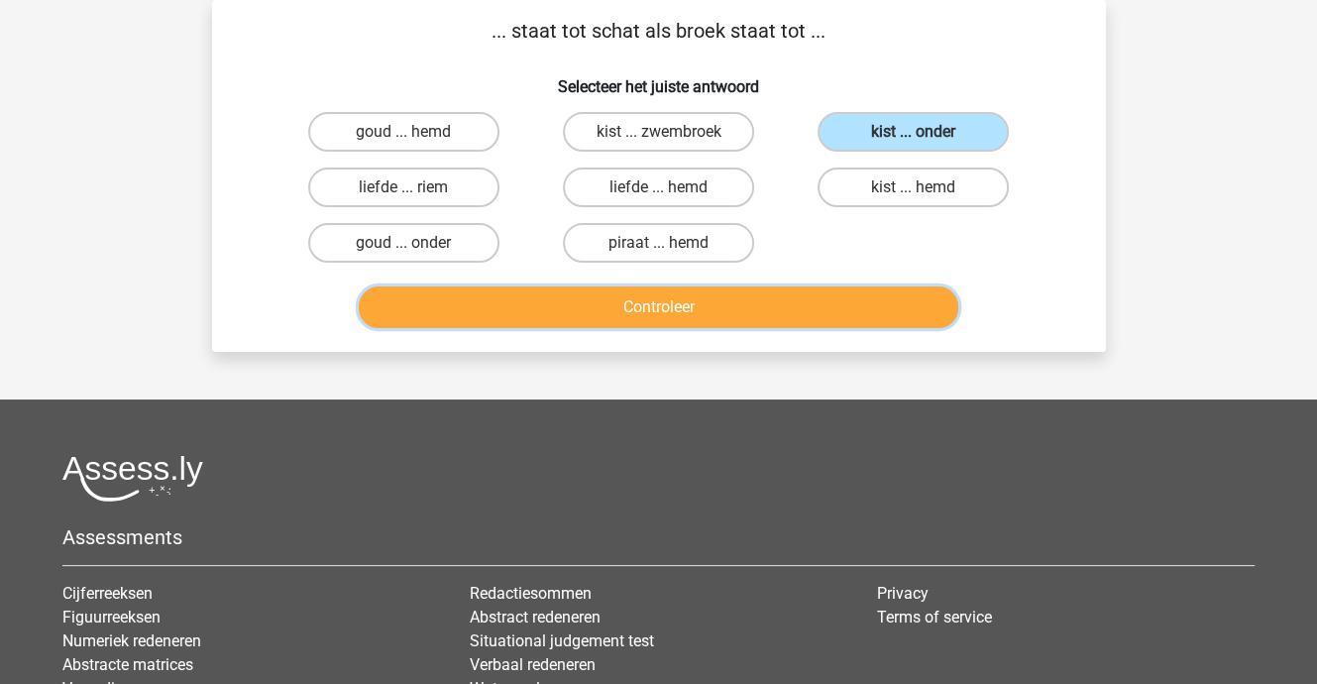
click at [800, 309] on button "Controleer" at bounding box center [659, 307] width 600 height 42
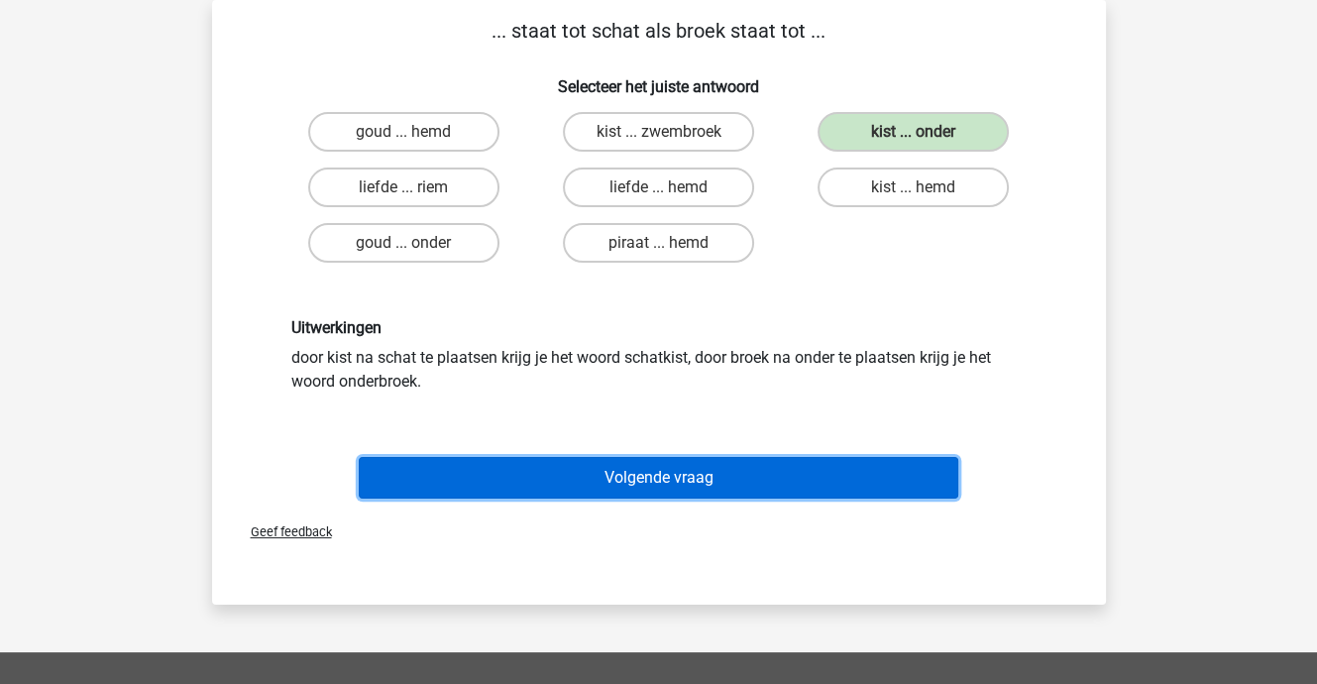
click at [702, 479] on button "Volgende vraag" at bounding box center [659, 478] width 600 height 42
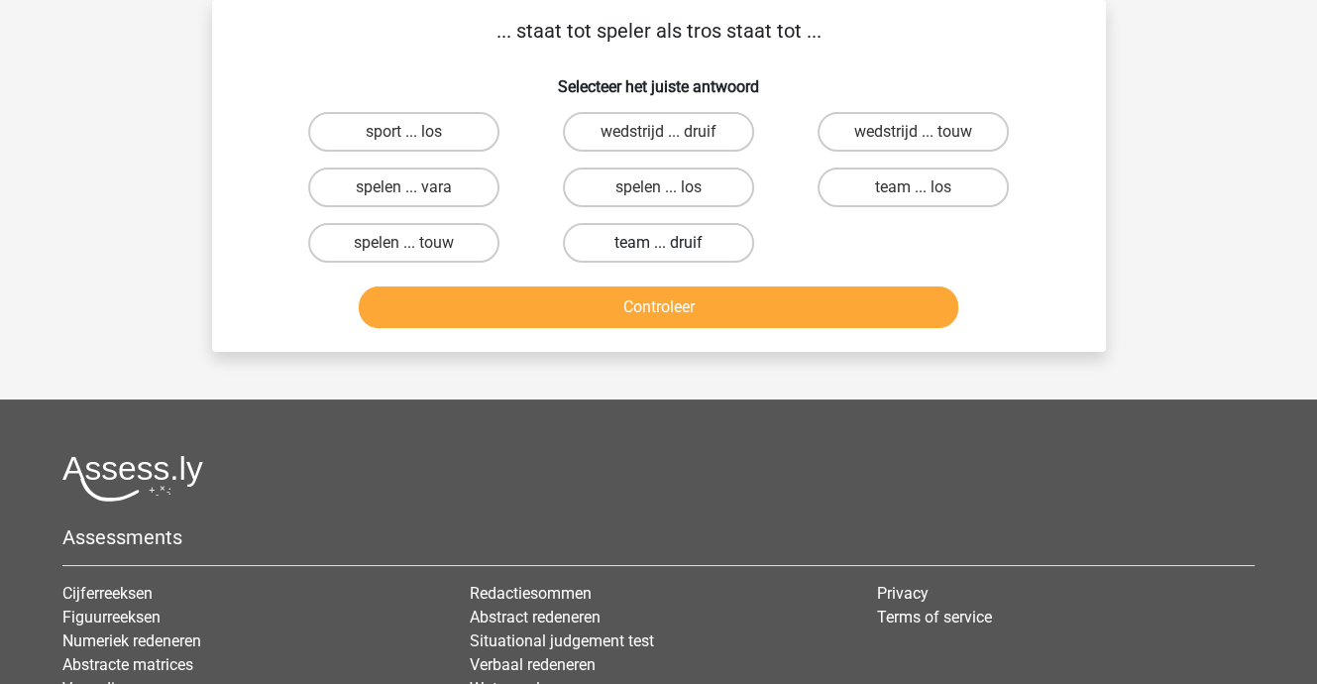
click at [681, 237] on label "team ... druif" at bounding box center [658, 243] width 191 height 40
click at [671, 243] on input "team ... druif" at bounding box center [664, 249] width 13 height 13
radio input "true"
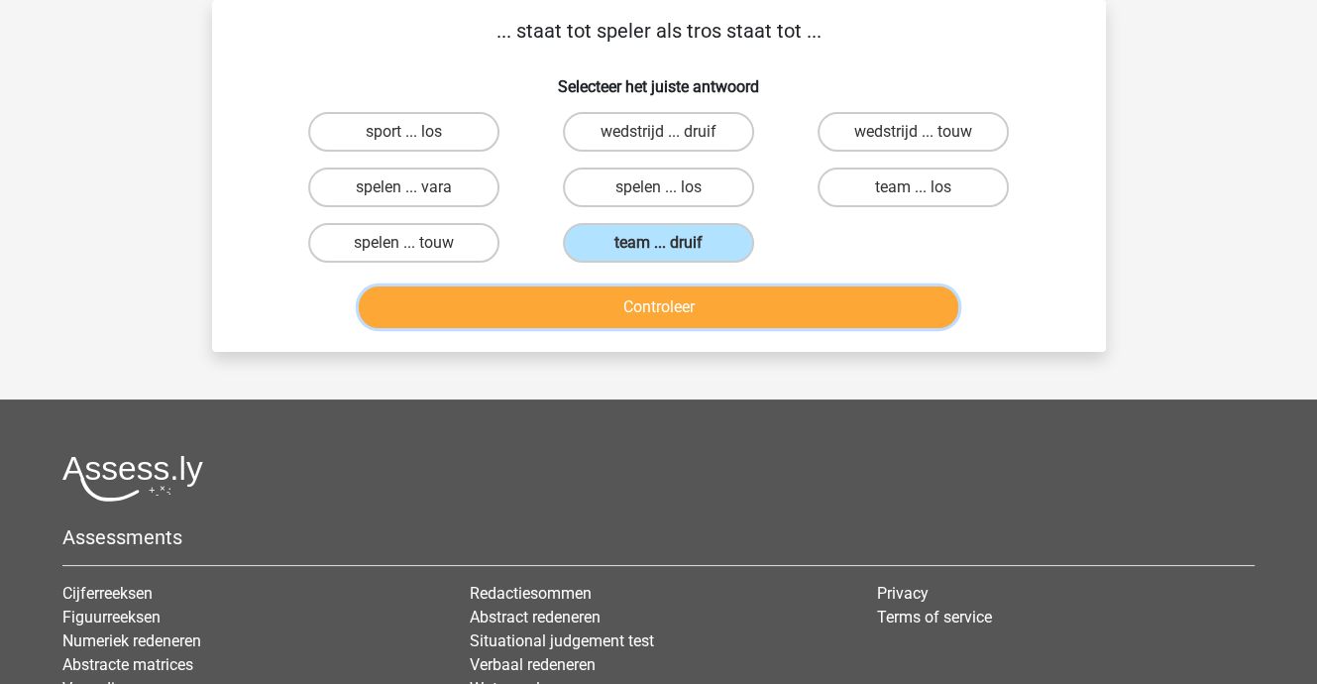
click at [685, 301] on button "Controleer" at bounding box center [659, 307] width 600 height 42
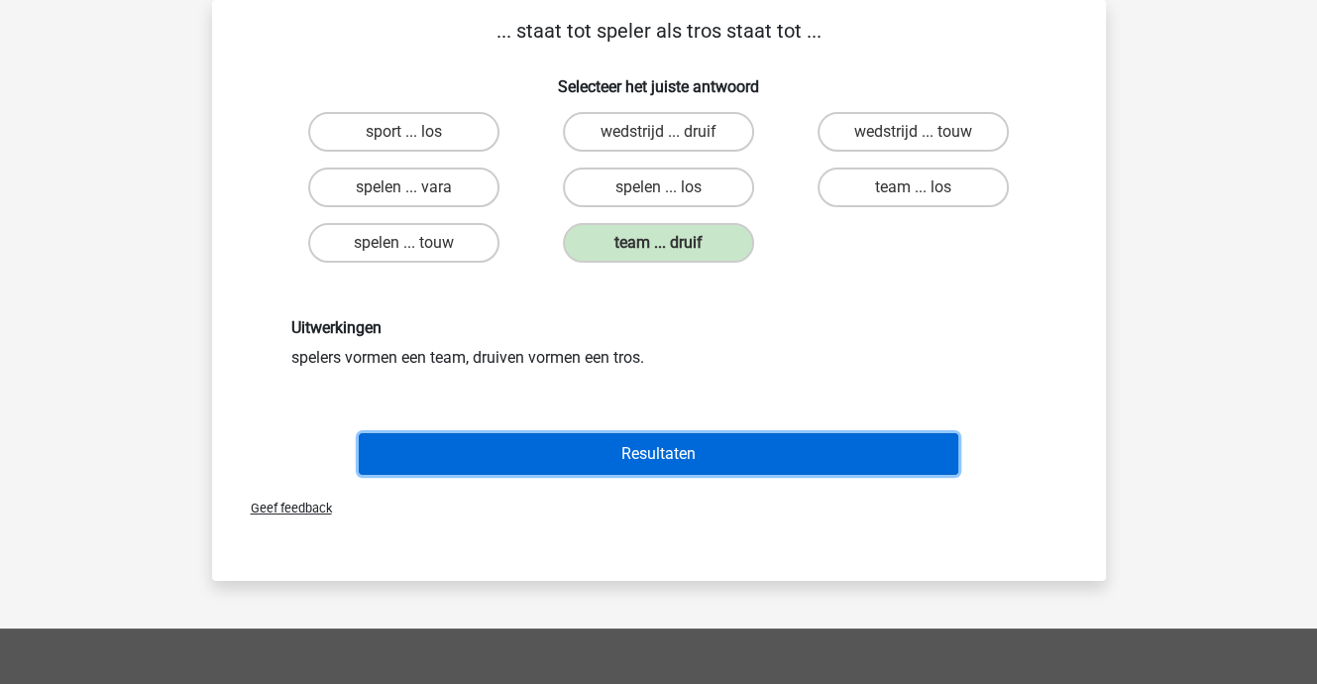
click at [682, 443] on button "Resultaten" at bounding box center [659, 454] width 600 height 42
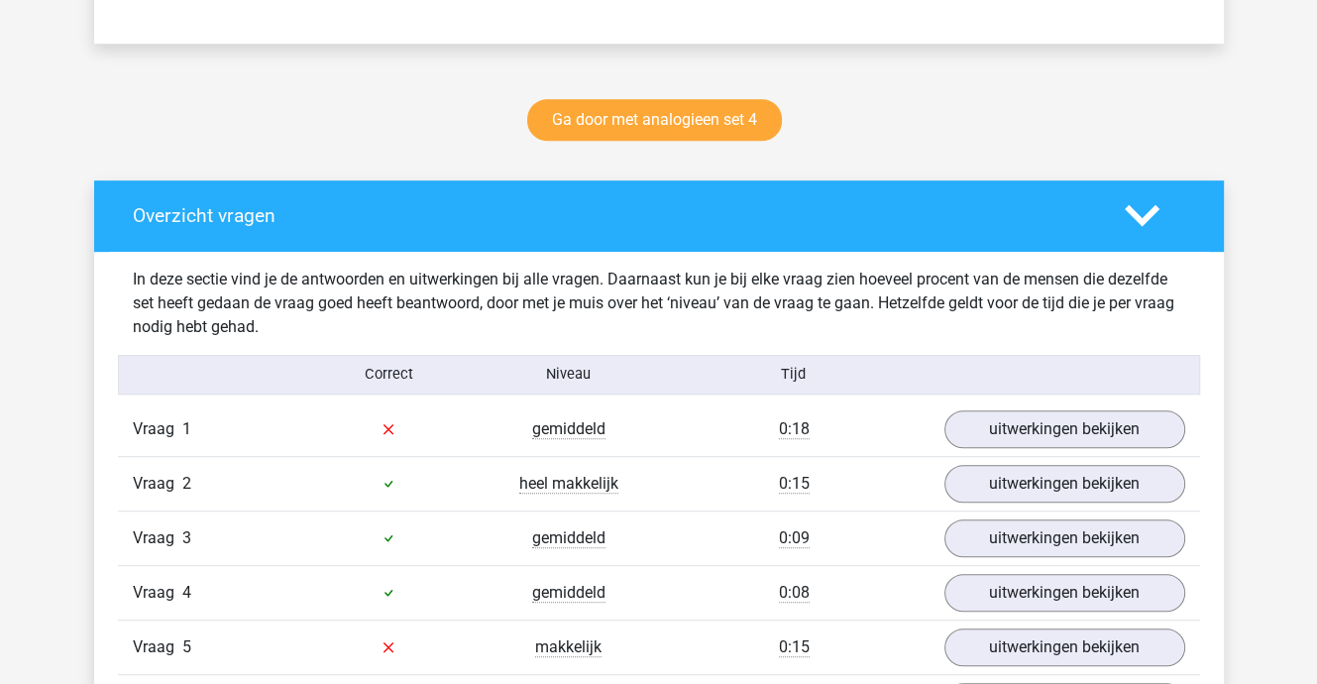
scroll to position [991, 0]
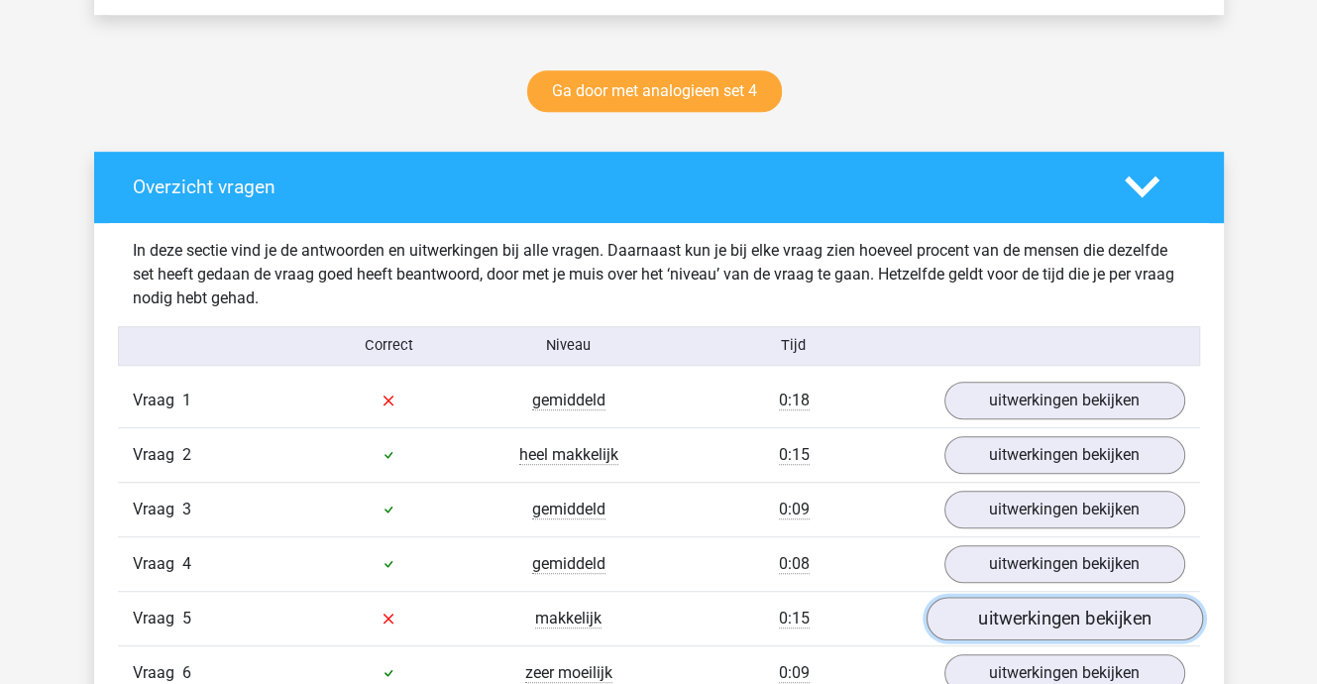
click at [1010, 614] on link "uitwerkingen bekijken" at bounding box center [1064, 619] width 276 height 44
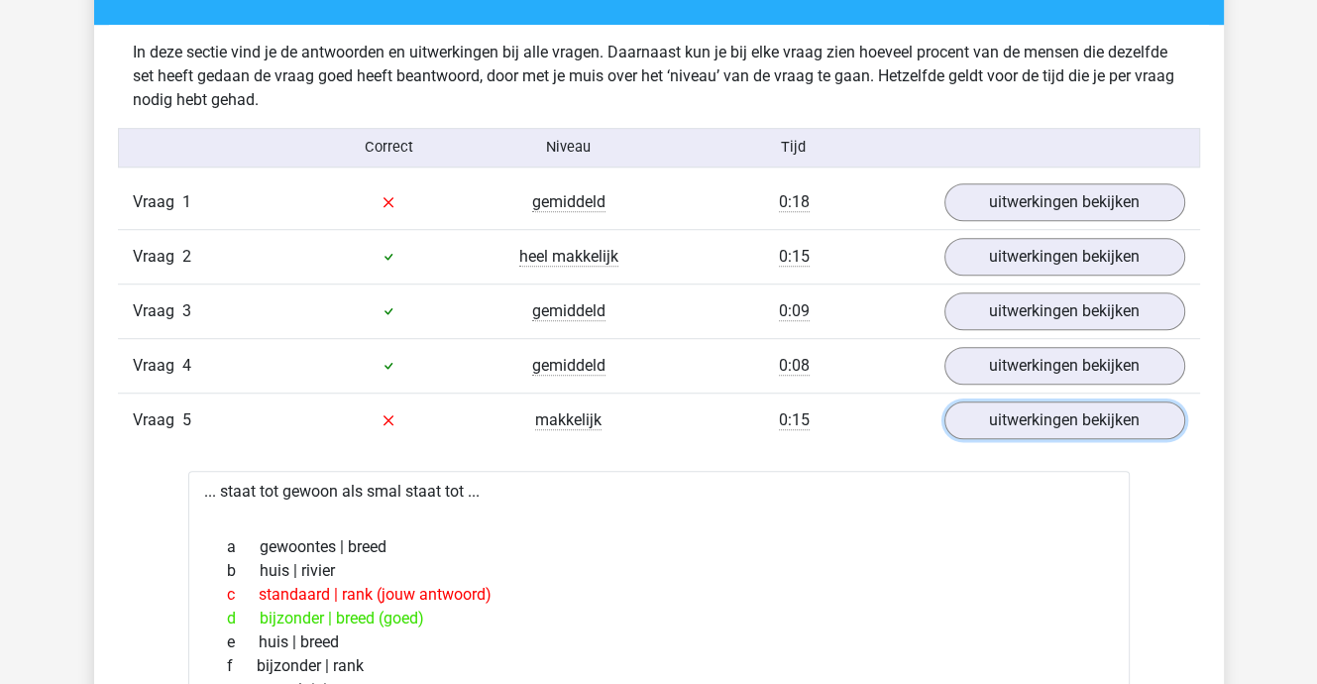
scroll to position [1288, 0]
